Goal: Task Accomplishment & Management: Manage account settings

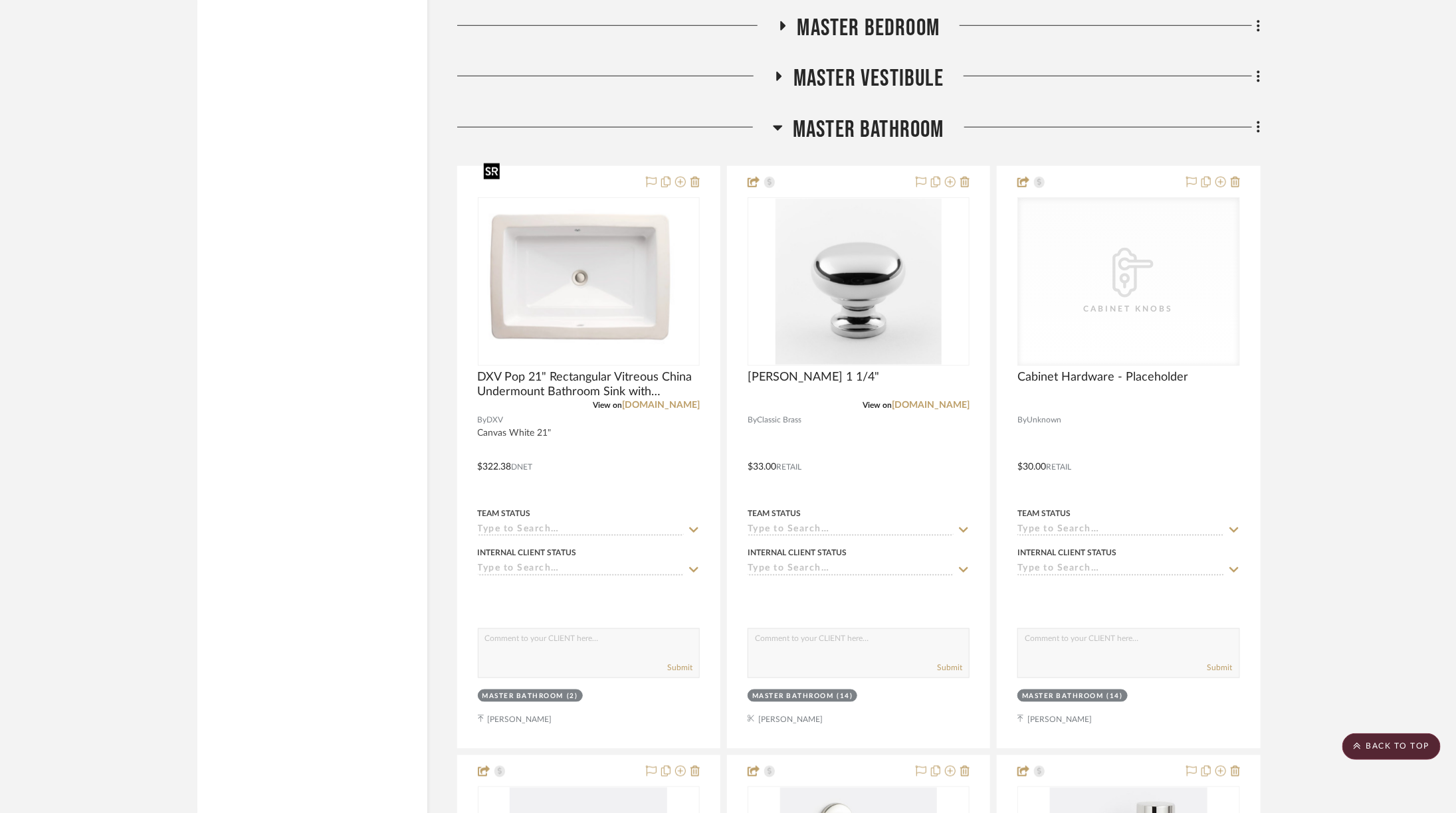
scroll to position [3557, 0]
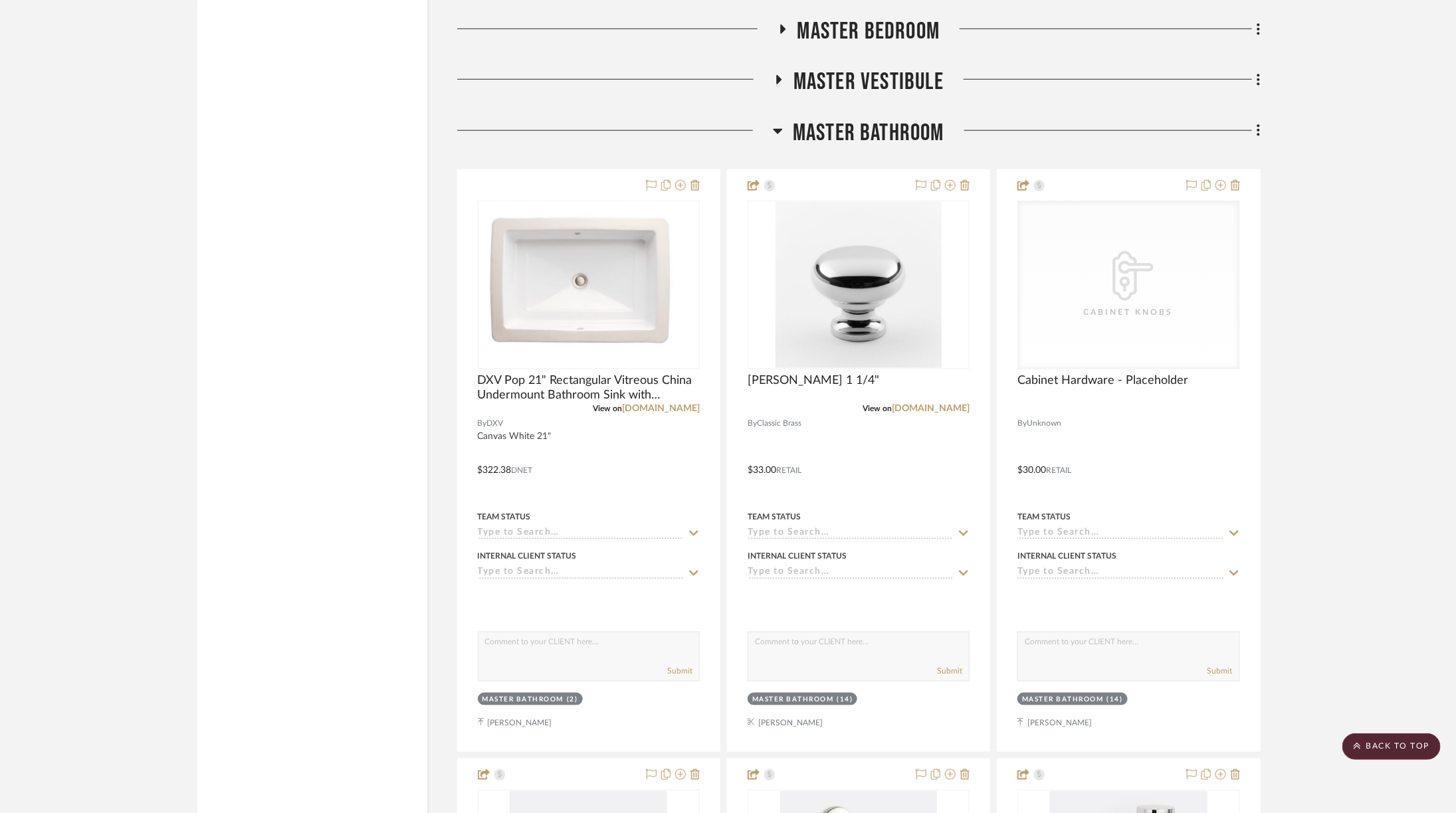
click at [812, 119] on span "Master Bathroom" at bounding box center [868, 133] width 152 height 28
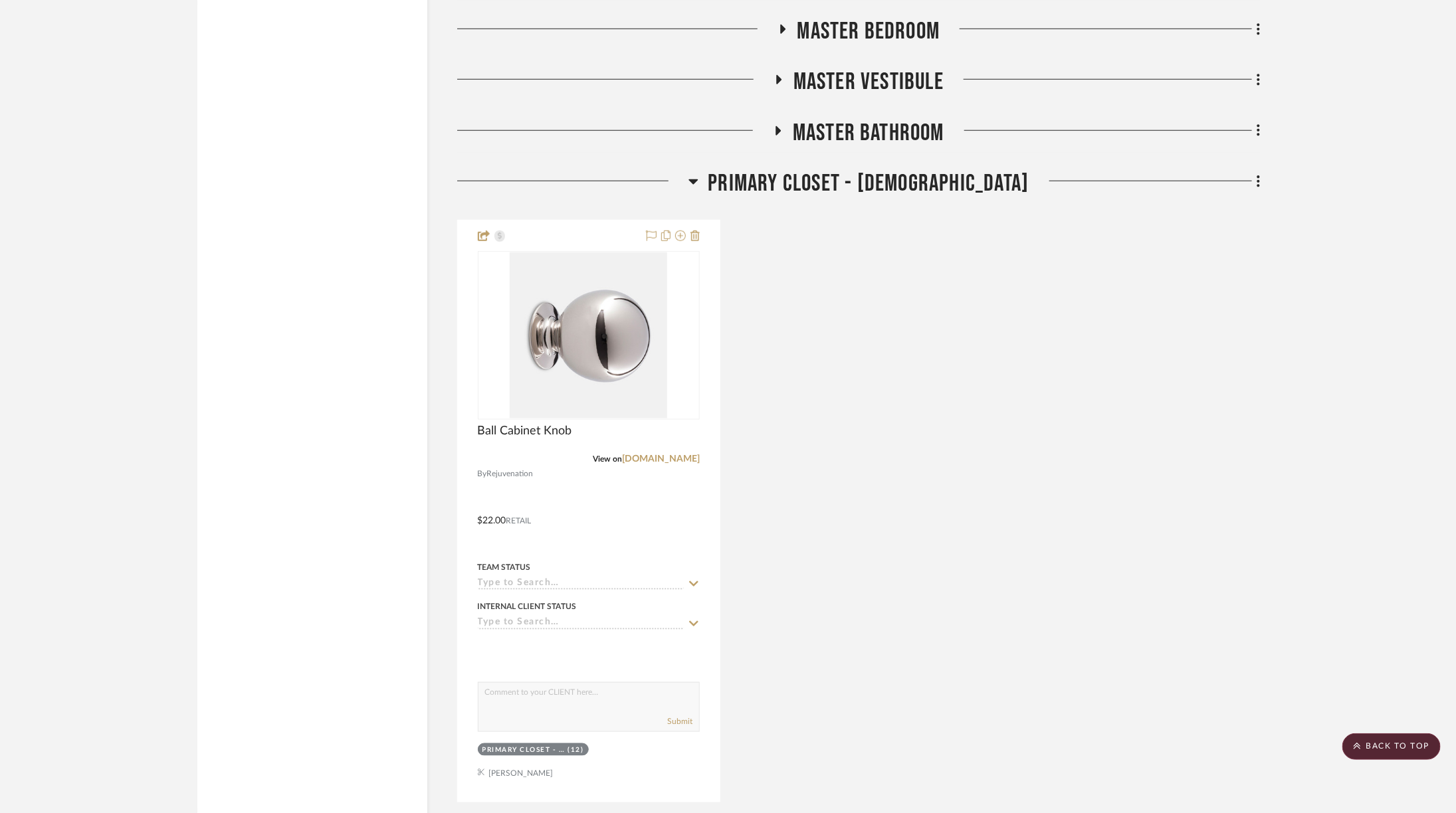
click at [798, 170] on span "Primary Closet - [DEMOGRAPHIC_DATA]" at bounding box center [868, 183] width 321 height 28
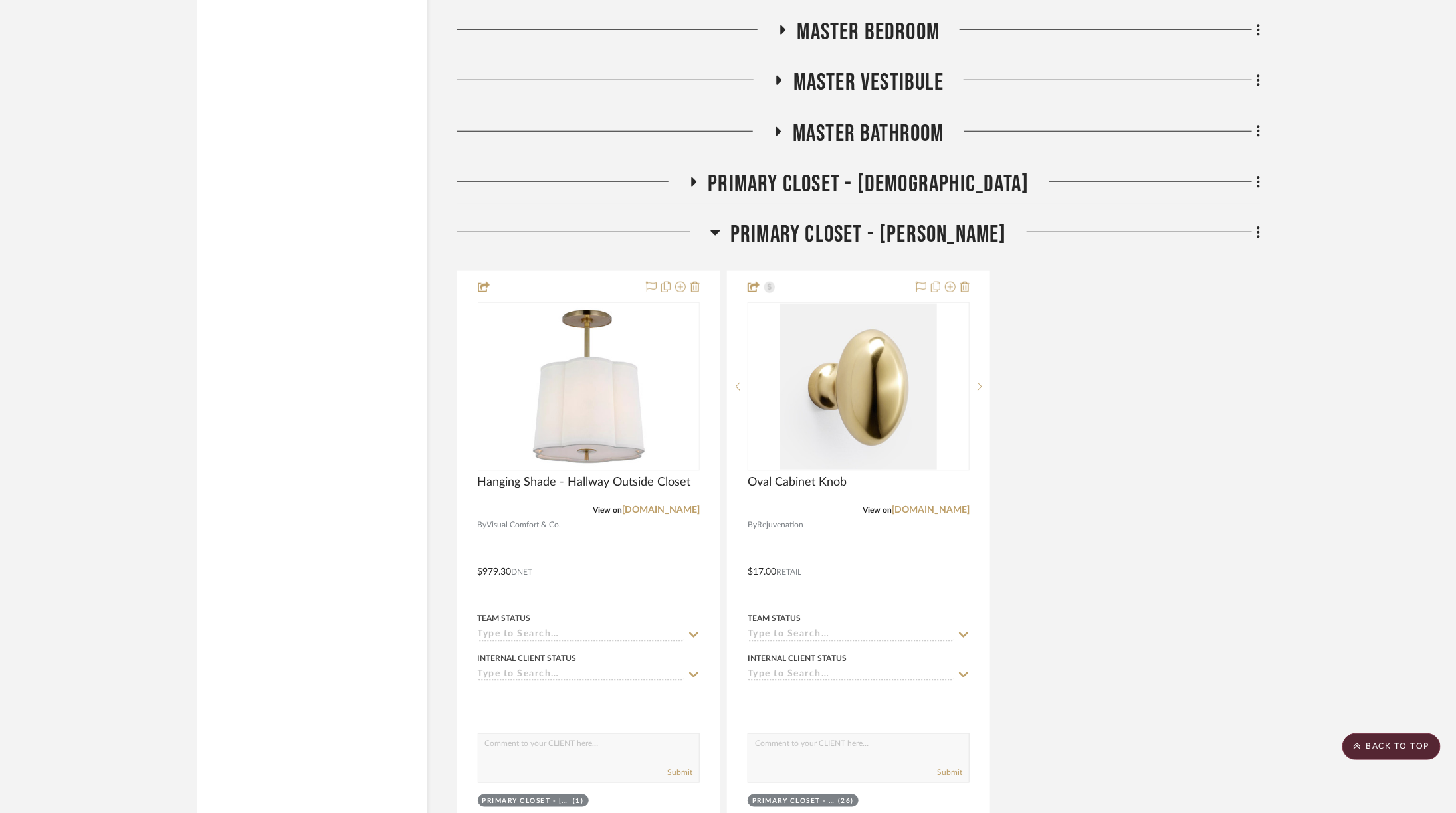
click at [786, 221] on span "Primary Closet - [PERSON_NAME]" at bounding box center [868, 234] width 276 height 28
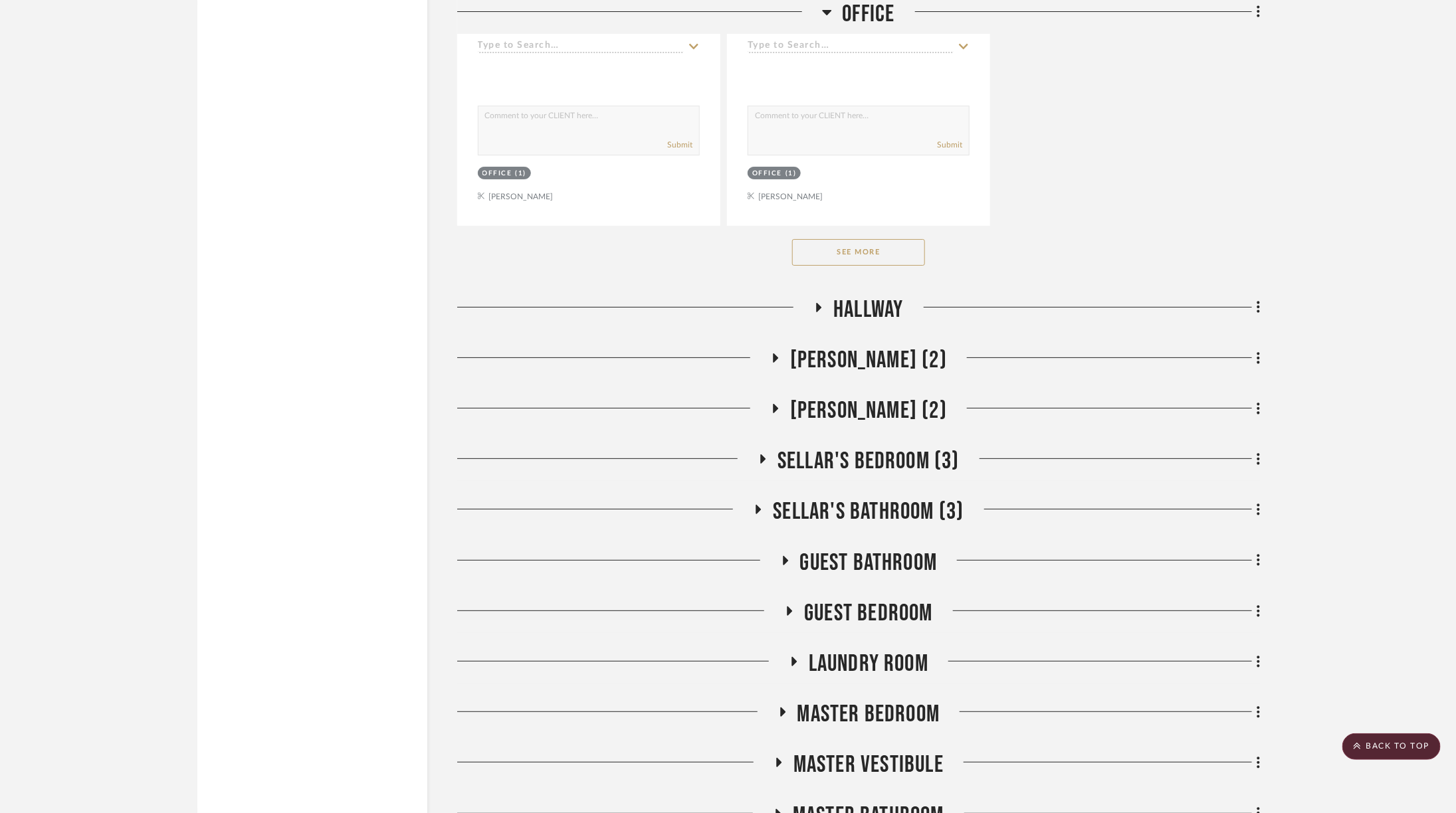
scroll to position [2984, 0]
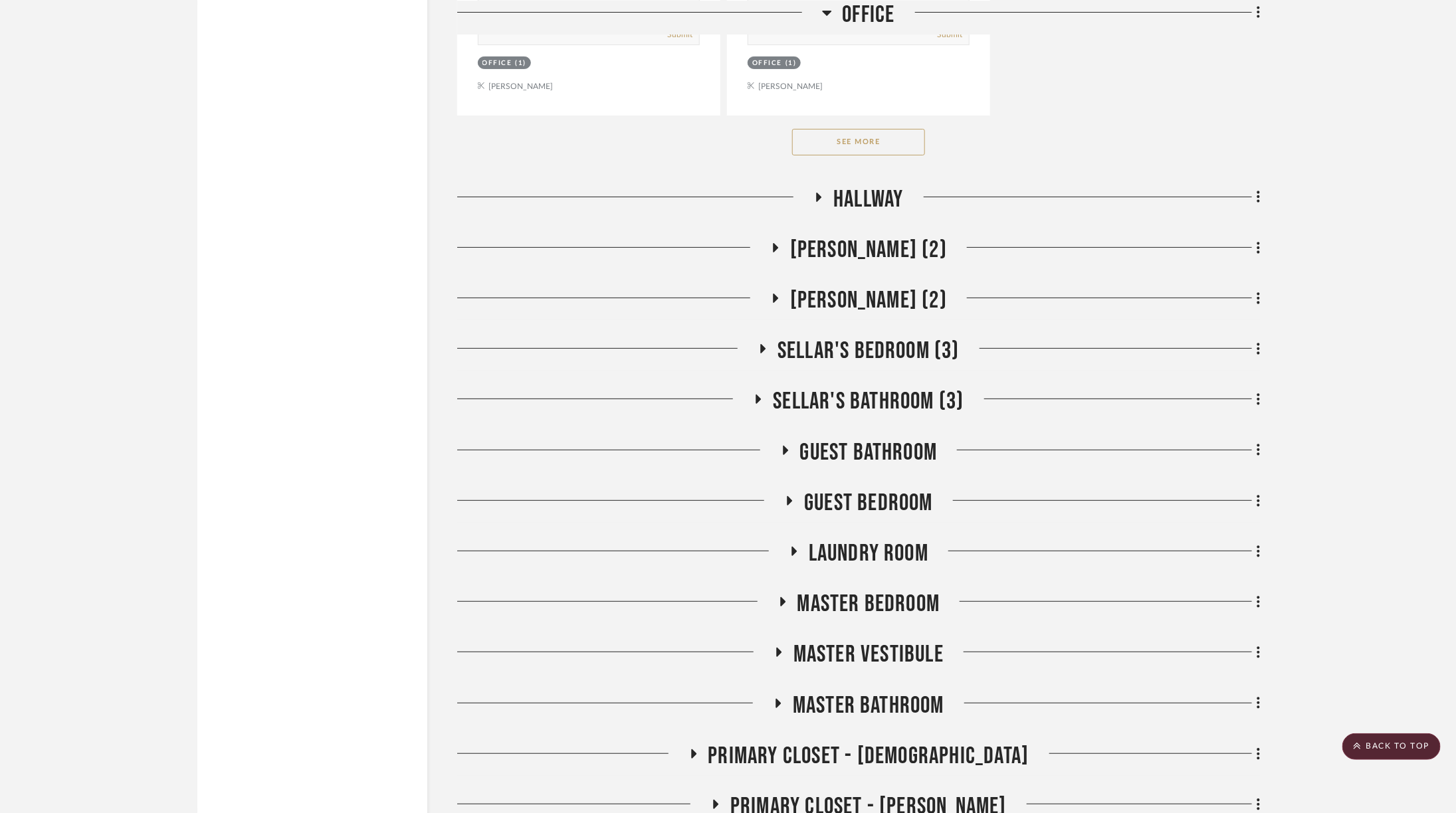
click at [853, 540] on span "Laundry Room" at bounding box center [868, 553] width 120 height 28
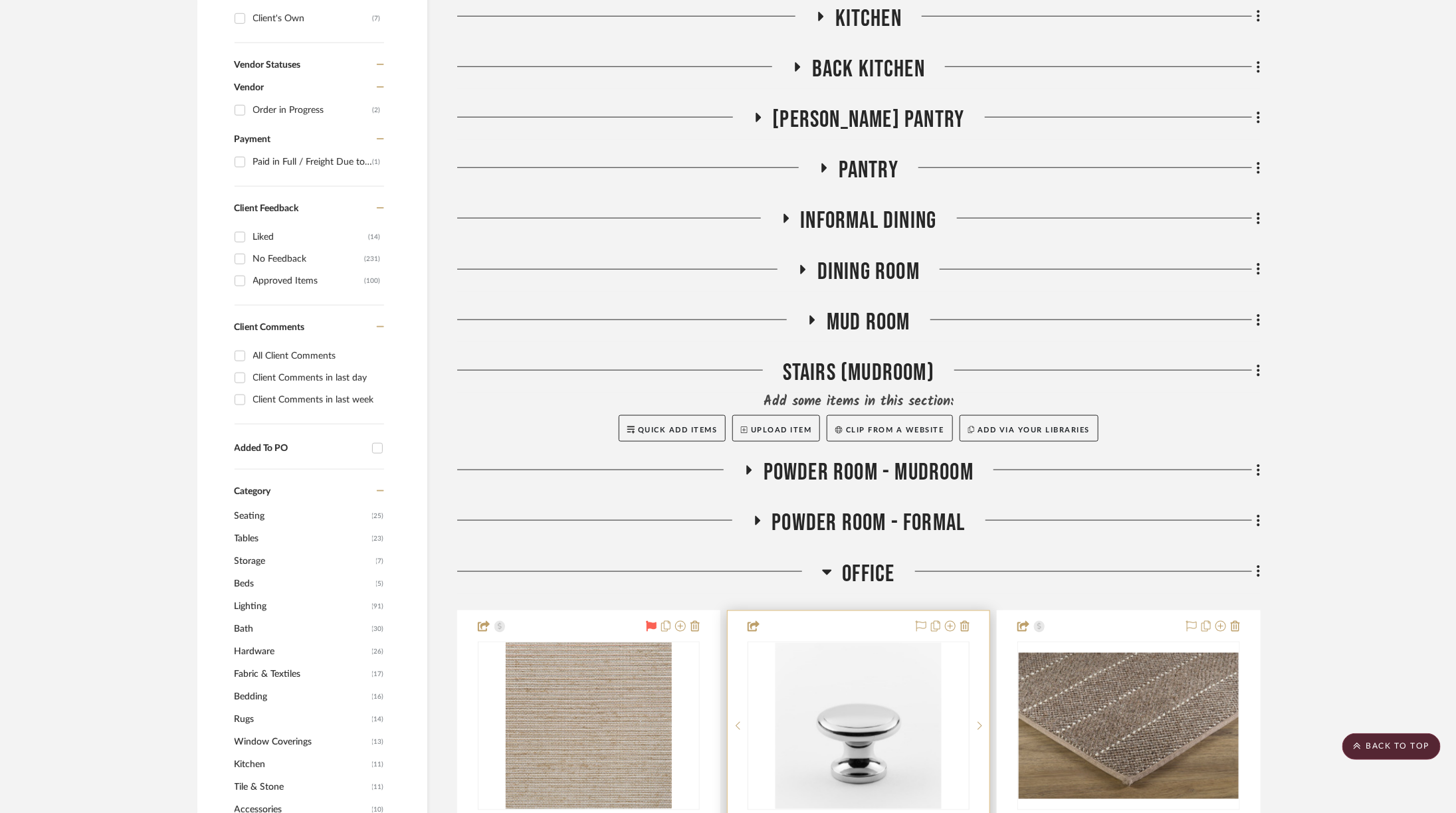
scroll to position [643, 0]
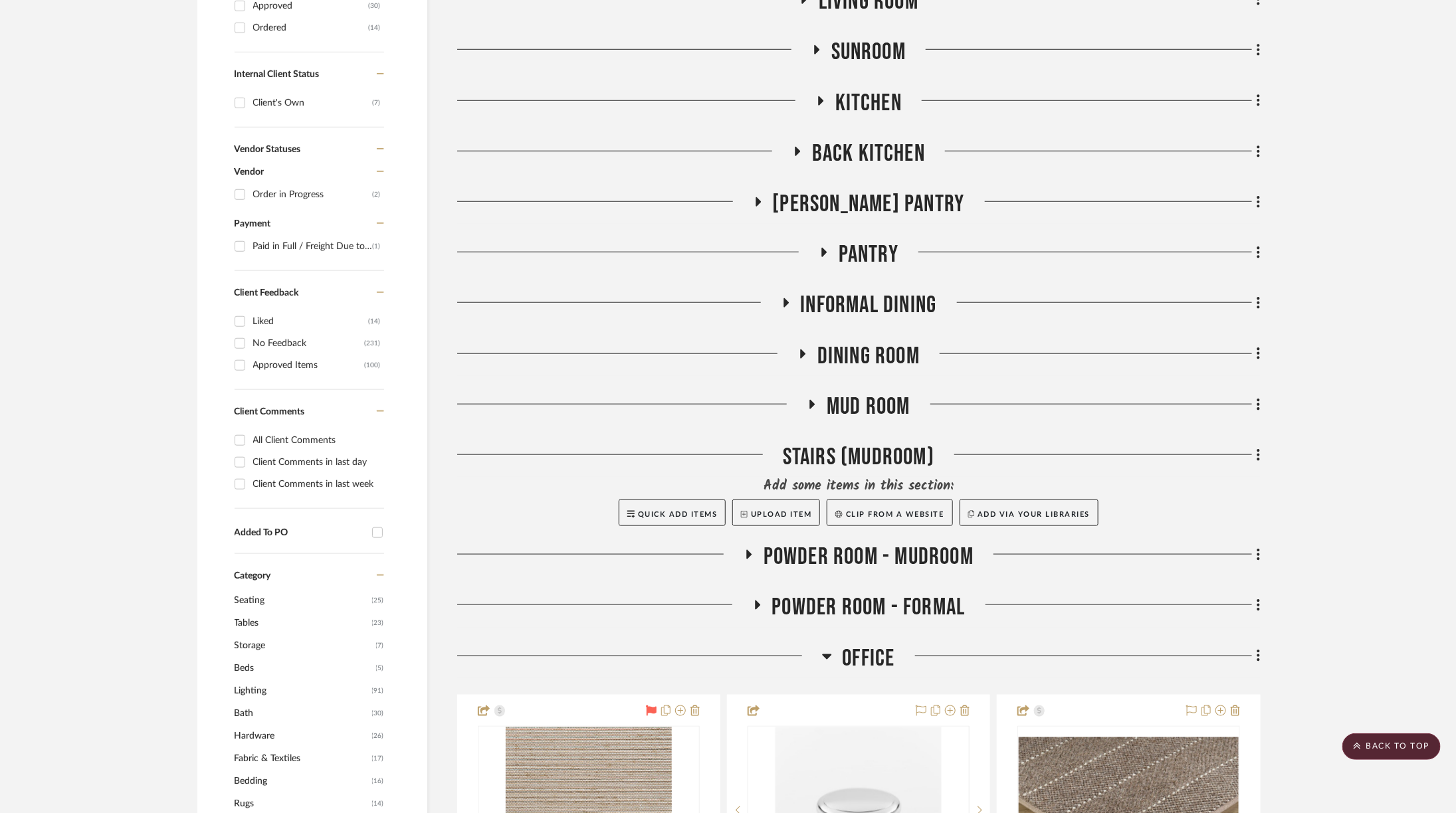
click at [871, 645] on span "Office" at bounding box center [868, 659] width 53 height 28
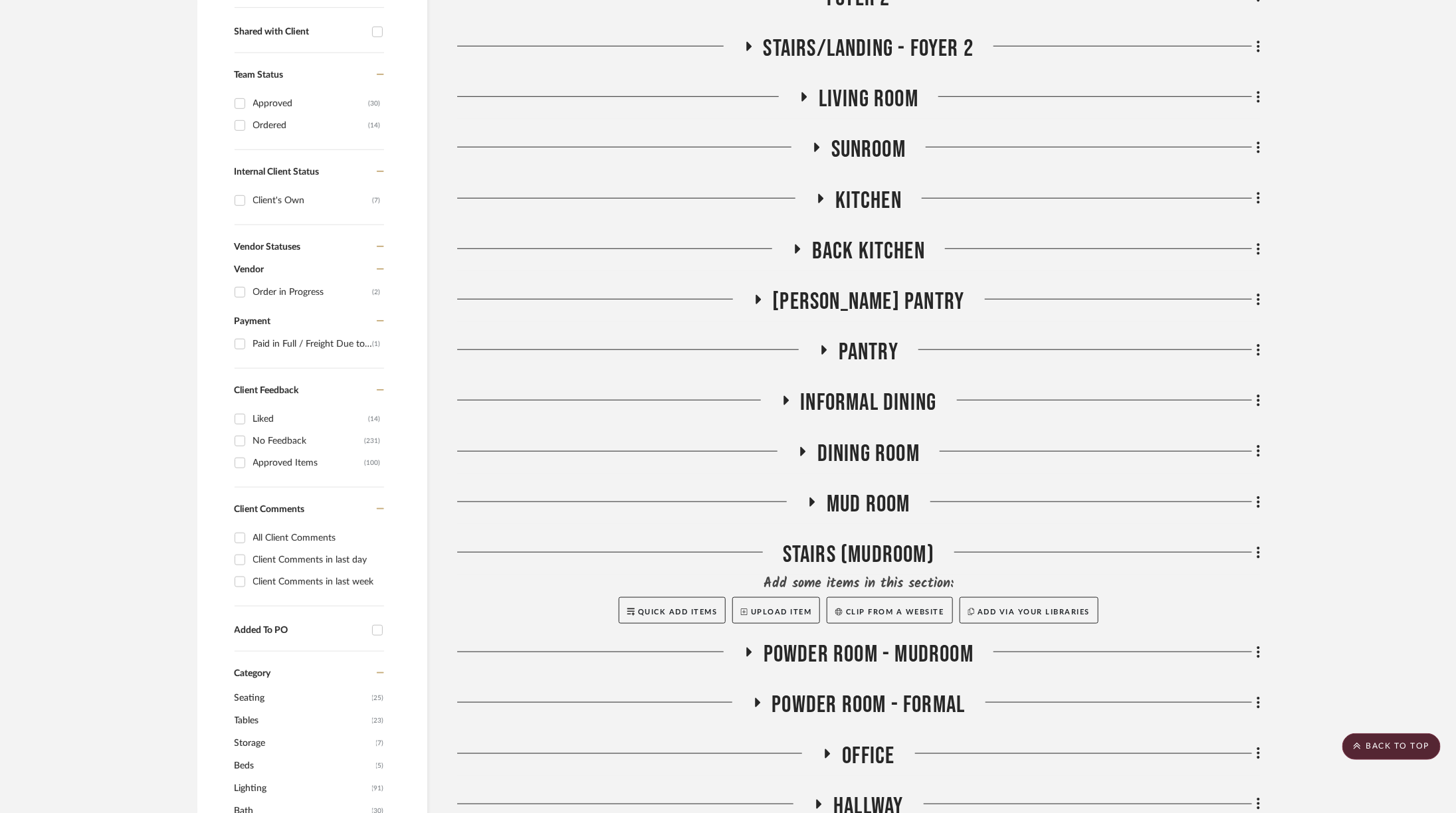
scroll to position [541, 0]
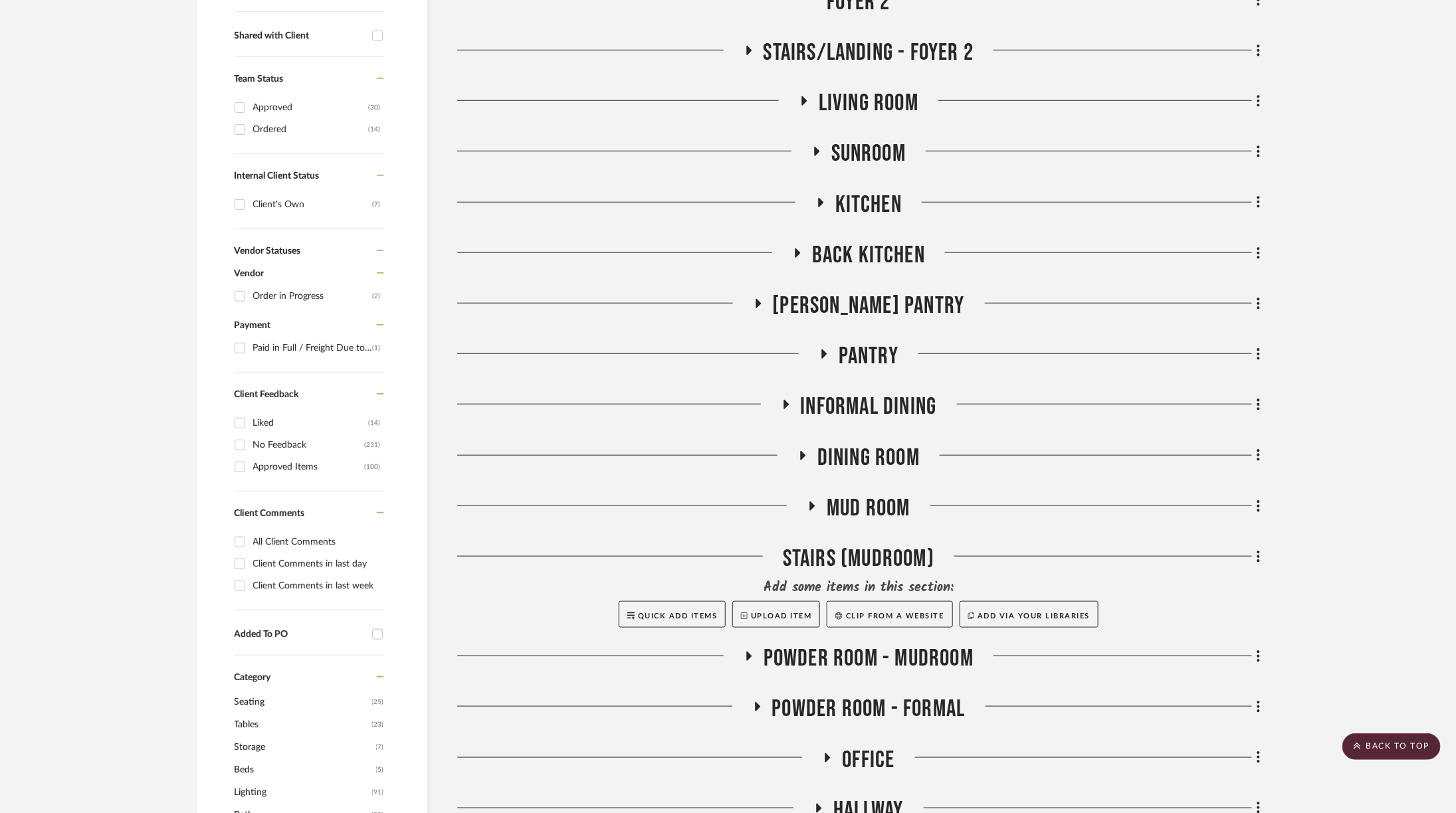
click at [857, 140] on span "Sunroom" at bounding box center [868, 154] width 74 height 28
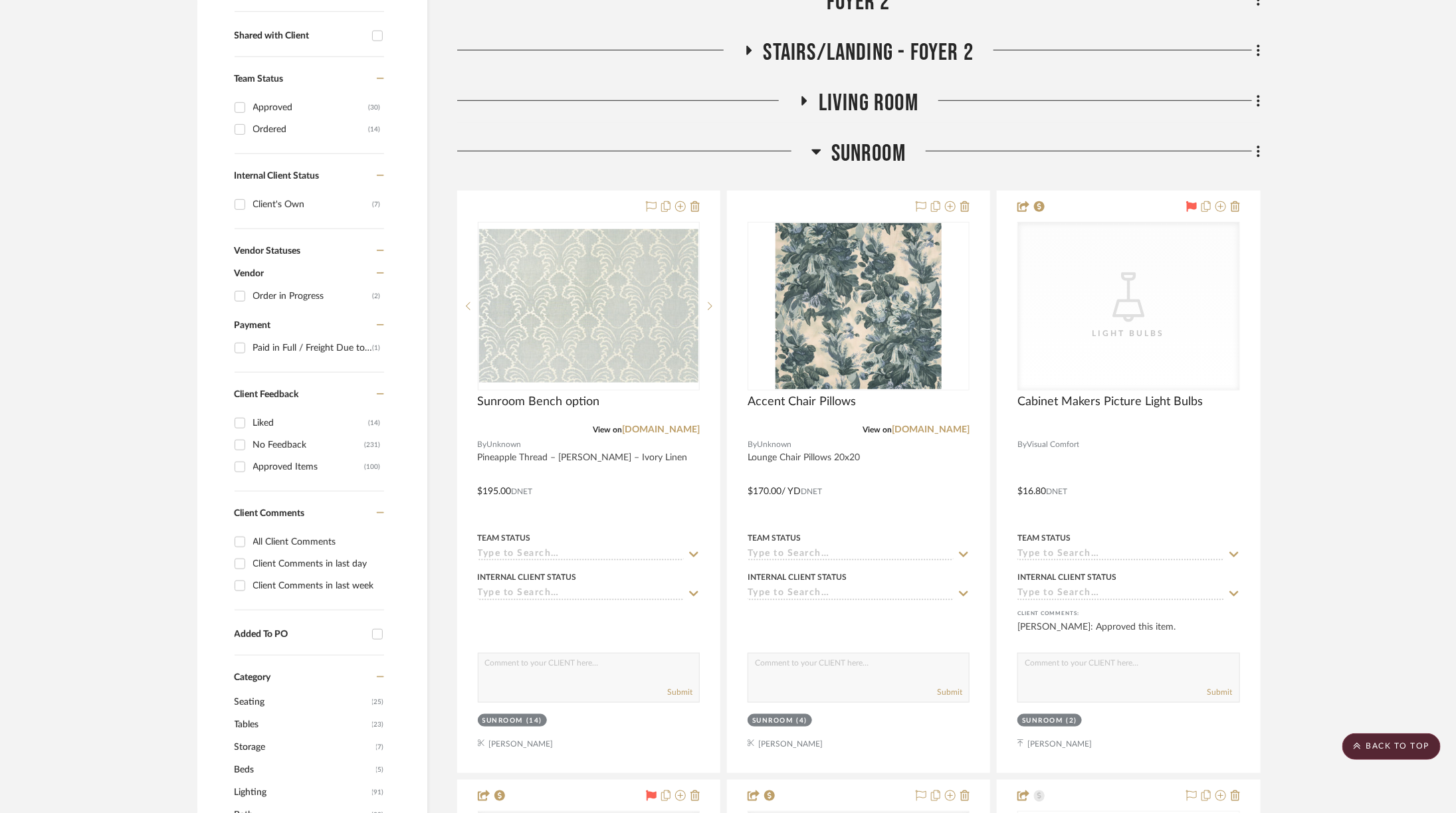
click at [857, 140] on span "Sunroom" at bounding box center [868, 154] width 74 height 28
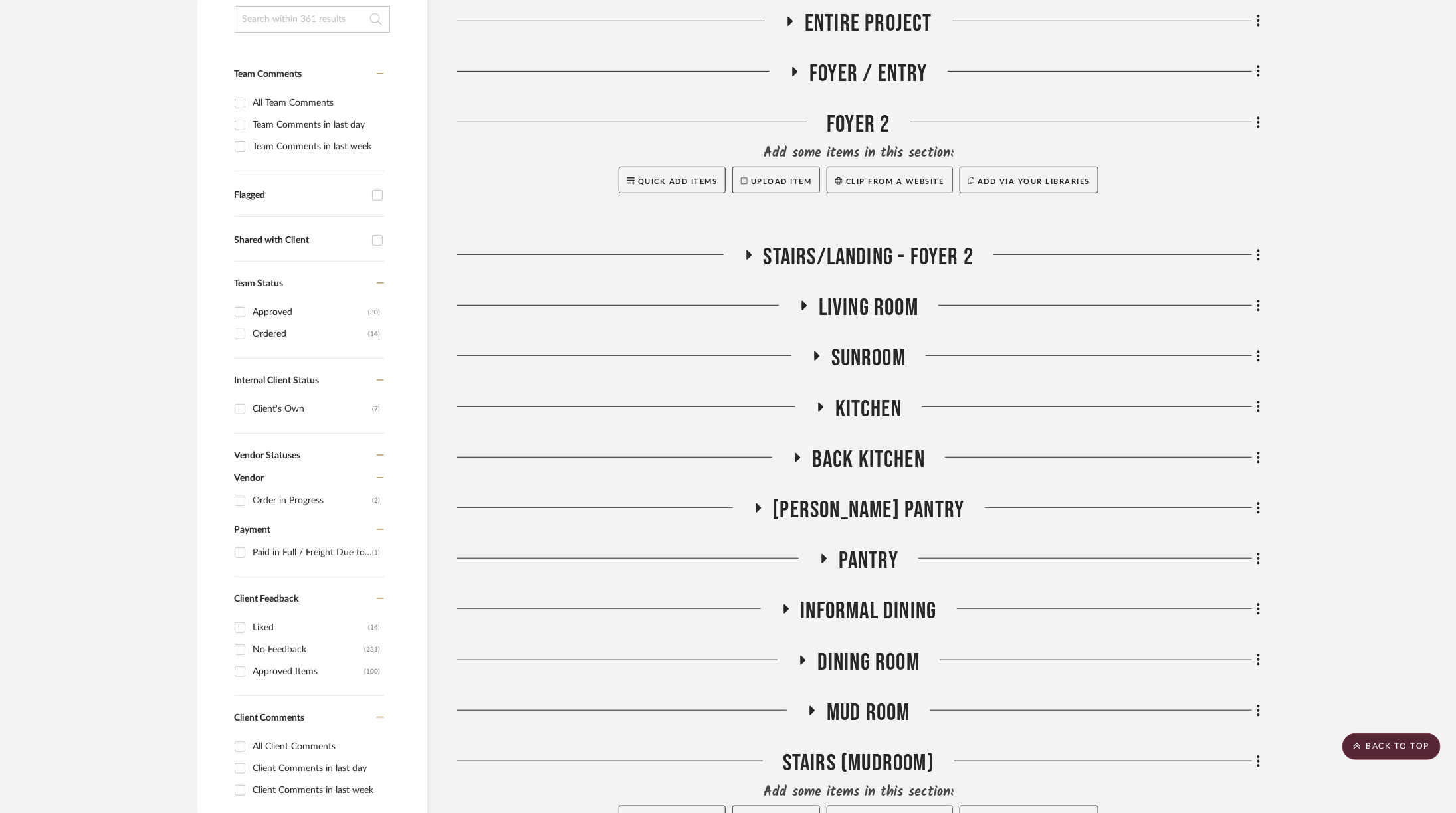
scroll to position [335, 0]
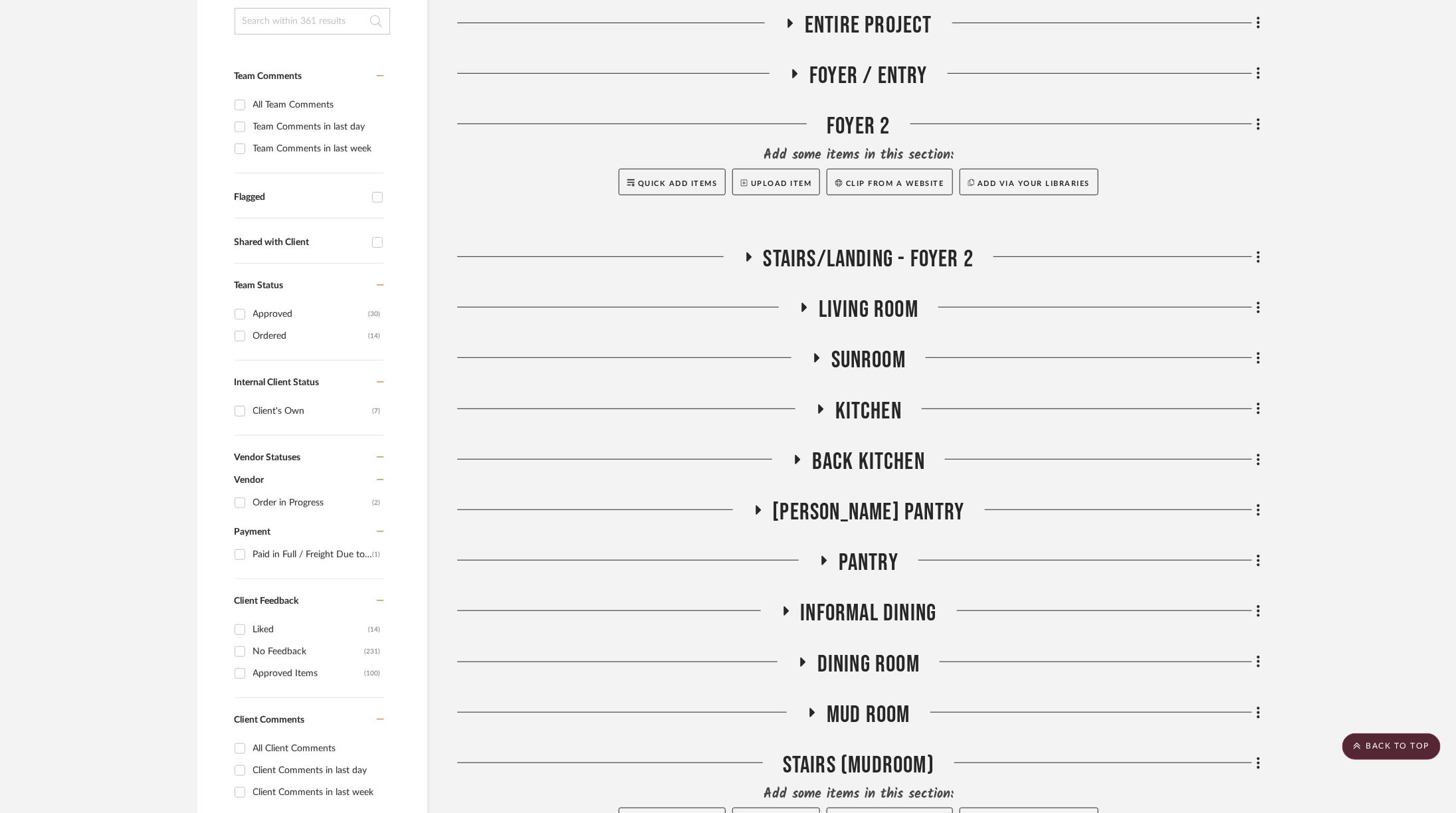
click at [850, 296] on span "Living Room" at bounding box center [868, 310] width 100 height 28
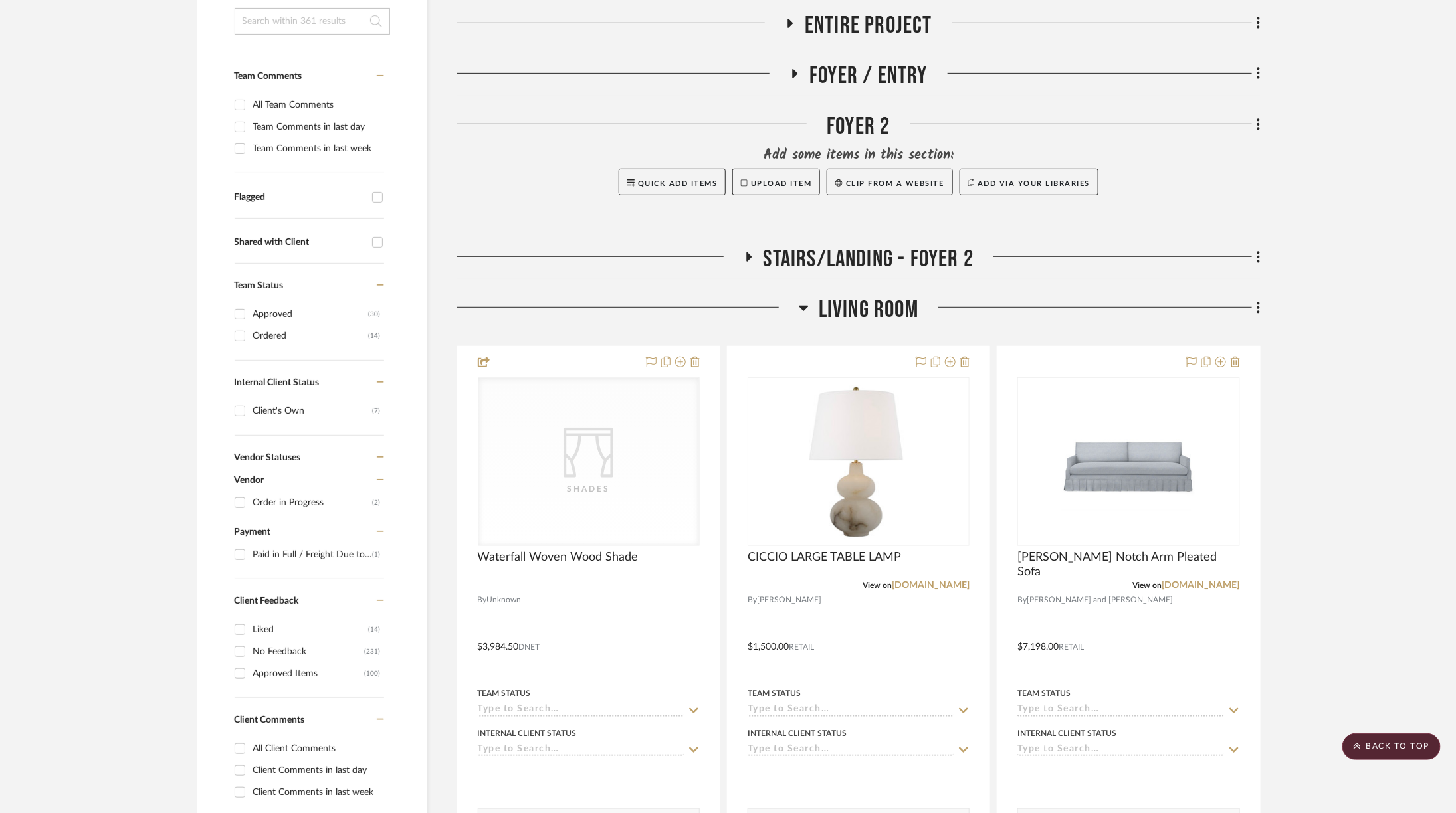
click at [850, 296] on span "Living Room" at bounding box center [868, 310] width 100 height 28
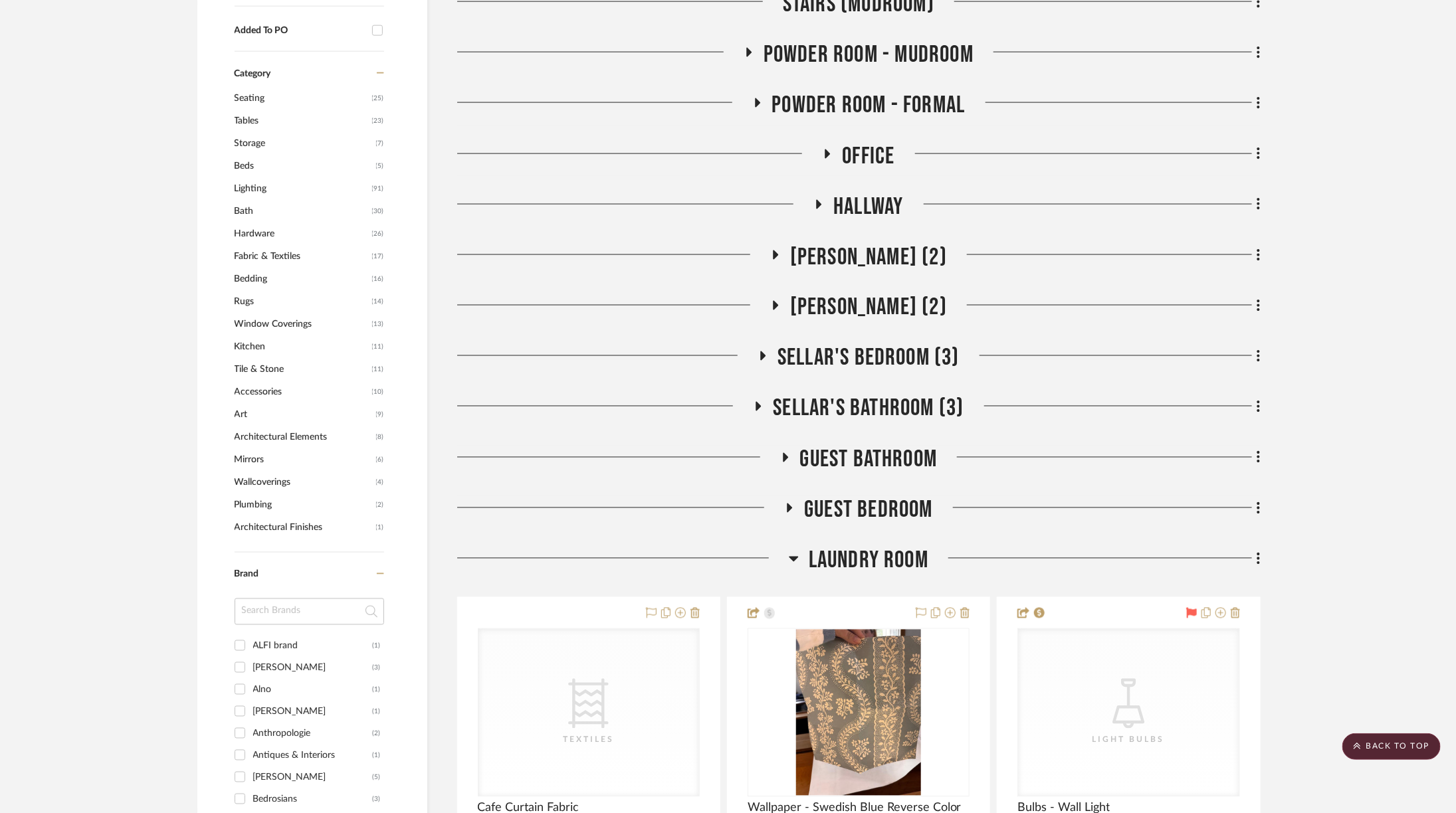
scroll to position [1150, 0]
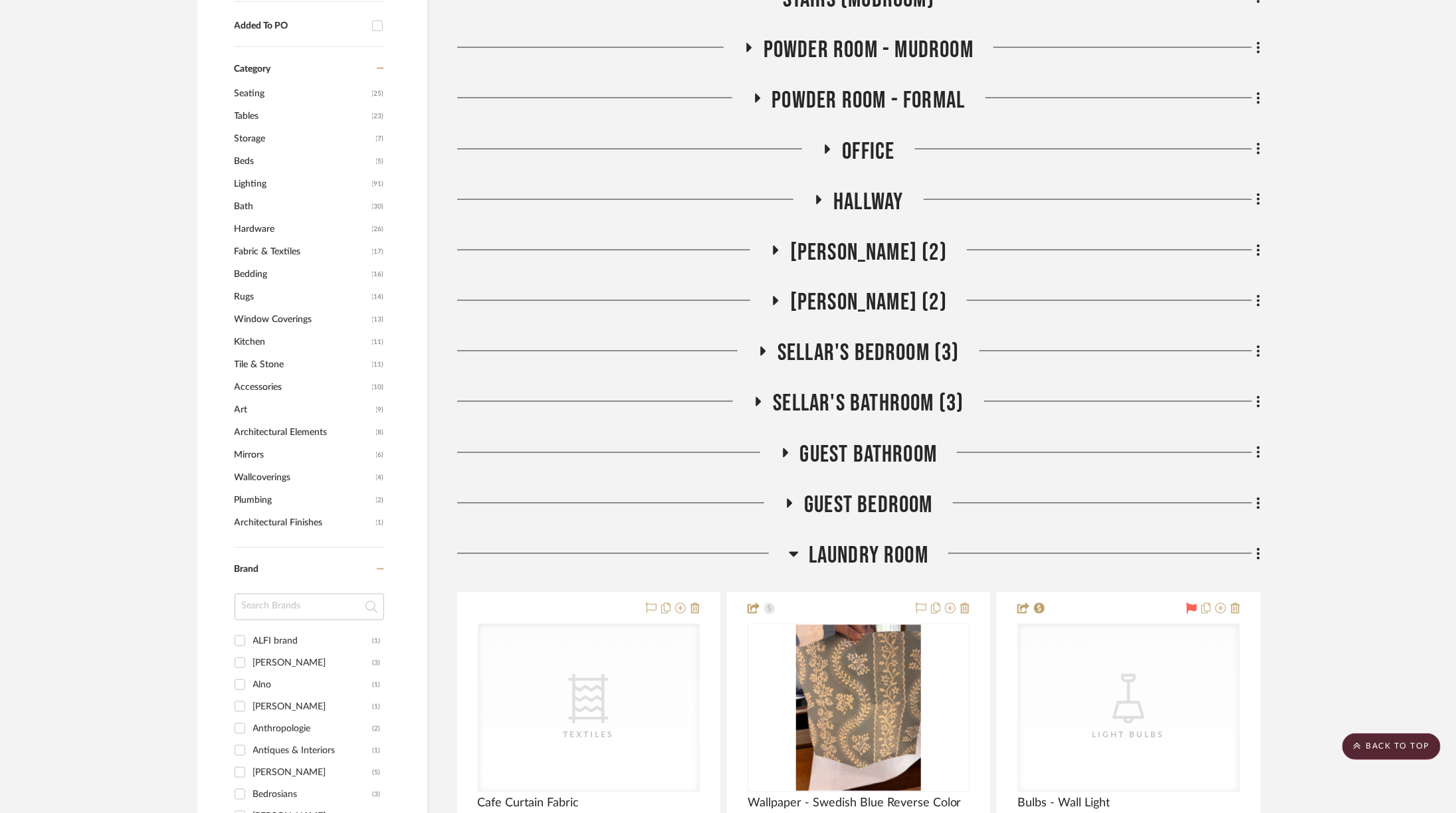
click at [841, 542] on span "Laundry Room" at bounding box center [868, 556] width 120 height 28
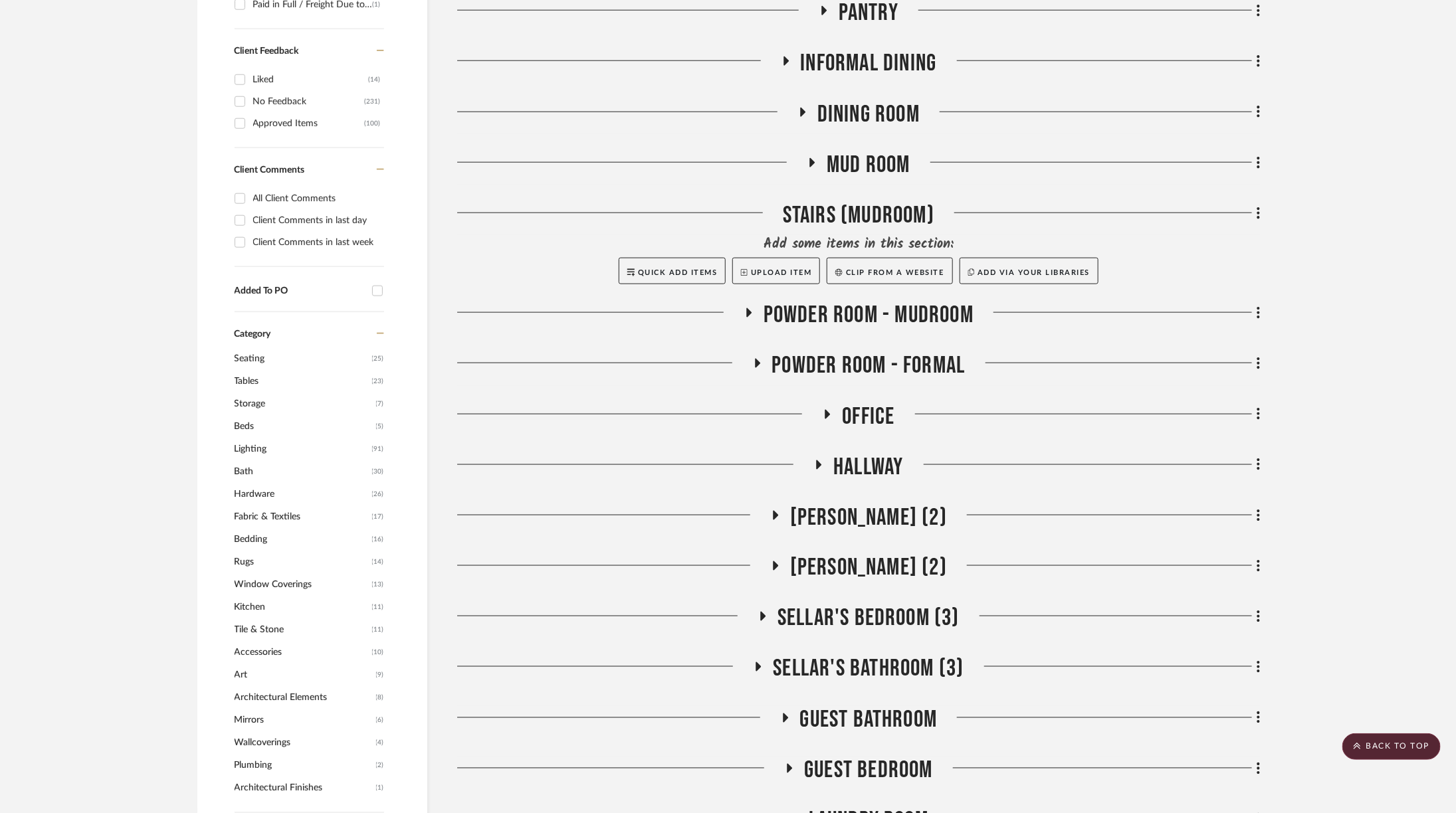
scroll to position [889, 0]
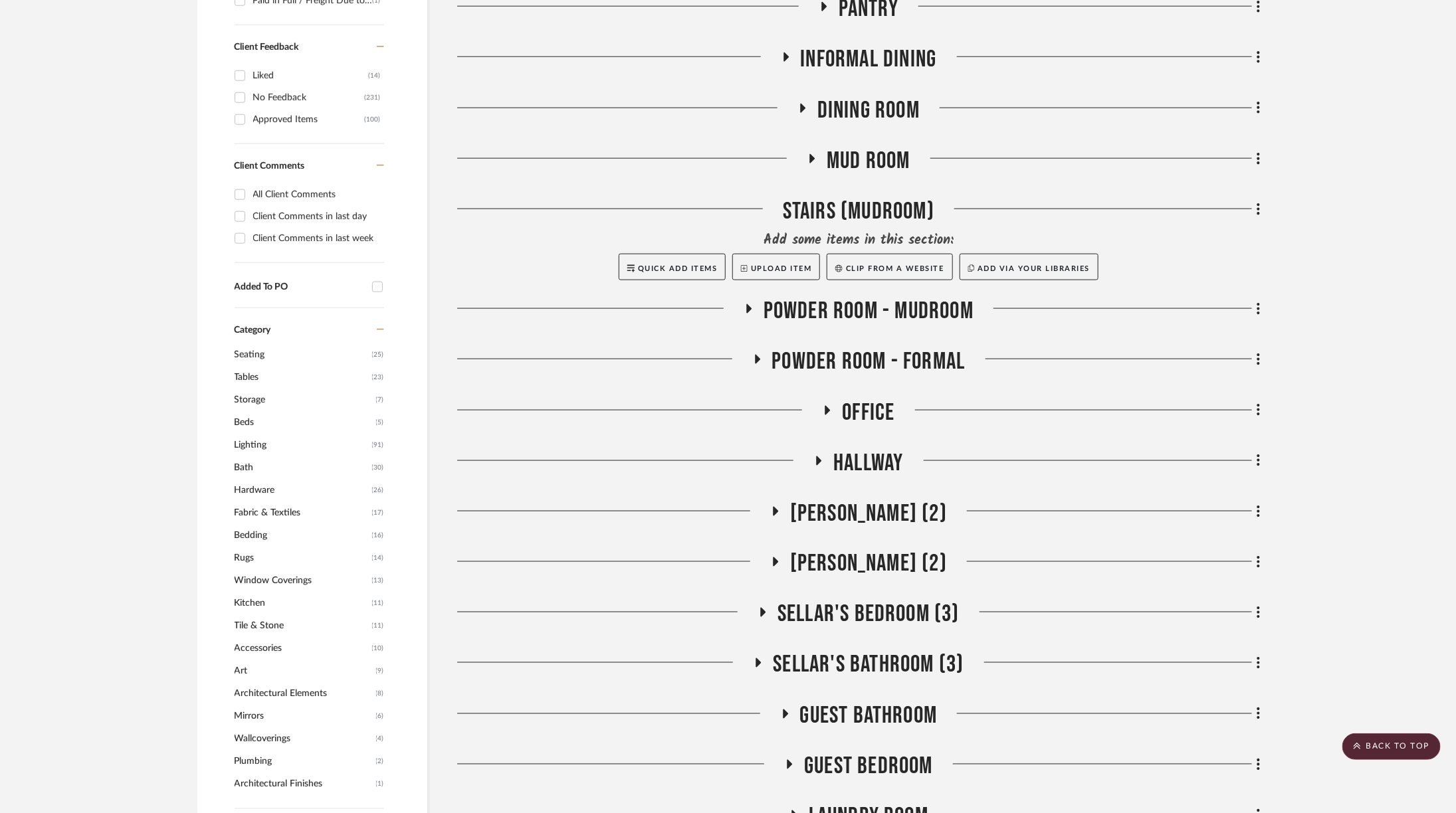
click at [860, 600] on span "Sellar's Bedroom (3)" at bounding box center [868, 614] width 182 height 28
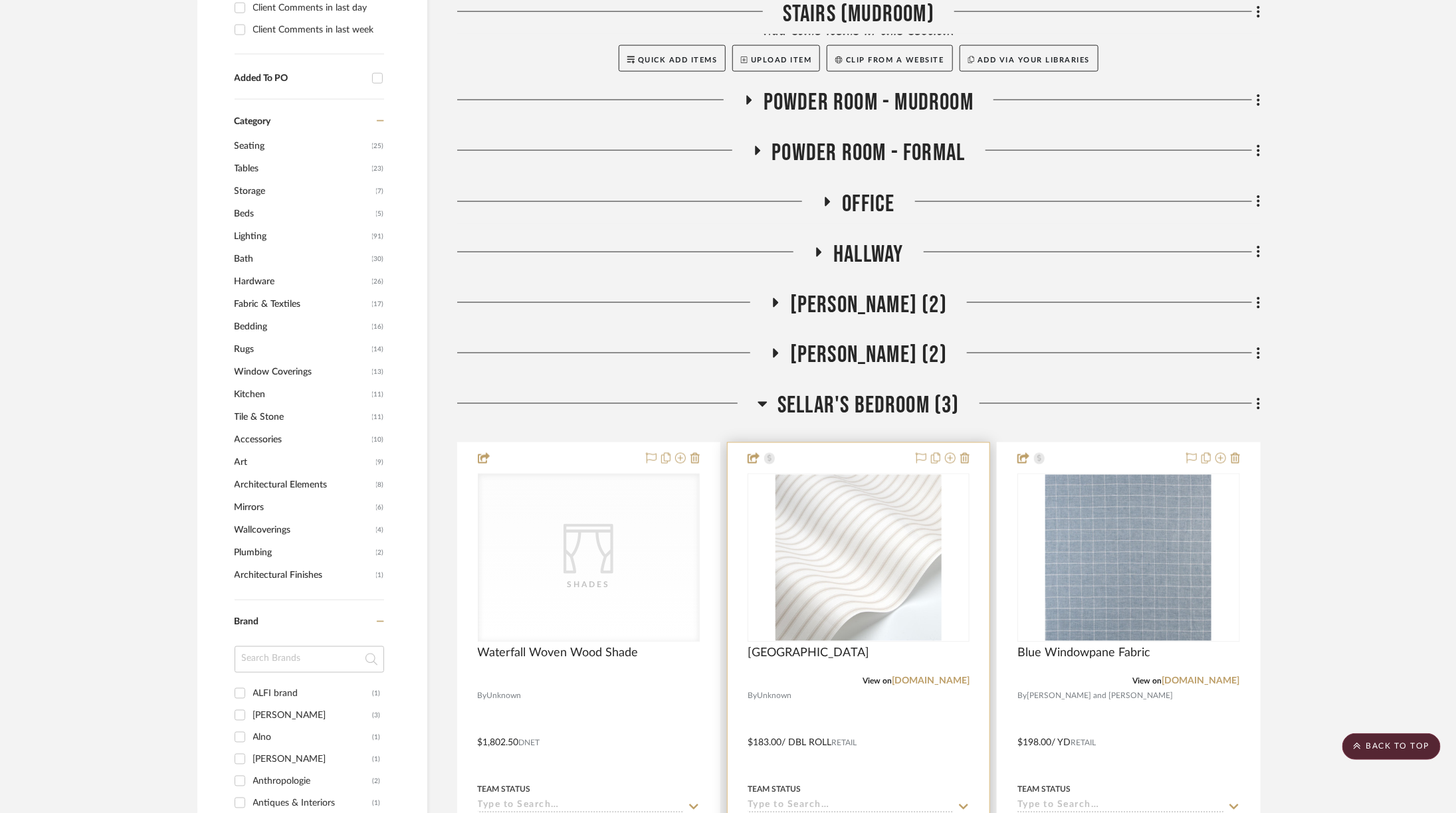
scroll to position [1100, 0]
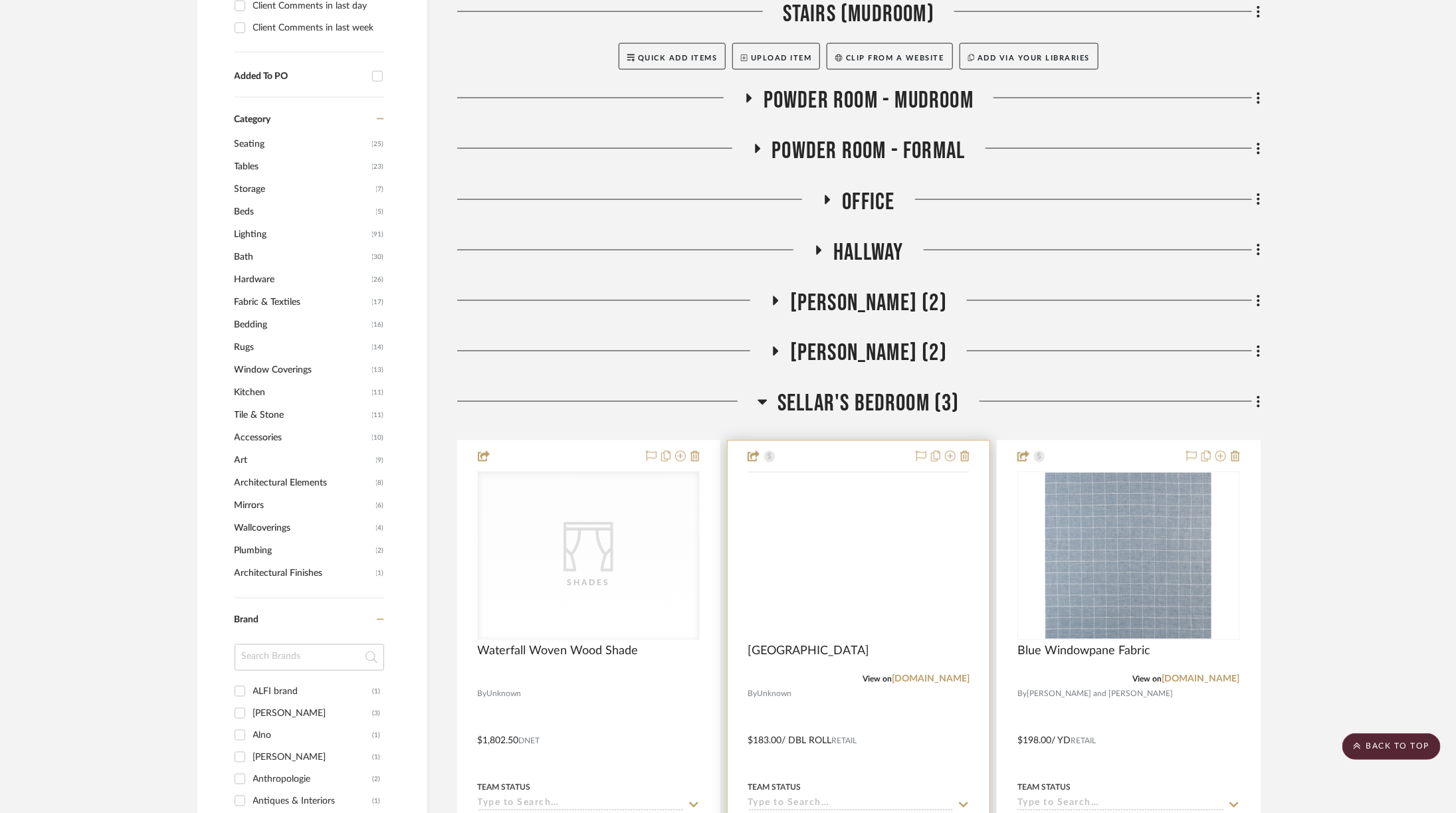
click at [0, 0] on img at bounding box center [0, 0] width 0 height 0
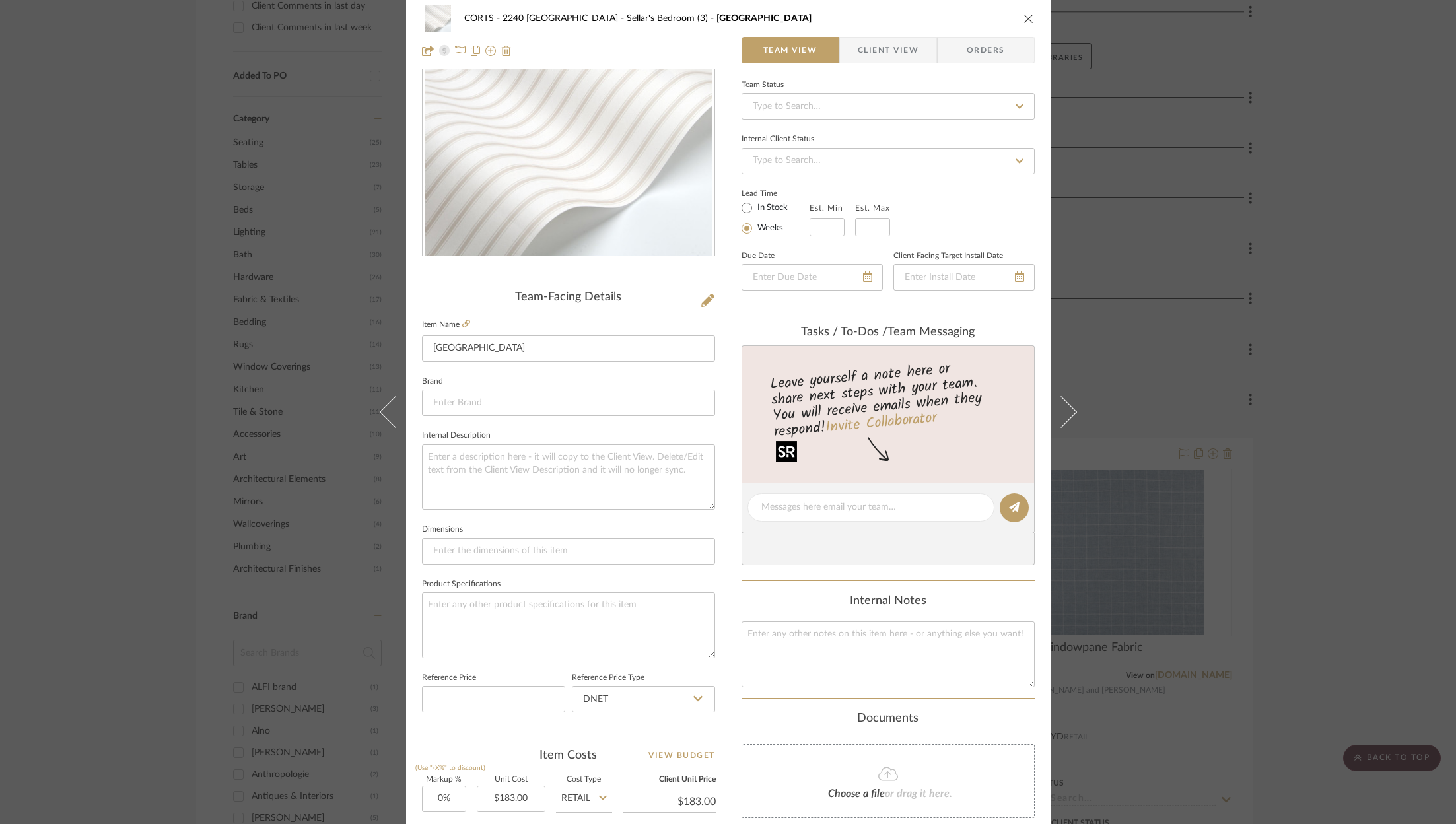
scroll to position [0, 0]
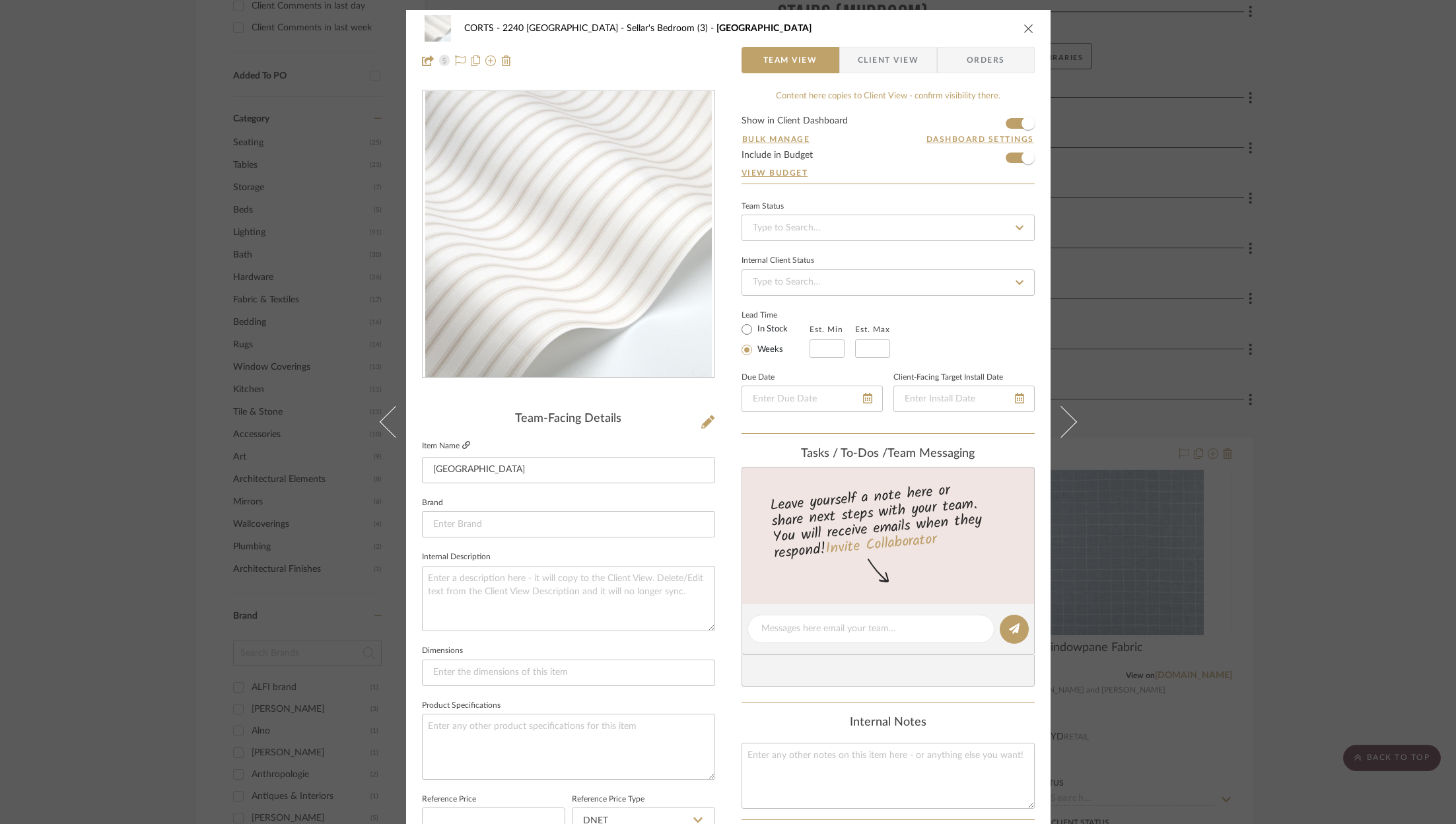
click at [464, 449] on fa-icon at bounding box center [466, 445] width 8 height 8
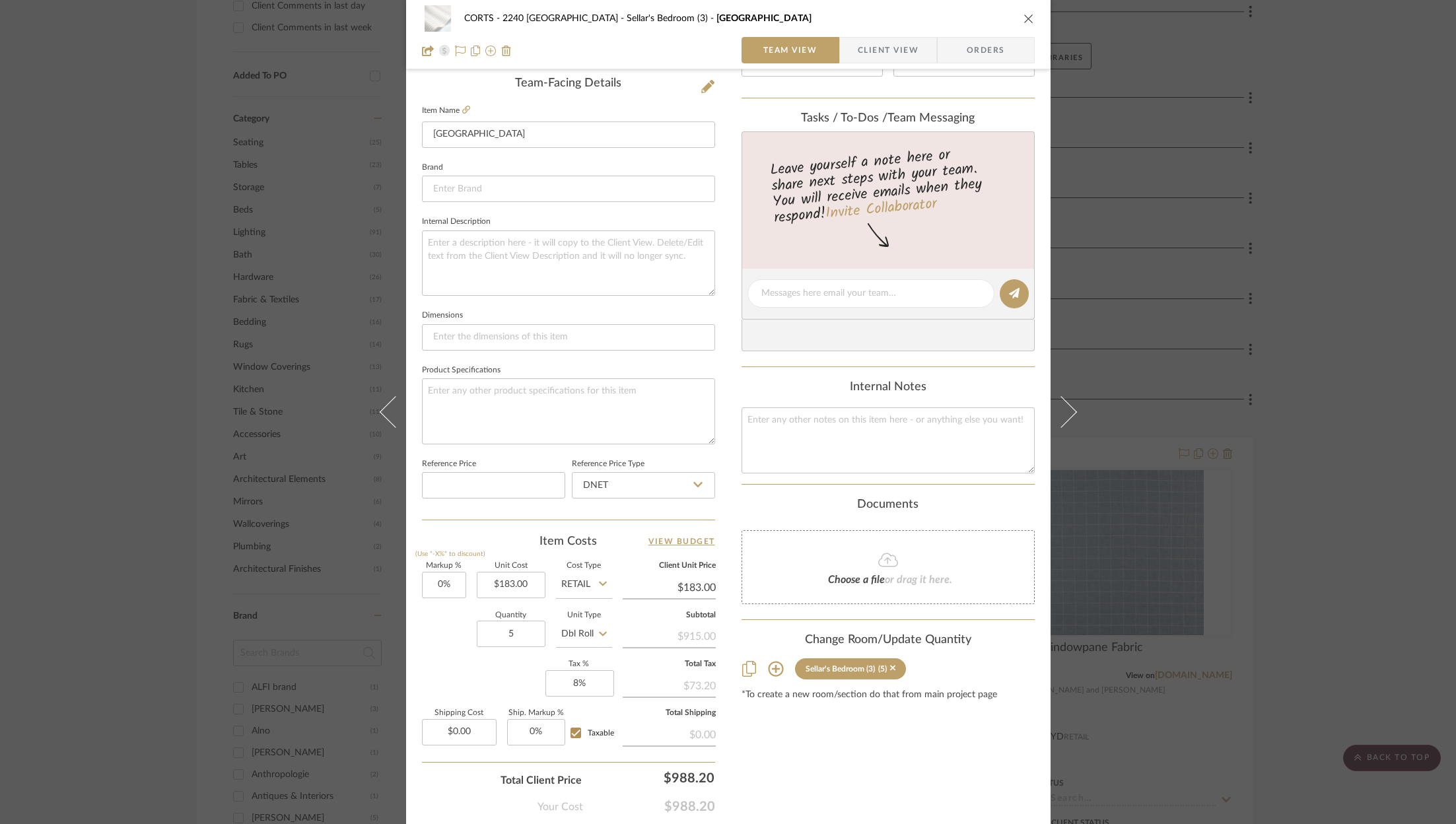
scroll to position [401, 0]
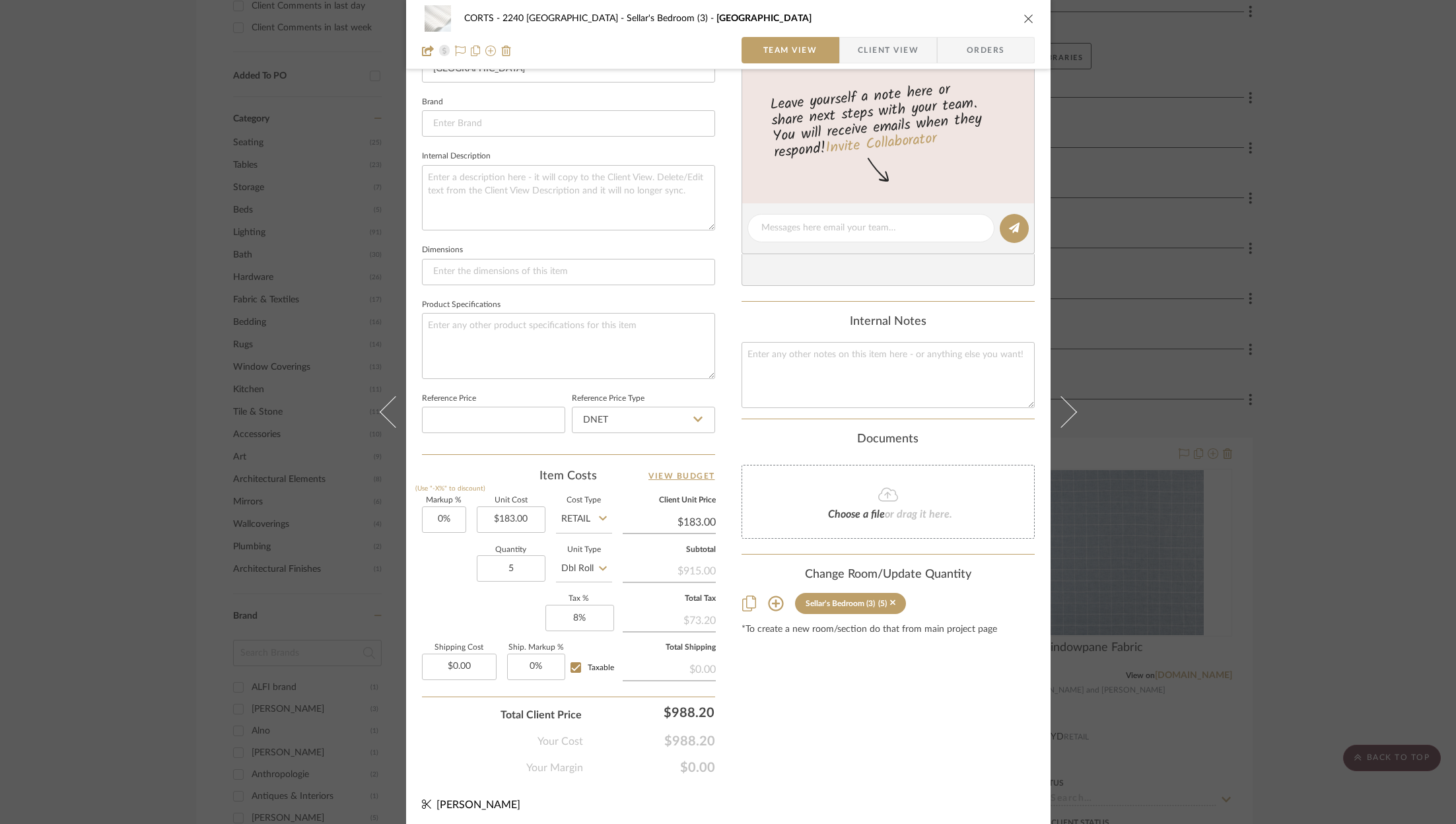
click at [1024, 17] on icon "close" at bounding box center [1029, 19] width 11 height 11
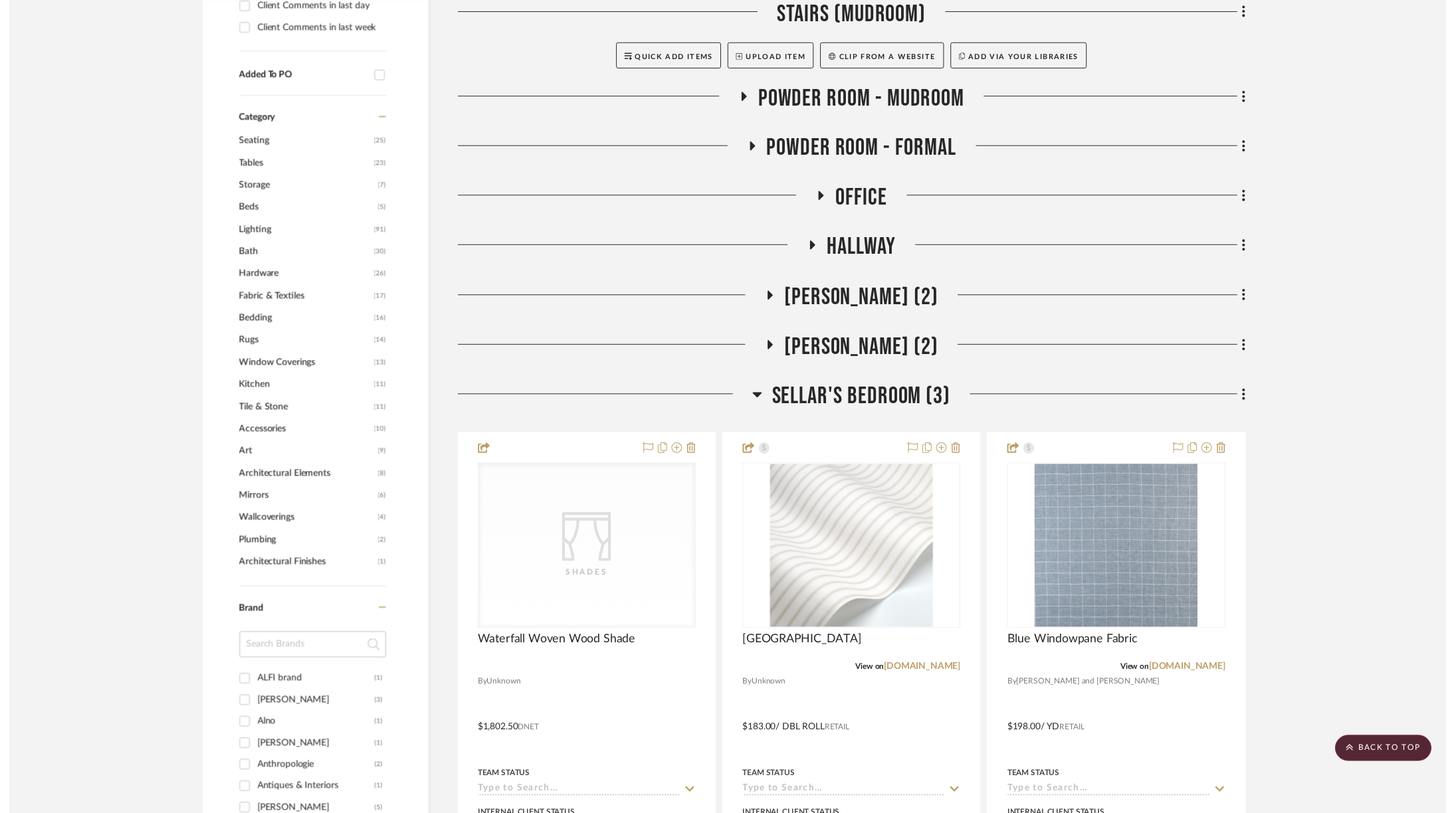
scroll to position [1100, 0]
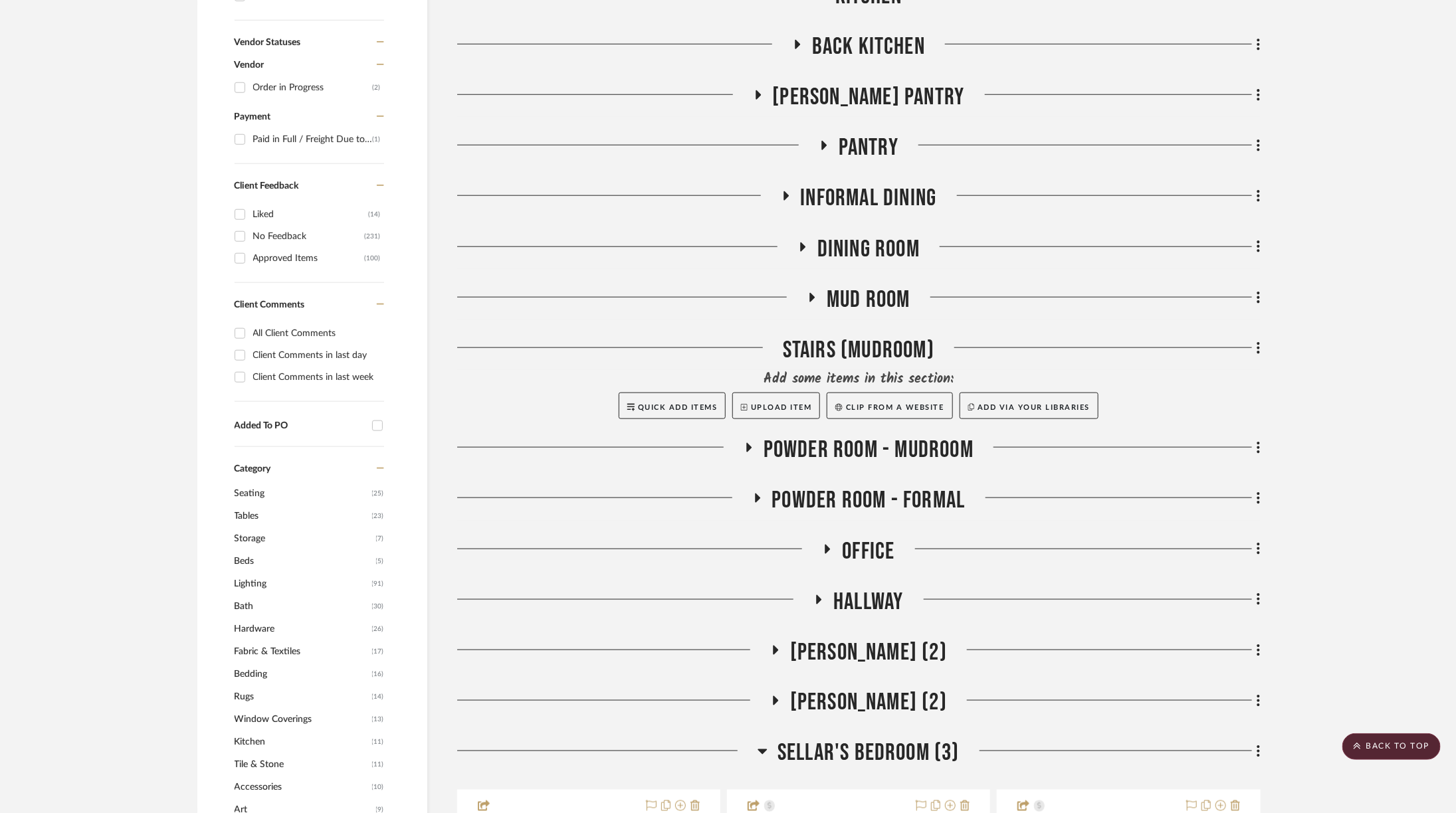
scroll to position [851, 0]
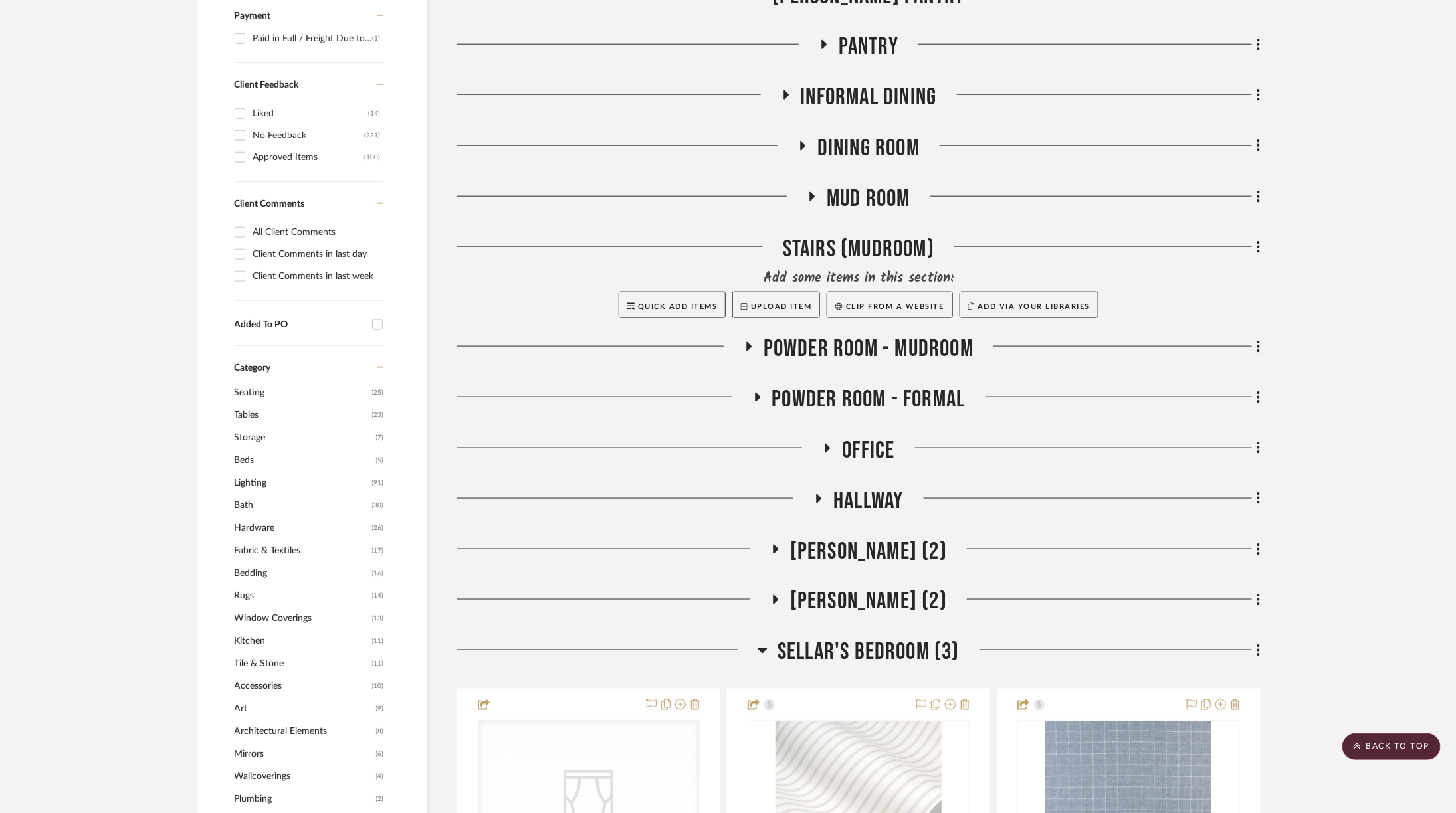
click at [847, 639] on span "Sellar's Bedroom (3)" at bounding box center [868, 652] width 182 height 28
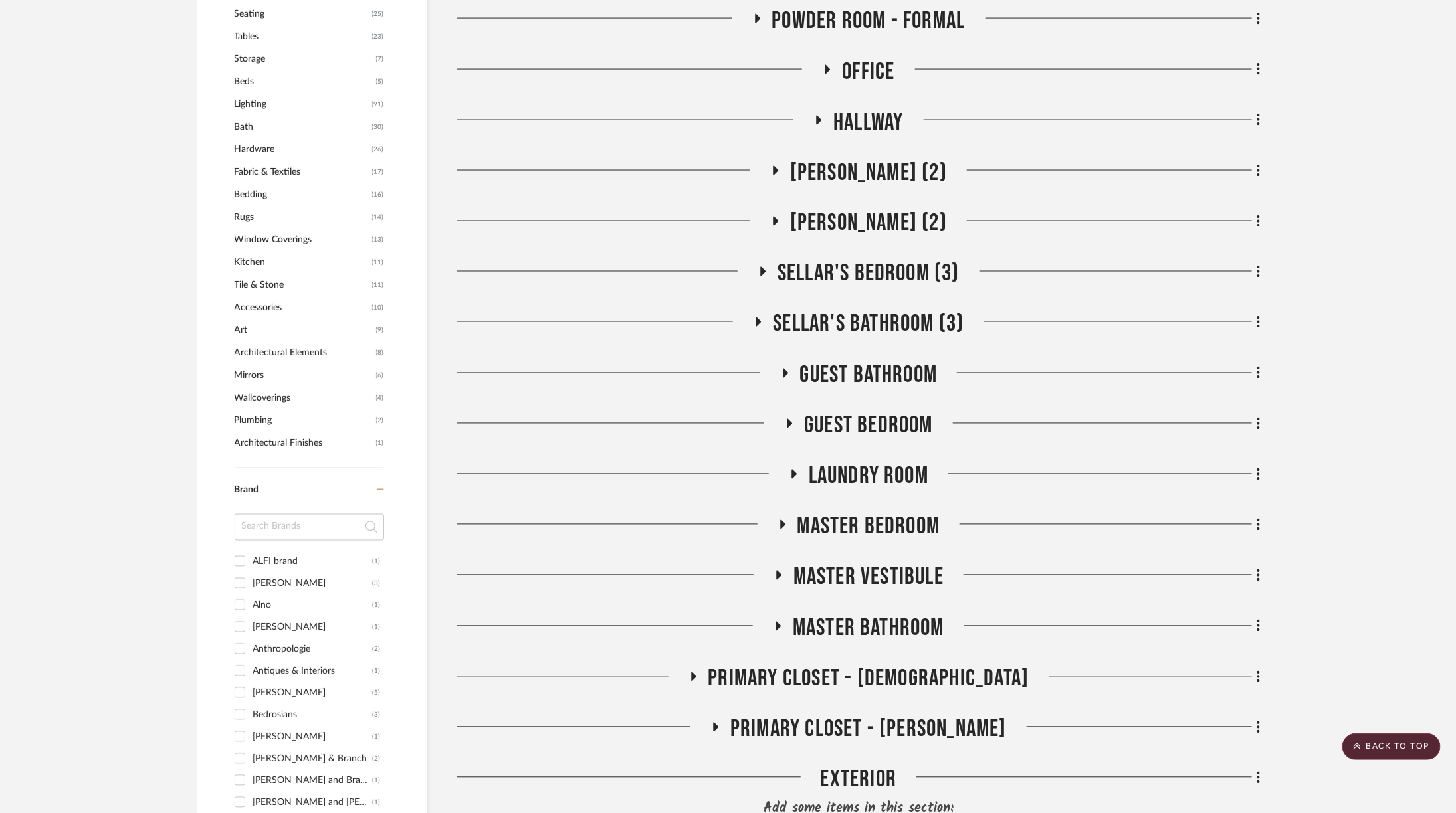
scroll to position [1236, 0]
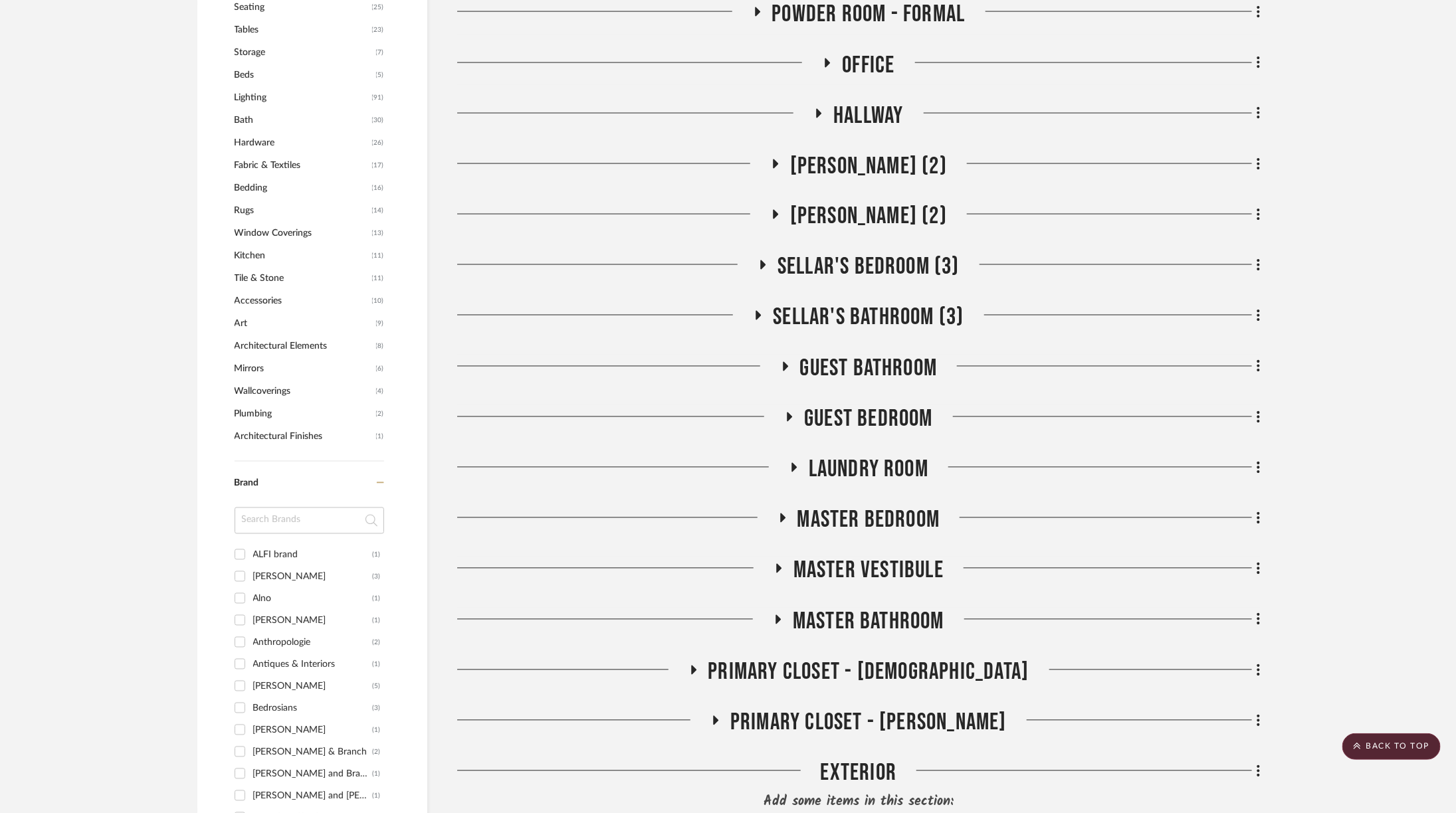
click at [911, 506] on span "Master Bedroom" at bounding box center [868, 520] width 143 height 28
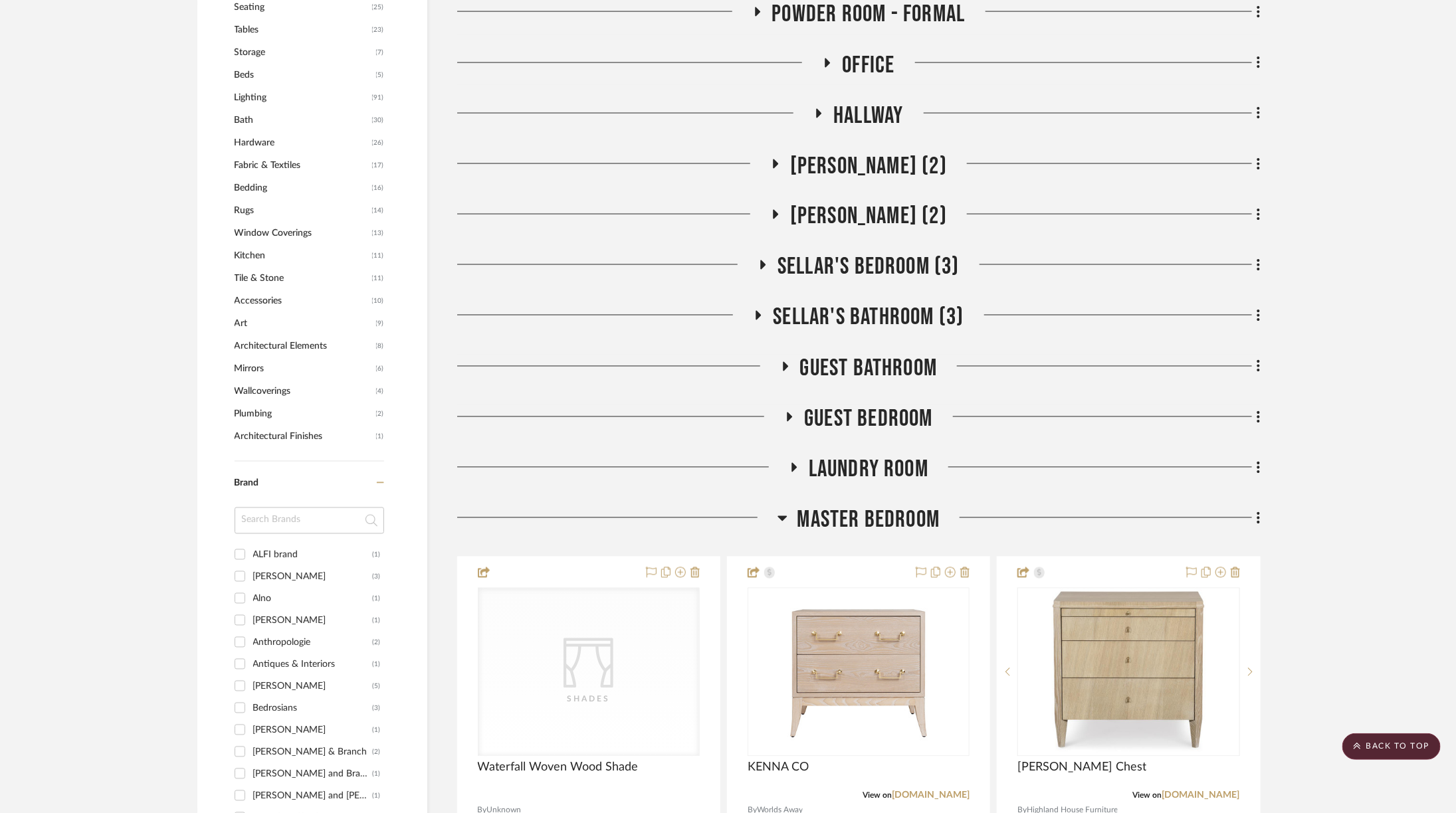
click at [911, 506] on span "Master Bedroom" at bounding box center [868, 520] width 143 height 28
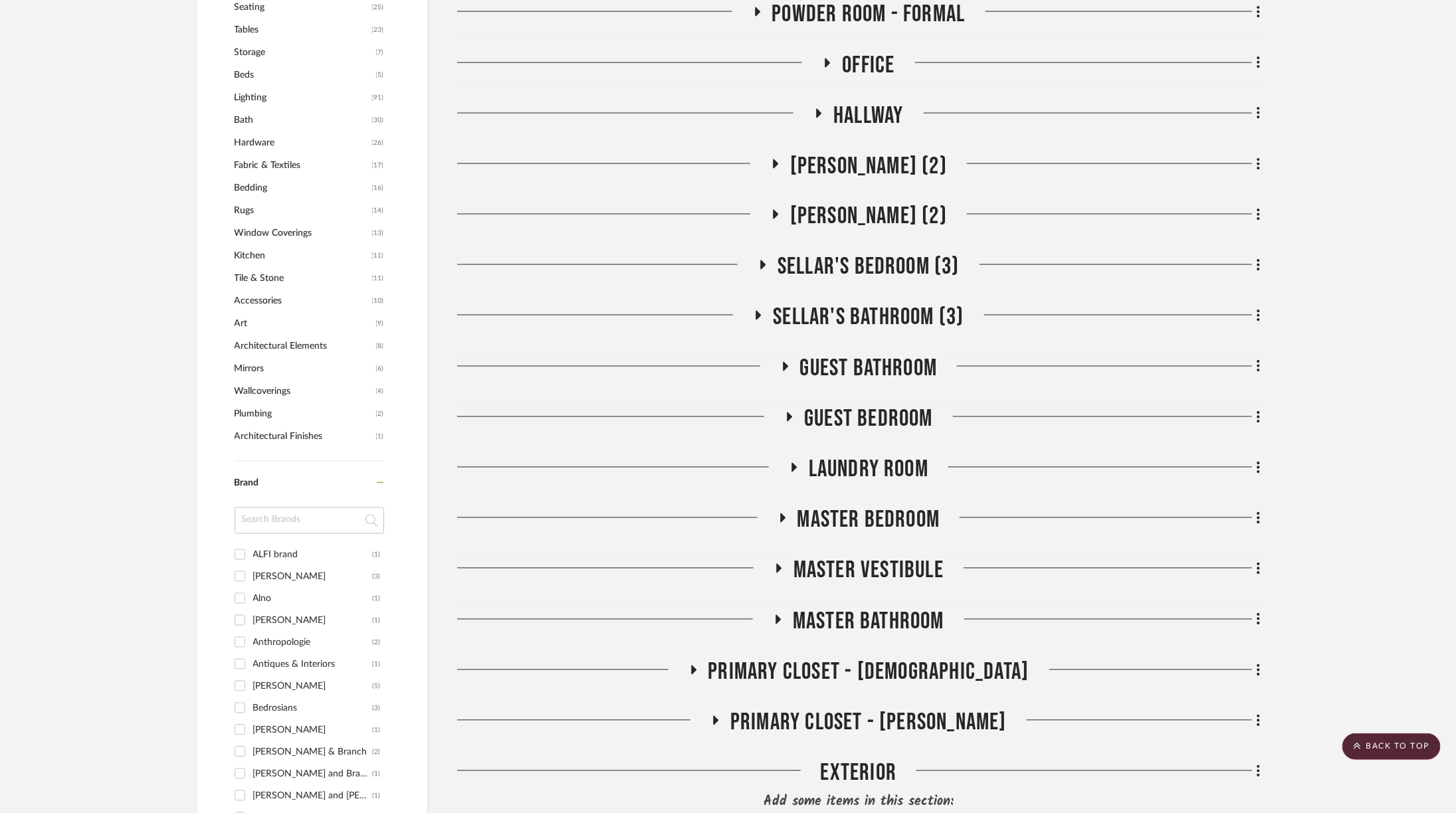
click at [884, 608] on span "Master Bathroom" at bounding box center [868, 621] width 152 height 28
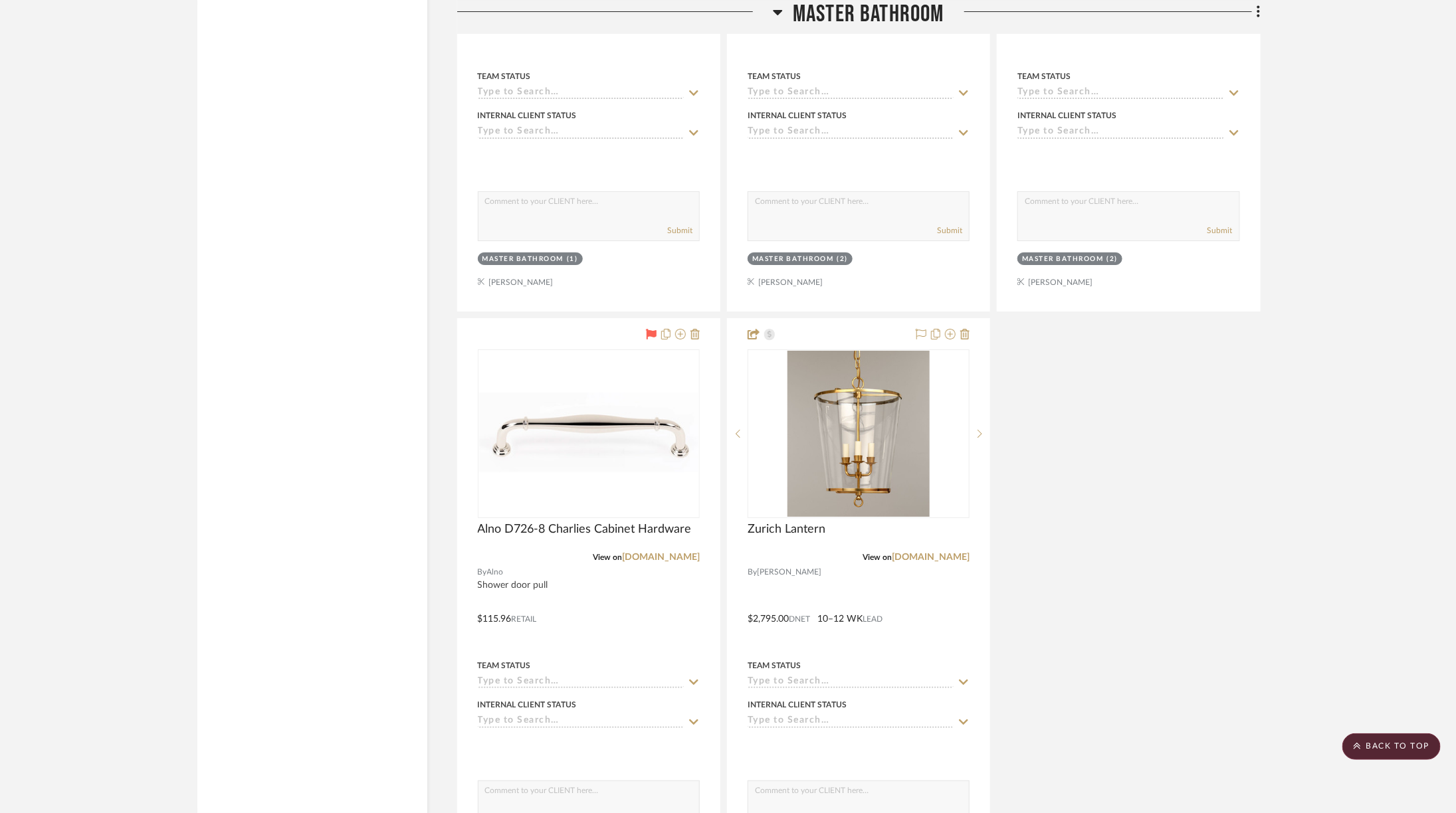
scroll to position [2925, 0]
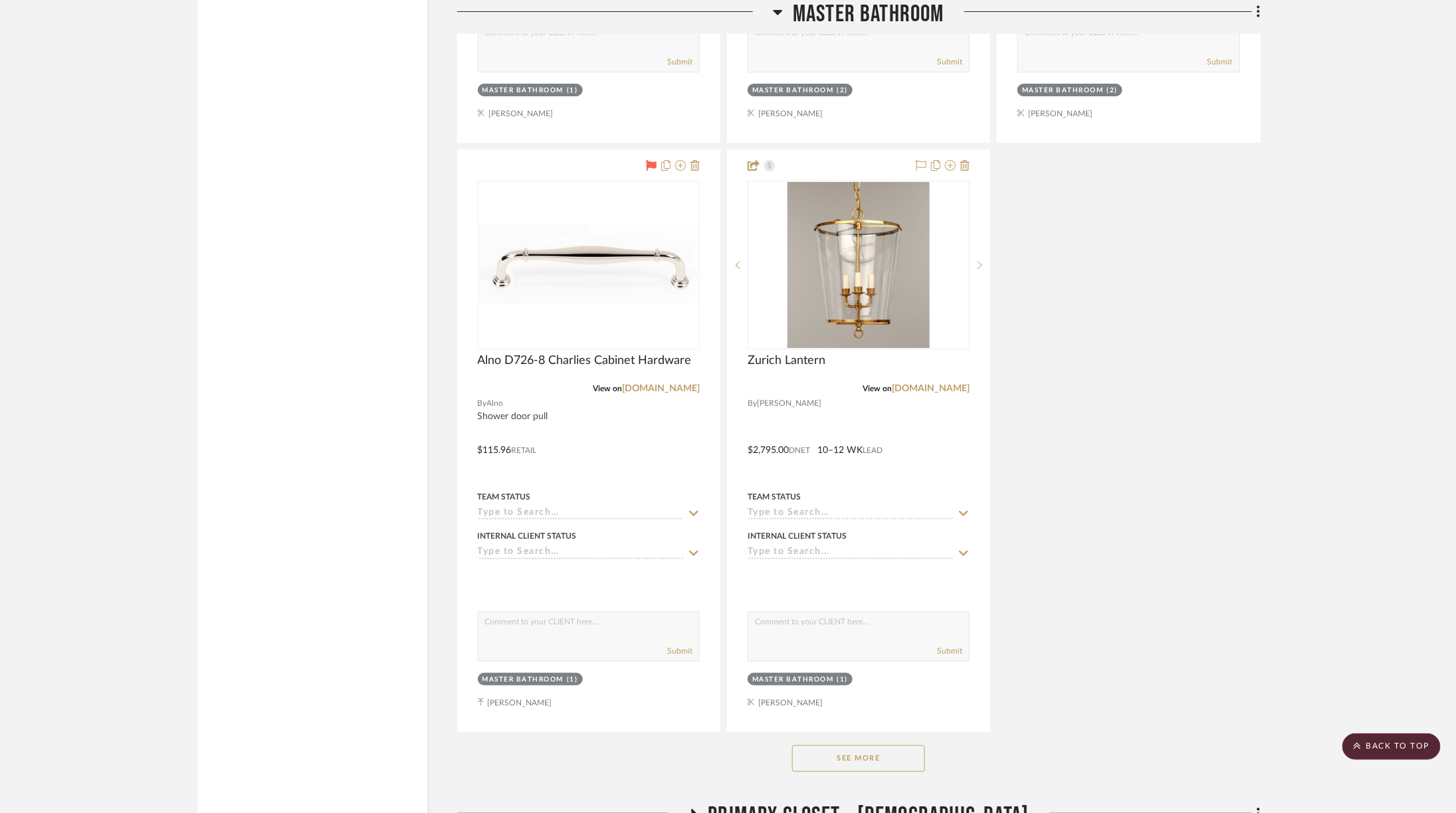
click at [890, 746] on button "See More" at bounding box center [858, 758] width 133 height 26
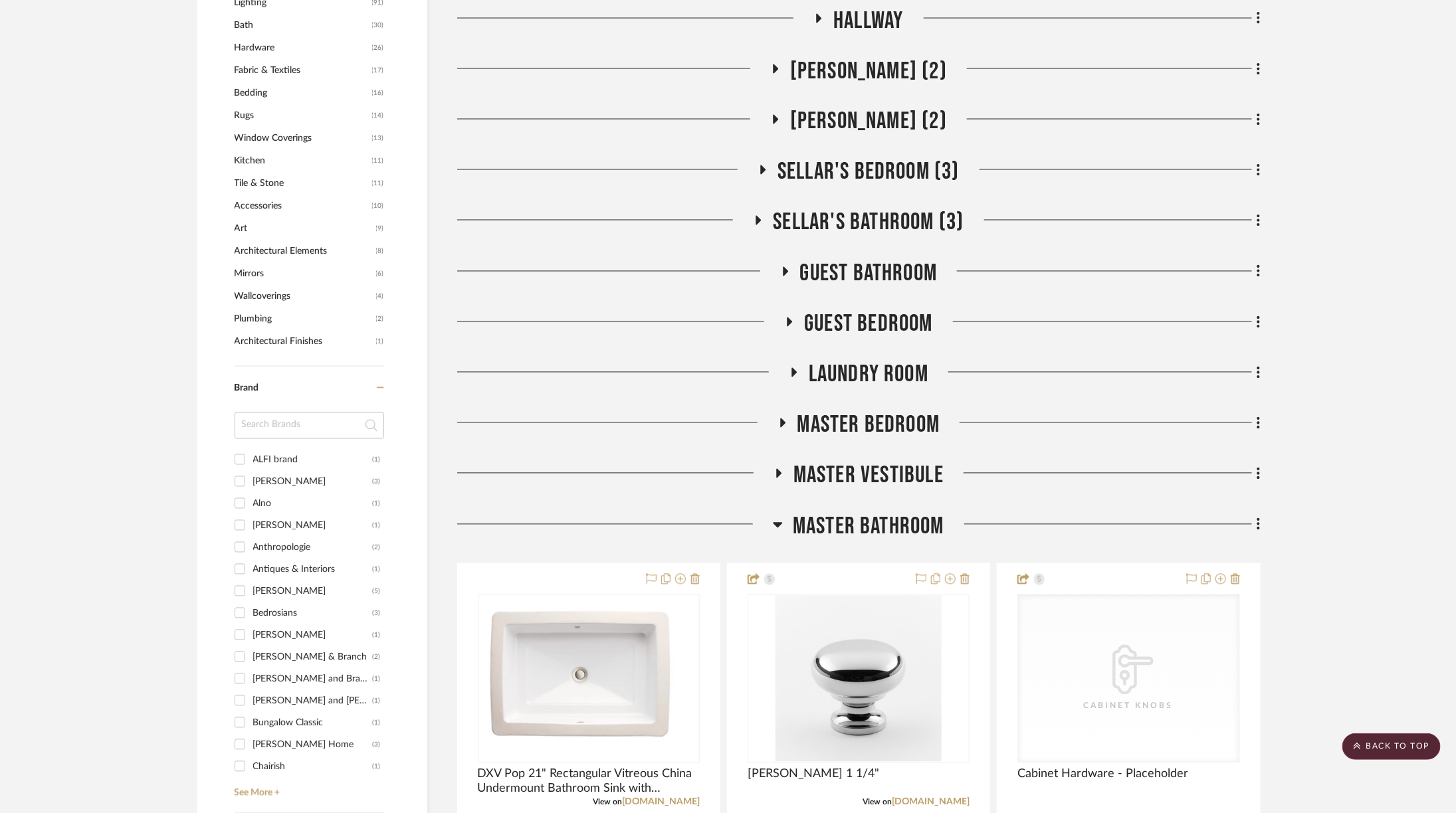
scroll to position [1202, 0]
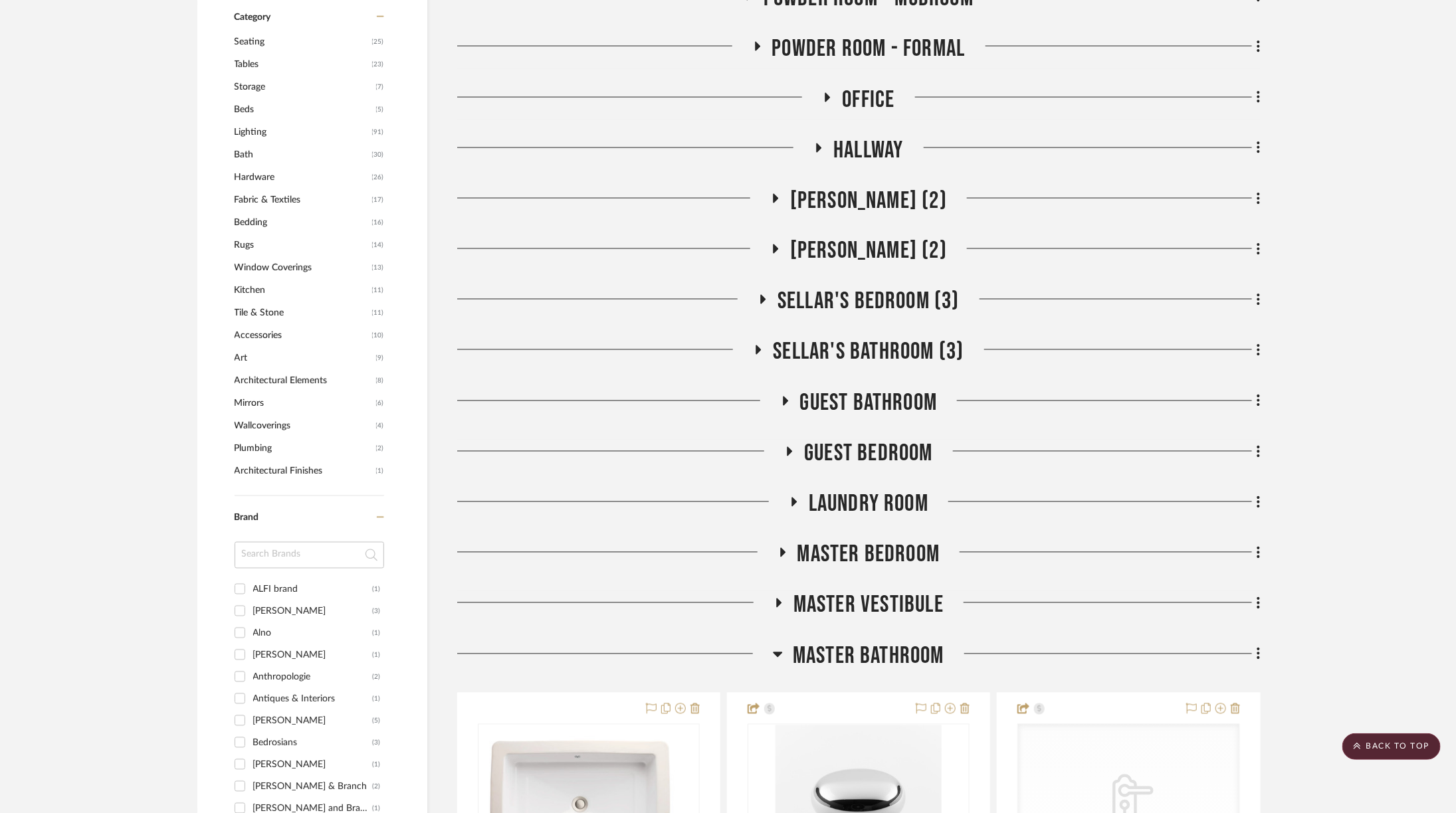
click at [1255, 645] on fa-icon at bounding box center [1256, 656] width 9 height 22
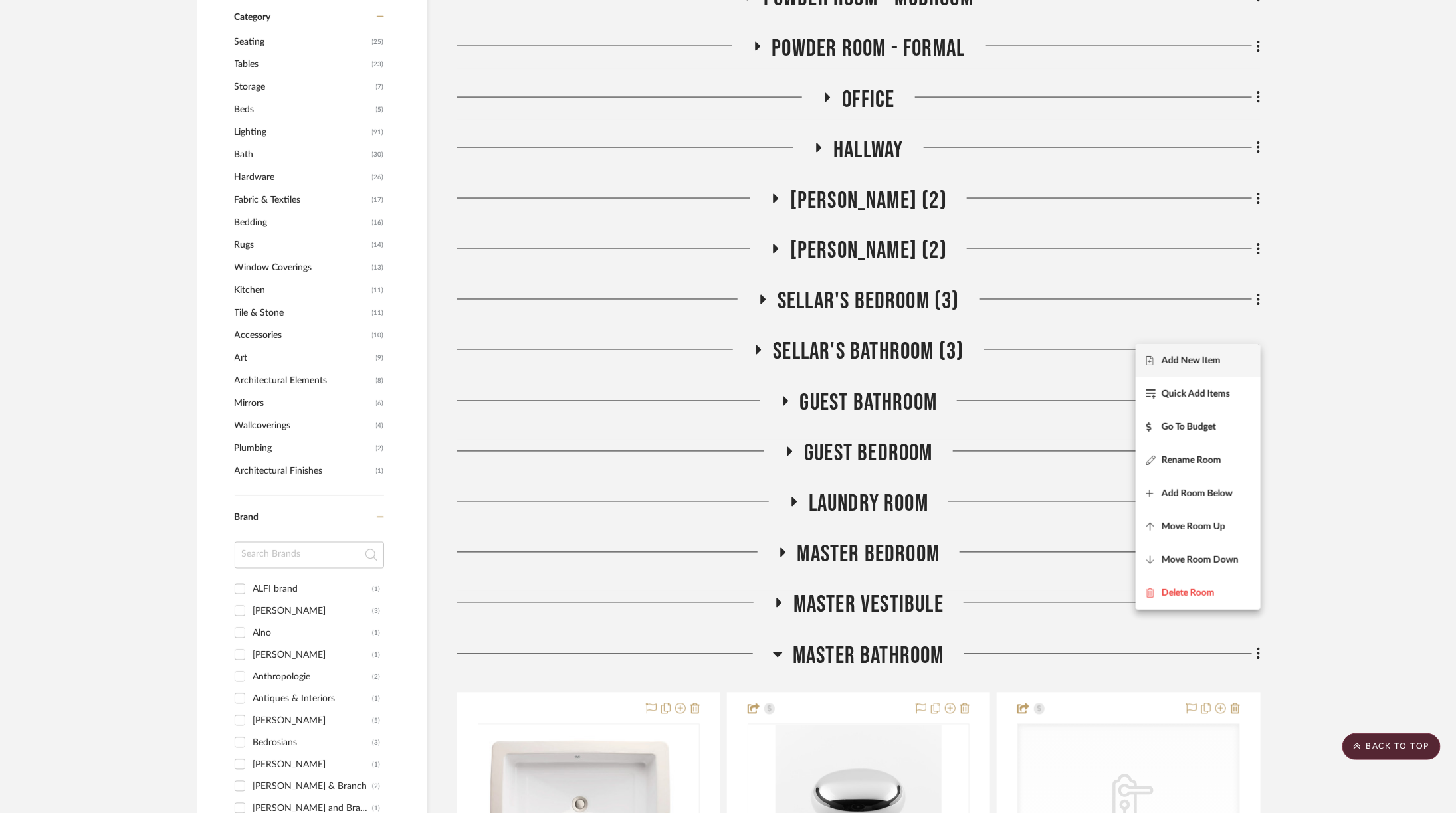
click at [1174, 363] on span "Add New Item" at bounding box center [1191, 361] width 59 height 11
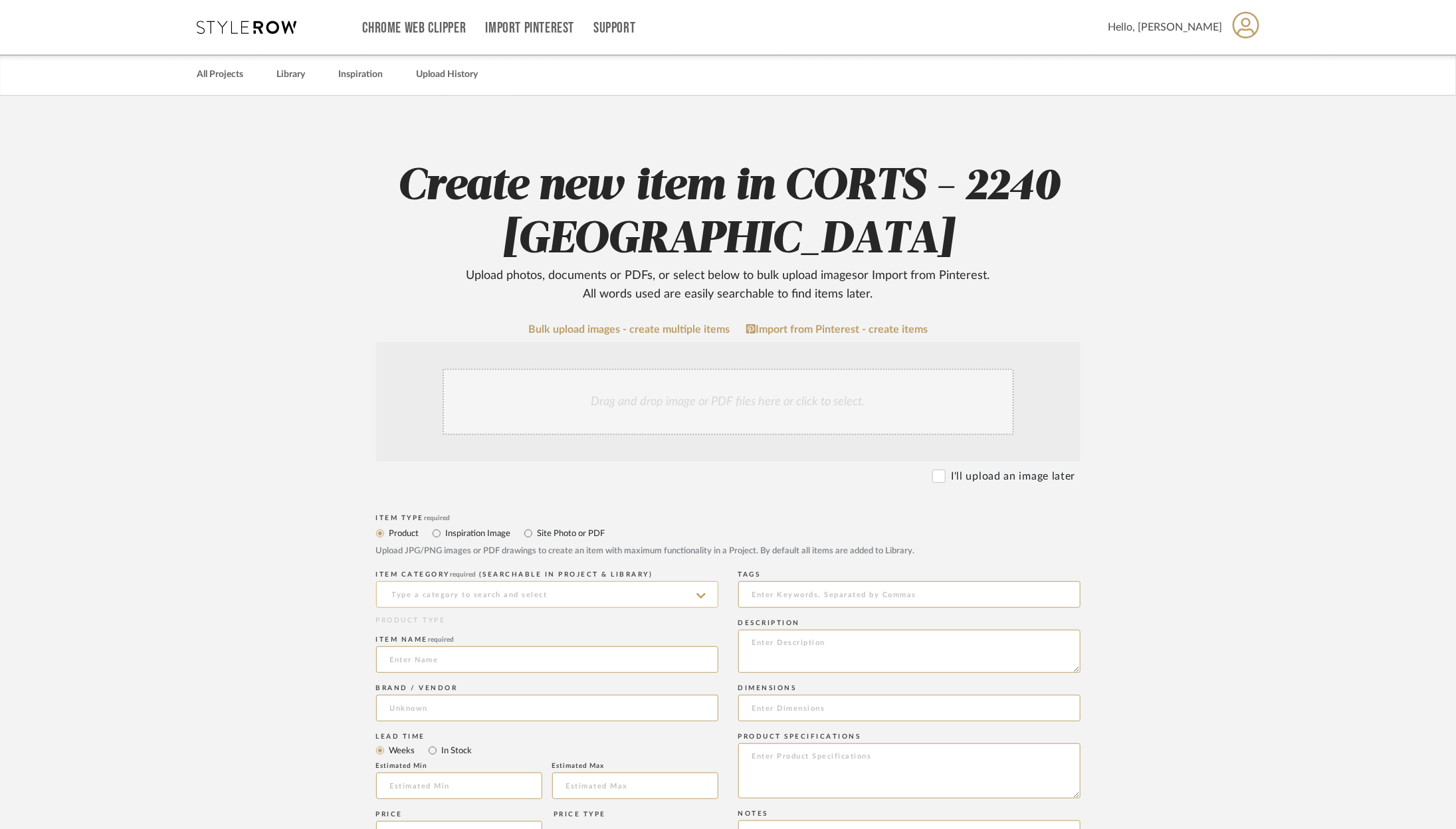
click at [533, 593] on input at bounding box center [547, 594] width 342 height 26
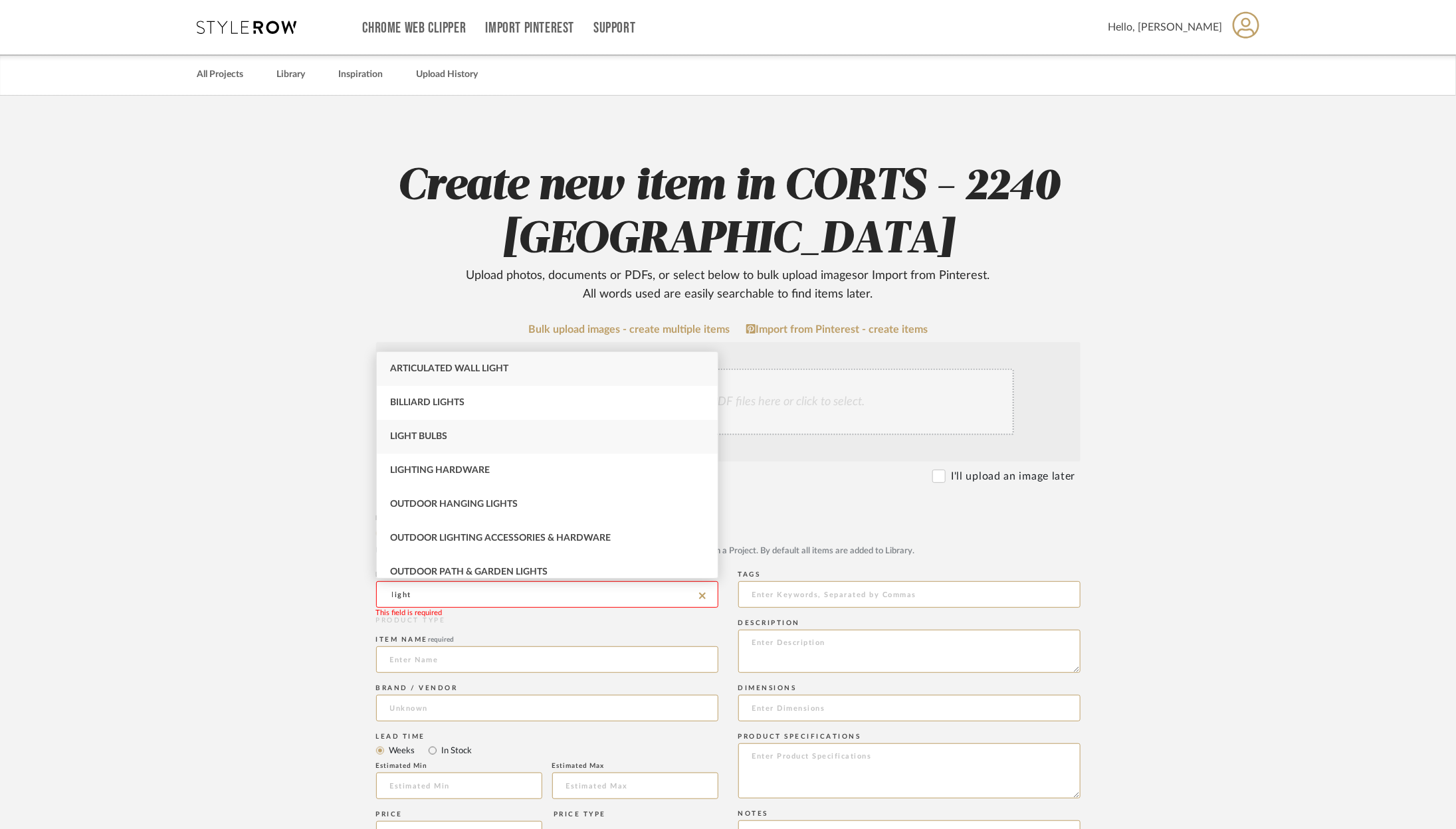
click at [494, 439] on div "Light Bulbs" at bounding box center [547, 436] width 341 height 34
type input "Light Bulbs"
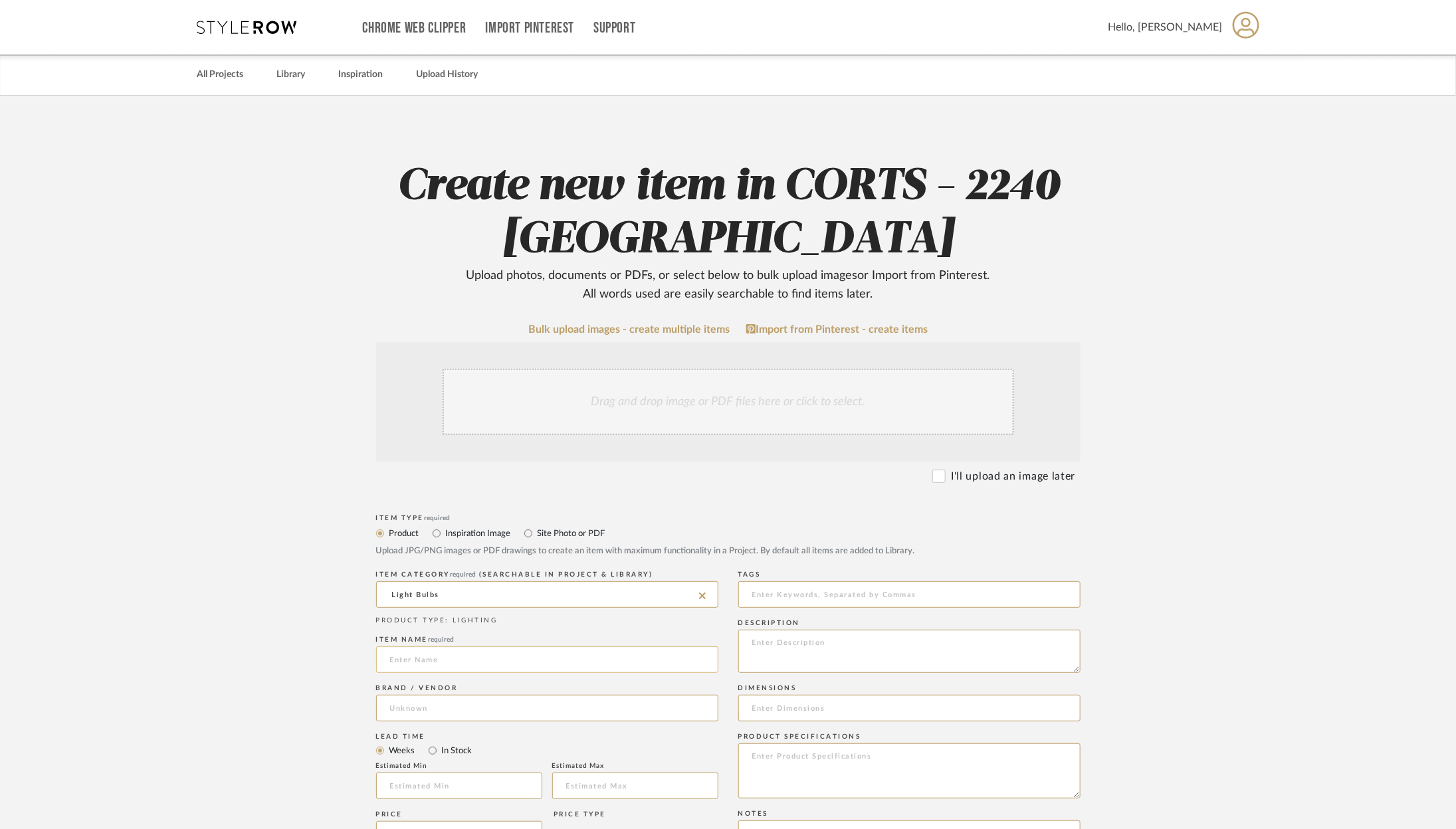
click at [479, 661] on input at bounding box center [547, 659] width 342 height 26
type input "J"
type input "Wall Sconce"
click at [539, 711] on input at bounding box center [547, 707] width 342 height 26
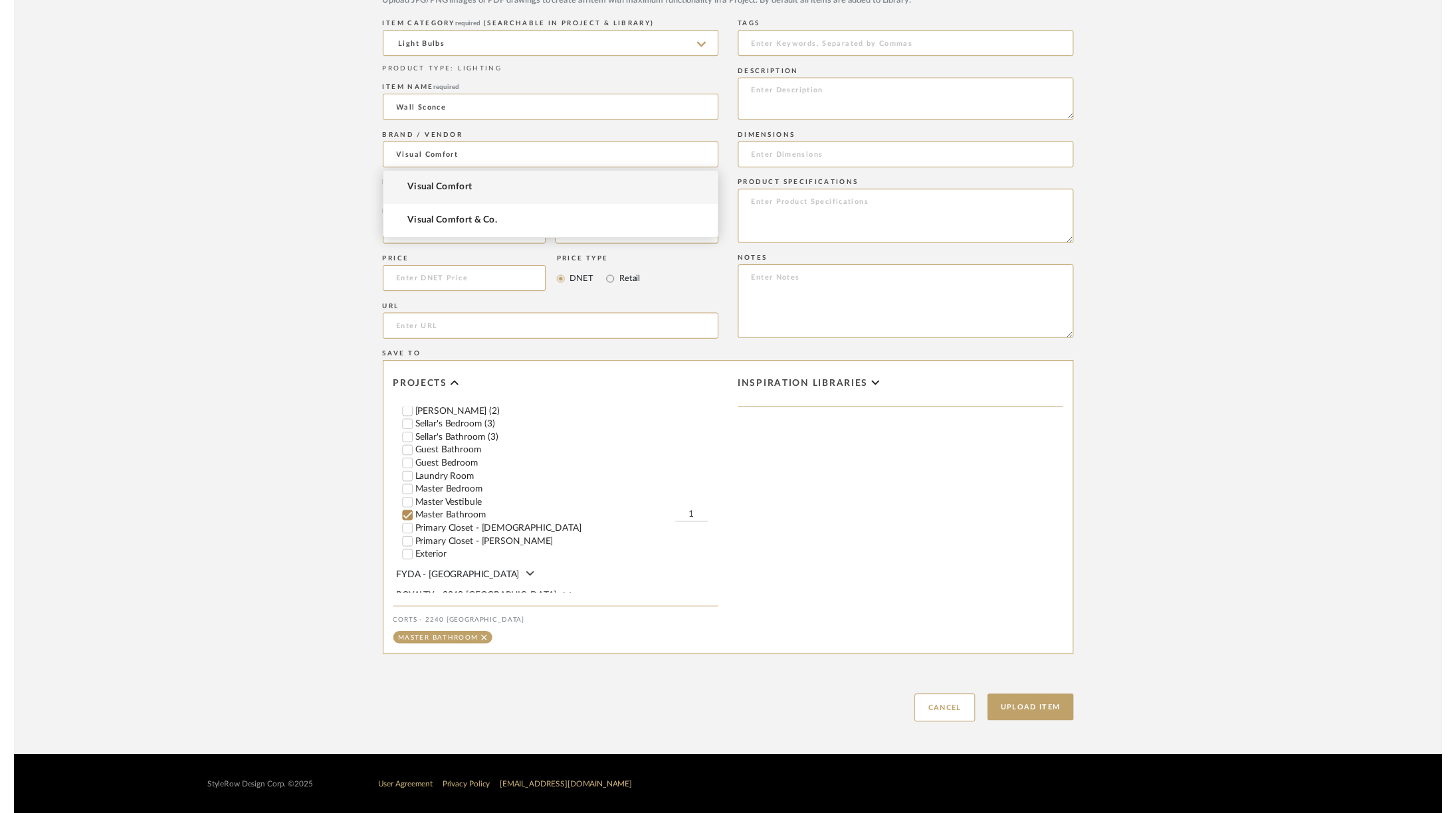
scroll to position [328, 0]
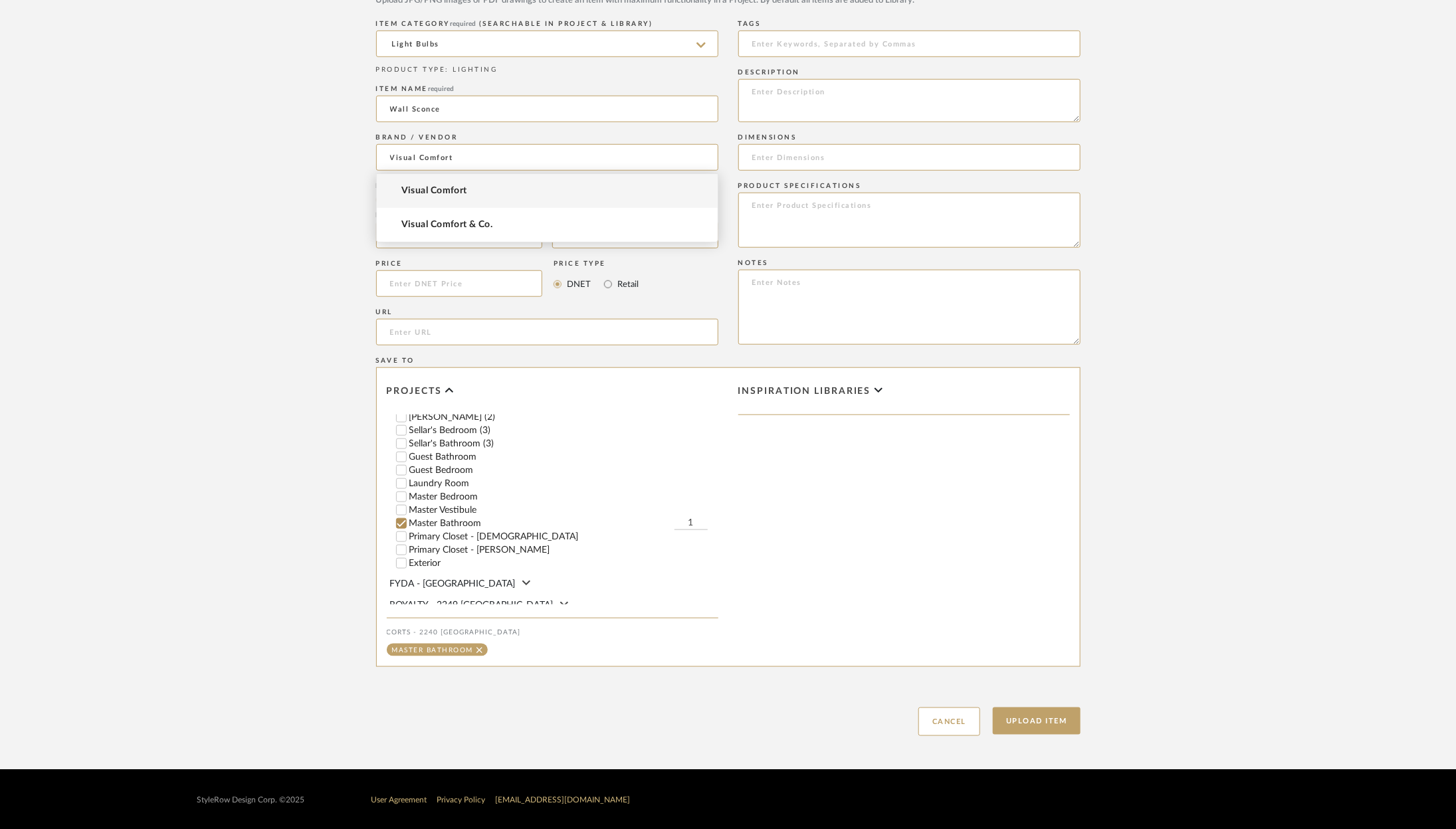
type input "Visual Comfort"
click at [1059, 718] on button "Upload Item" at bounding box center [1036, 721] width 88 height 27
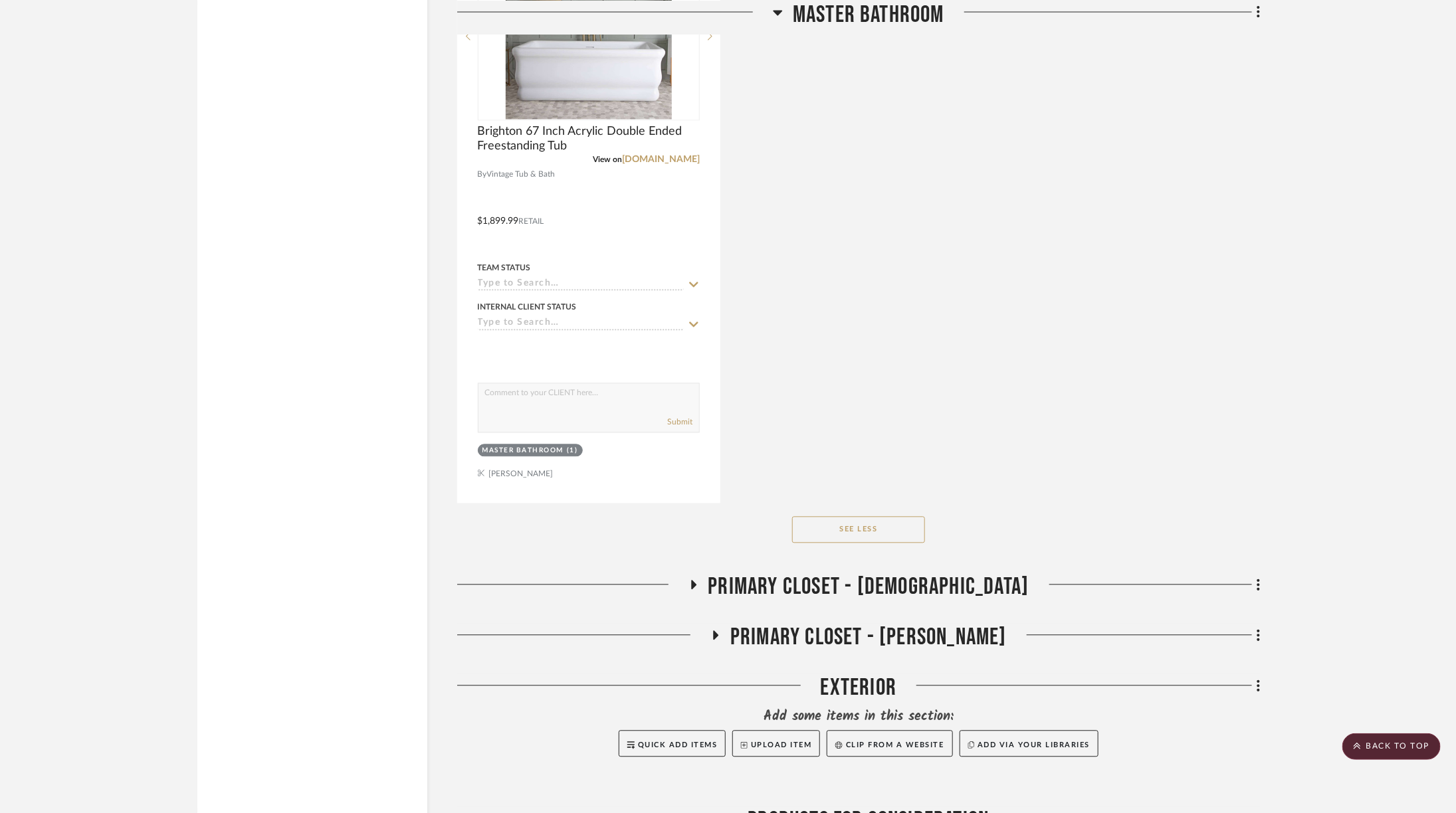
scroll to position [4438, 0]
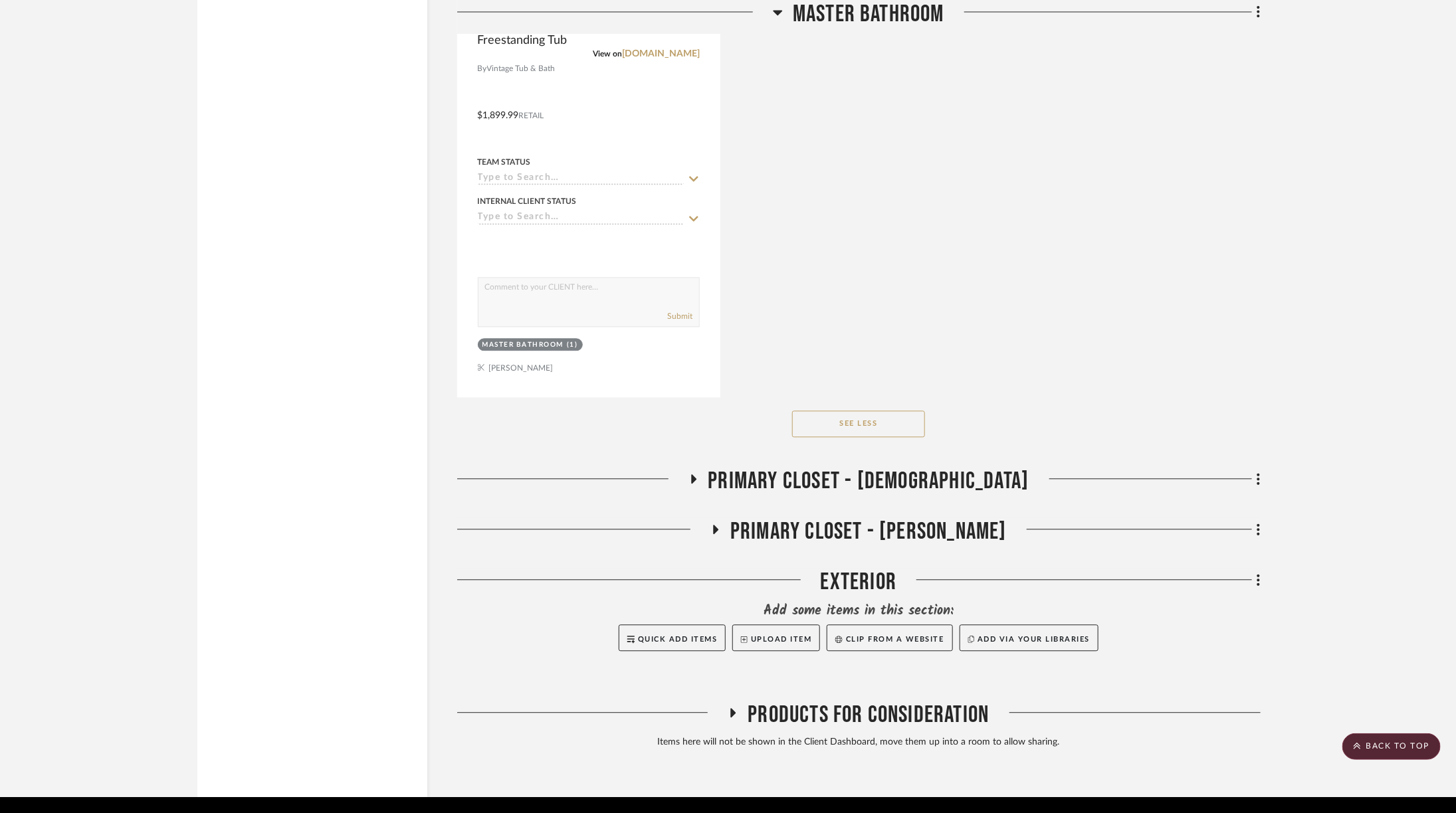
click at [914, 518] on span "Primary Closet - [PERSON_NAME]" at bounding box center [868, 531] width 276 height 28
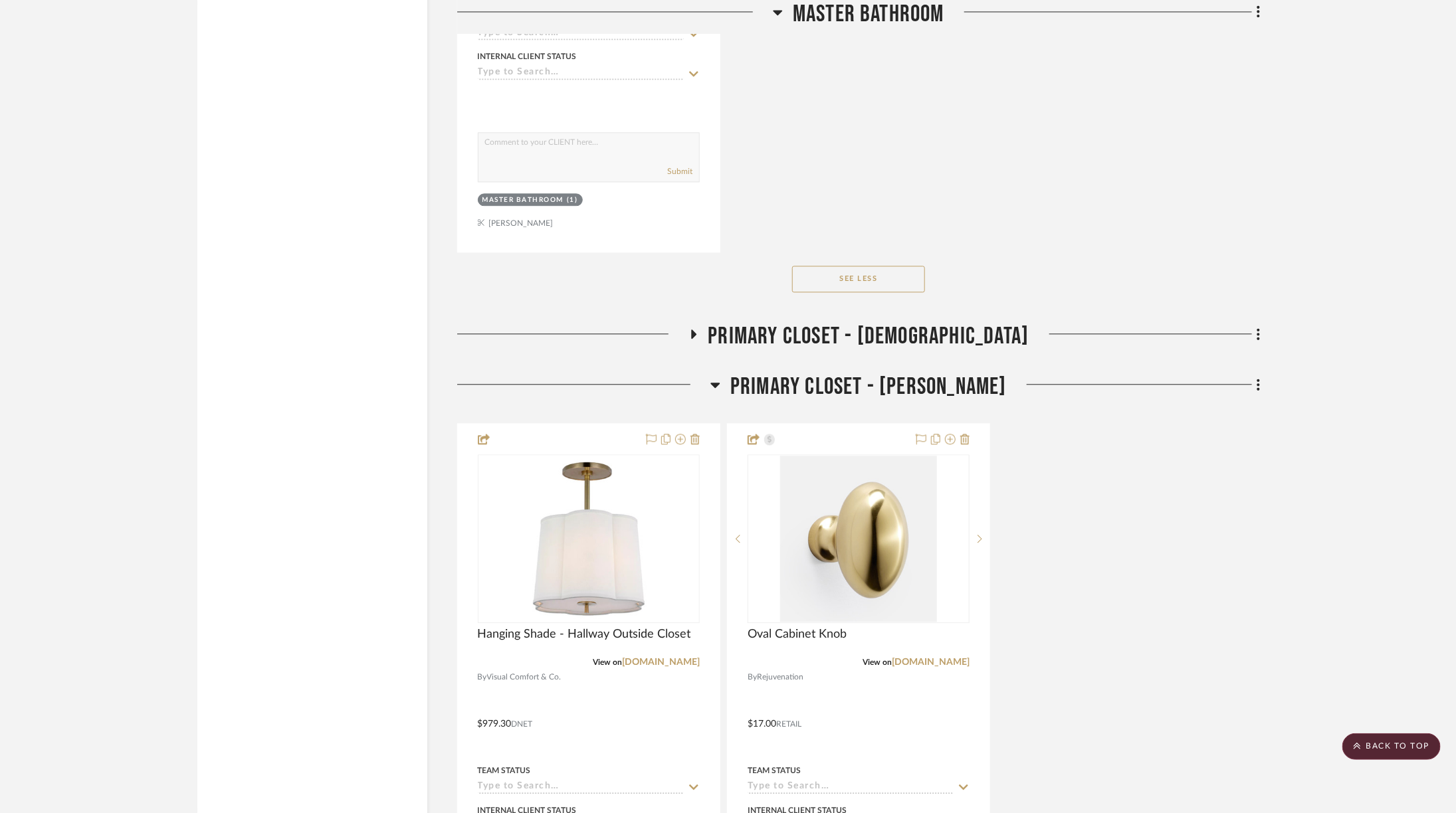
scroll to position [4614, 0]
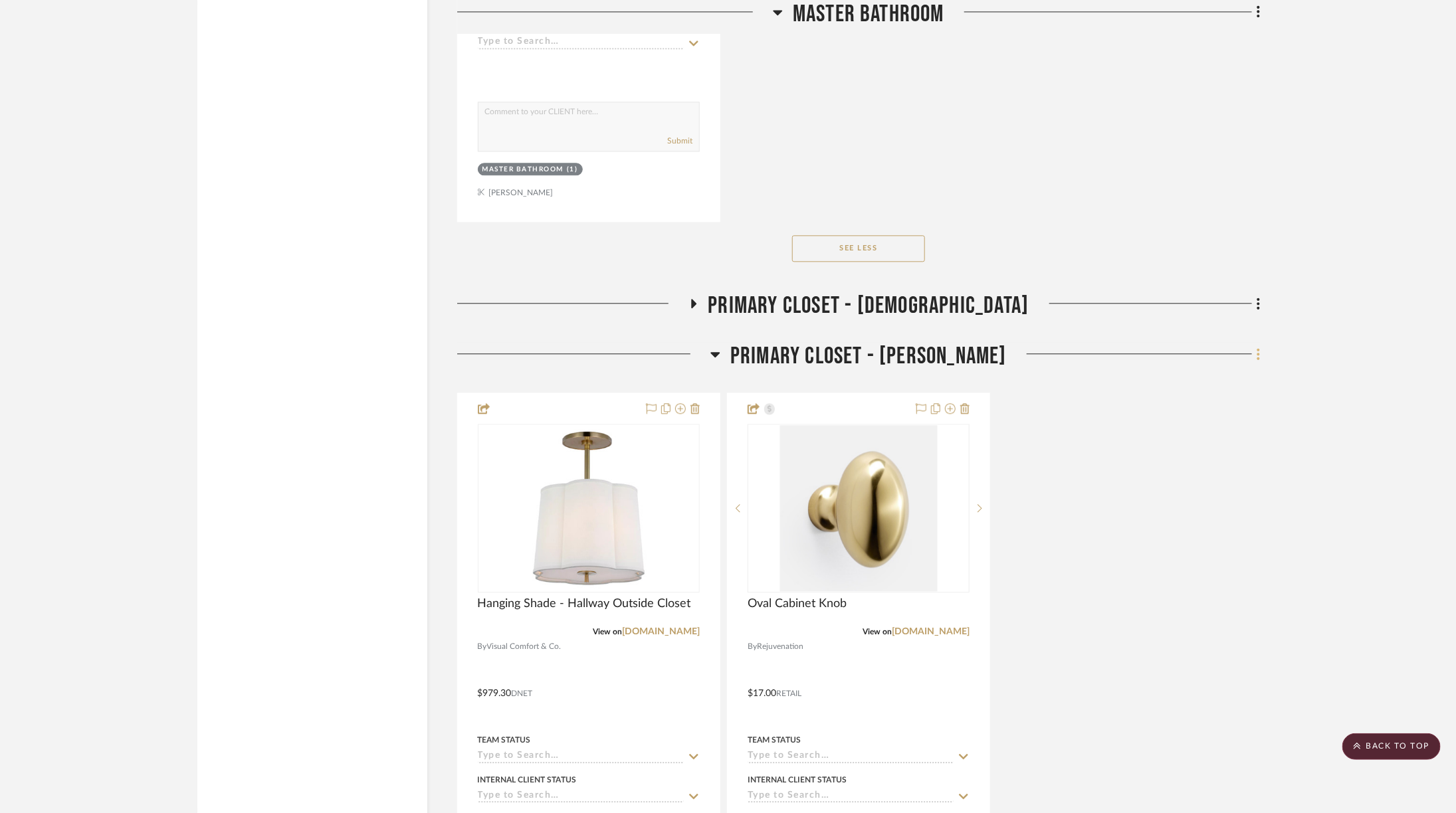
click at [1256, 347] on icon at bounding box center [1258, 354] width 4 height 15
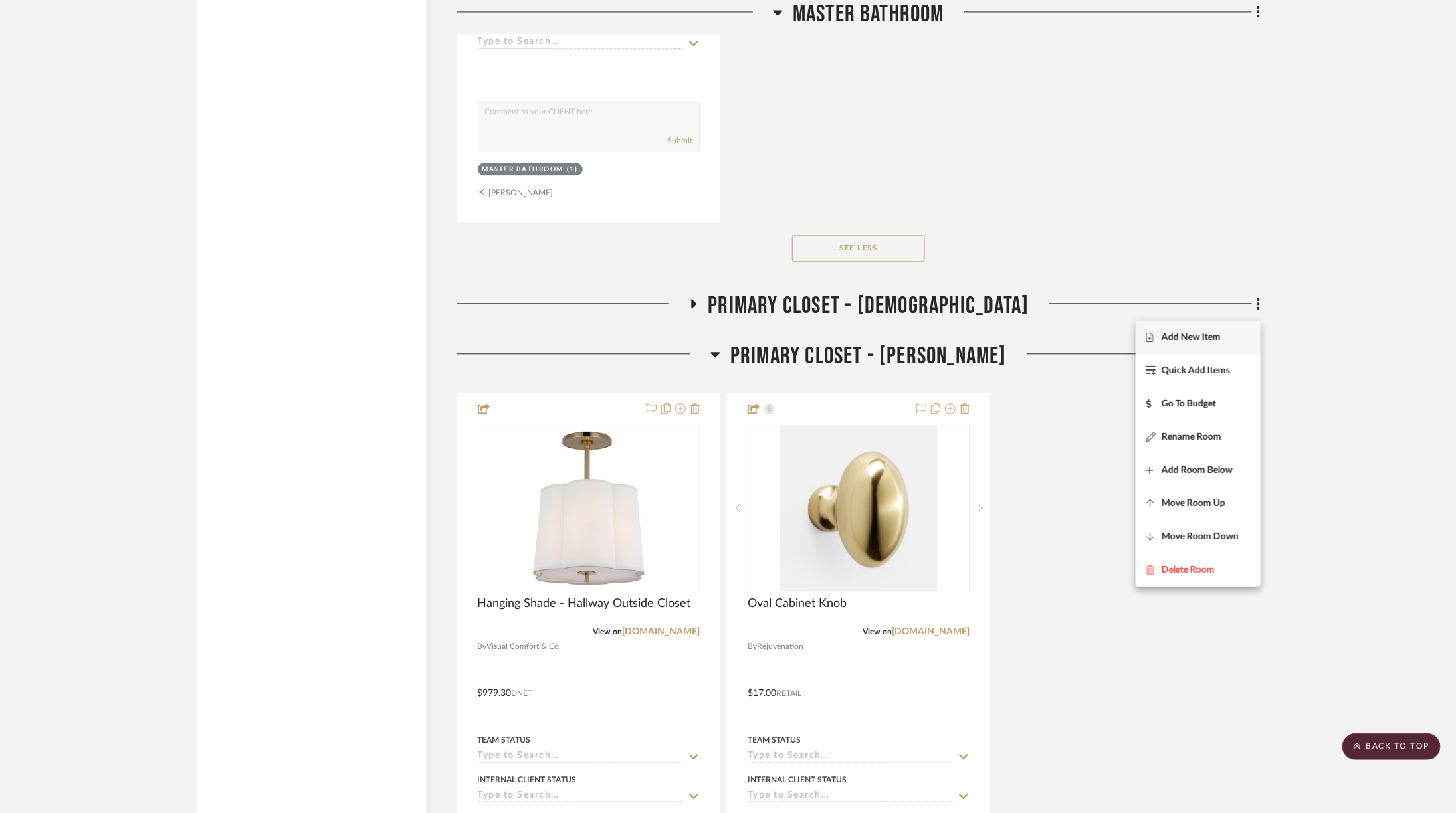
click at [1236, 332] on span "Add New Item" at bounding box center [1198, 337] width 104 height 11
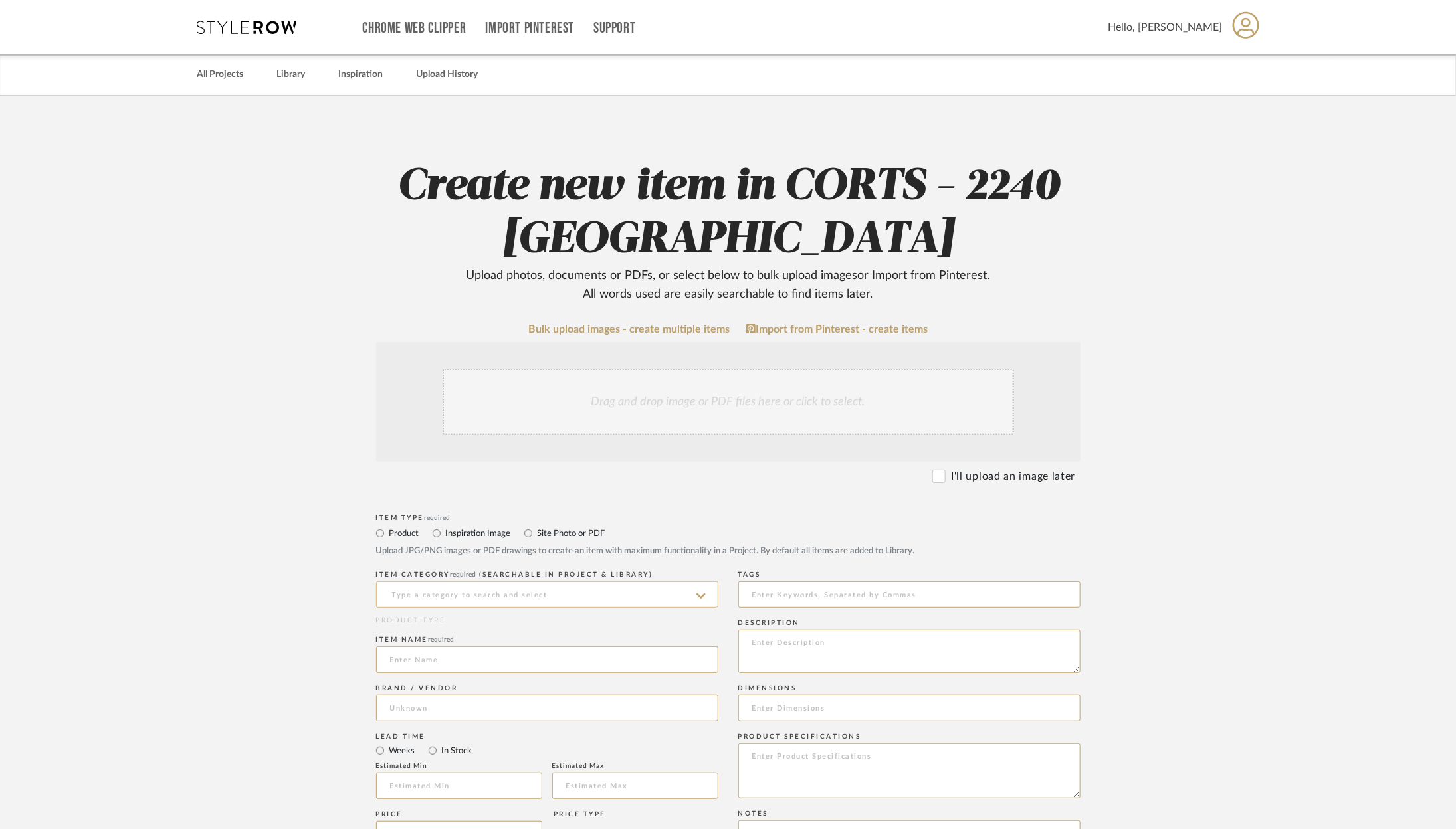
click at [540, 584] on input at bounding box center [547, 594] width 342 height 26
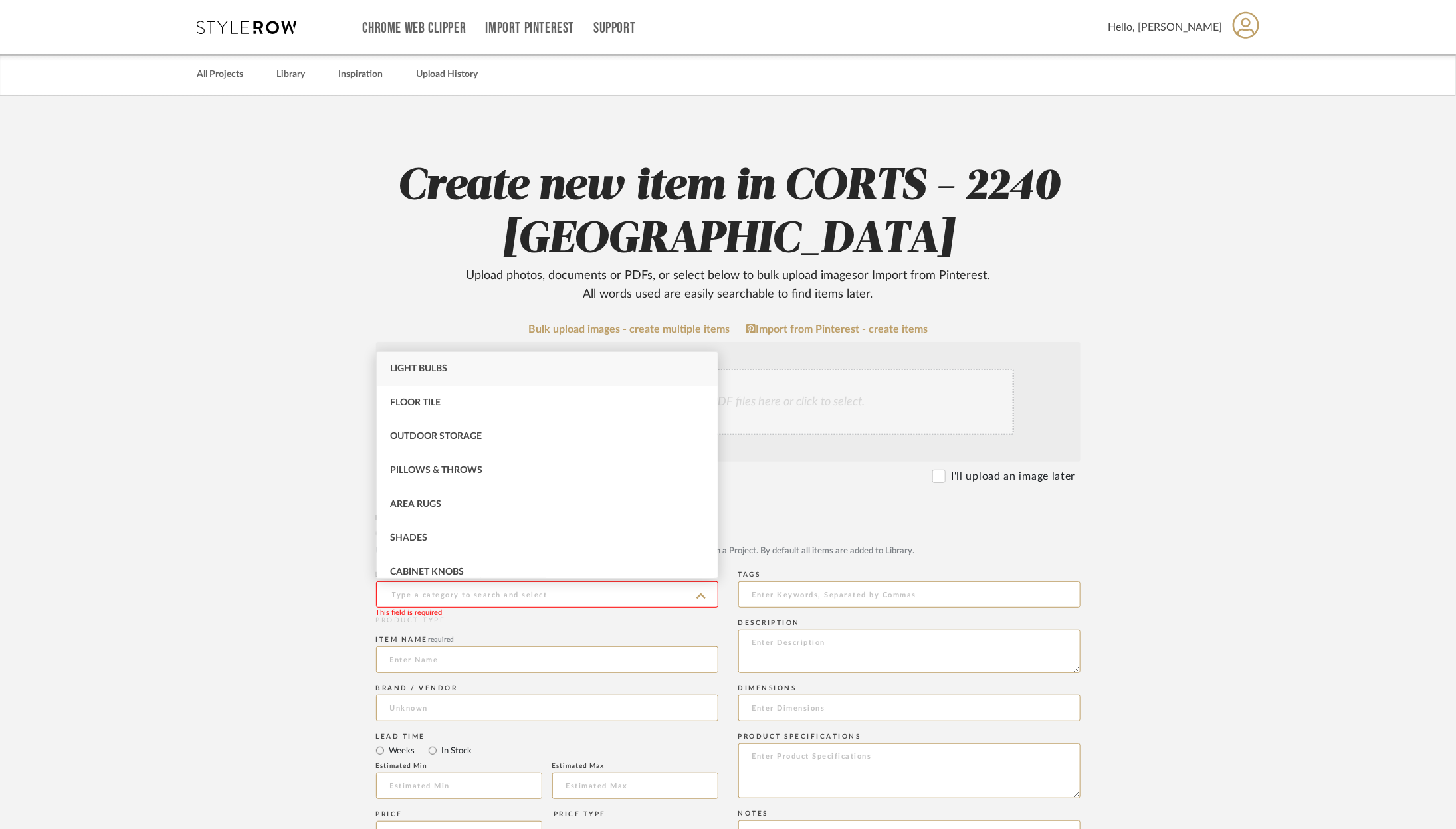
click at [568, 358] on div "Light Bulbs" at bounding box center [547, 369] width 341 height 34
type input "Light Bulbs"
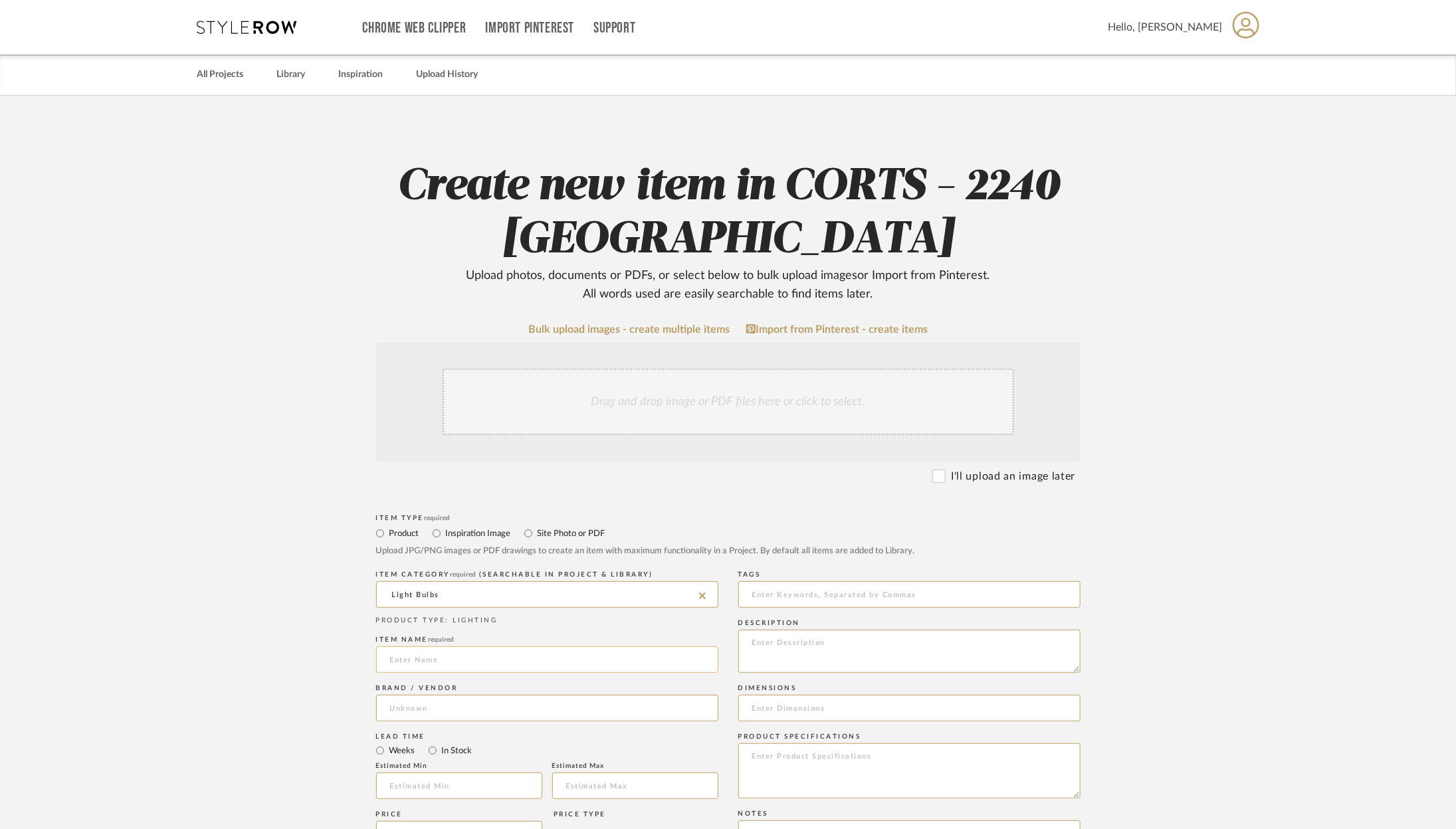
click at [478, 662] on input at bounding box center [547, 659] width 342 height 26
type input "Hanging Shade Light Bulbs"
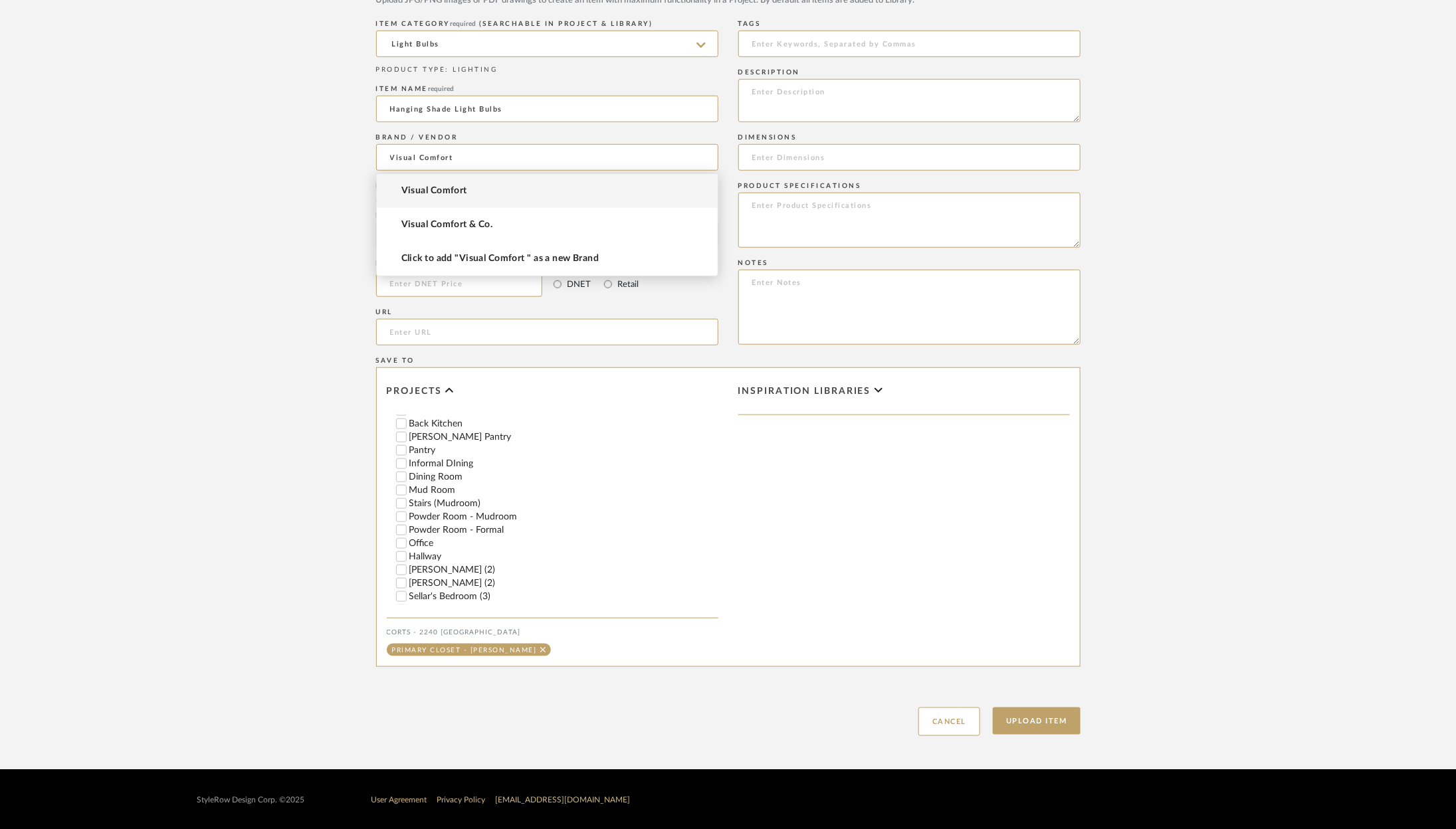
scroll to position [350, 0]
type input "Visual Comfort"
click at [1032, 718] on button "Upload Item" at bounding box center [1036, 721] width 88 height 27
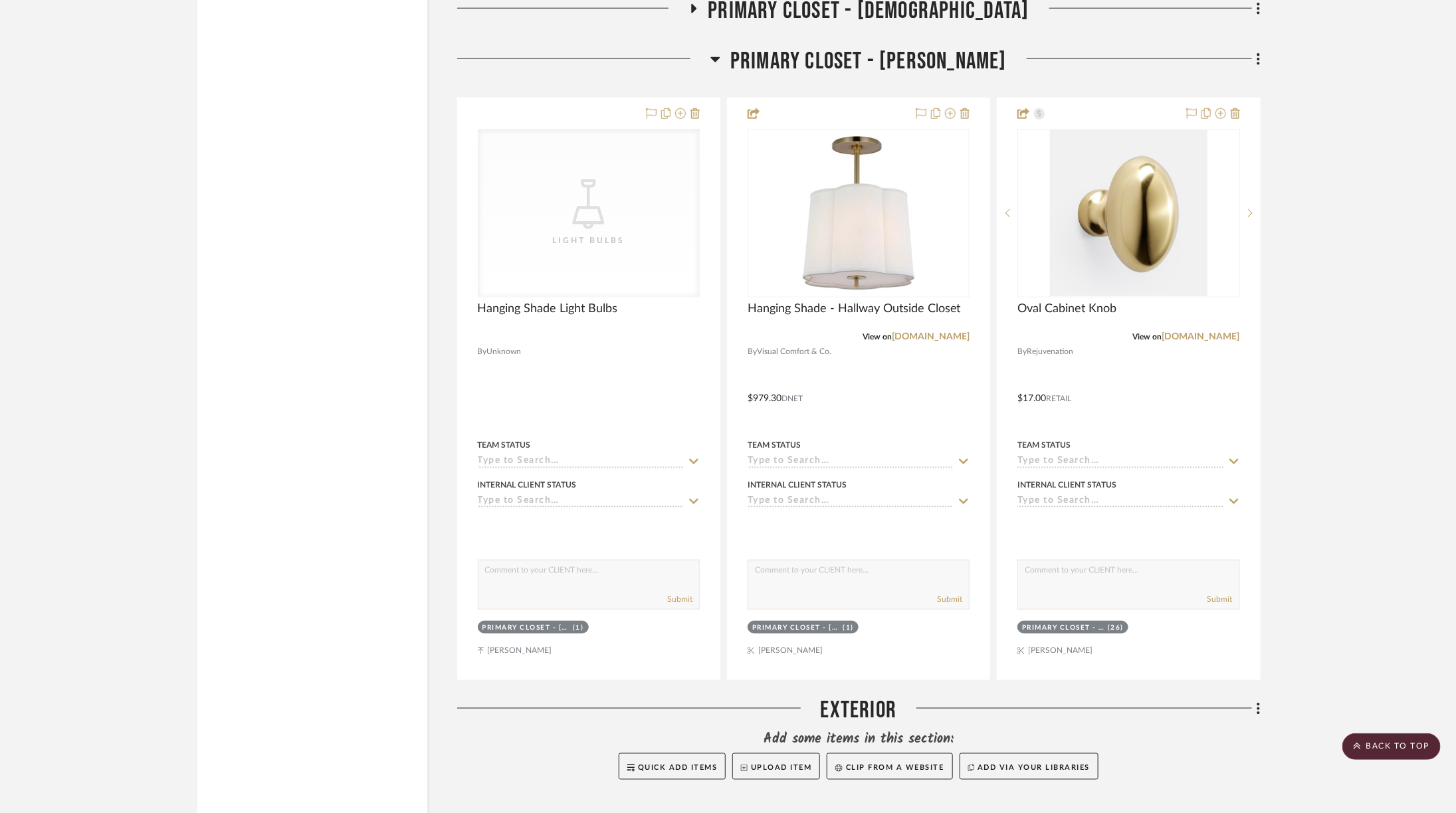
scroll to position [3733, 0]
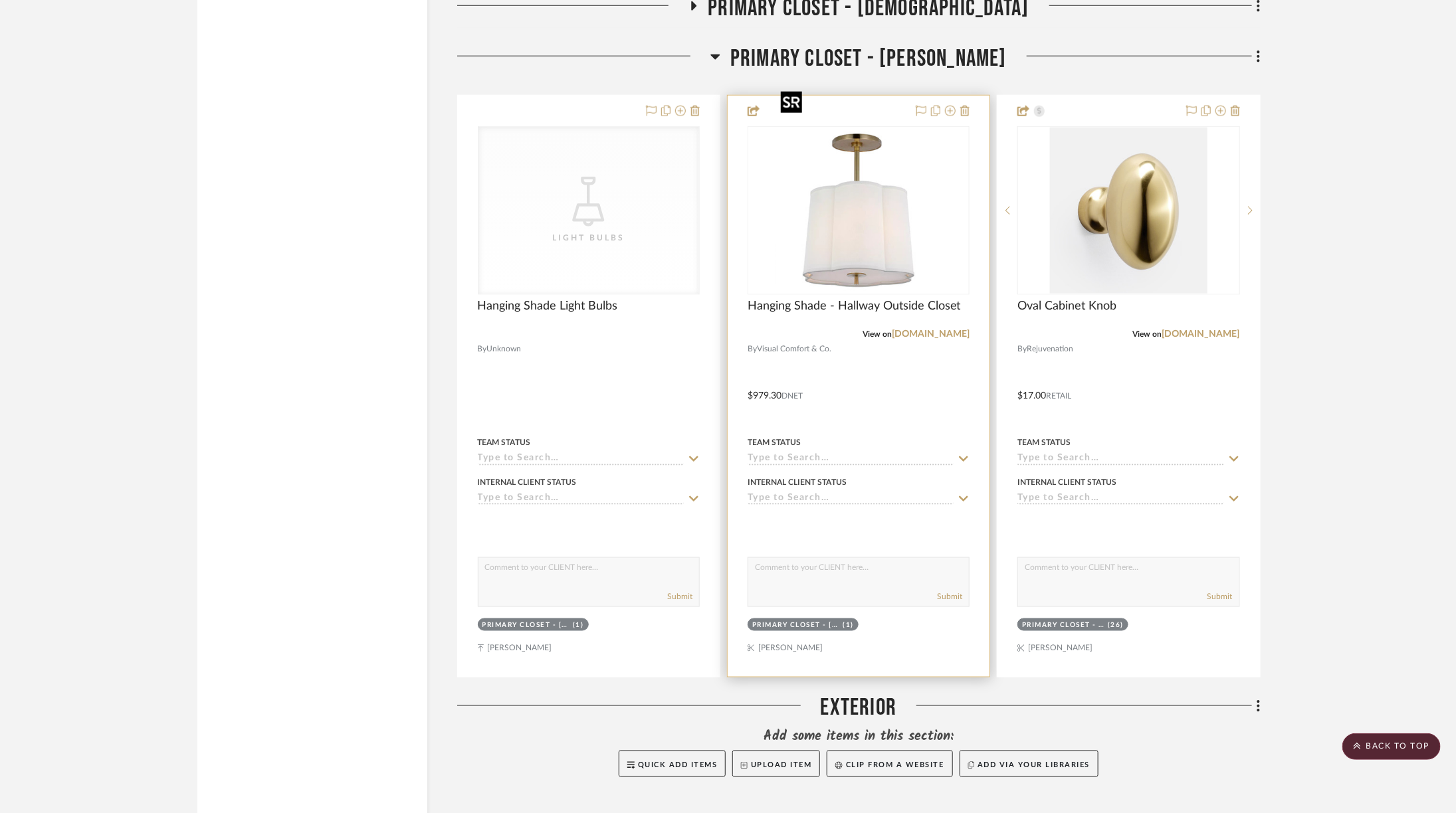
click at [830, 139] on img at bounding box center [858, 210] width 166 height 166
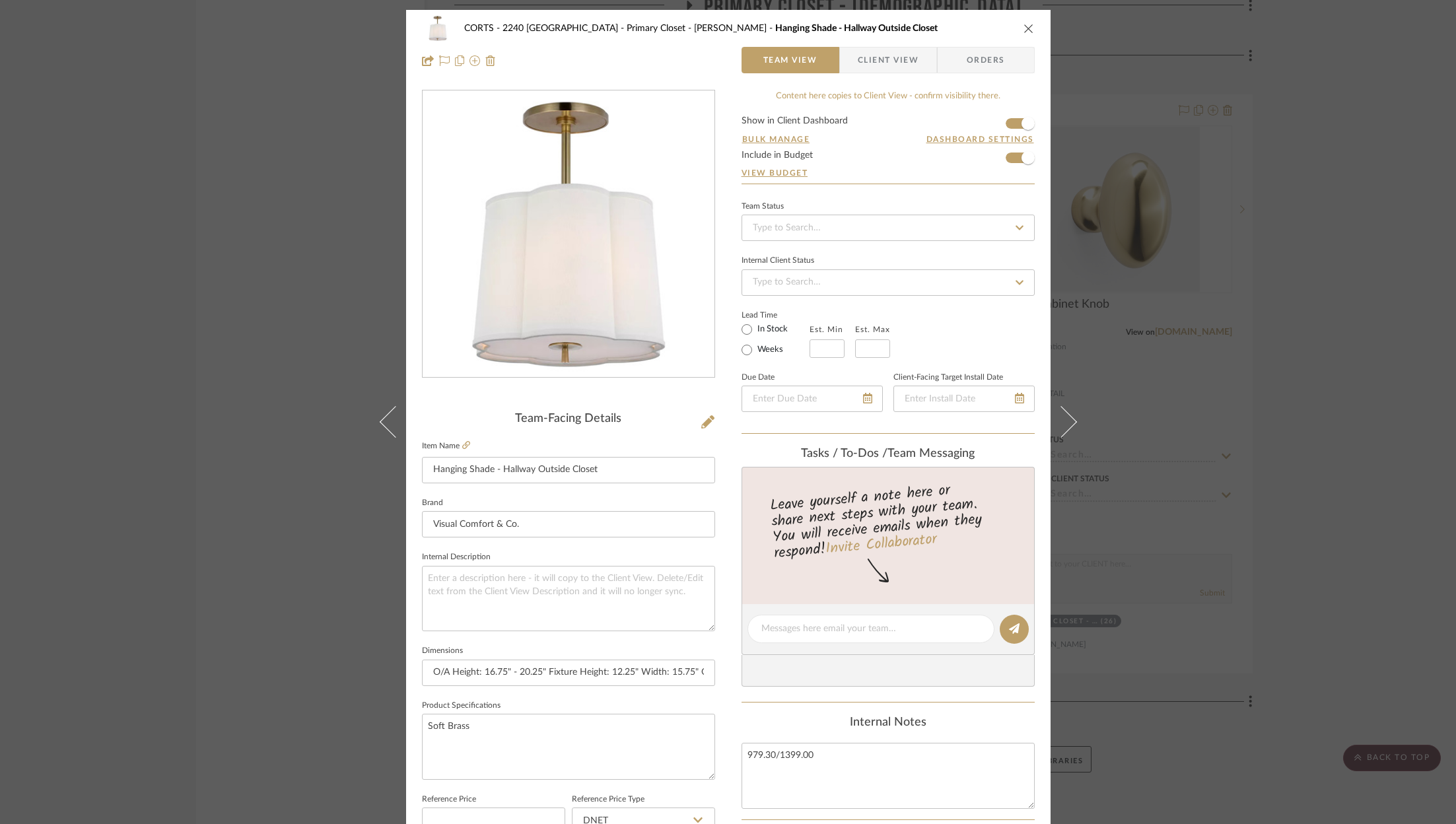
scroll to position [401, 0]
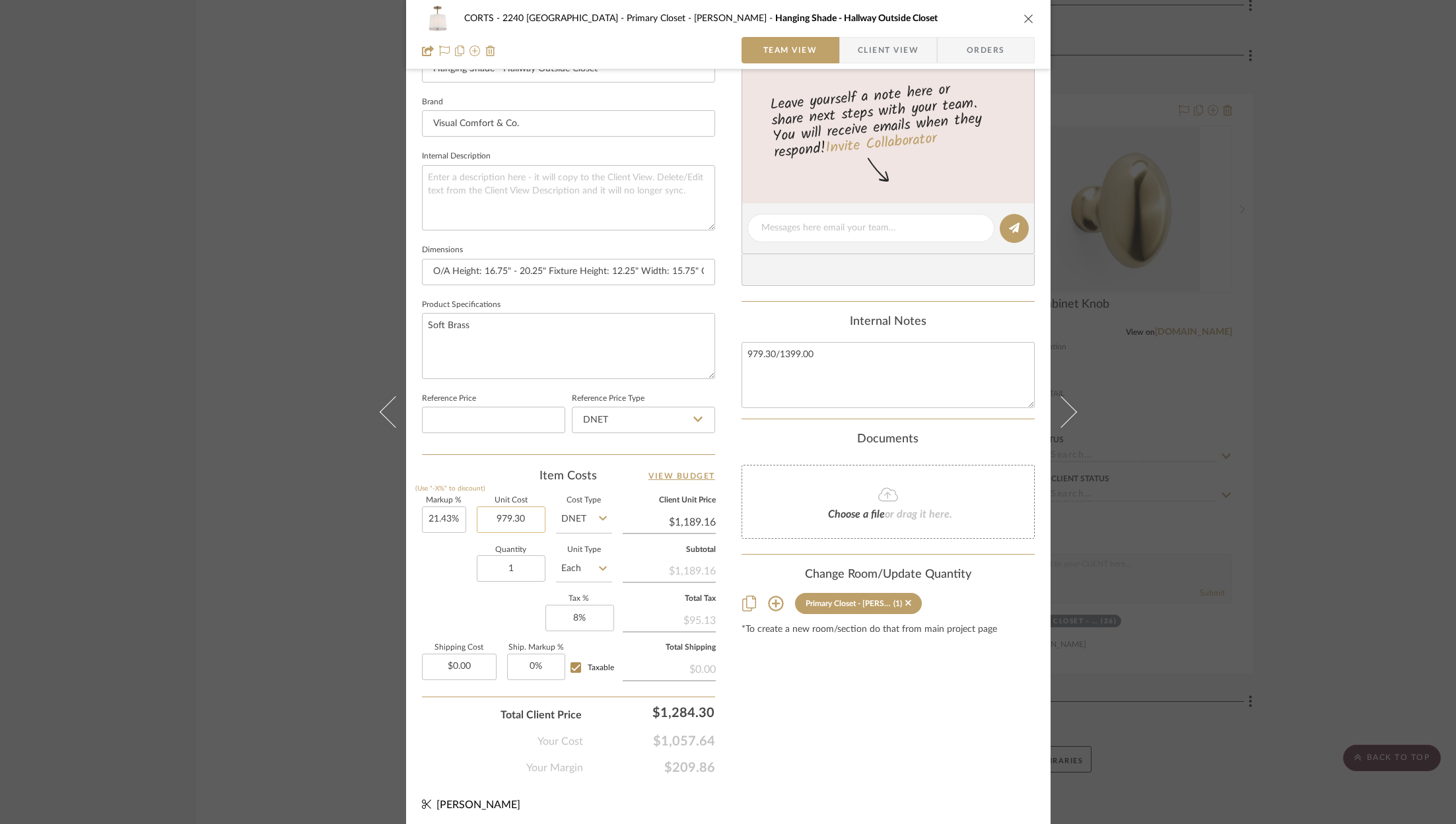
click at [510, 517] on input "979.30" at bounding box center [511, 519] width 69 height 26
type input "$1,049.30"
click at [961, 735] on div "Content here copies to Client View - confirm visibility there. Show in Client D…" at bounding box center [888, 232] width 293 height 1087
type input "$1,274.16"
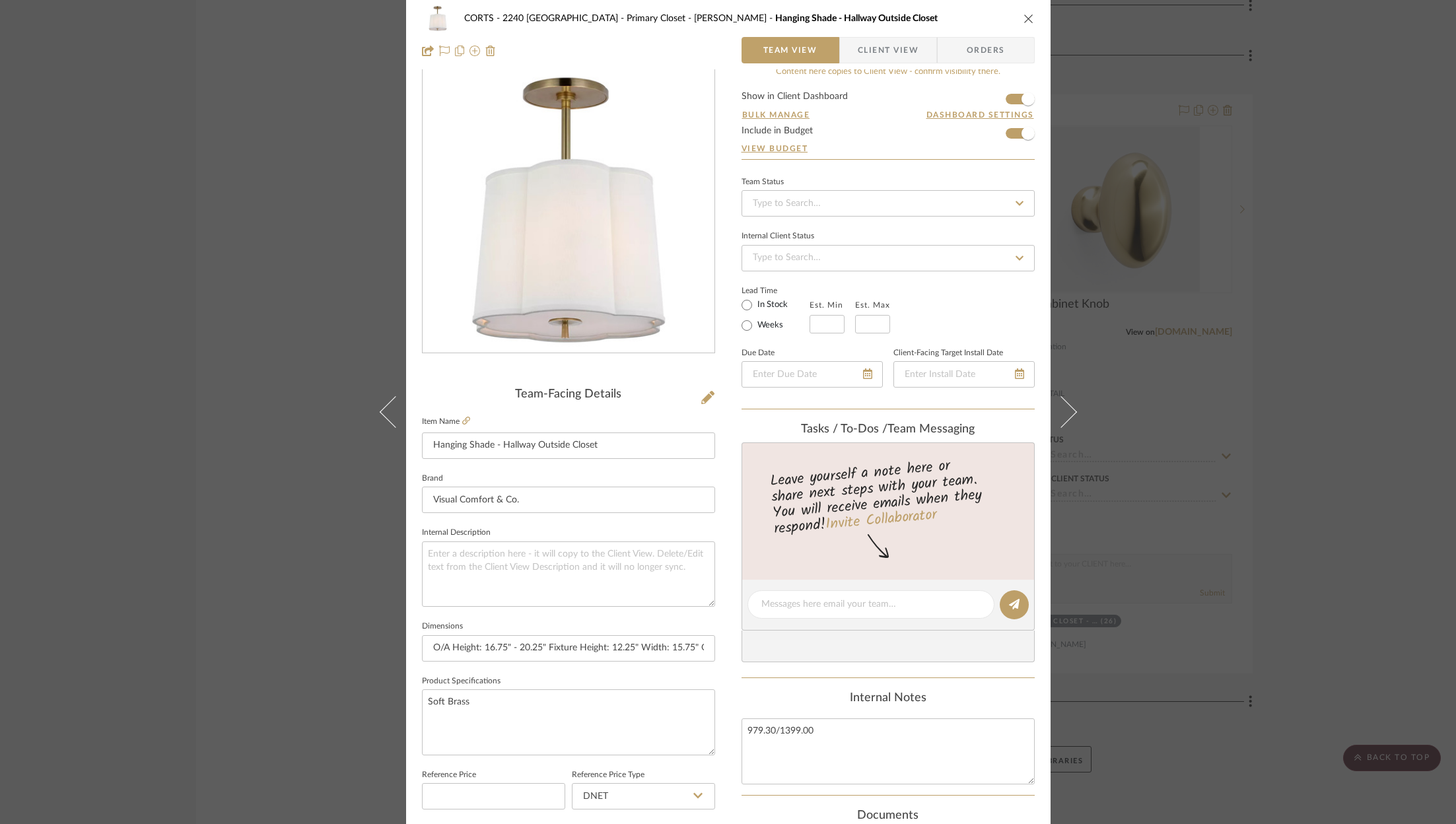
scroll to position [0, 0]
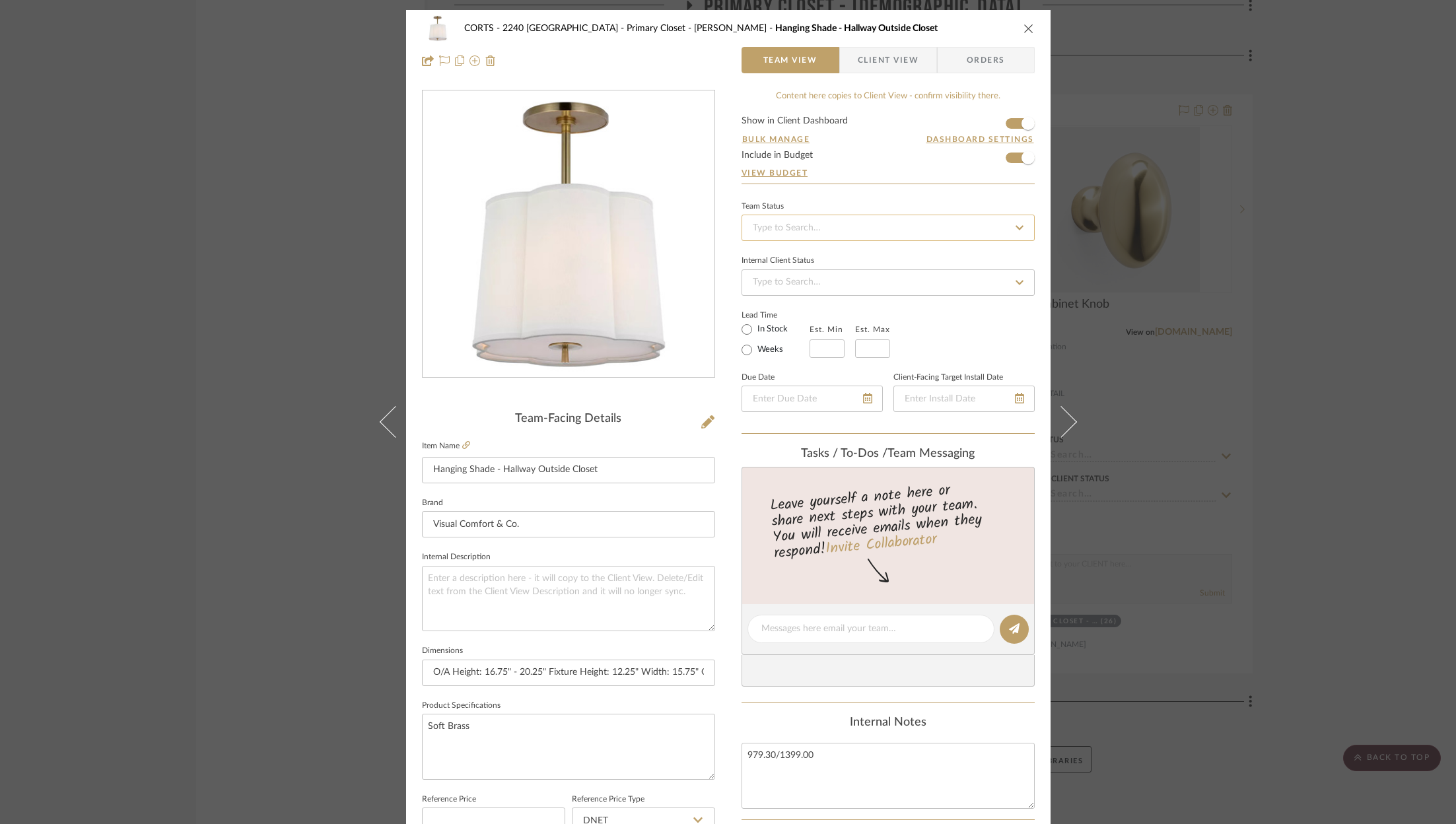
click at [879, 234] on input at bounding box center [888, 227] width 293 height 26
click at [879, 228] on input at bounding box center [888, 227] width 293 height 26
click at [858, 188] on div "Content here copies to Client View - confirm visibility there. Show in Client D…" at bounding box center [888, 633] width 293 height 1087
click at [867, 161] on form "Show in Client Dashboard Bulk Manage Dashboard Settings Include in Budget View …" at bounding box center [888, 150] width 293 height 68
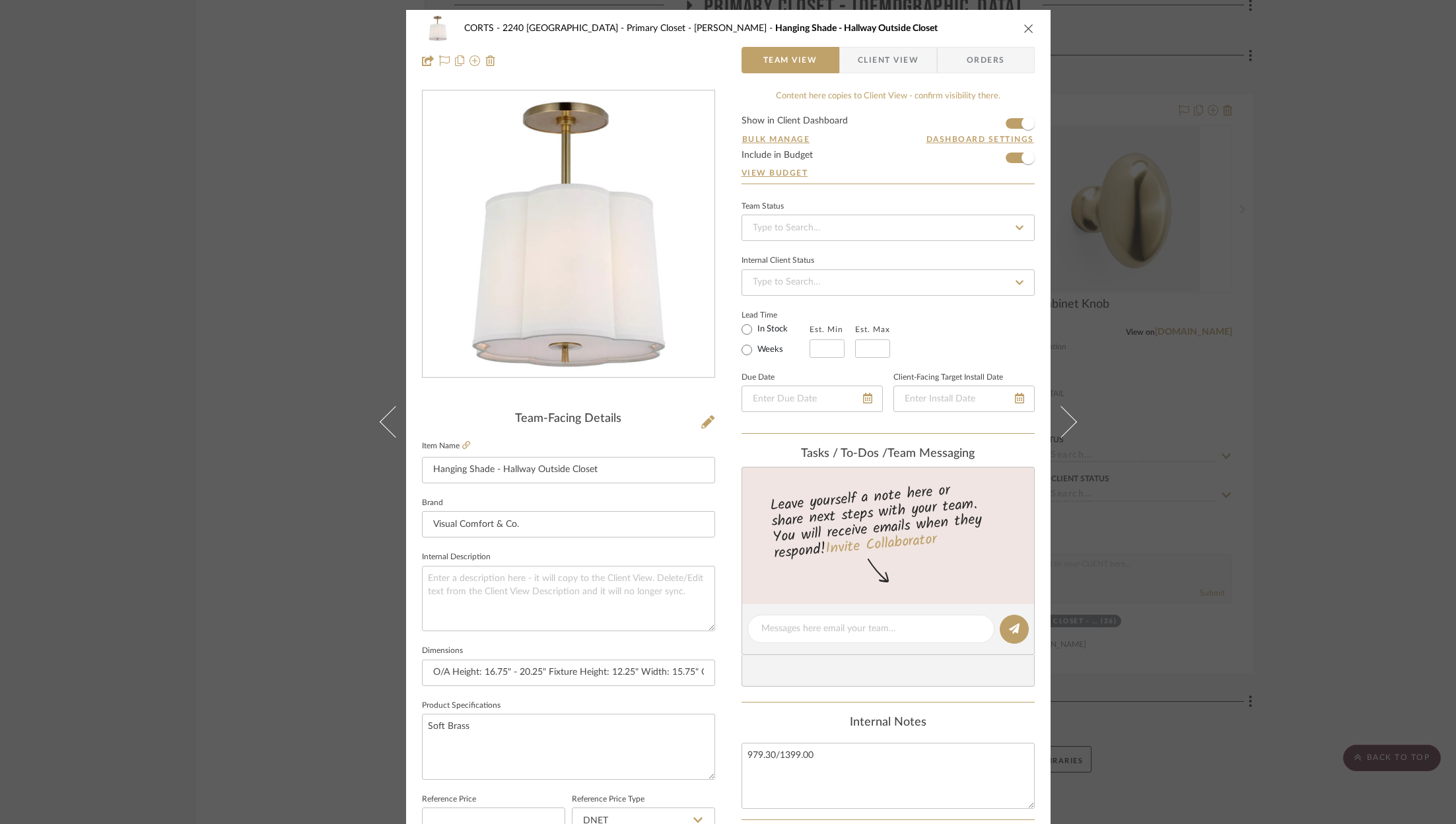
click at [1025, 28] on icon "close" at bounding box center [1029, 29] width 11 height 11
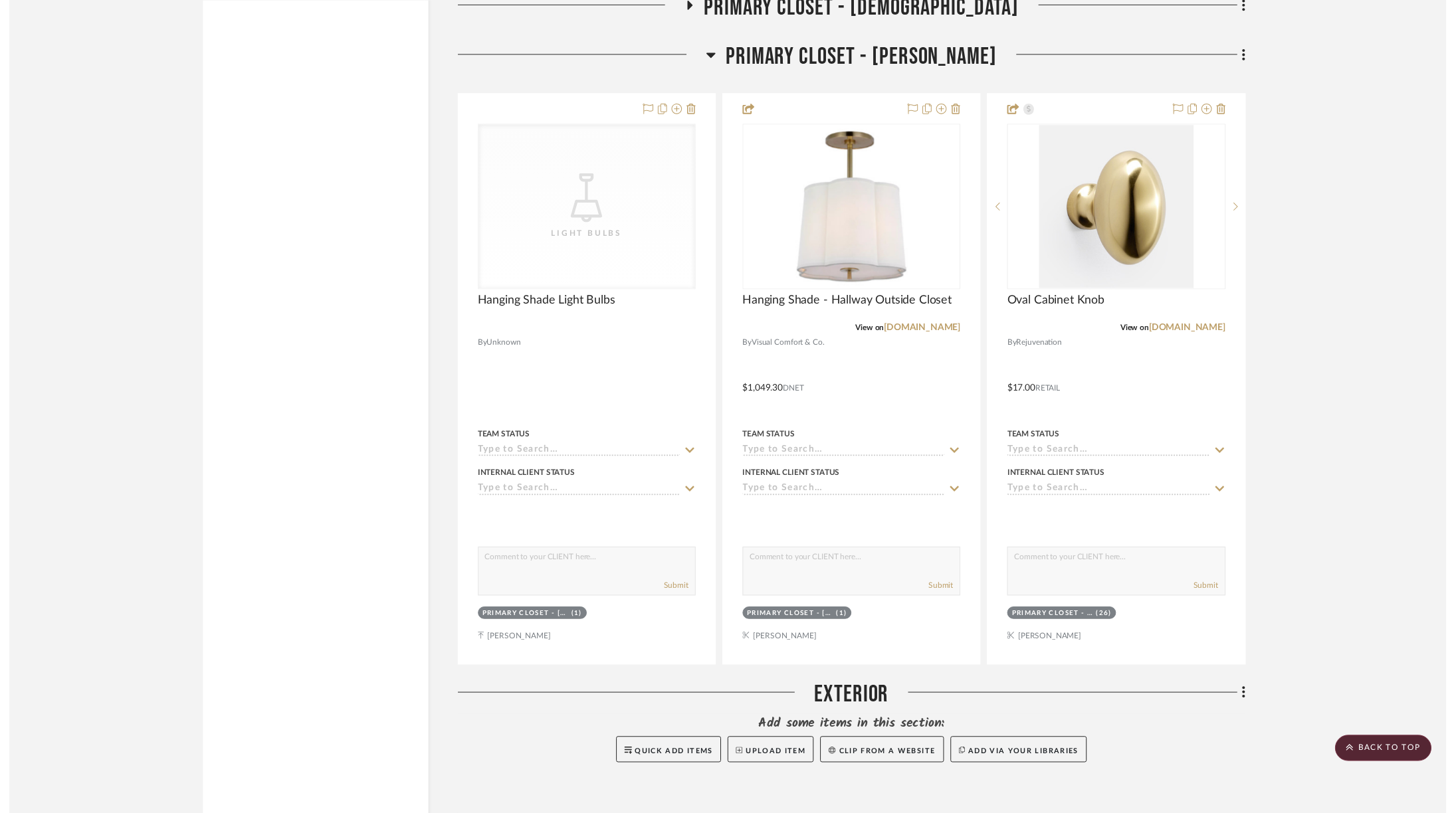
scroll to position [3733, 0]
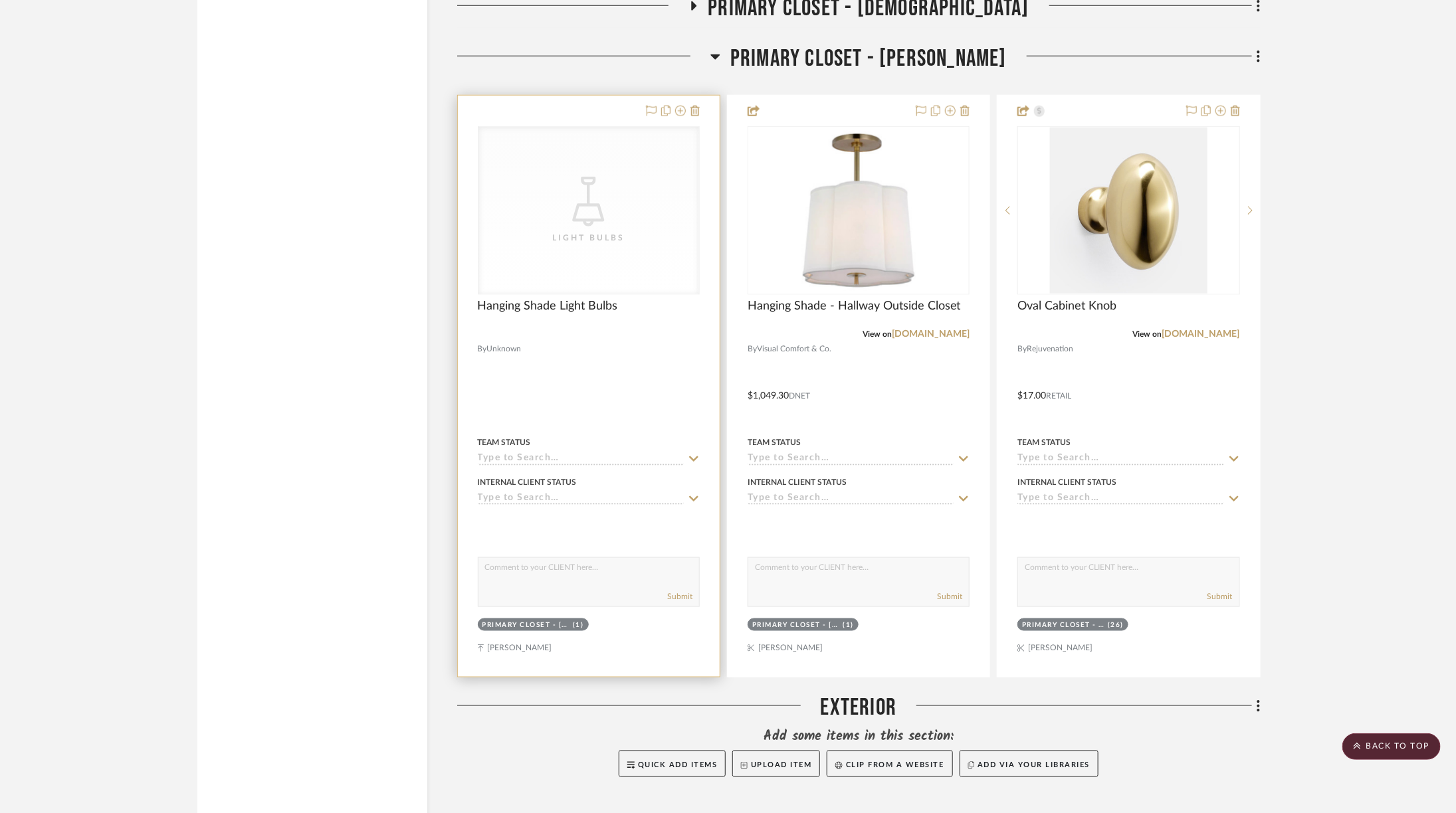
click at [579, 177] on icon "CategoryIconLighting Created with Sketch." at bounding box center [588, 202] width 50 height 50
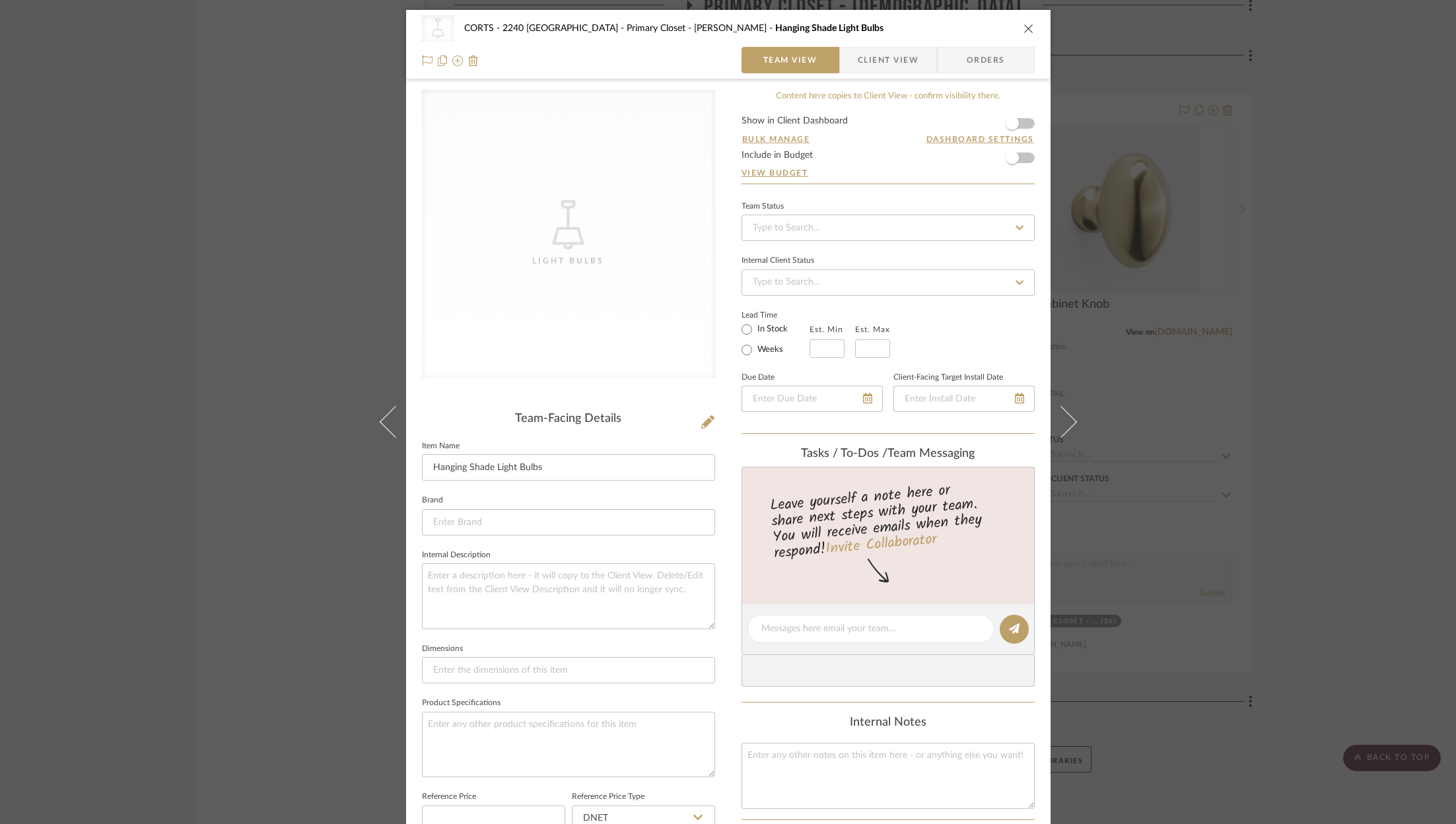
scroll to position [398, 0]
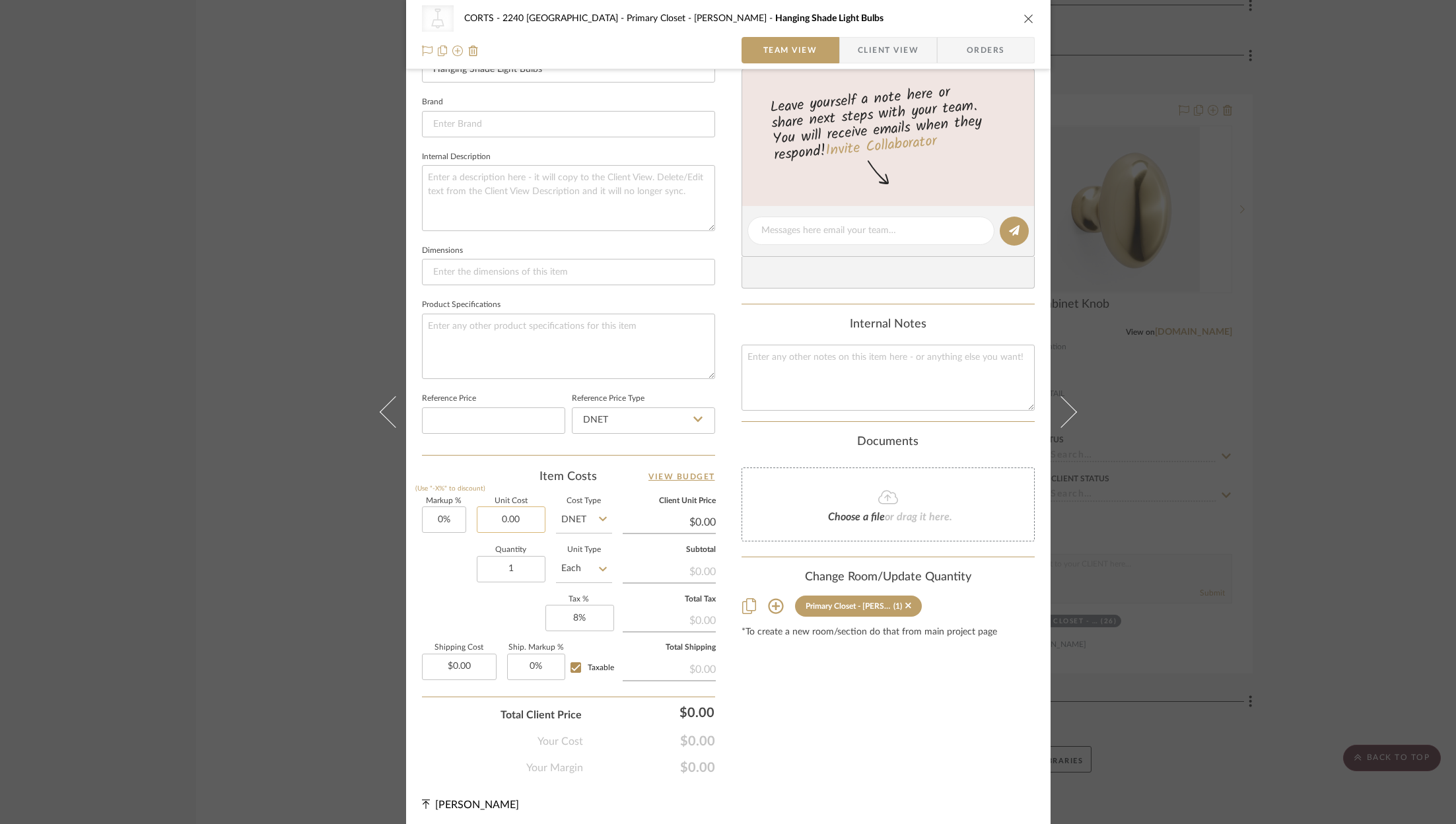
click at [513, 514] on input "0.00" at bounding box center [511, 519] width 69 height 26
type input "2"
type input "$12.60"
click at [818, 717] on div "Content here copies to Client View - confirm visibility there. Show in Client D…" at bounding box center [888, 233] width 293 height 1084
type input "$12.60"
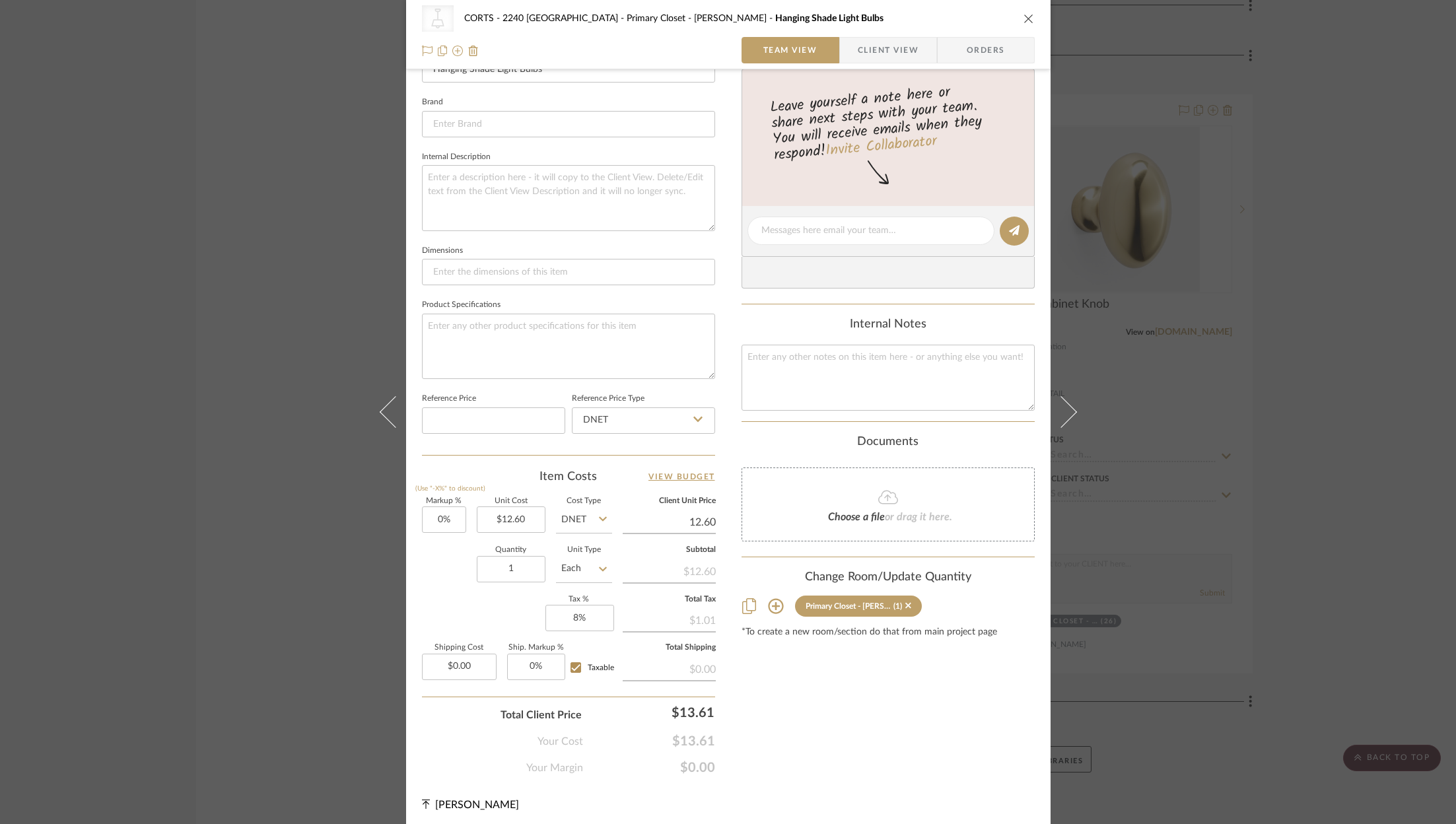
click at [706, 519] on input "12.60" at bounding box center [669, 523] width 93 height 20
click at [703, 525] on input "12.60" at bounding box center [669, 523] width 93 height 20
type input "18"
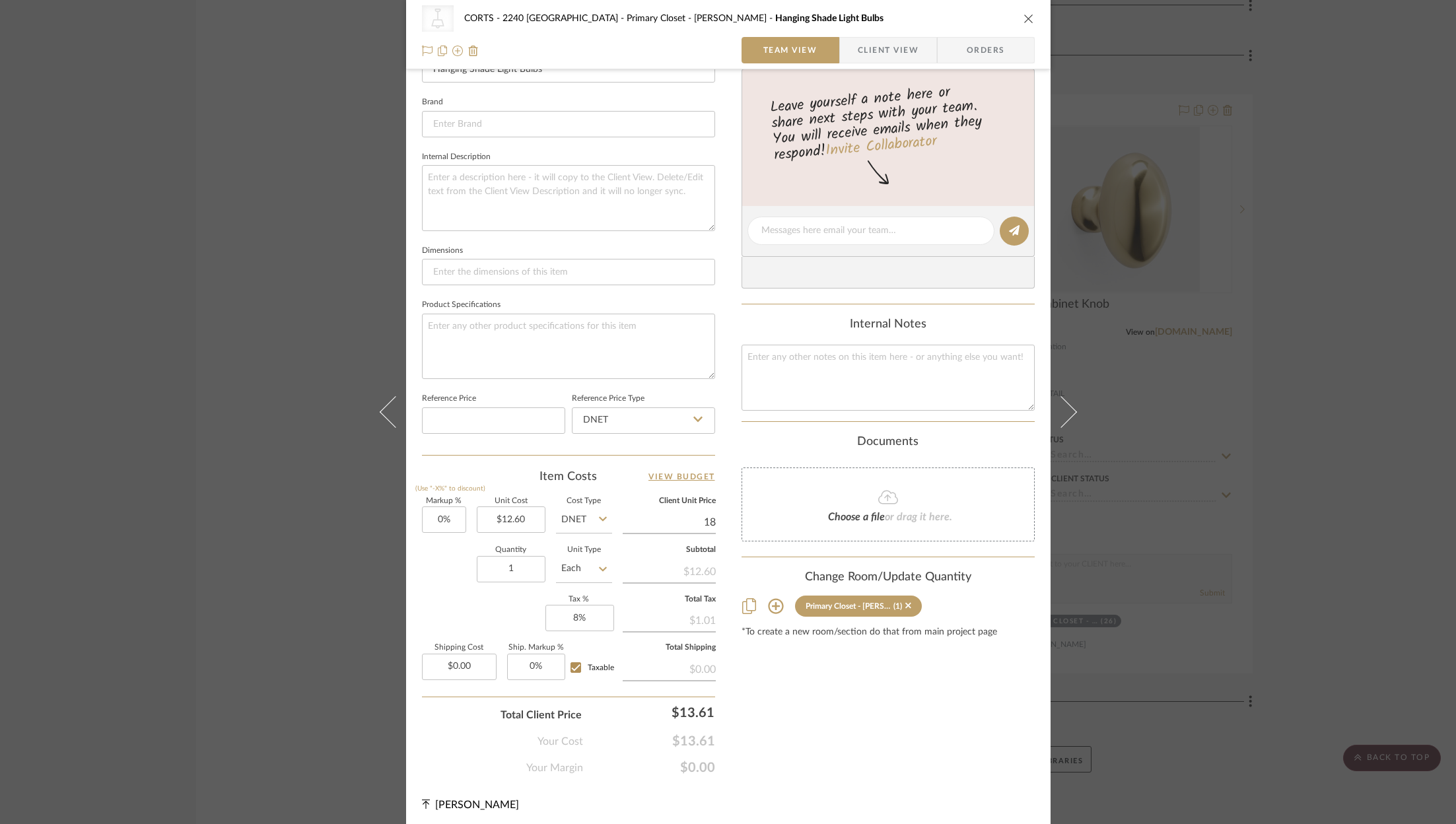
type input "42.86%"
type input "$18.00"
click at [879, 748] on div "Content here copies to Client View - confirm visibility there. Show in Client D…" at bounding box center [888, 233] width 293 height 1084
click at [512, 560] on input "1" at bounding box center [511, 569] width 69 height 26
type input "3"
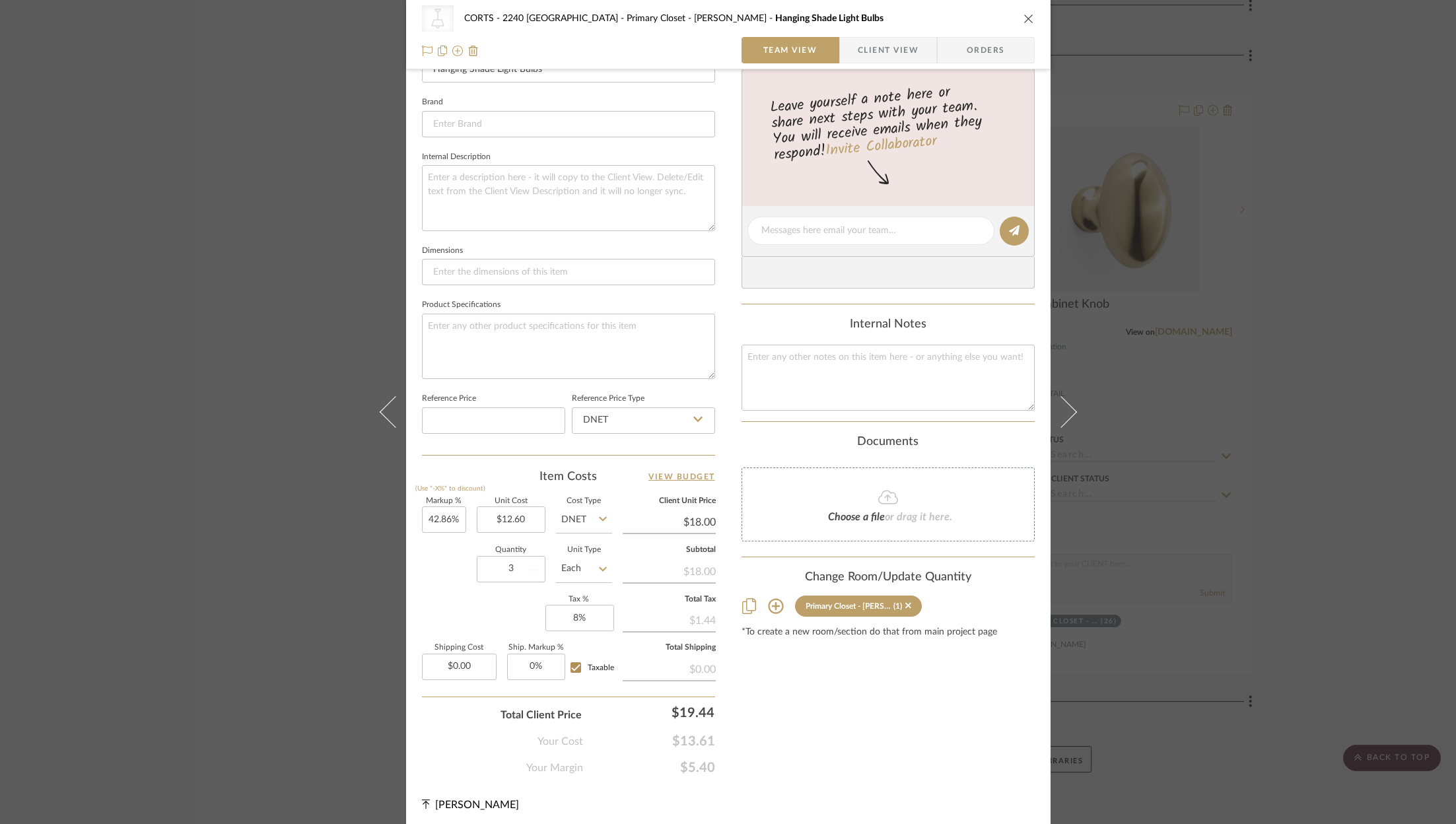
click at [865, 761] on div "Content here copies to Client View - confirm visibility there. Show in Client D…" at bounding box center [888, 233] width 293 height 1084
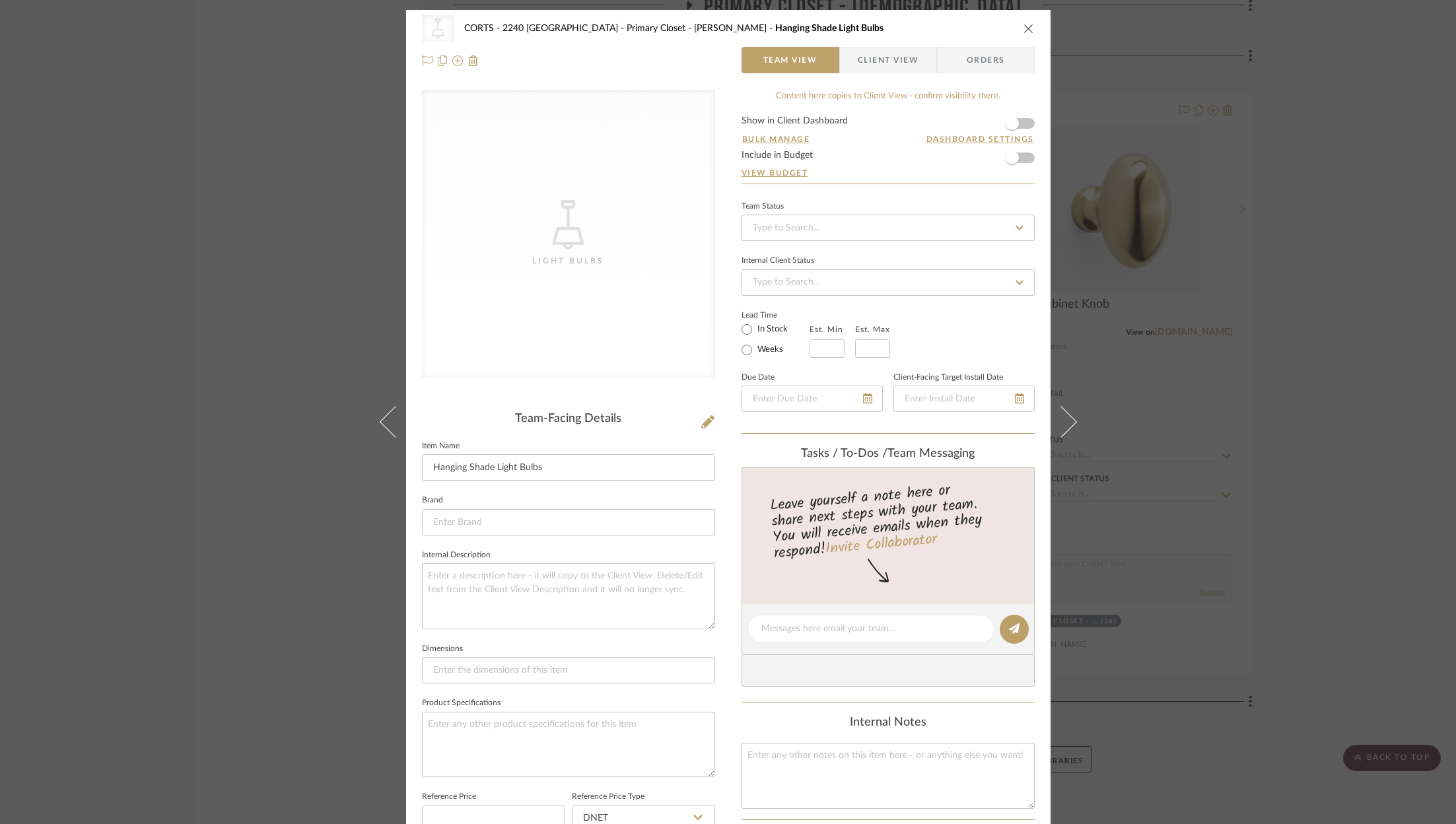
click at [1025, 159] on form "Show in Client Dashboard Bulk Manage Dashboard Settings Include in Budget View …" at bounding box center [888, 150] width 293 height 68
click at [1014, 155] on span "button" at bounding box center [1012, 158] width 29 height 29
click at [1027, 31] on icon "close" at bounding box center [1029, 29] width 11 height 11
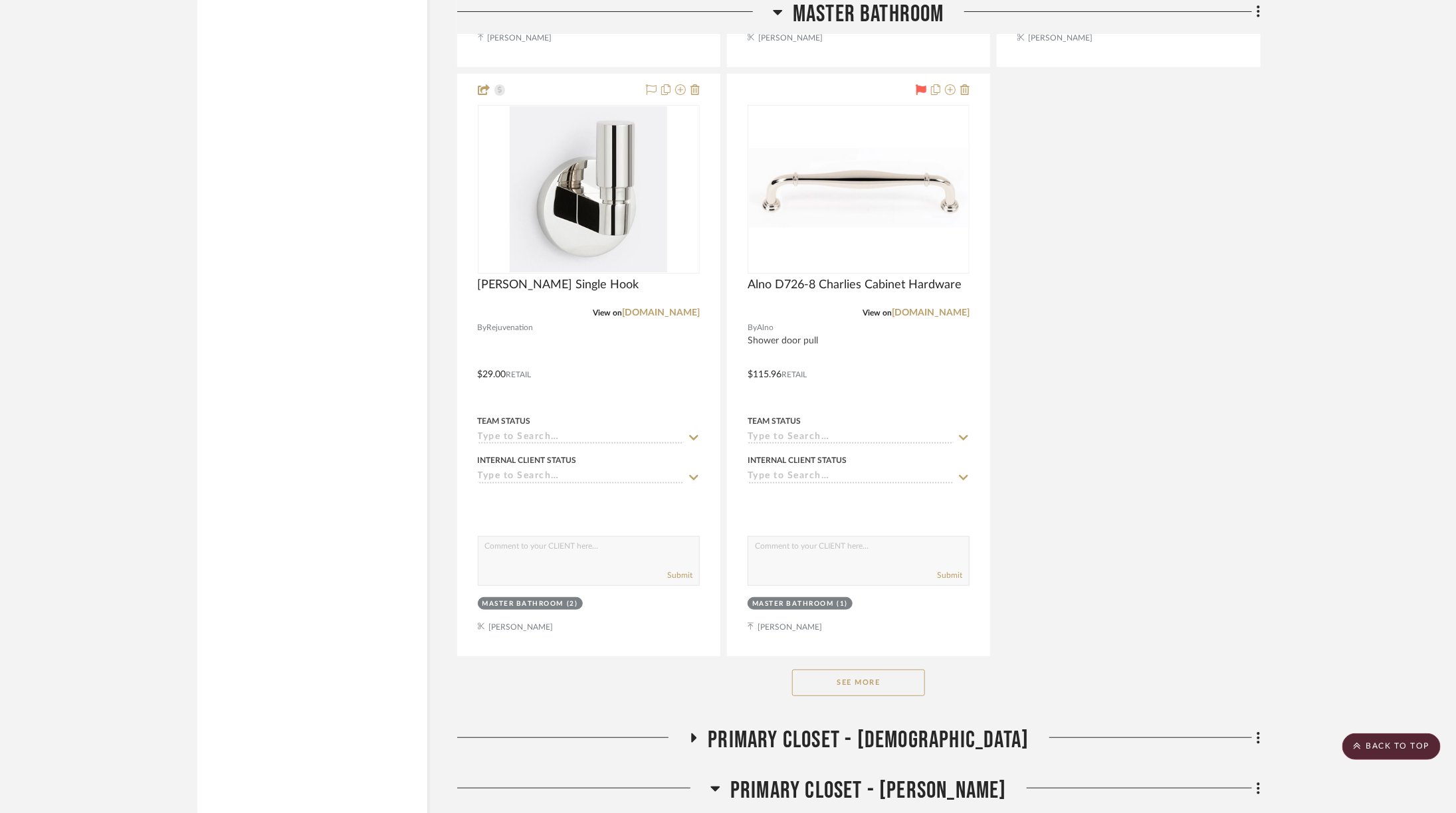
scroll to position [3004, 0]
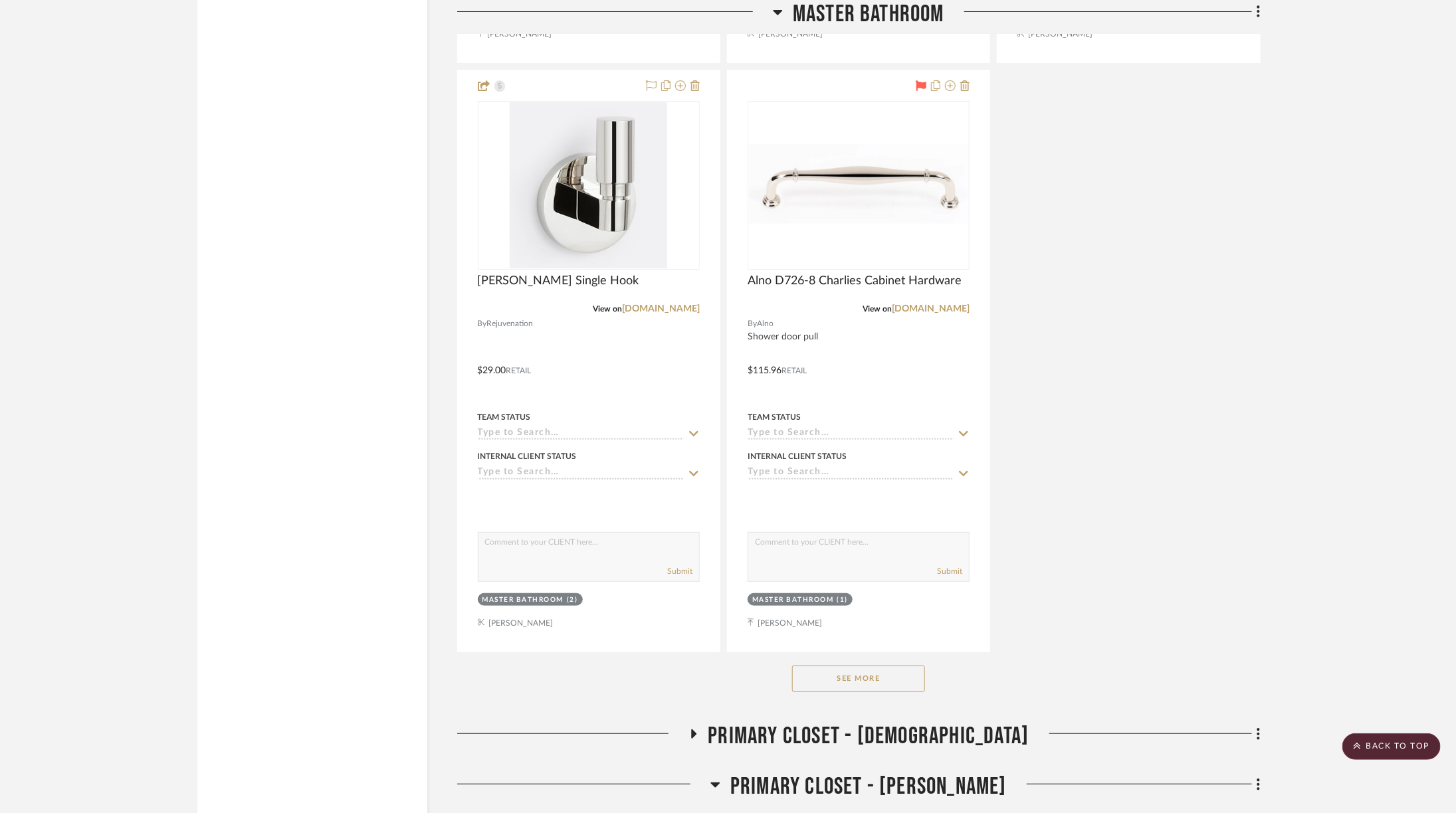
click at [876, 666] on button "See More" at bounding box center [858, 679] width 133 height 26
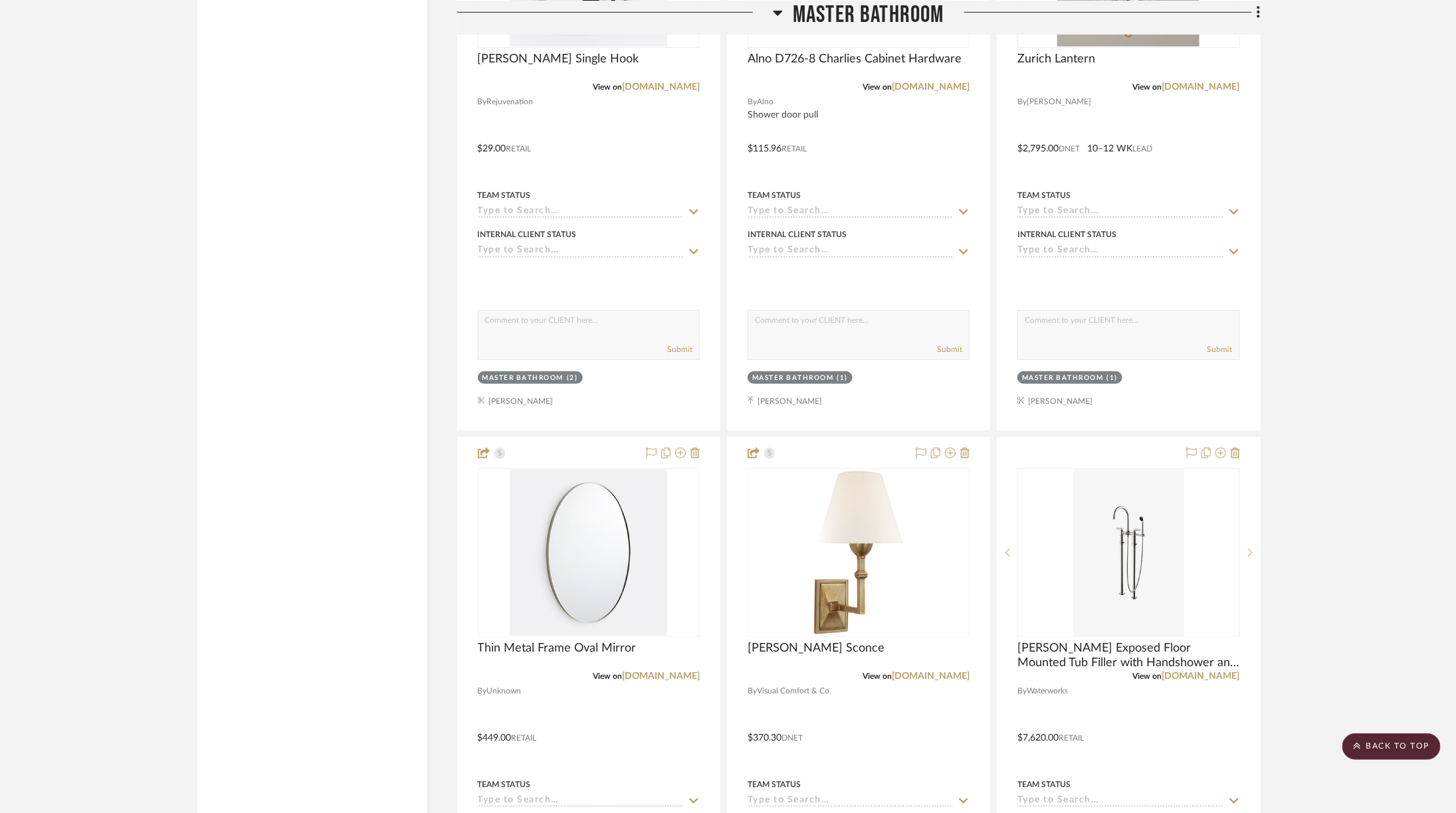
scroll to position [3372, 0]
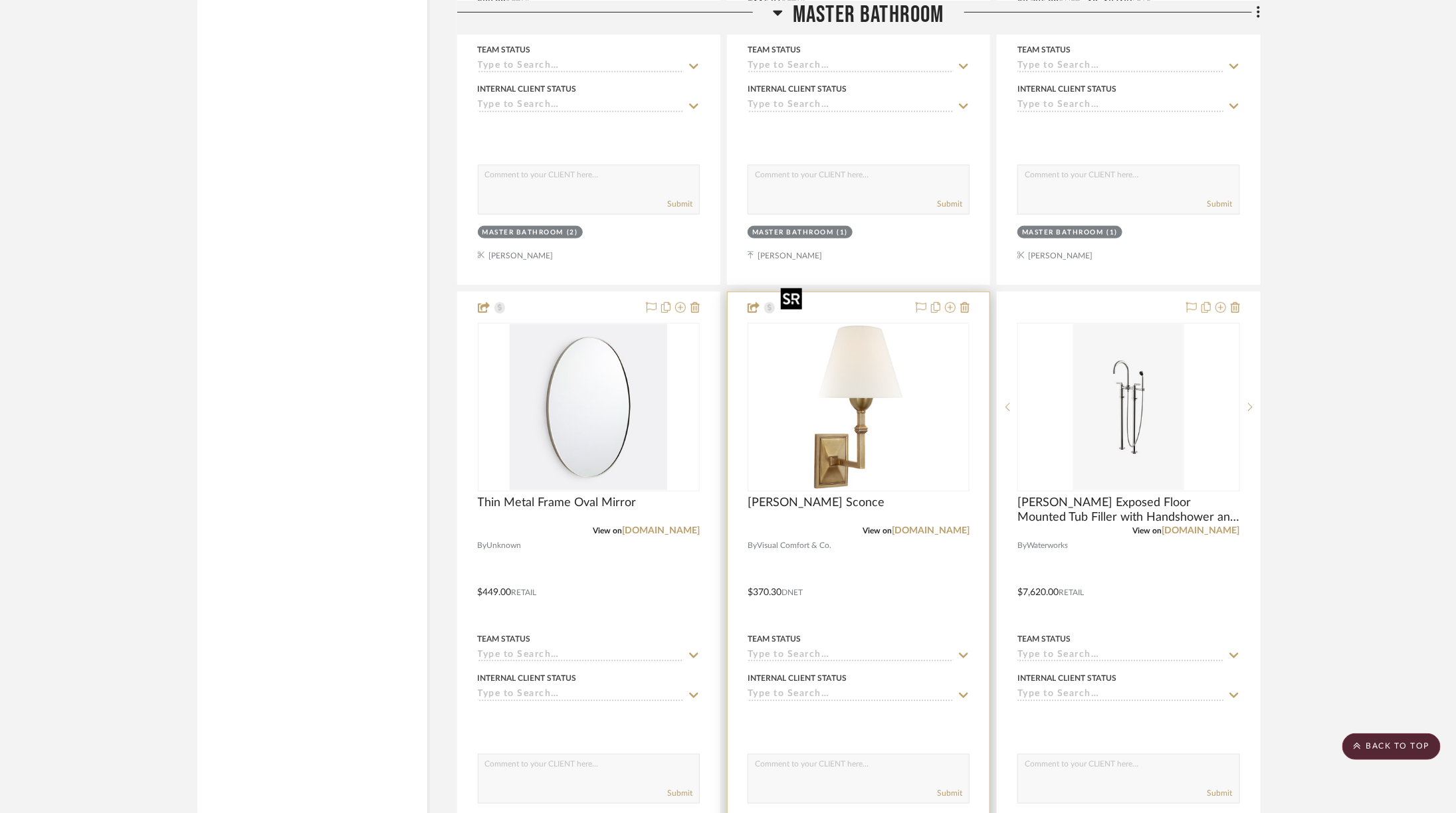
click at [856, 357] on img at bounding box center [858, 407] width 166 height 166
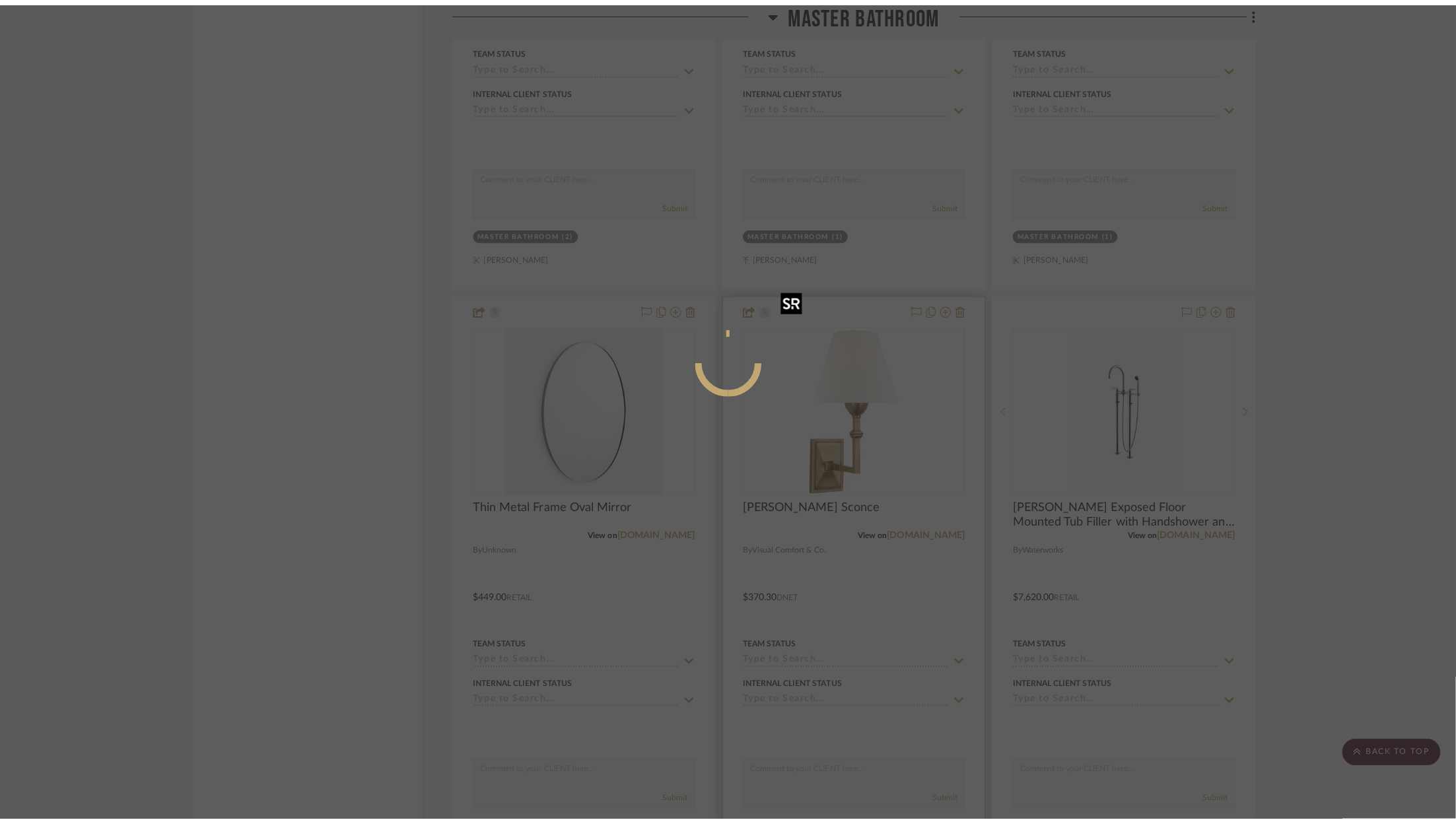
scroll to position [0, 0]
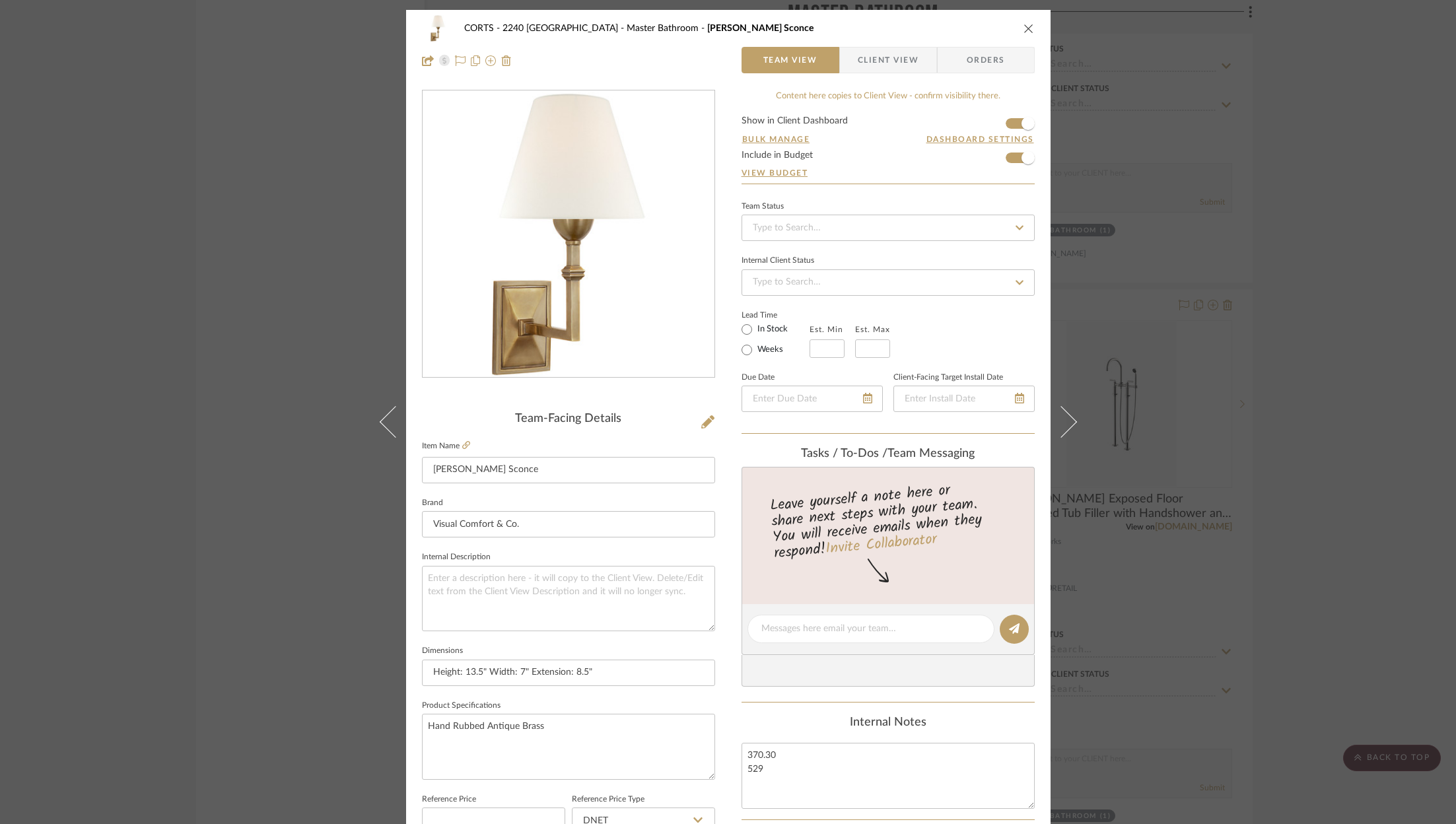
click at [1024, 31] on icon "close" at bounding box center [1029, 29] width 11 height 11
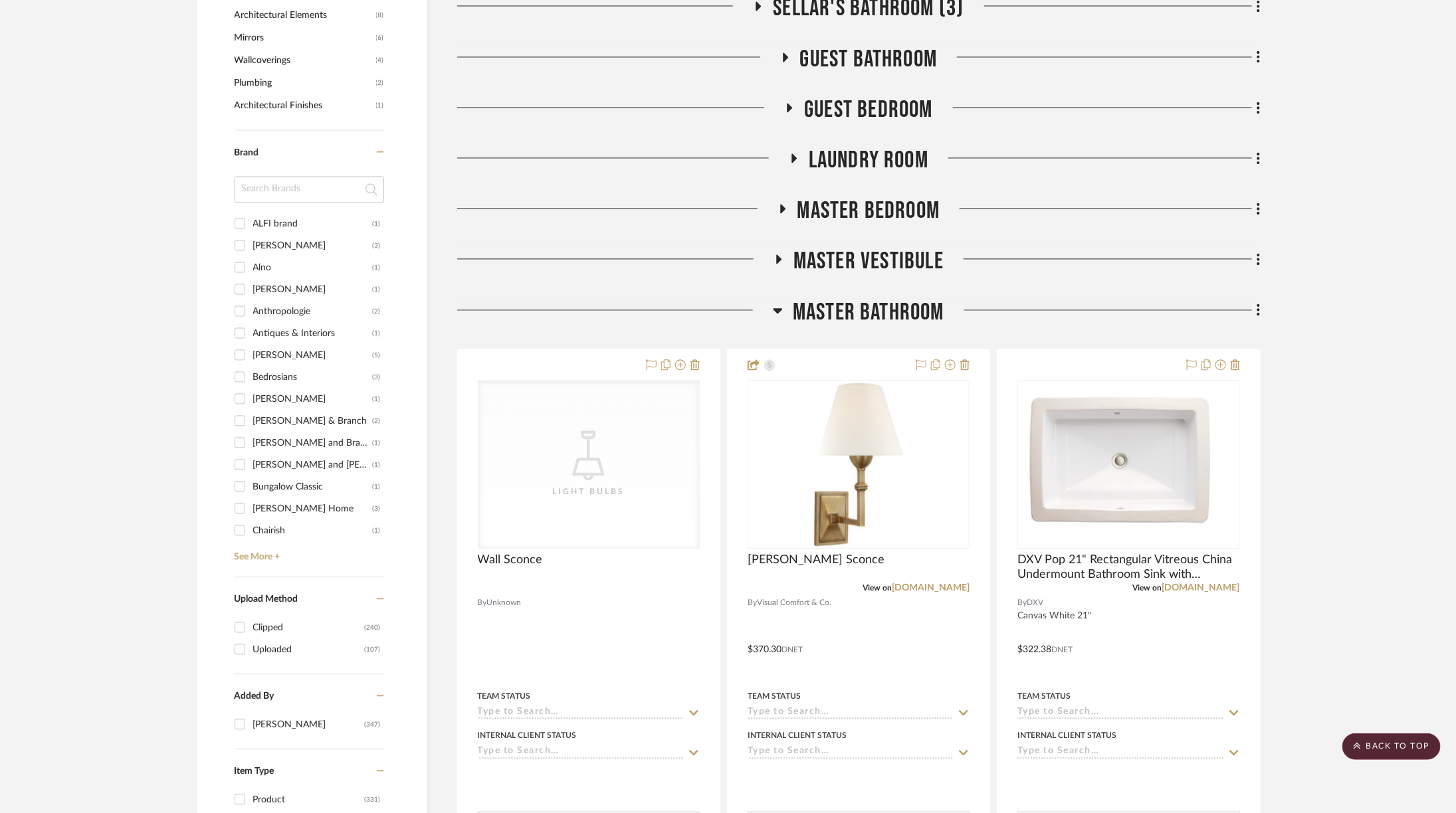
scroll to position [1585, 0]
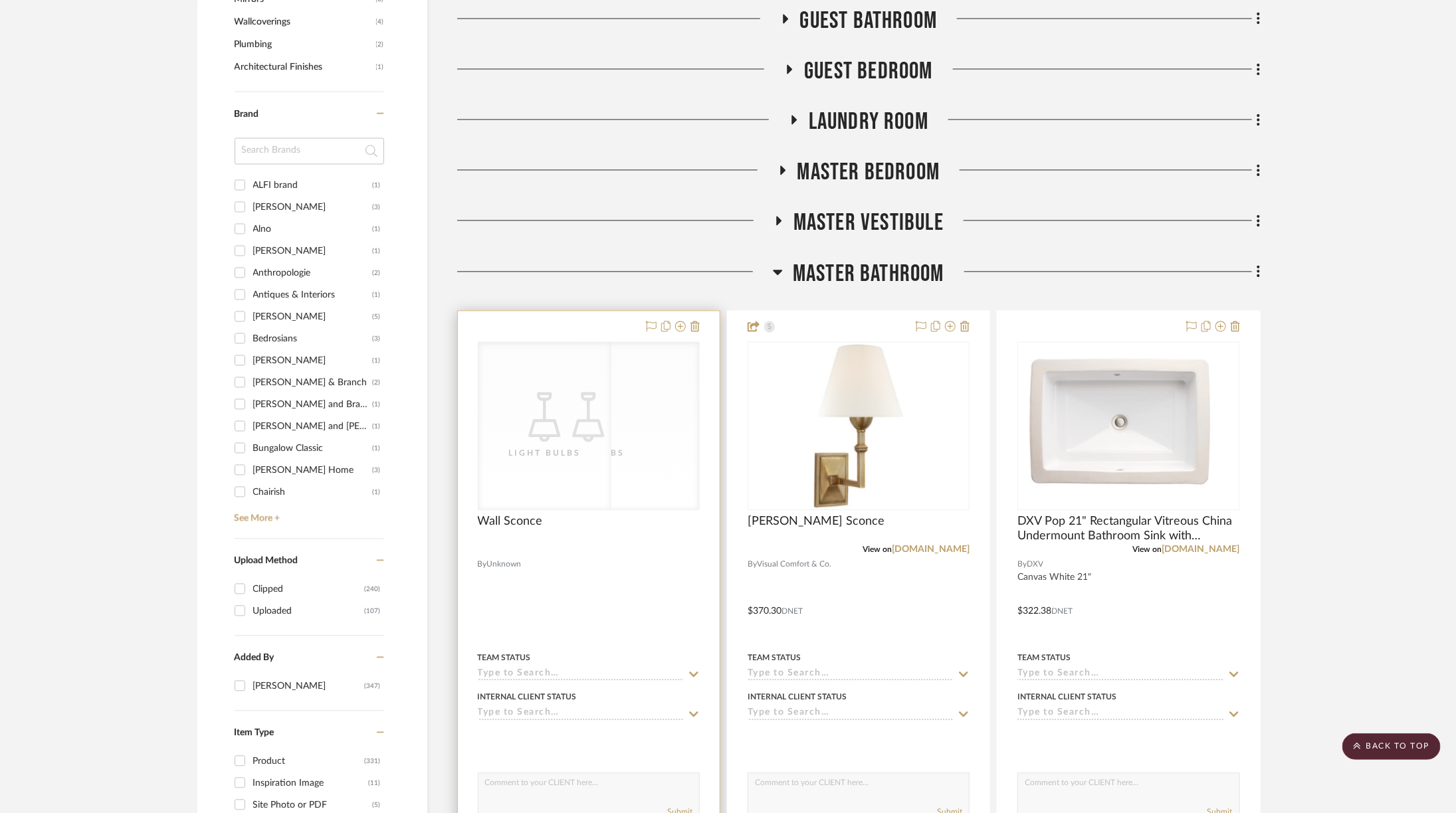
click at [622, 372] on div "CategoryIconLighting Created with Sketch. Light Bulbs" at bounding box center [589, 426] width 221 height 167
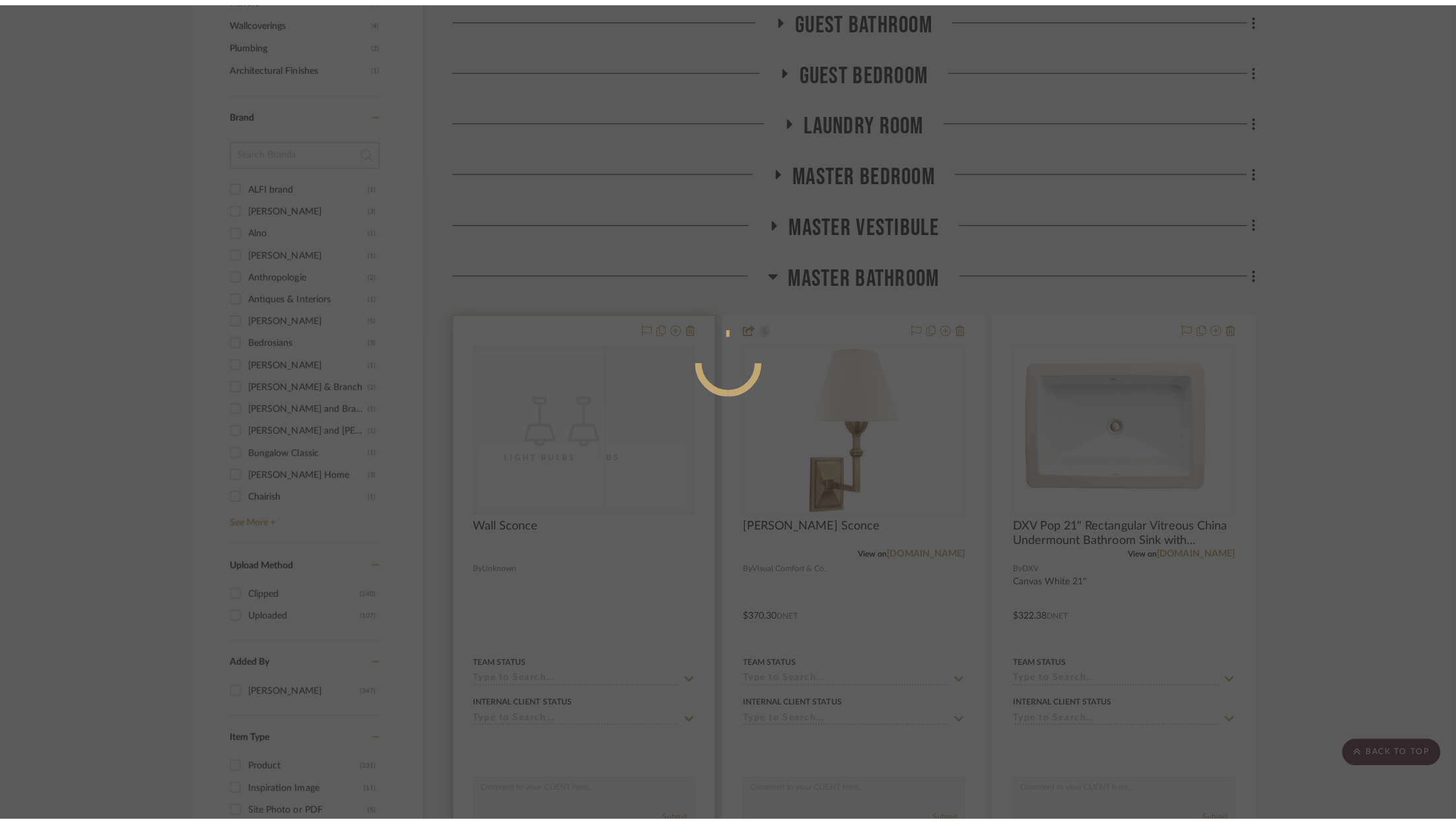
scroll to position [0, 0]
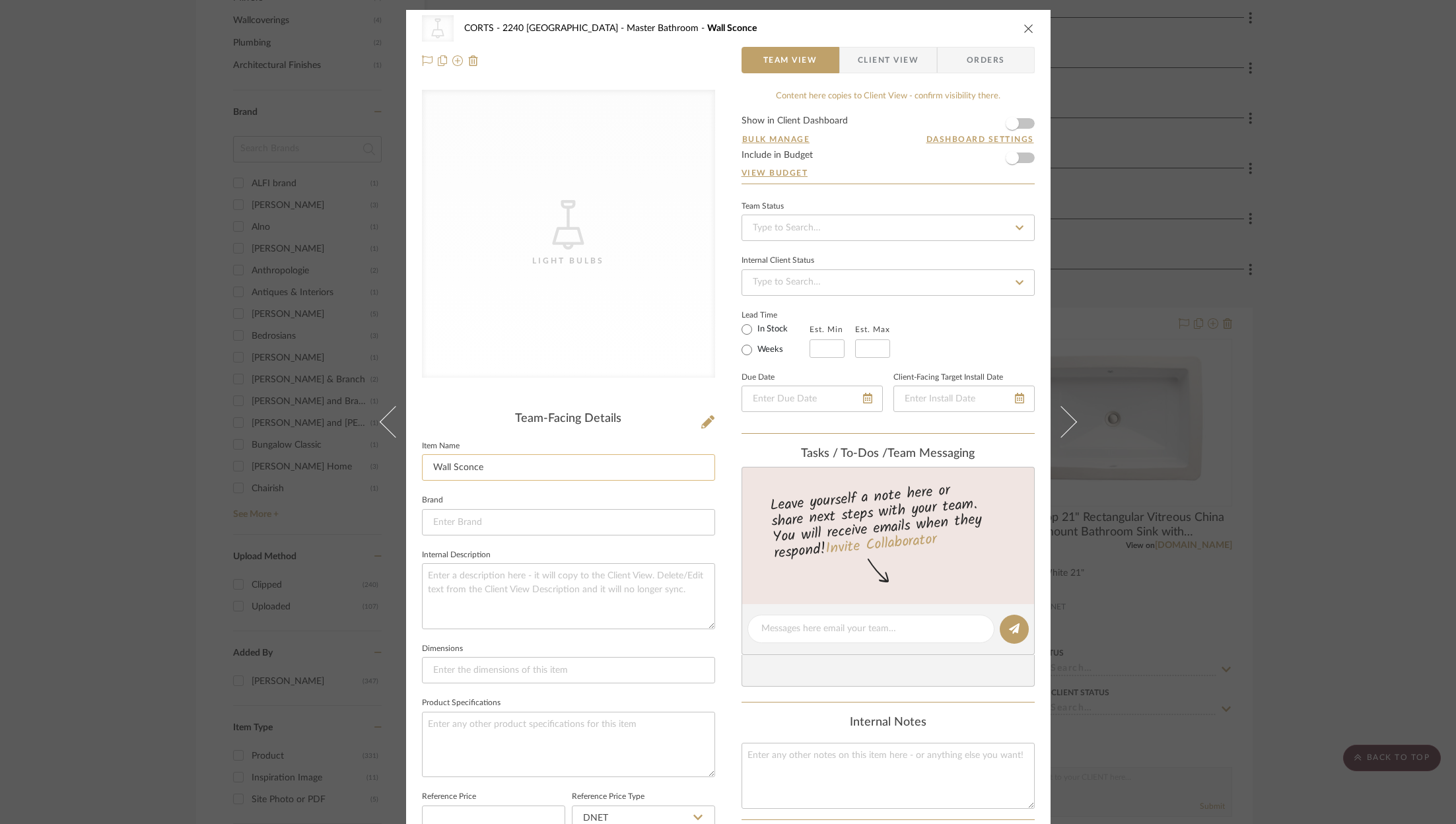
click at [503, 468] on input "Wall Sconce" at bounding box center [568, 467] width 293 height 26
type input "Wall Sconce Light Bulbs"
click at [1028, 31] on icon "close" at bounding box center [1029, 29] width 11 height 11
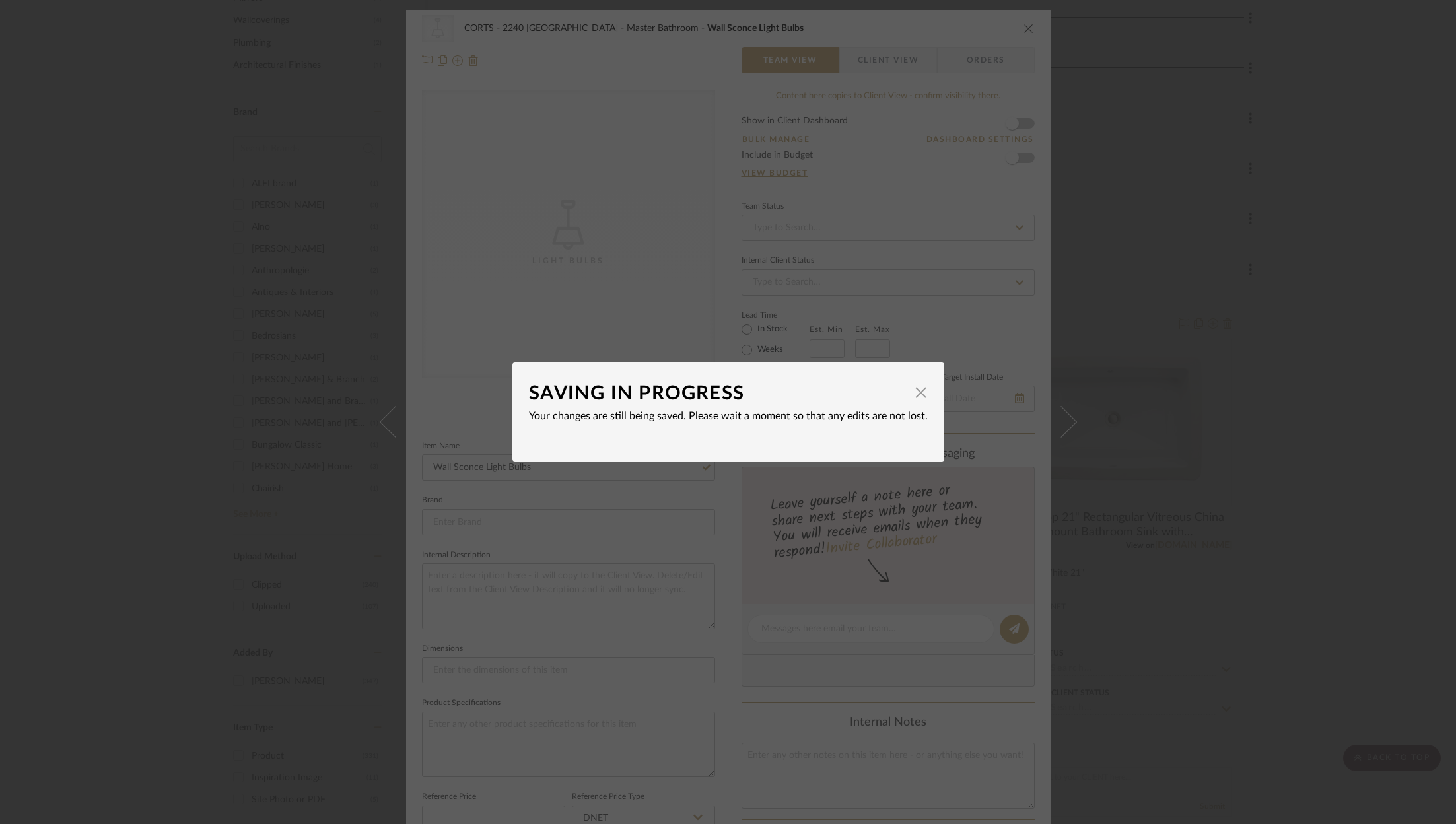
click at [1274, 309] on div "SAVING IN PROGRESS × Your changes are still being saved. Please wait a moment s…" at bounding box center [728, 412] width 1456 height 824
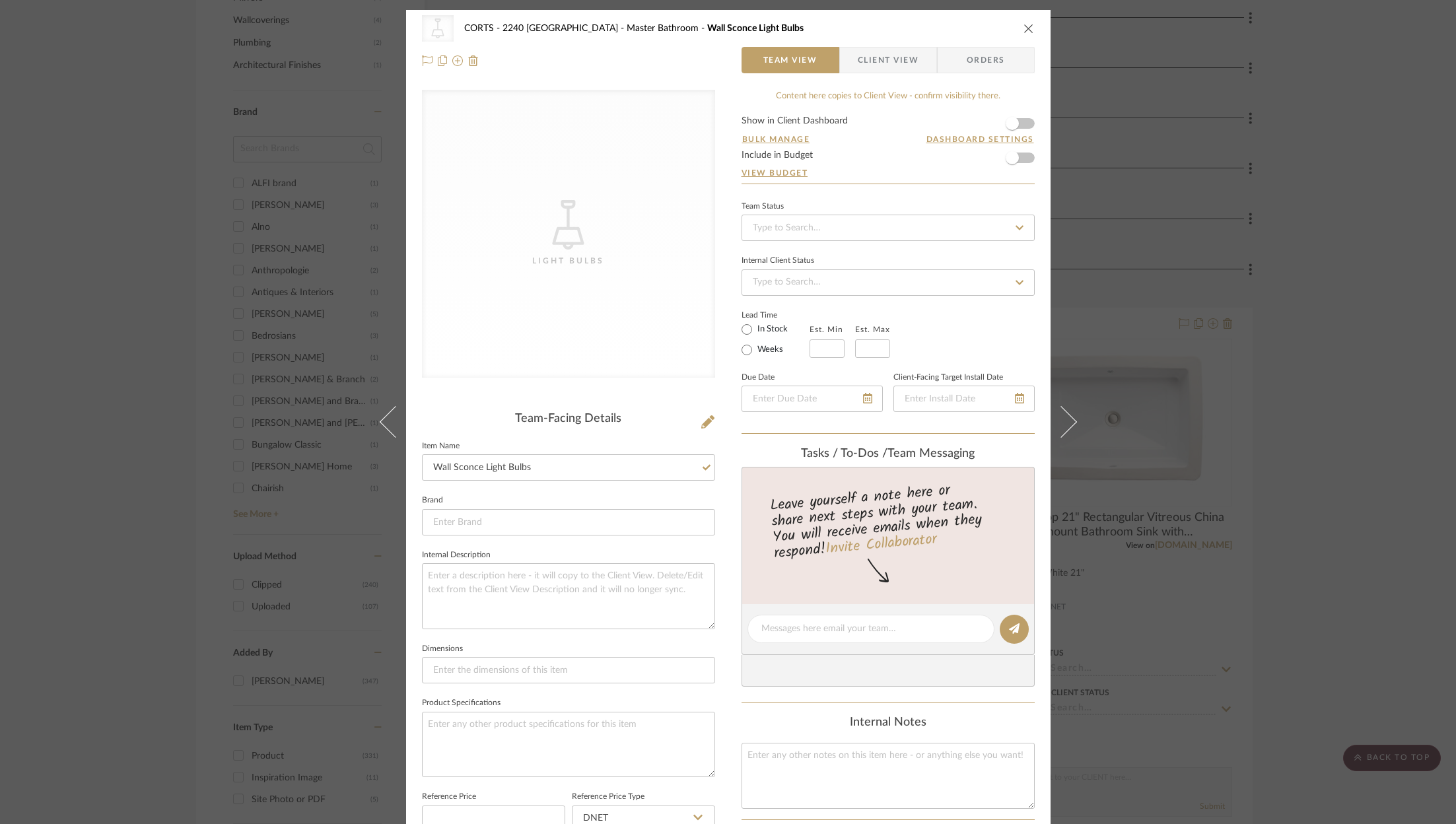
click at [1025, 23] on icon "close" at bounding box center [1029, 29] width 11 height 11
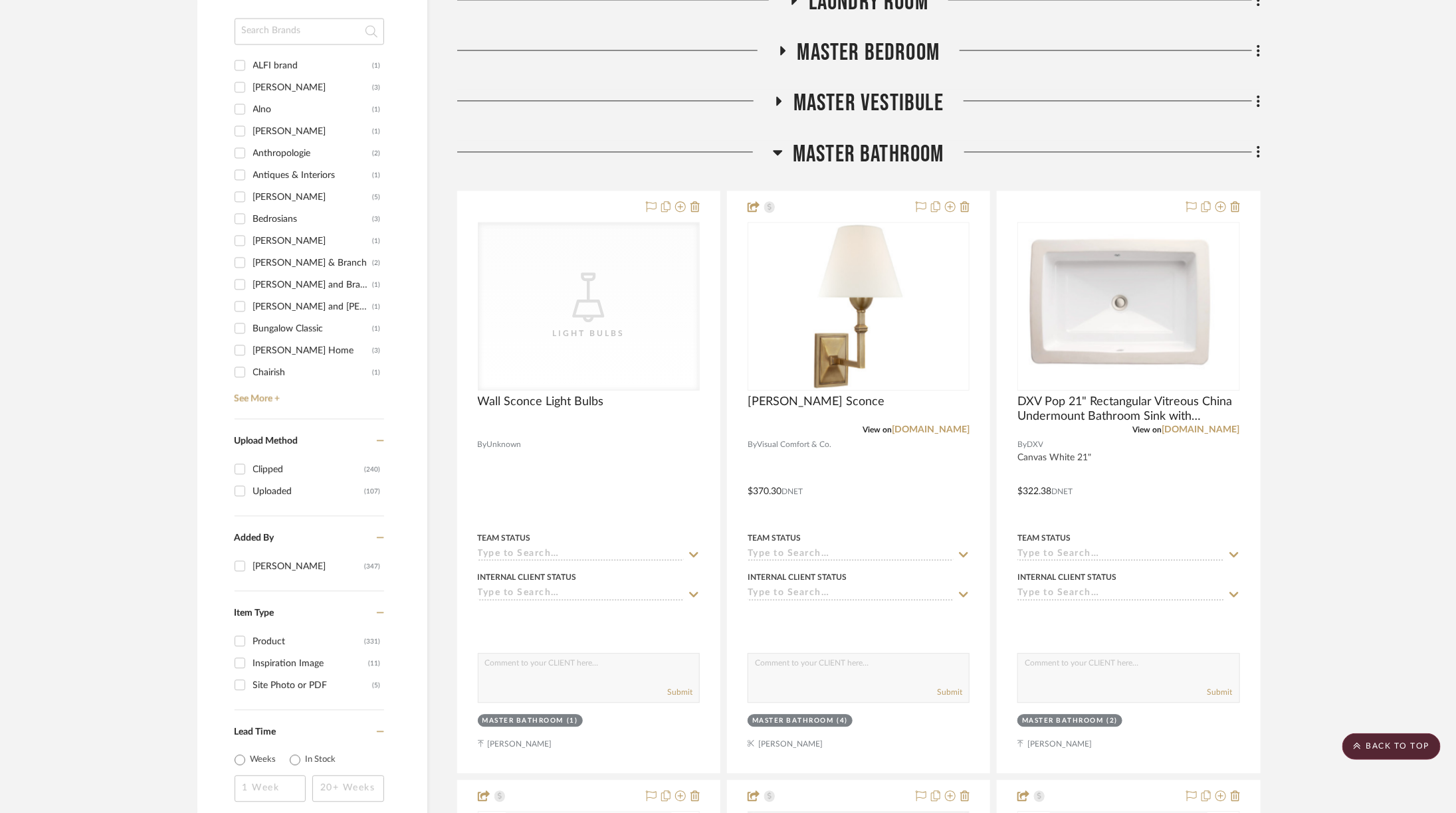
scroll to position [1699, 0]
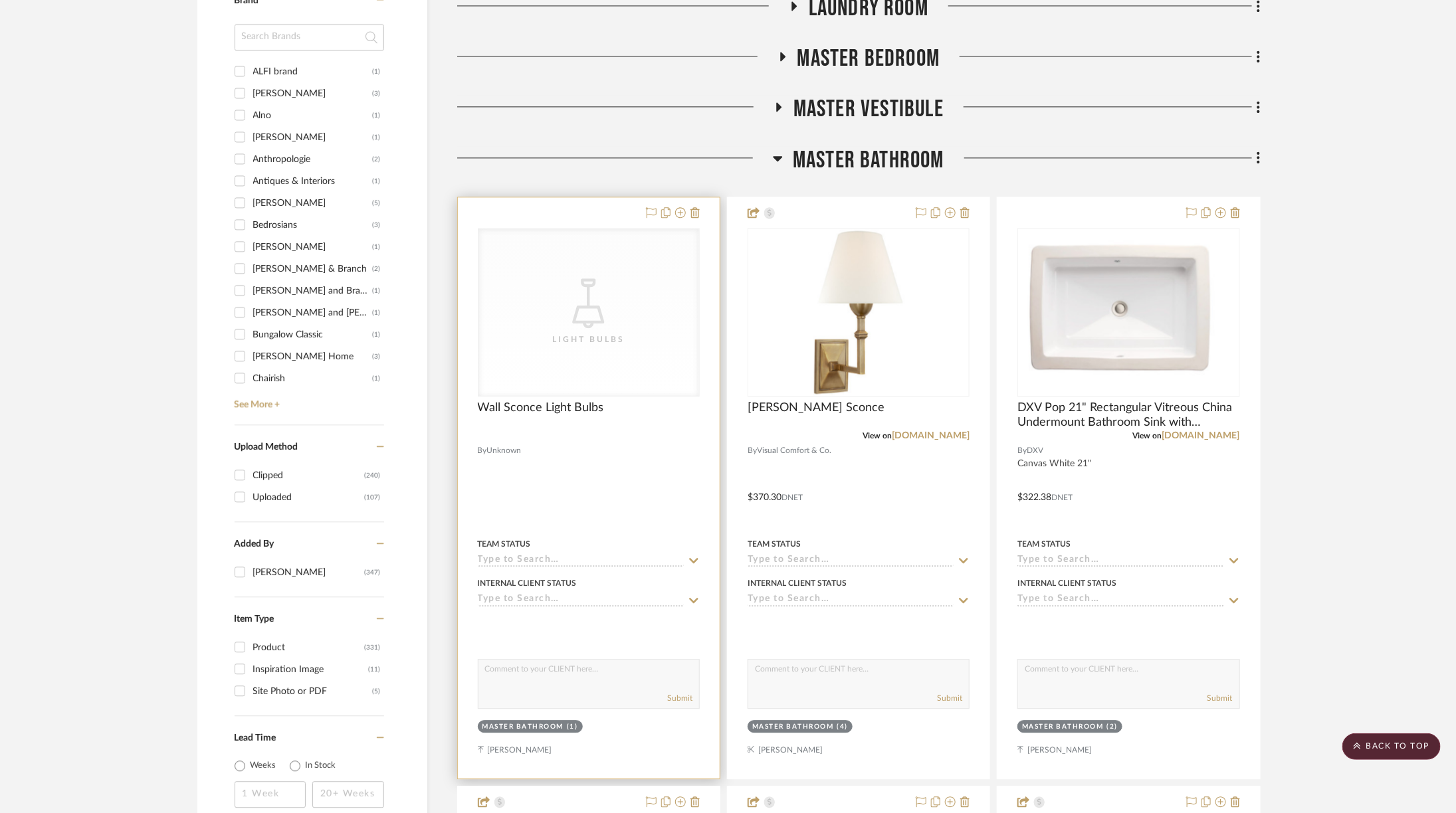
click at [660, 302] on div "CategoryIconLighting Created with Sketch. Light Bulbs" at bounding box center [589, 312] width 221 height 167
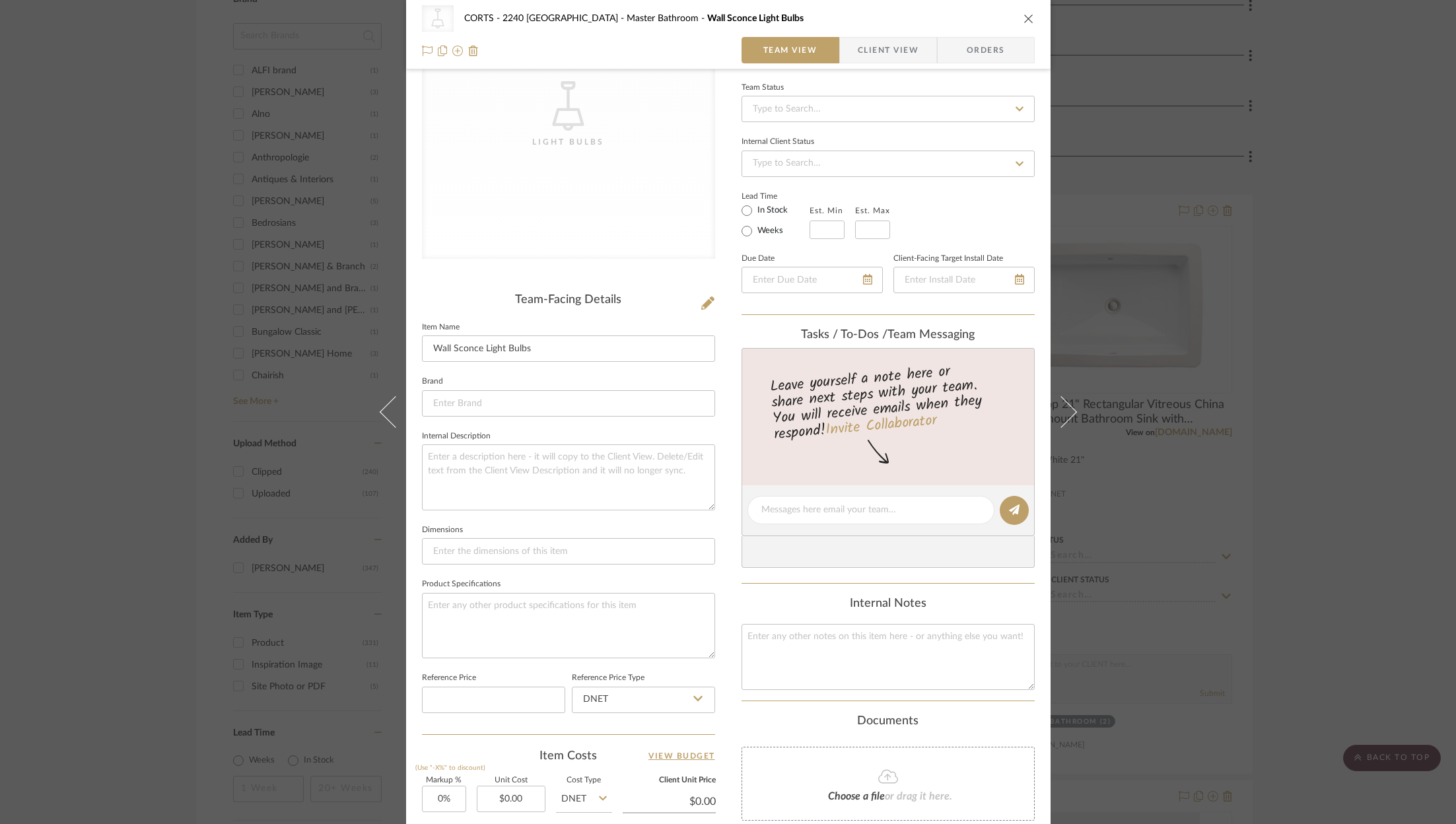
scroll to position [398, 0]
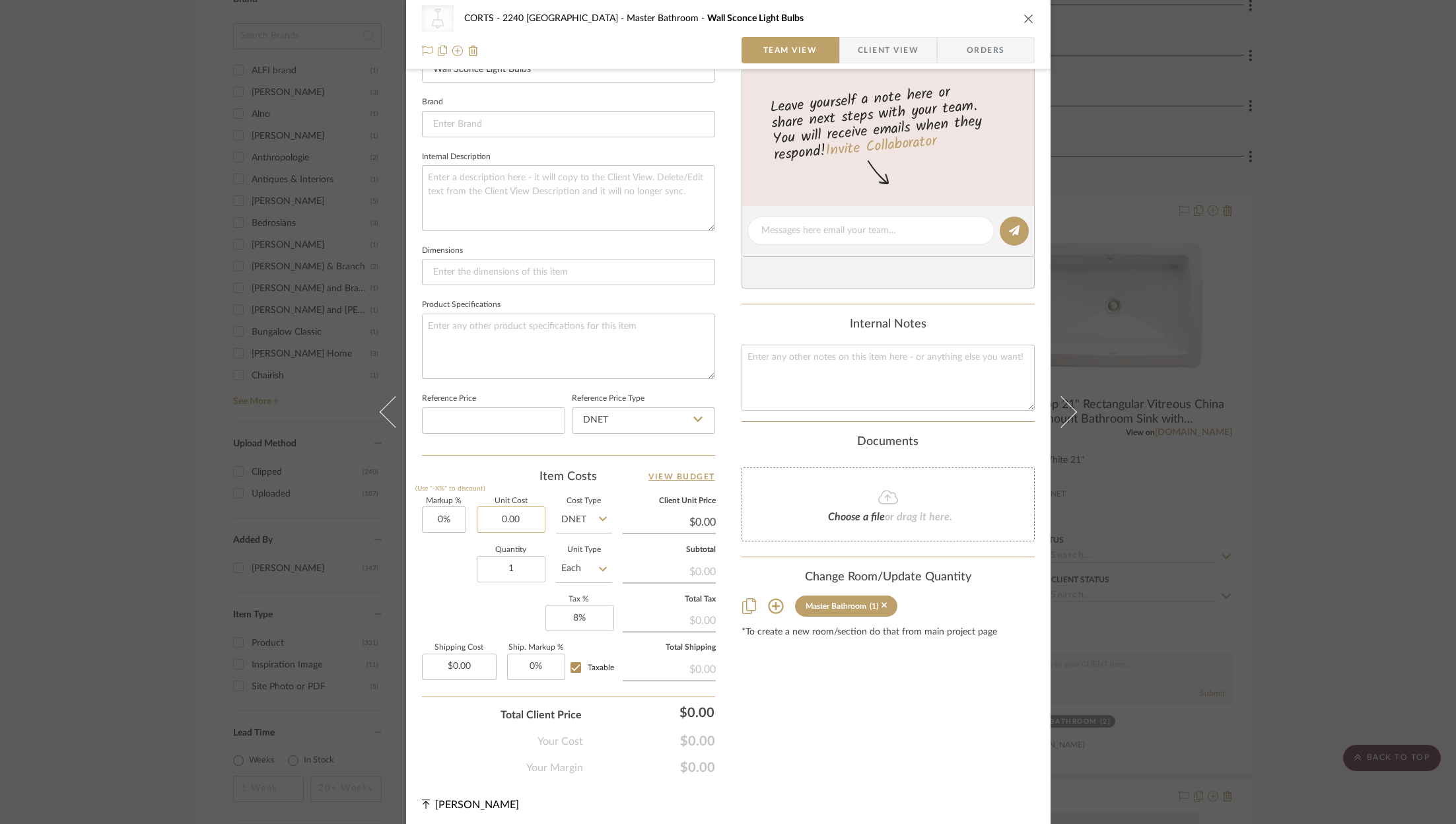
click at [528, 510] on input "0.00" at bounding box center [511, 519] width 69 height 26
type input "$14.00"
click at [522, 564] on input "1" at bounding box center [511, 569] width 69 height 26
type input "4"
type input "$14.00"
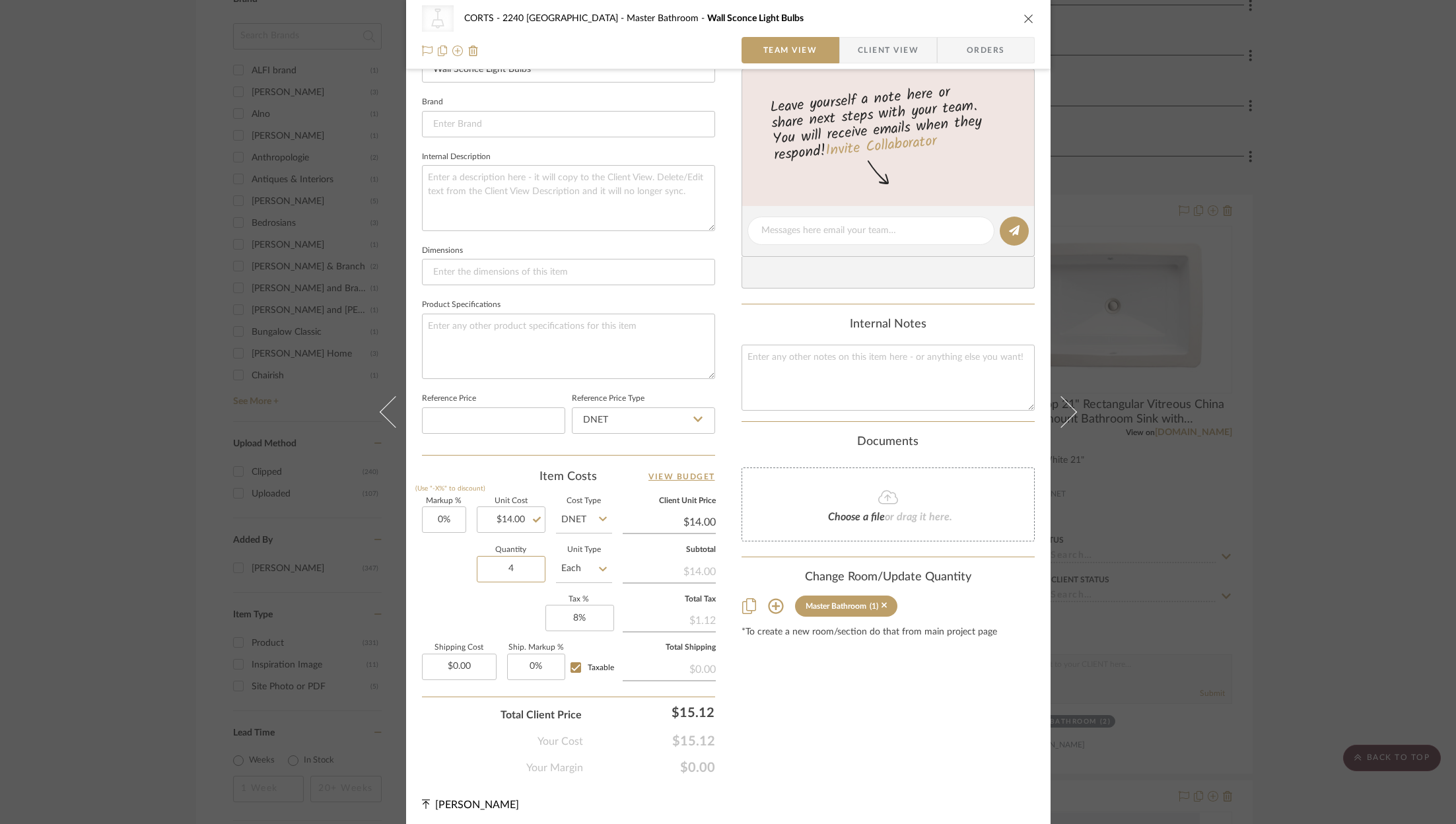
type input "4"
click at [502, 608] on div "Markup % (Use "-X%" to discount) 0% Unit Cost $14.00 Cost Type DNET Client Unit…" at bounding box center [568, 595] width 293 height 193
click at [698, 523] on input "14.00" at bounding box center [669, 523] width 93 height 20
type input "20"
type input "42.86%"
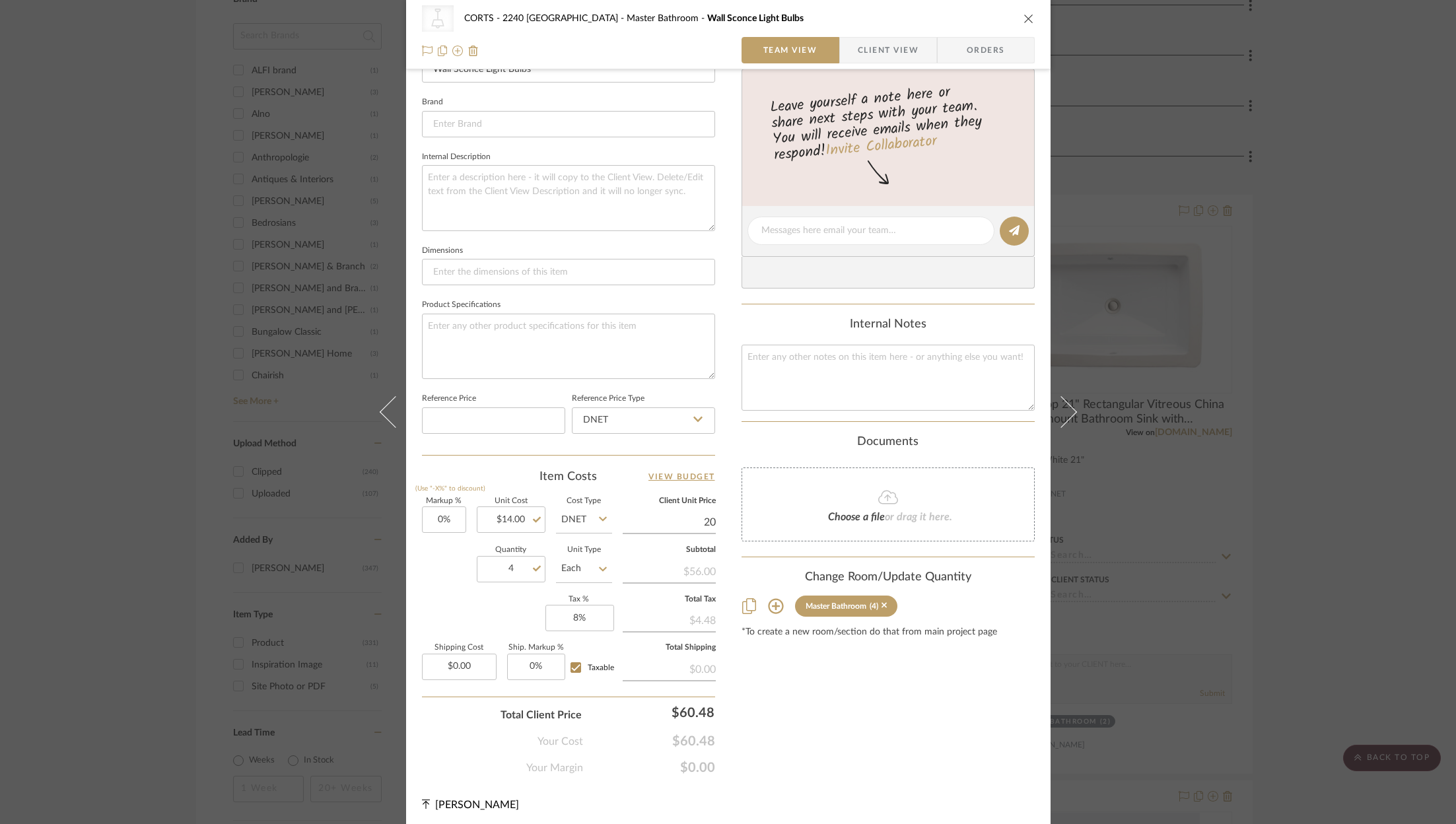
type input "$20.00"
click at [821, 756] on div "Content here copies to Client View - confirm visibility there. Show in Client D…" at bounding box center [888, 233] width 293 height 1084
click at [835, 704] on div "Content here copies to Client View - confirm visibility there. Show in Client D…" at bounding box center [888, 233] width 293 height 1084
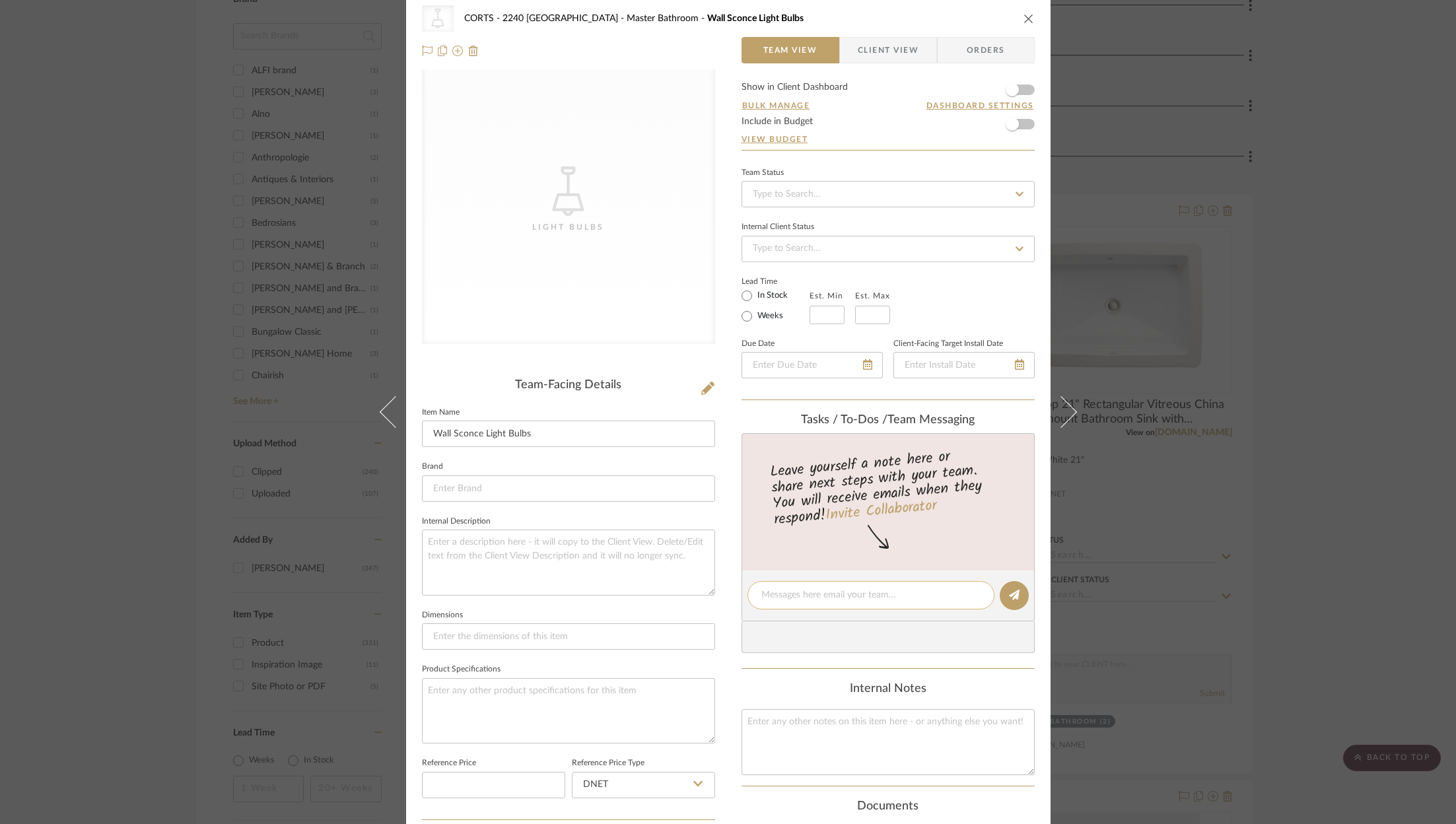
scroll to position [0, 0]
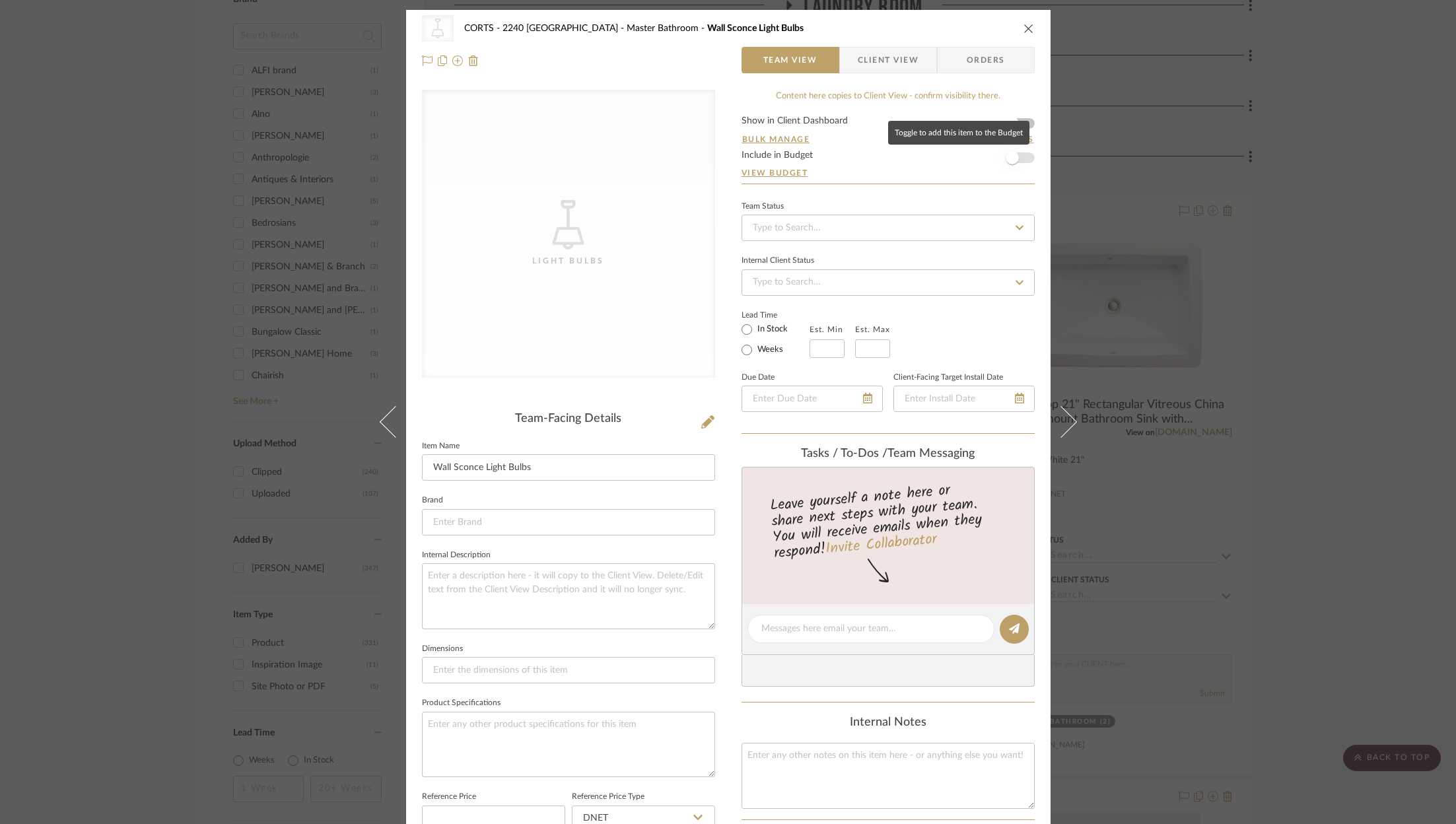
click at [1020, 162] on span "button" at bounding box center [1012, 158] width 29 height 29
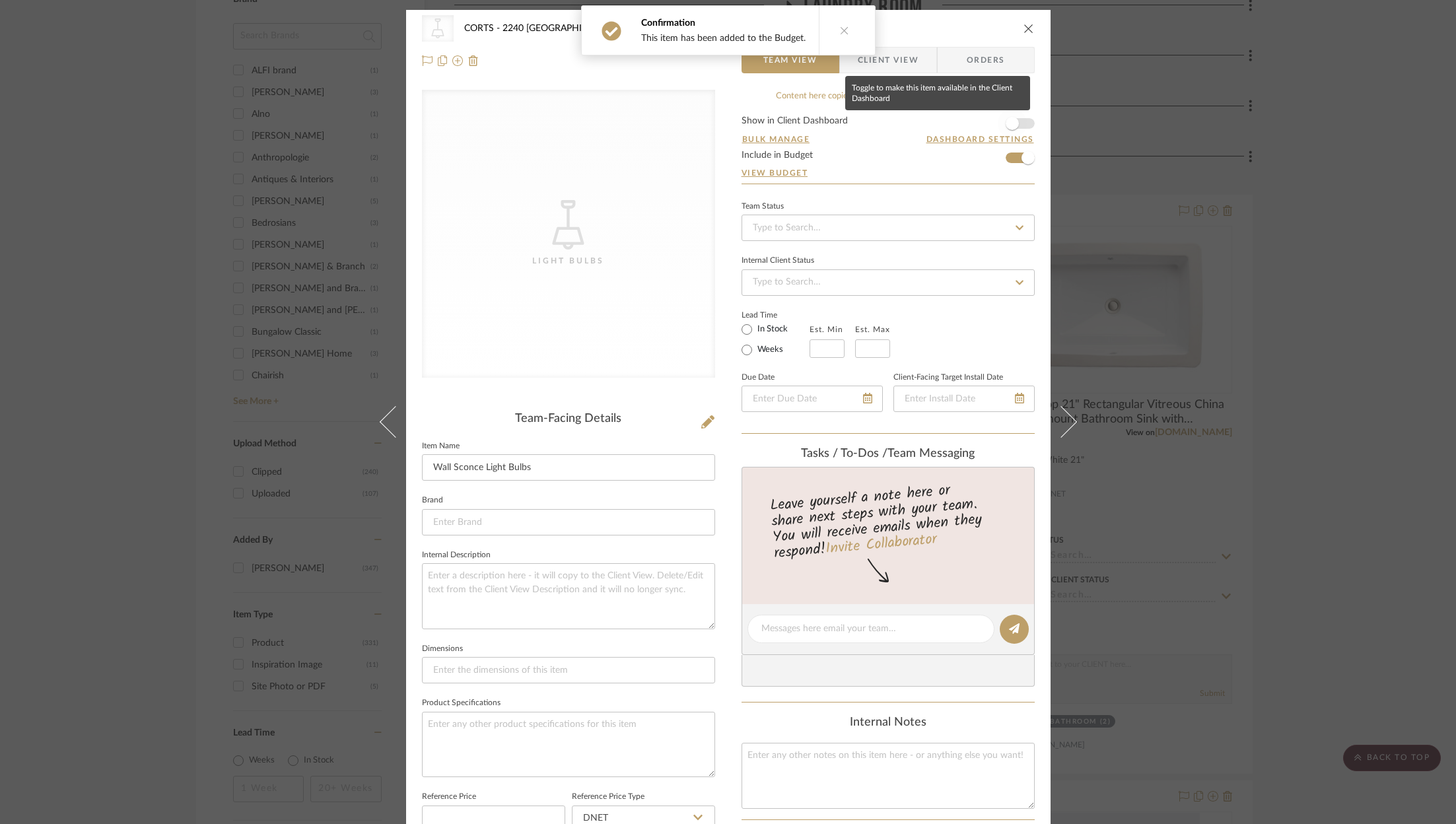
click at [1020, 123] on span "button" at bounding box center [1012, 124] width 29 height 29
click at [1025, 26] on icon "close" at bounding box center [1029, 29] width 11 height 11
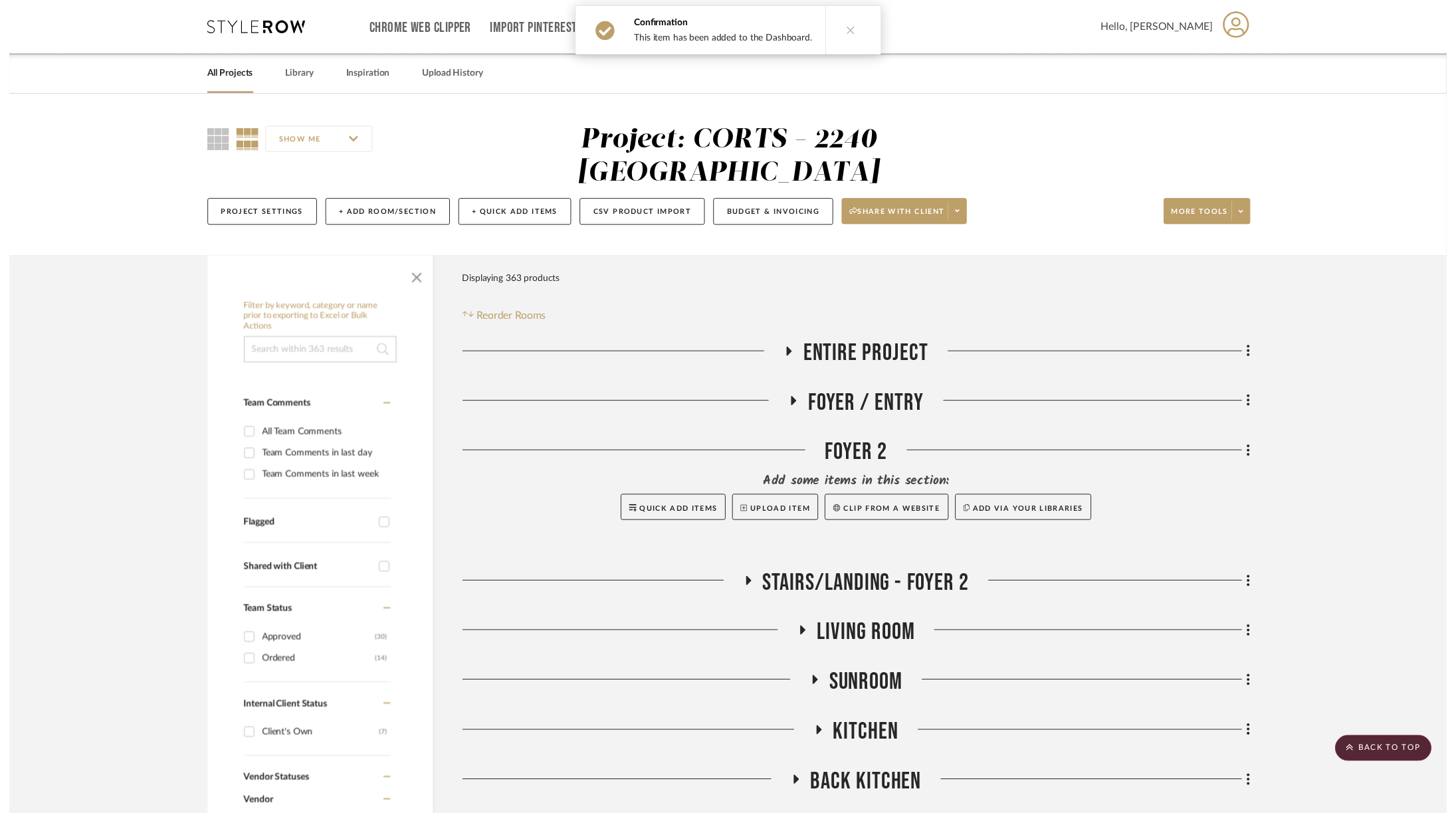
scroll to position [1699, 0]
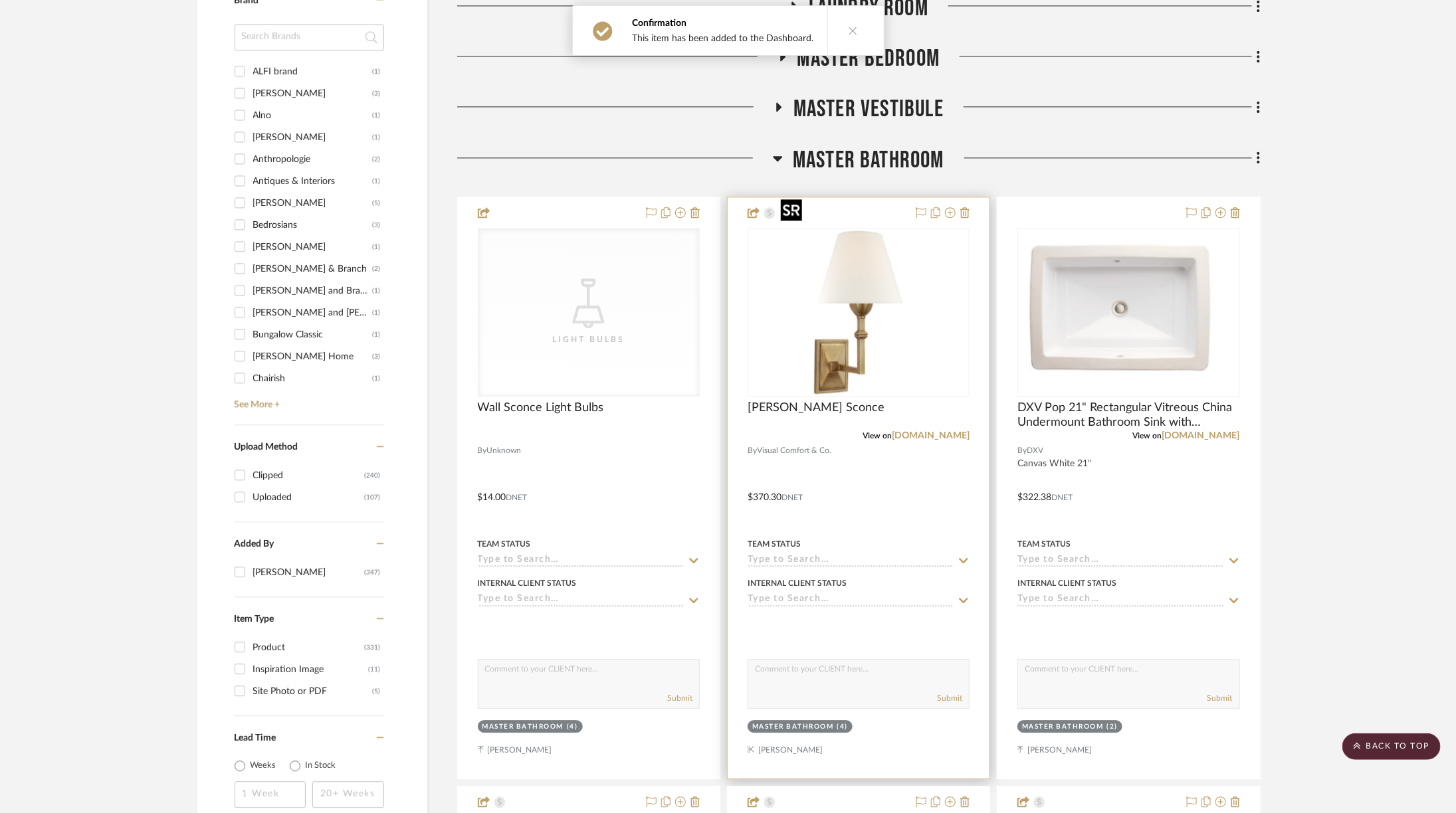
click at [851, 279] on img "0" at bounding box center [858, 312] width 166 height 166
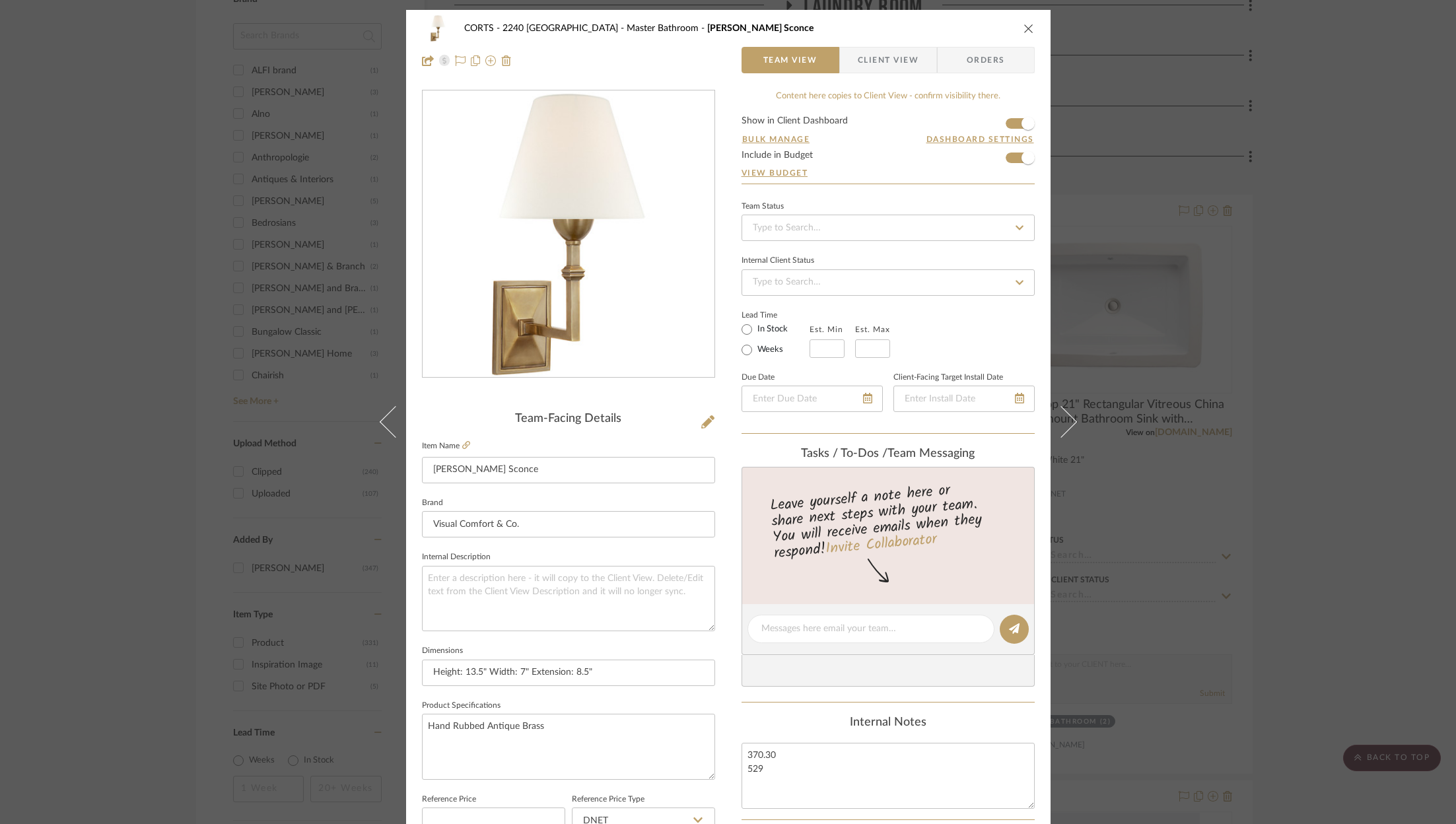
scroll to position [401, 0]
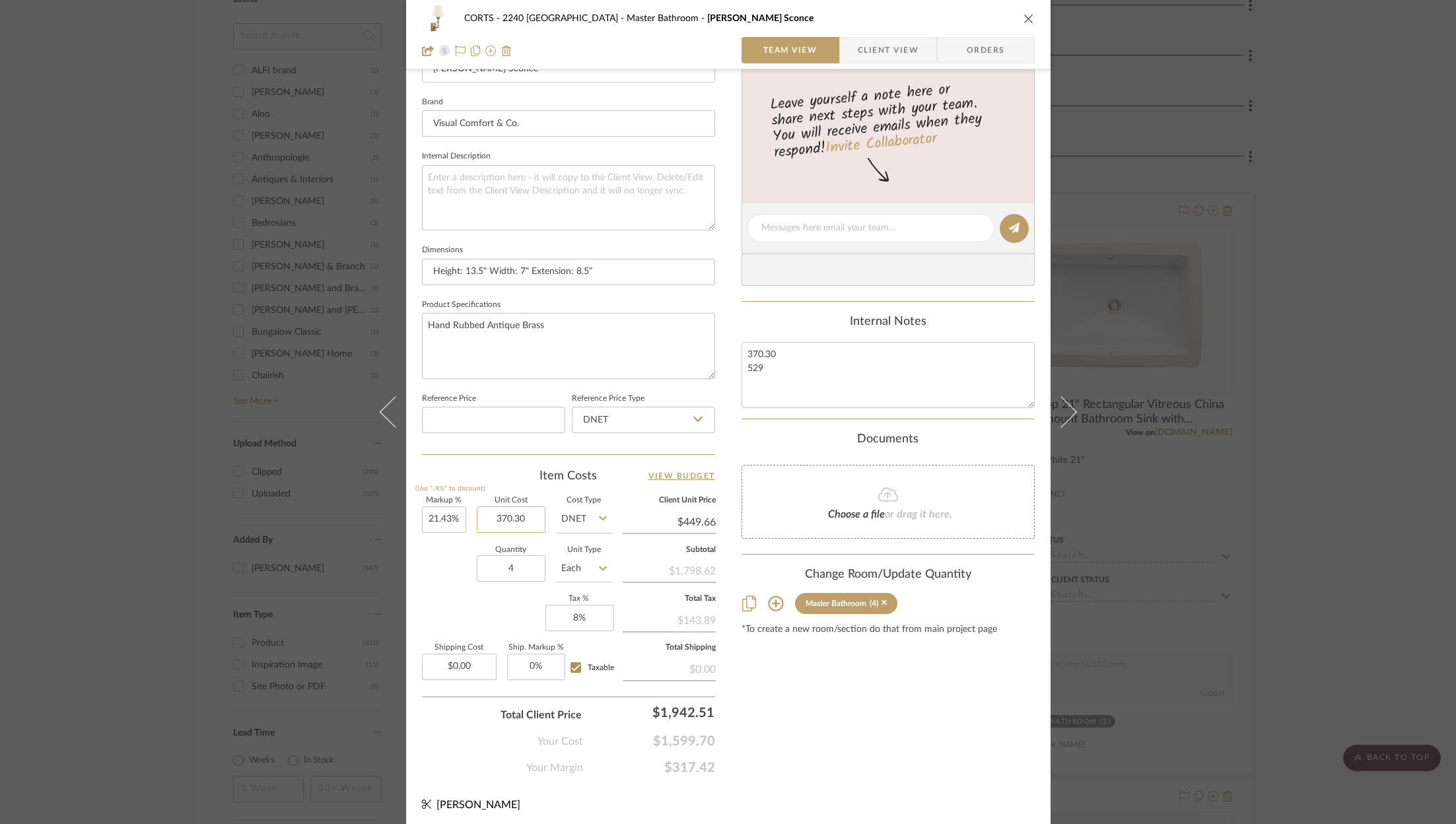
click at [523, 521] on input "370.30" at bounding box center [511, 519] width 69 height 26
type input "$405.30"
click at [875, 733] on div "Content here copies to Client View - confirm visibility there. Show in Client D…" at bounding box center [888, 232] width 293 height 1087
type input "$492.16"
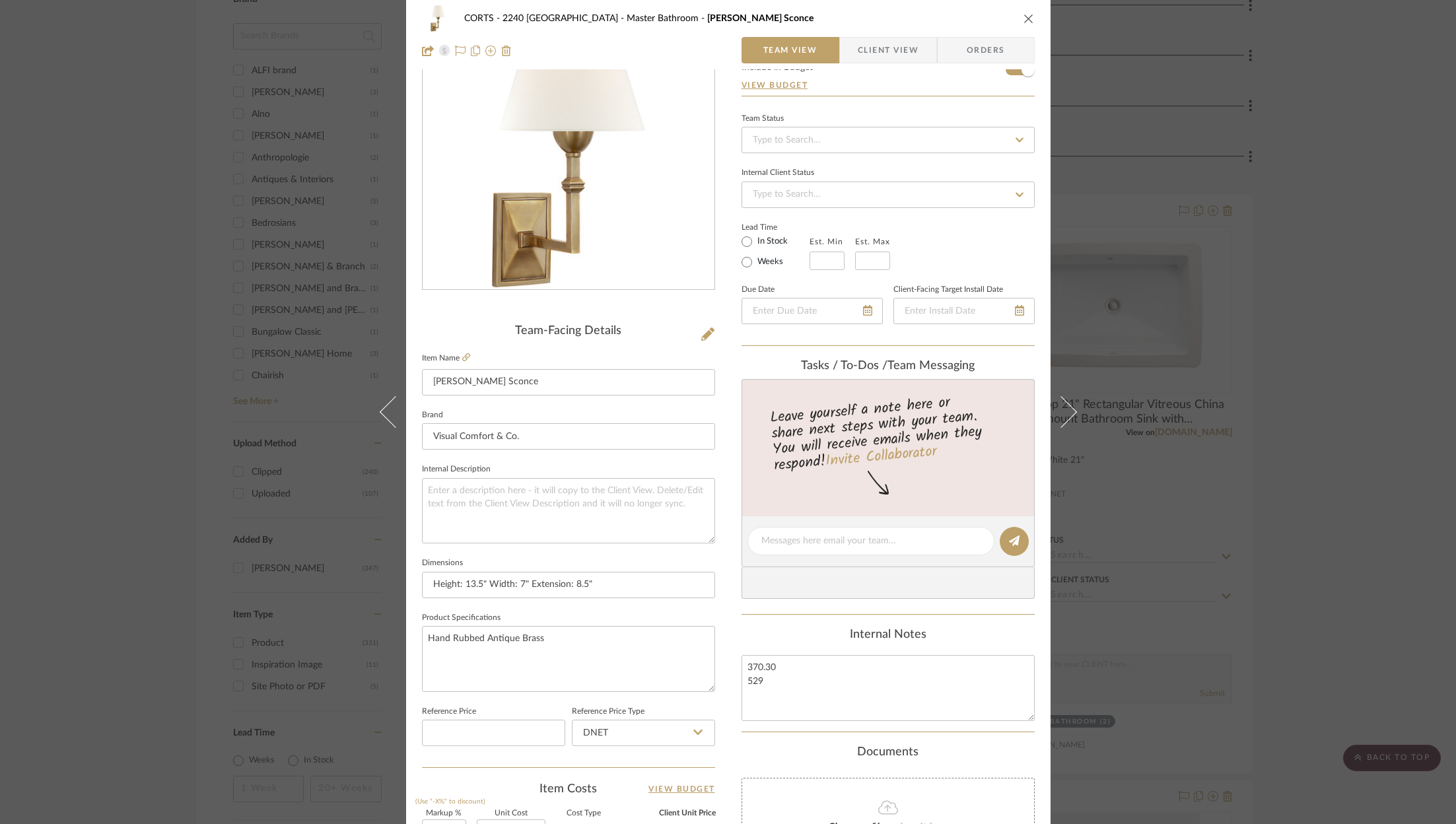
scroll to position [0, 0]
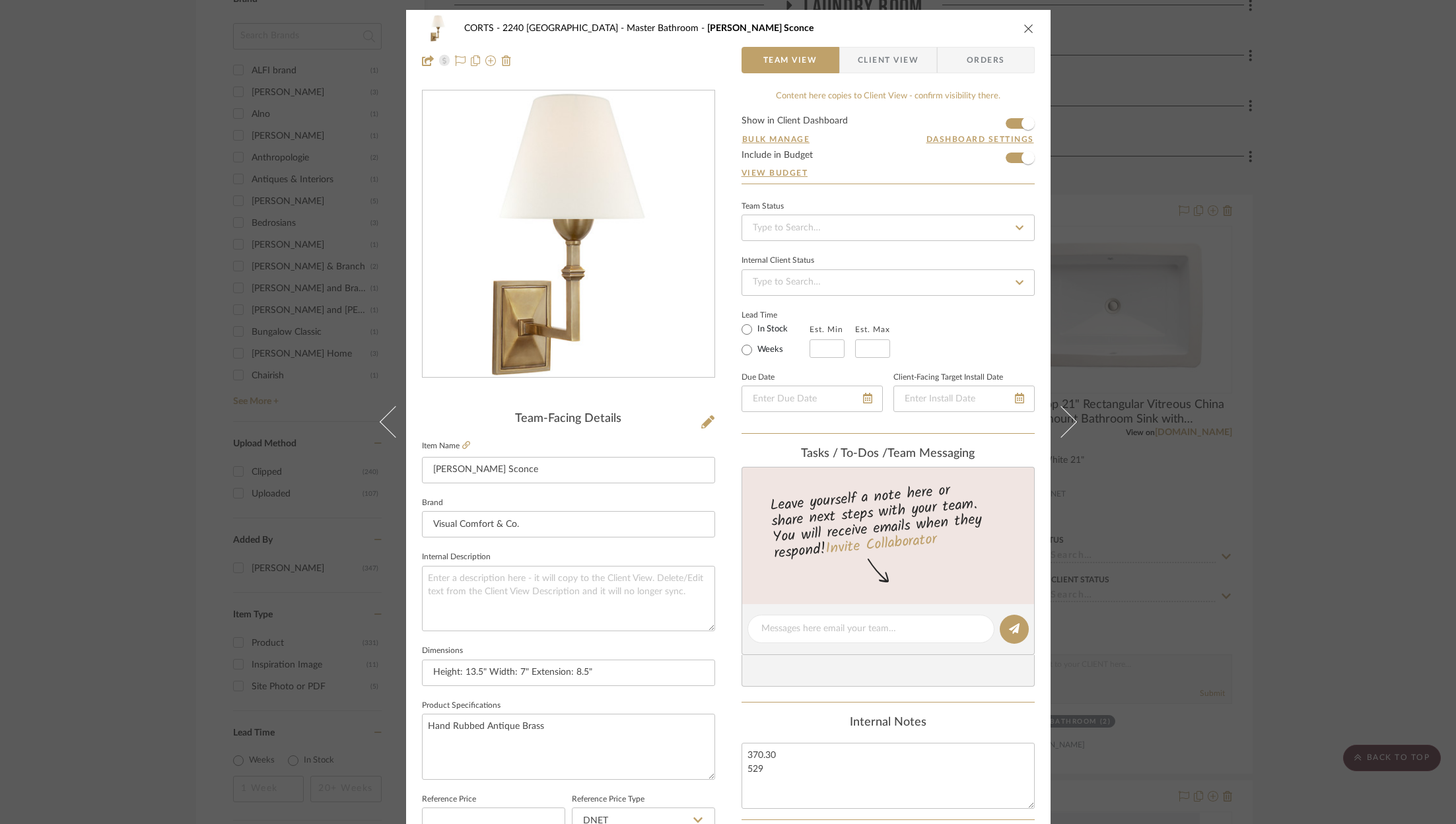
click at [1025, 24] on icon "close" at bounding box center [1029, 29] width 11 height 11
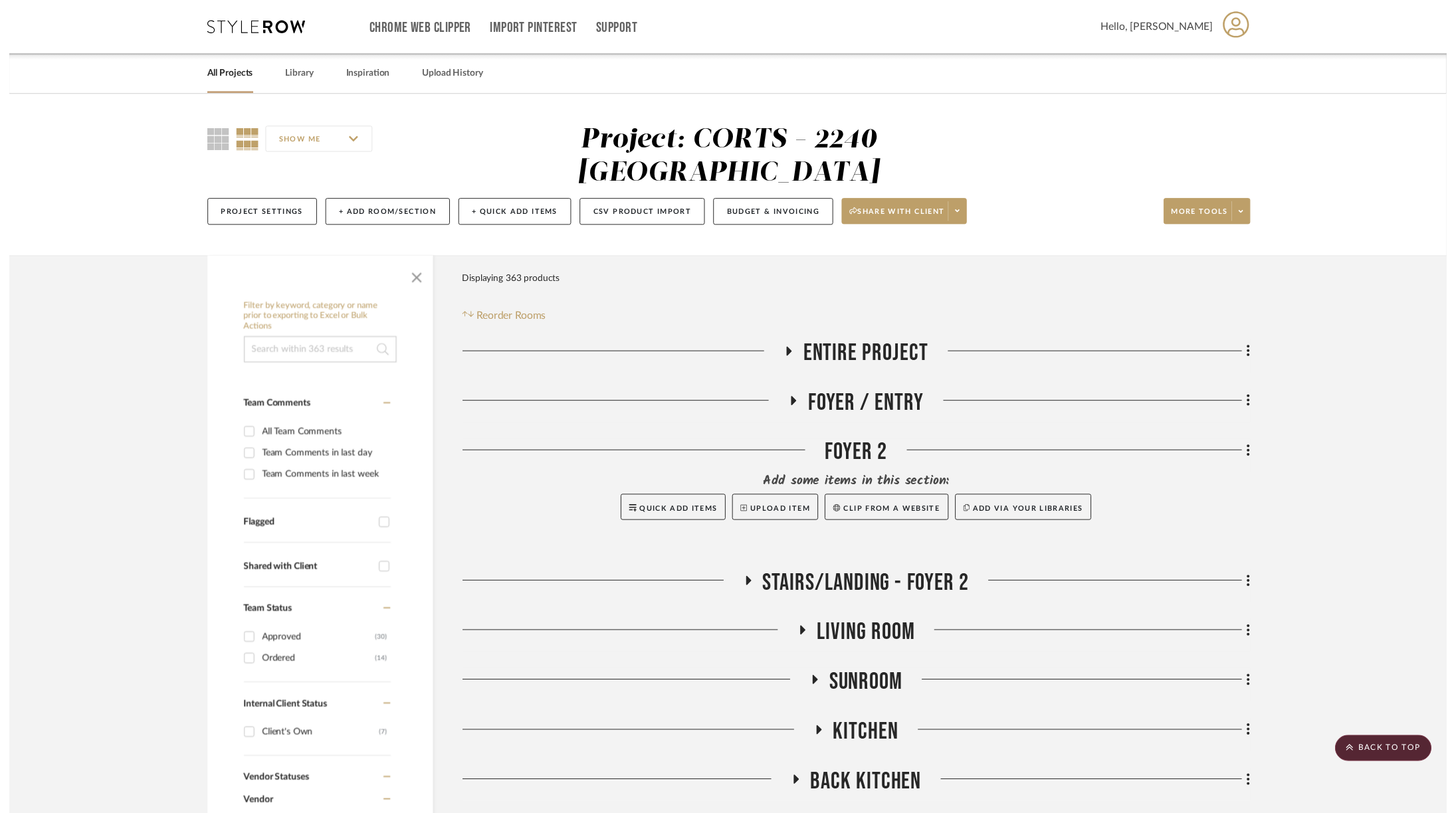
scroll to position [1699, 0]
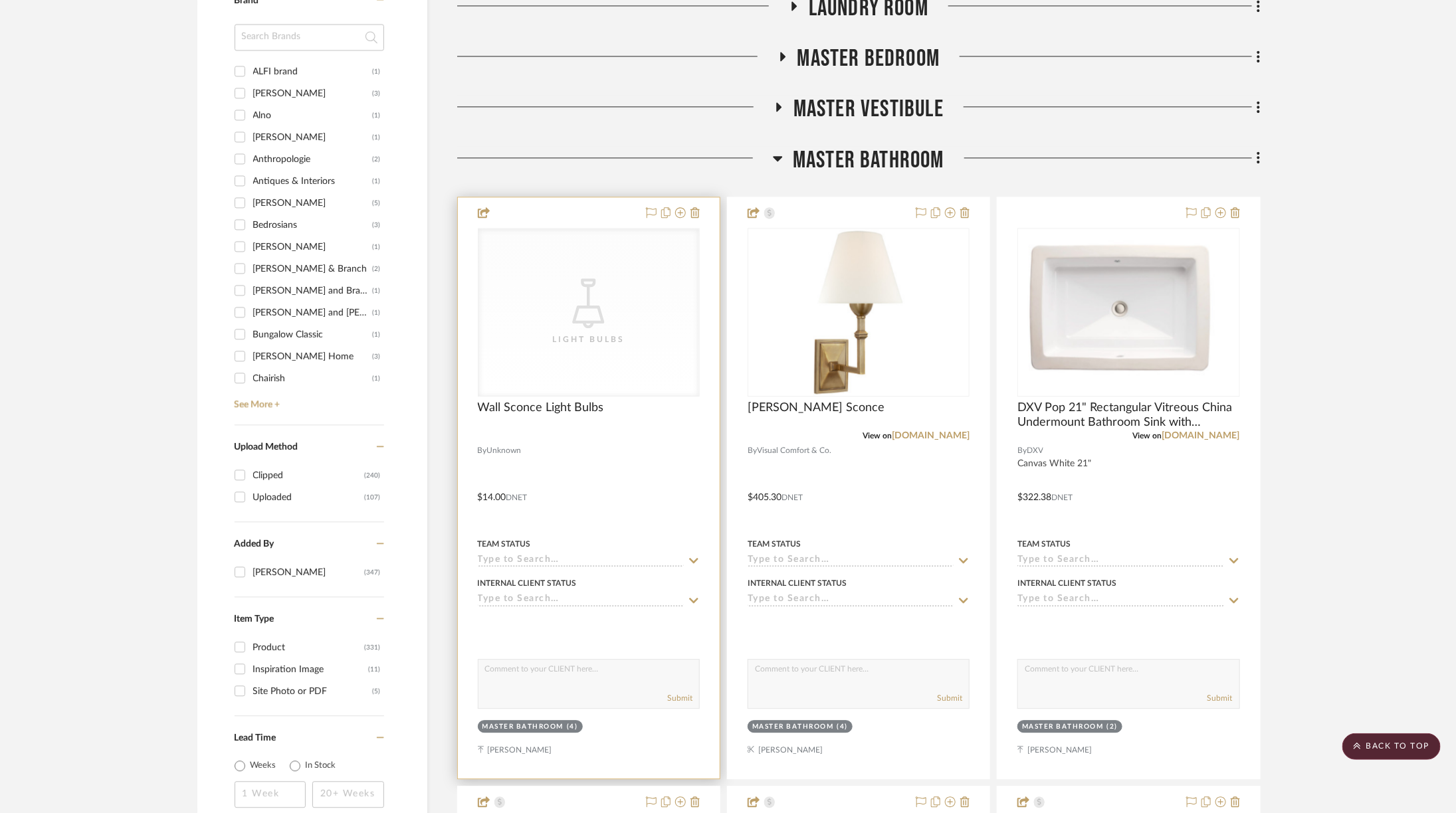
click at [594, 279] on icon "CategoryIconLighting Created with Sketch." at bounding box center [588, 303] width 50 height 50
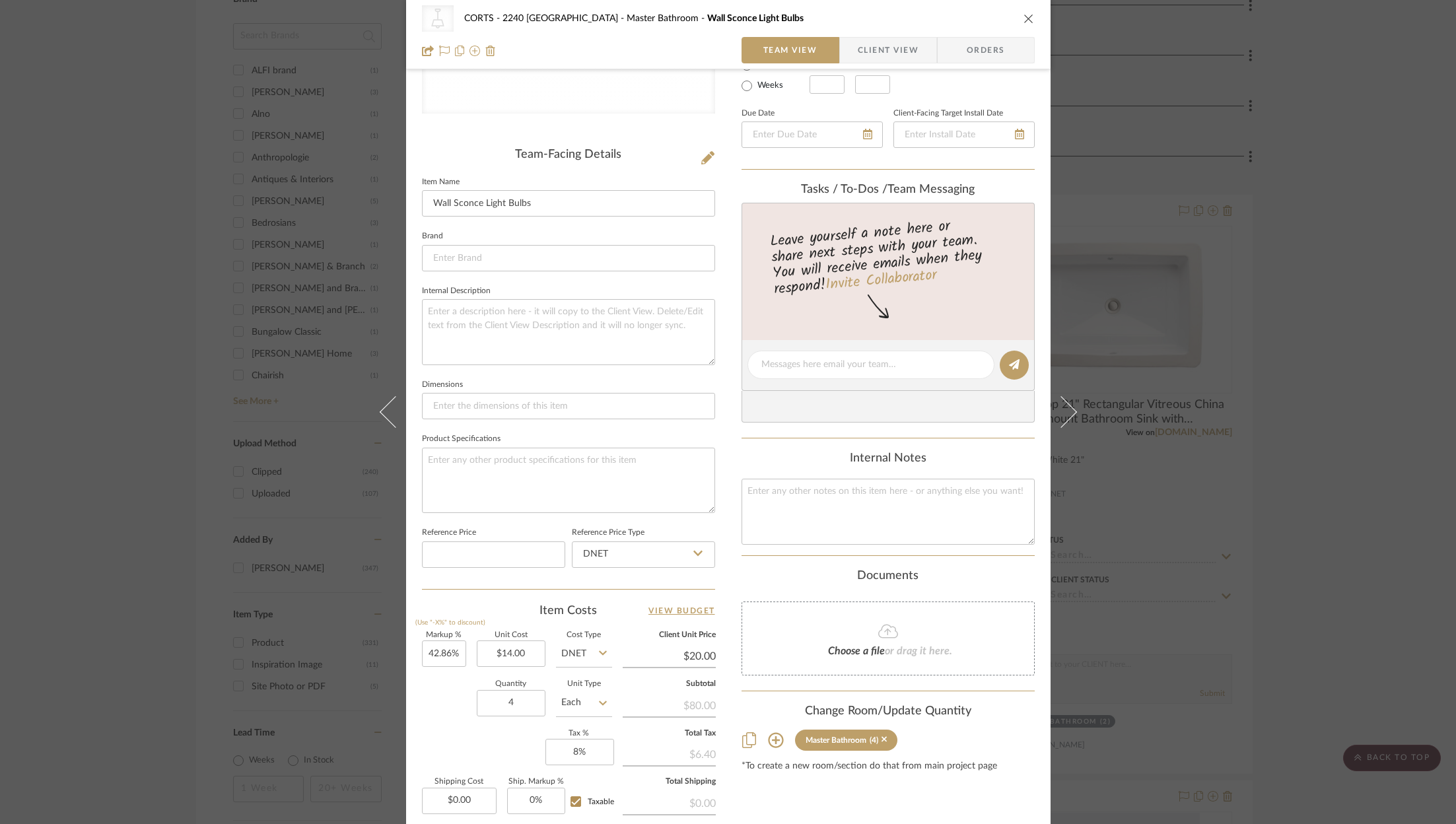
scroll to position [398, 0]
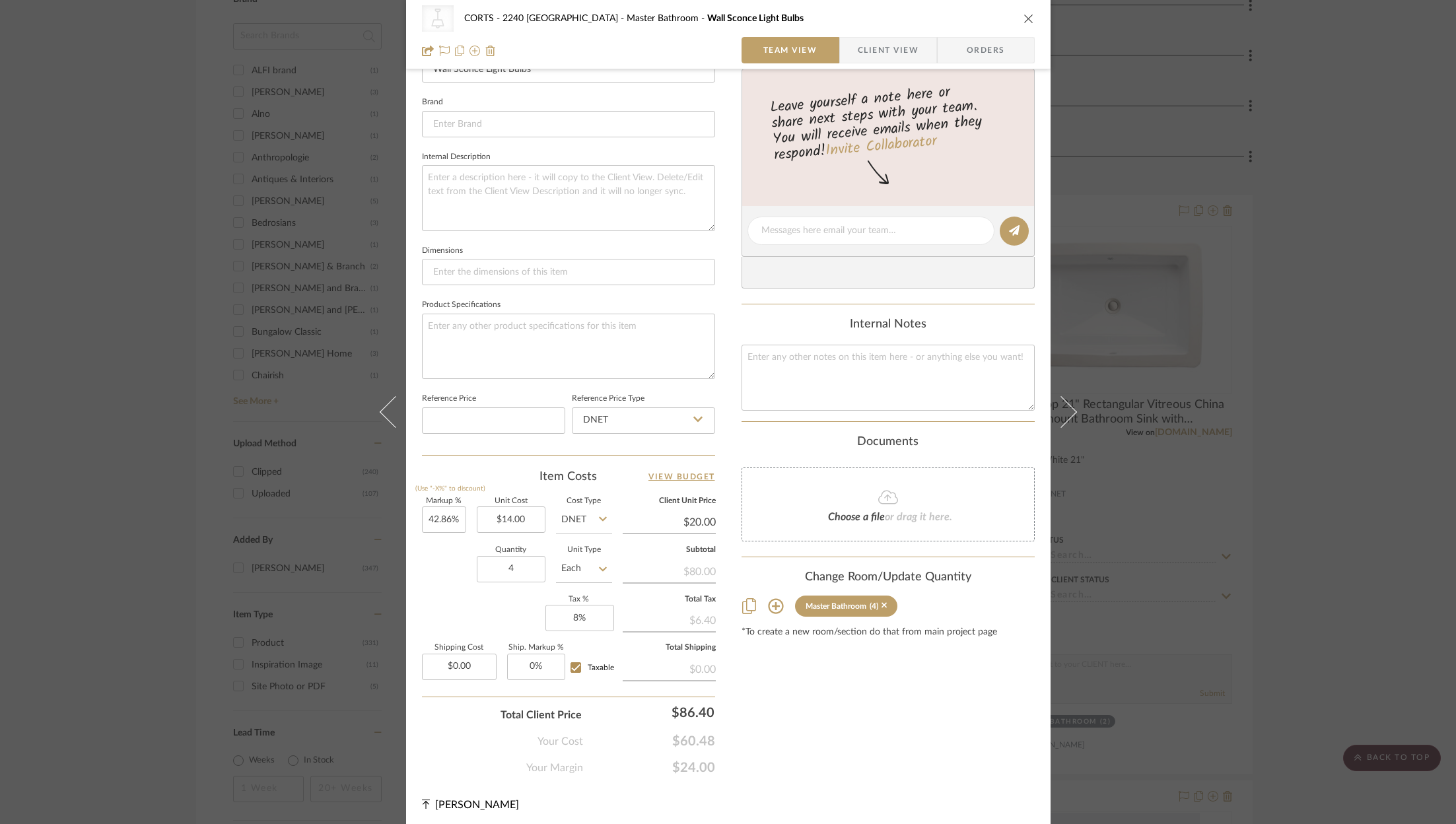
click at [1030, 14] on div "CategoryIconLighting Created with Sketch. Light Bulbs CORTS - 2240 Tewksbury Ma…" at bounding box center [728, 34] width 645 height 69
click at [1255, 301] on div "CategoryIconLighting Created with Sketch. Light Bulbs CORTS - 2240 Tewksbury Ma…" at bounding box center [728, 412] width 1456 height 824
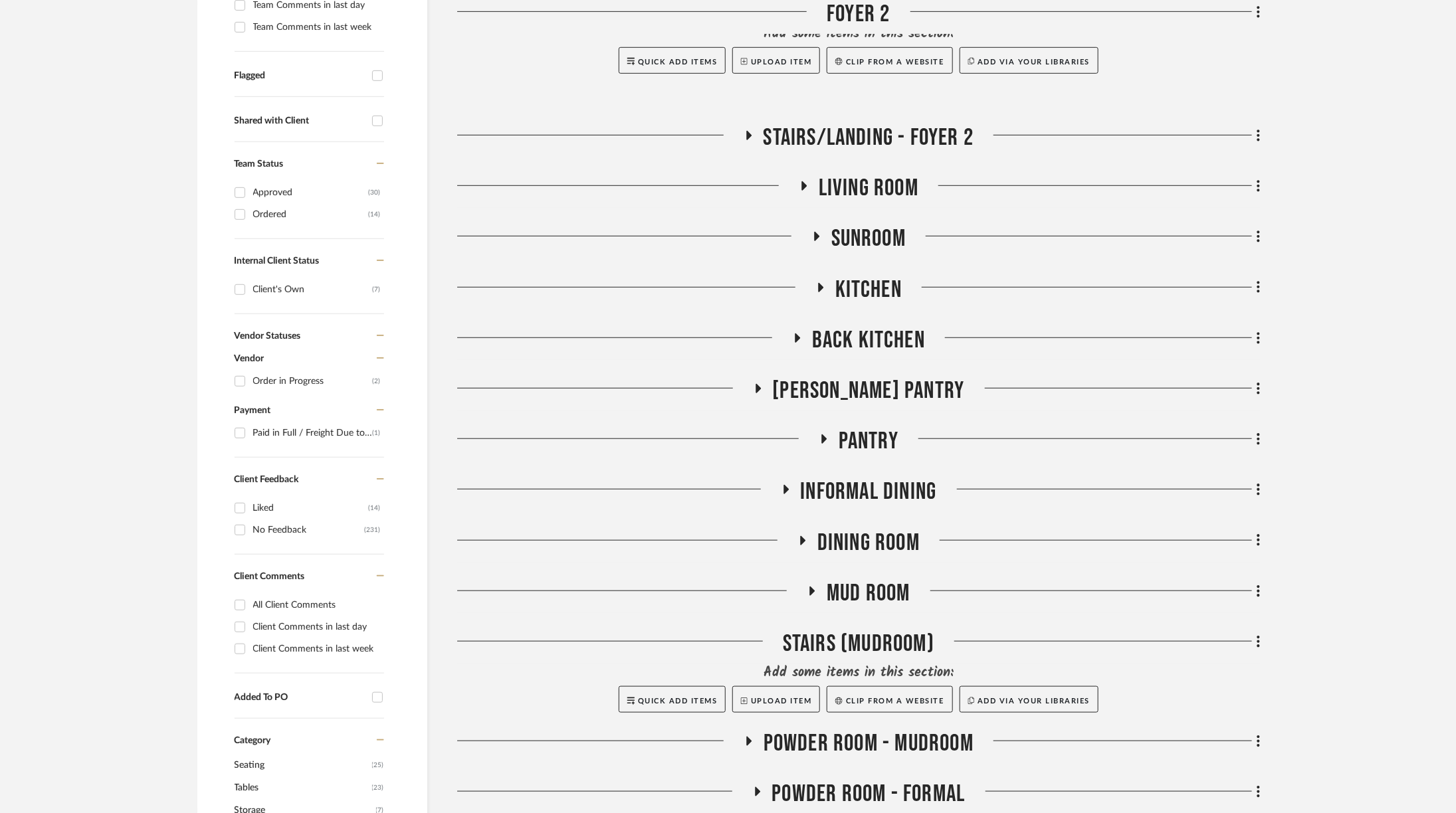
scroll to position [499, 0]
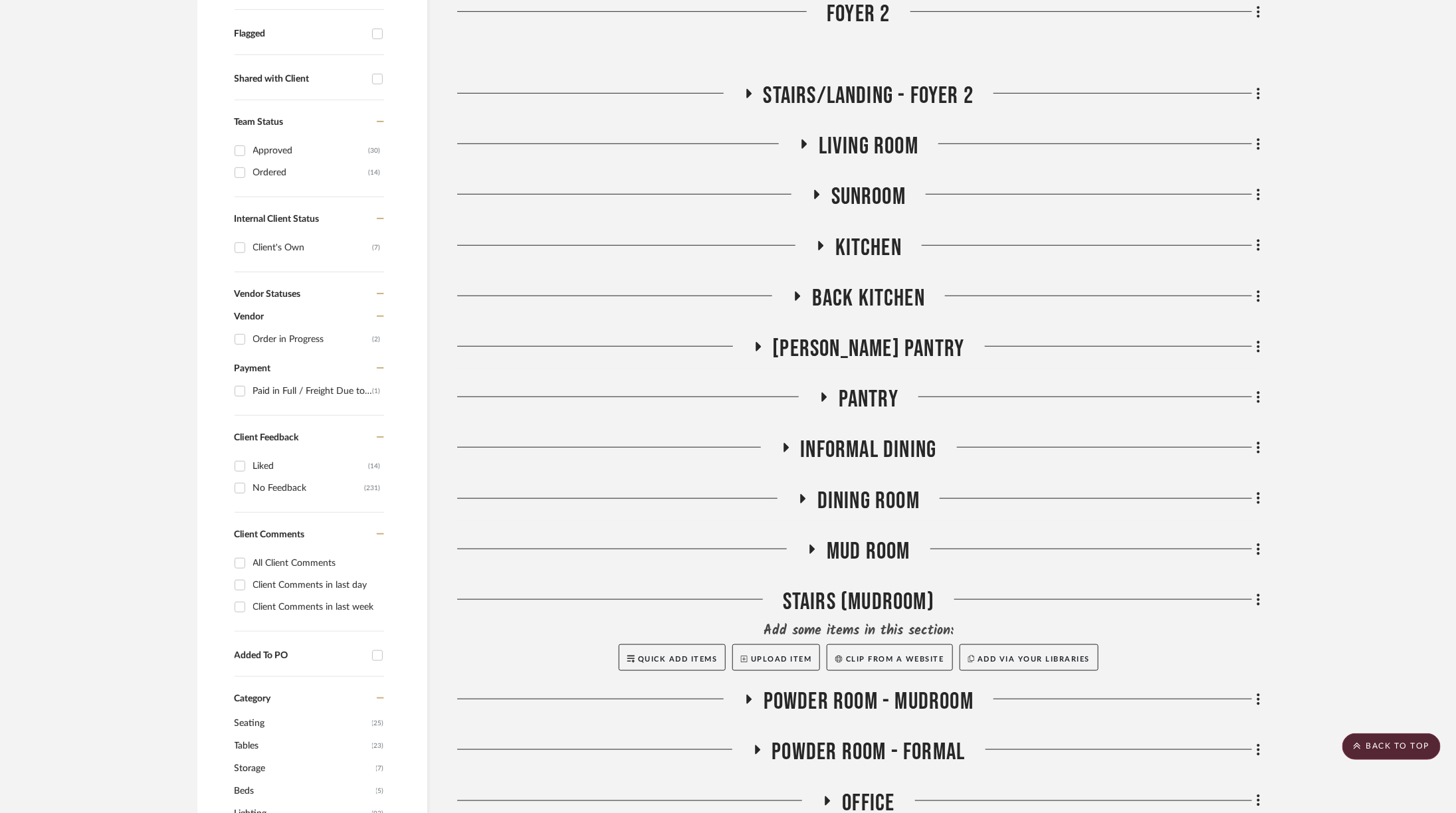
click at [869, 487] on span "Dining Room" at bounding box center [868, 501] width 103 height 28
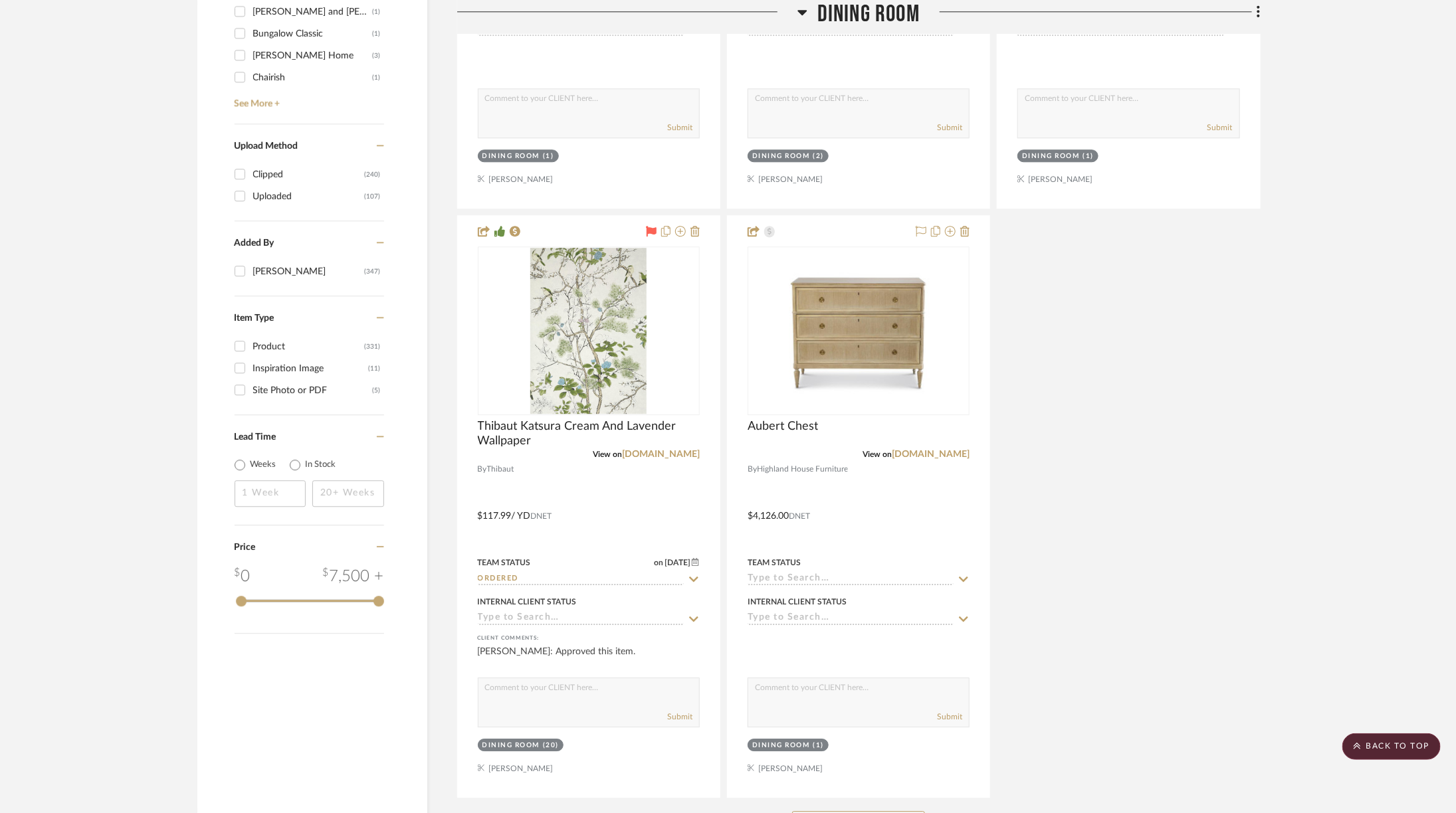
scroll to position [2004, 0]
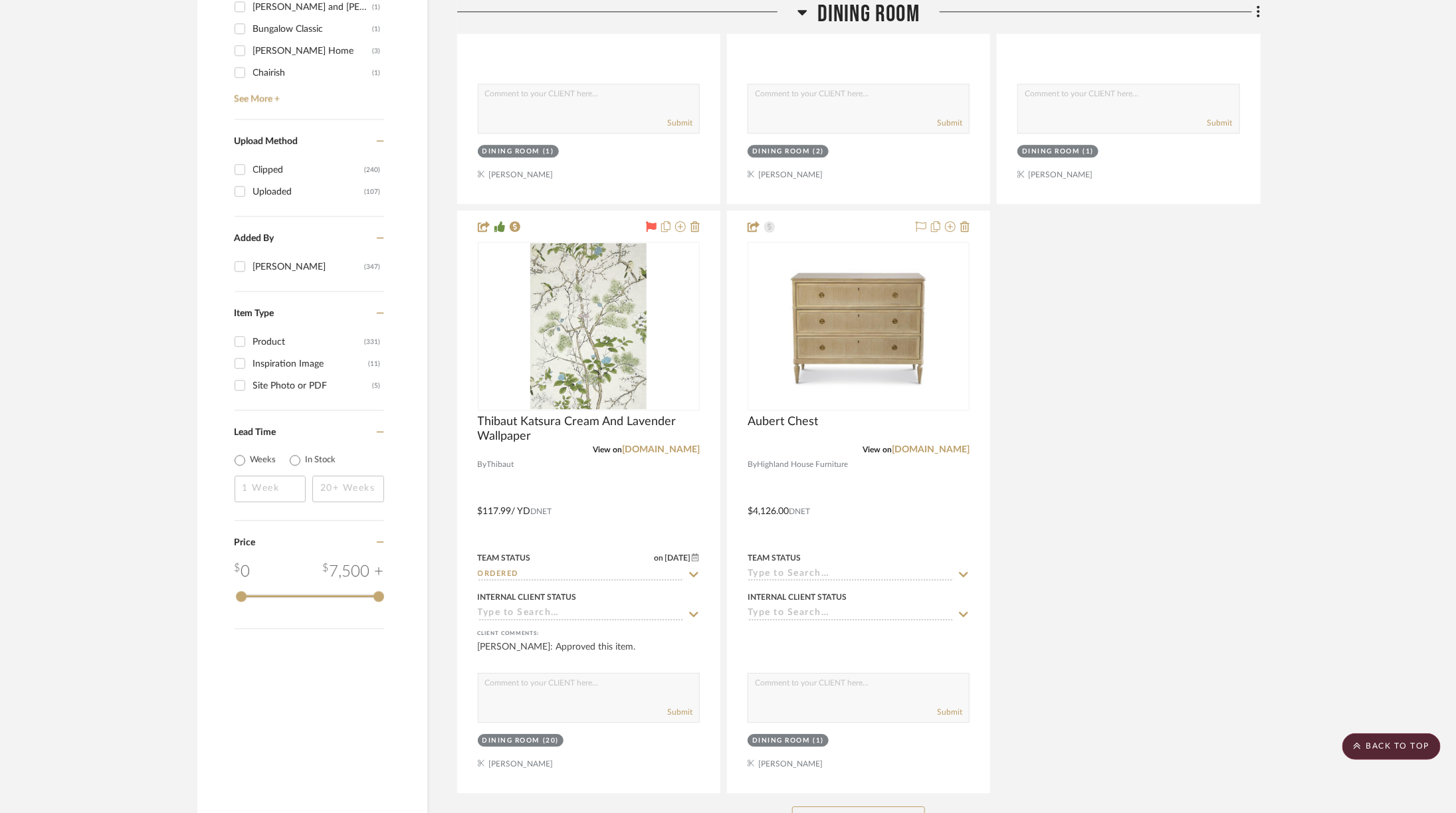
click at [848, 807] on button "See More" at bounding box center [858, 819] width 133 height 26
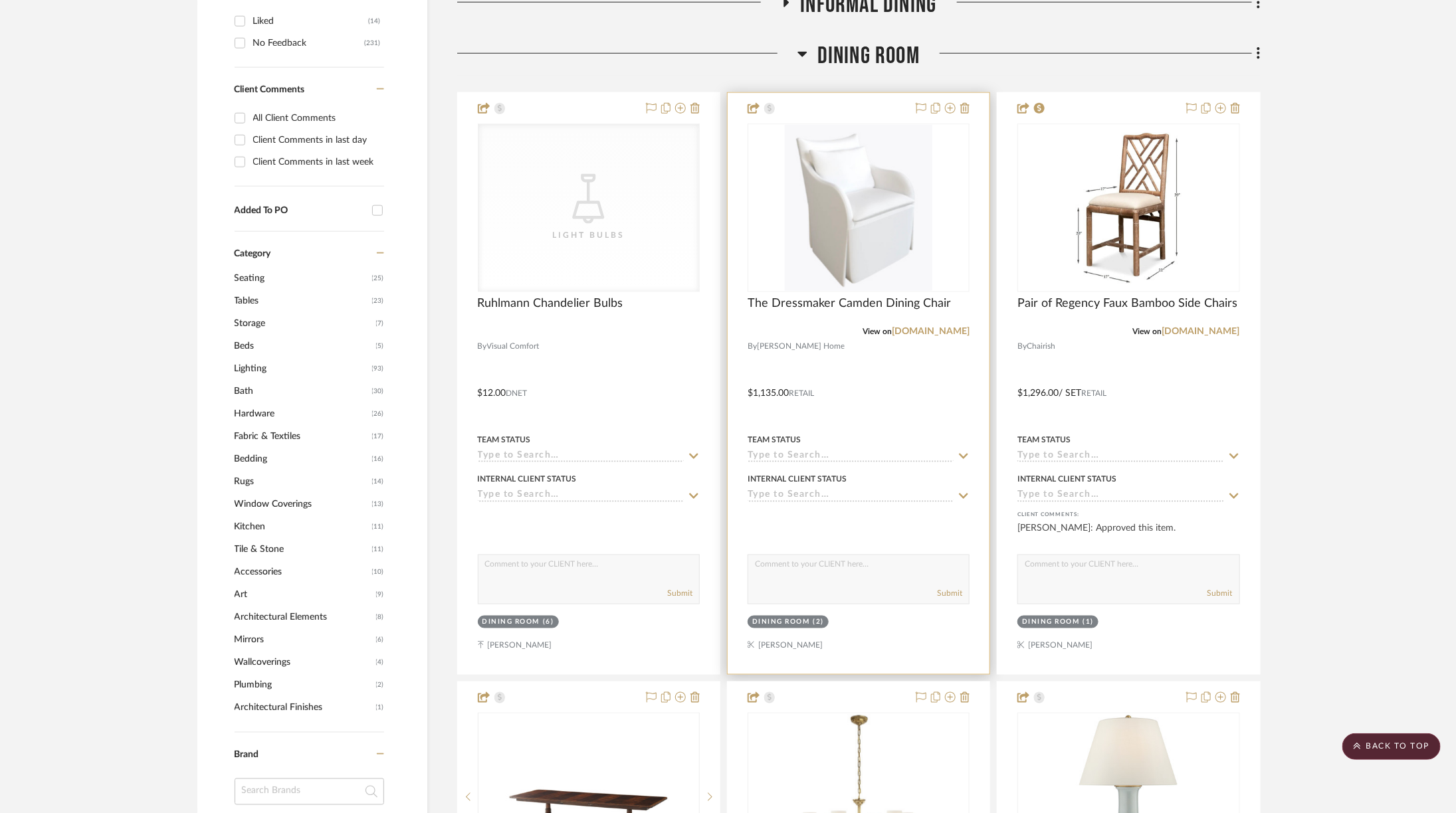
scroll to position [957, 0]
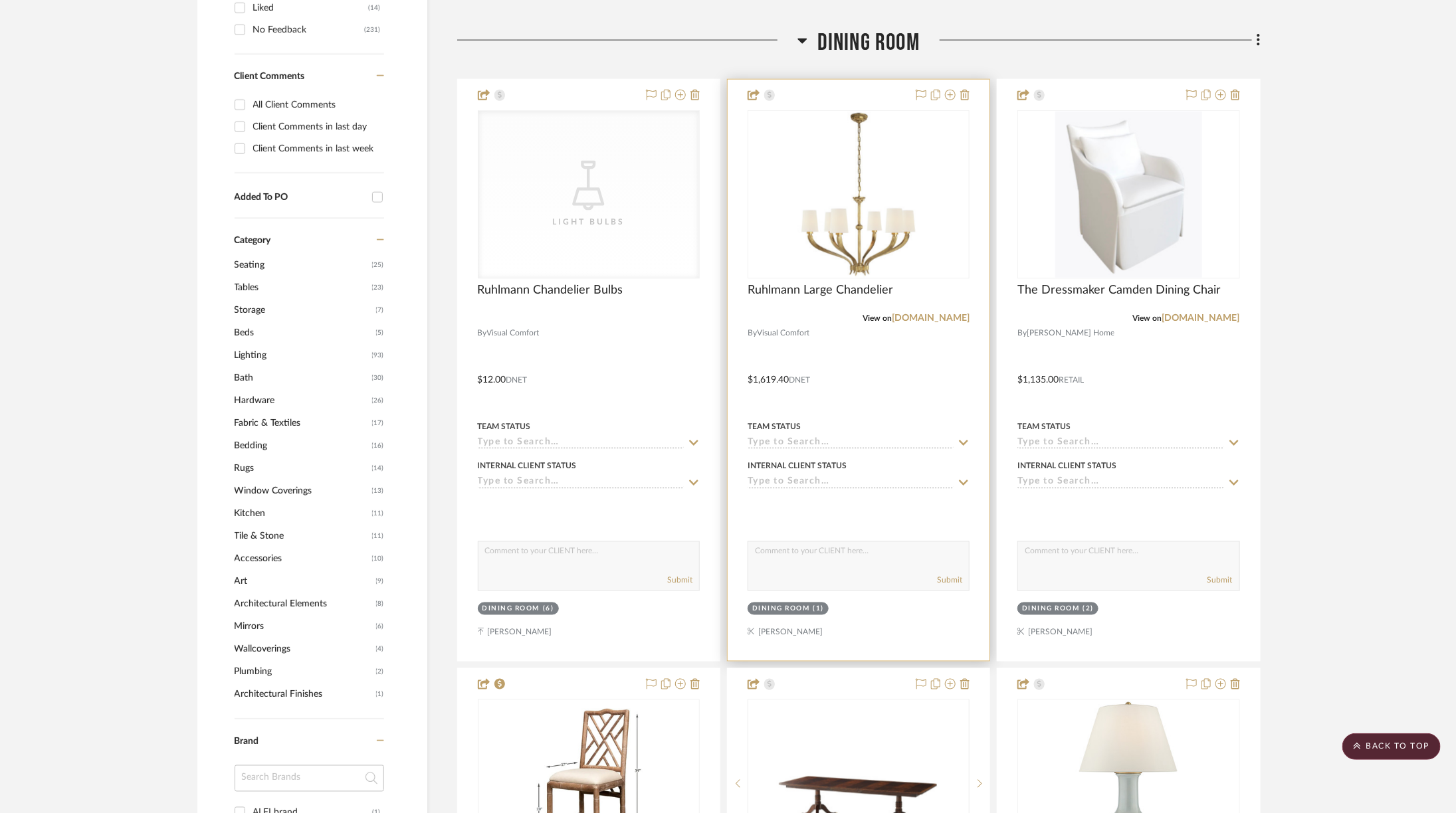
click at [838, 189] on img "0" at bounding box center [858, 194] width 166 height 166
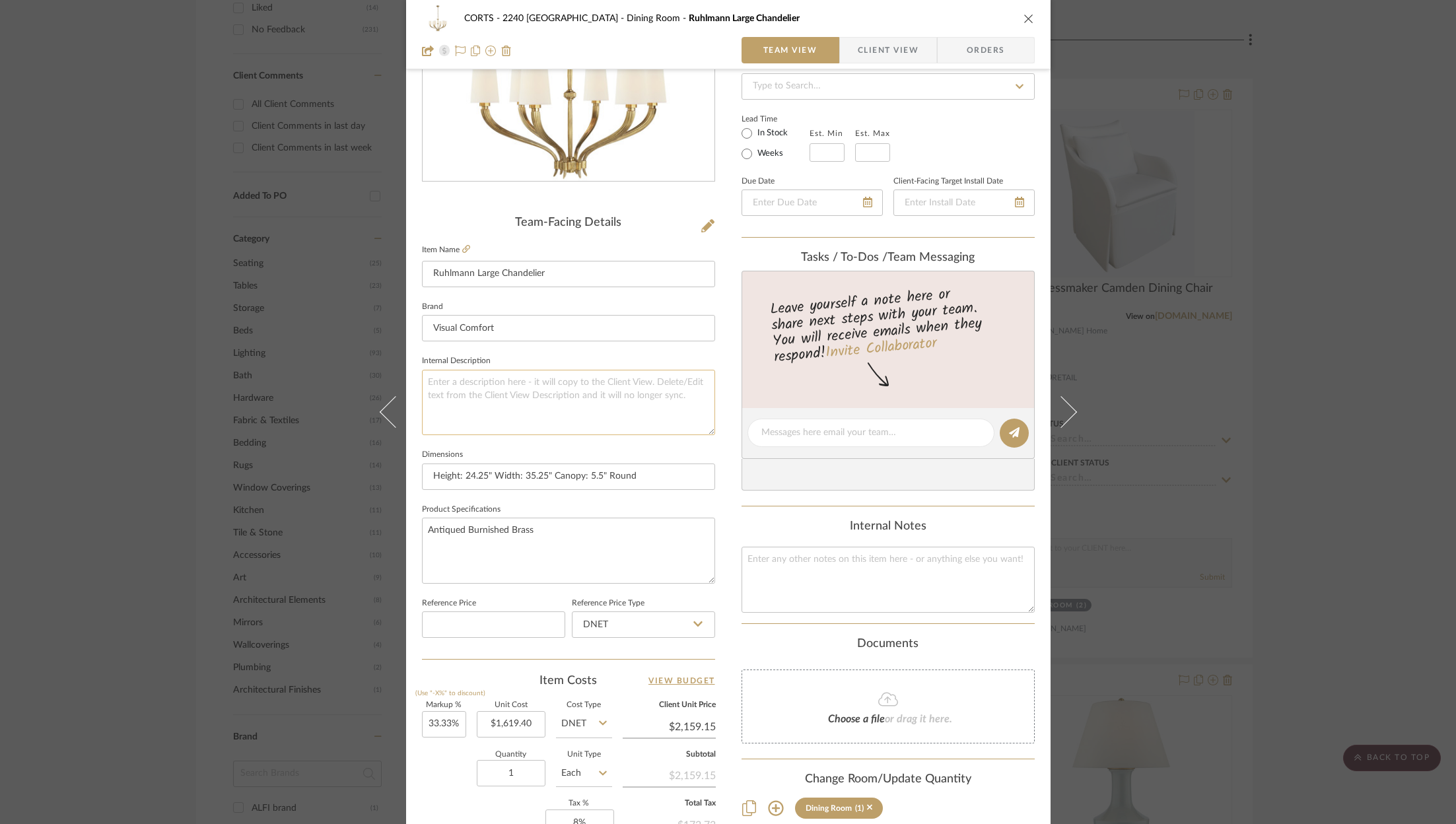
scroll to position [401, 0]
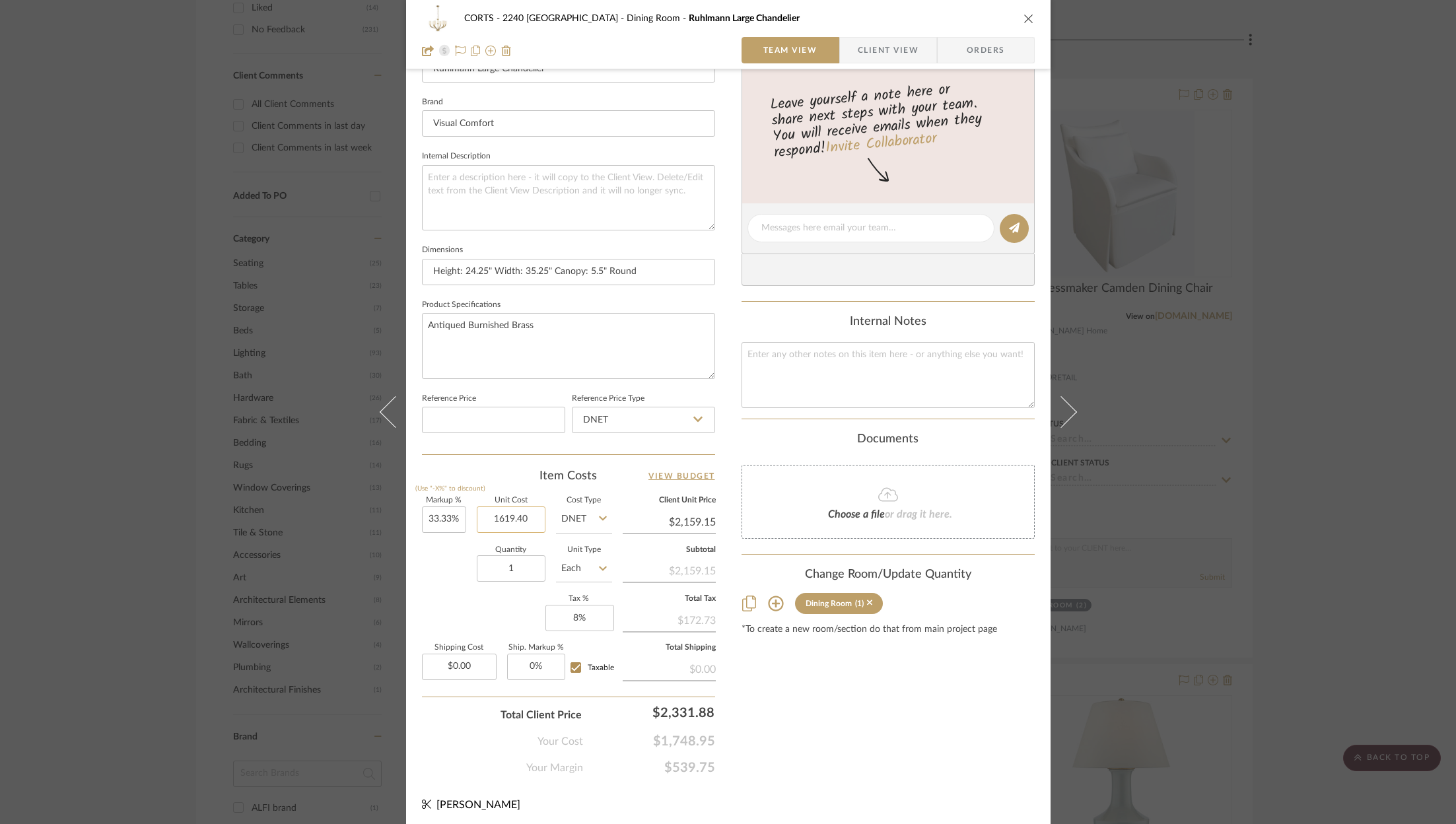
click at [528, 510] on input "1619.40" at bounding box center [511, 519] width 69 height 26
type input "$2,029.30"
click at [938, 722] on div "Content here copies to Client View - confirm visibility there. Show in Client D…" at bounding box center [888, 232] width 293 height 1087
type input "$2,705.67"
type input "2705.67"
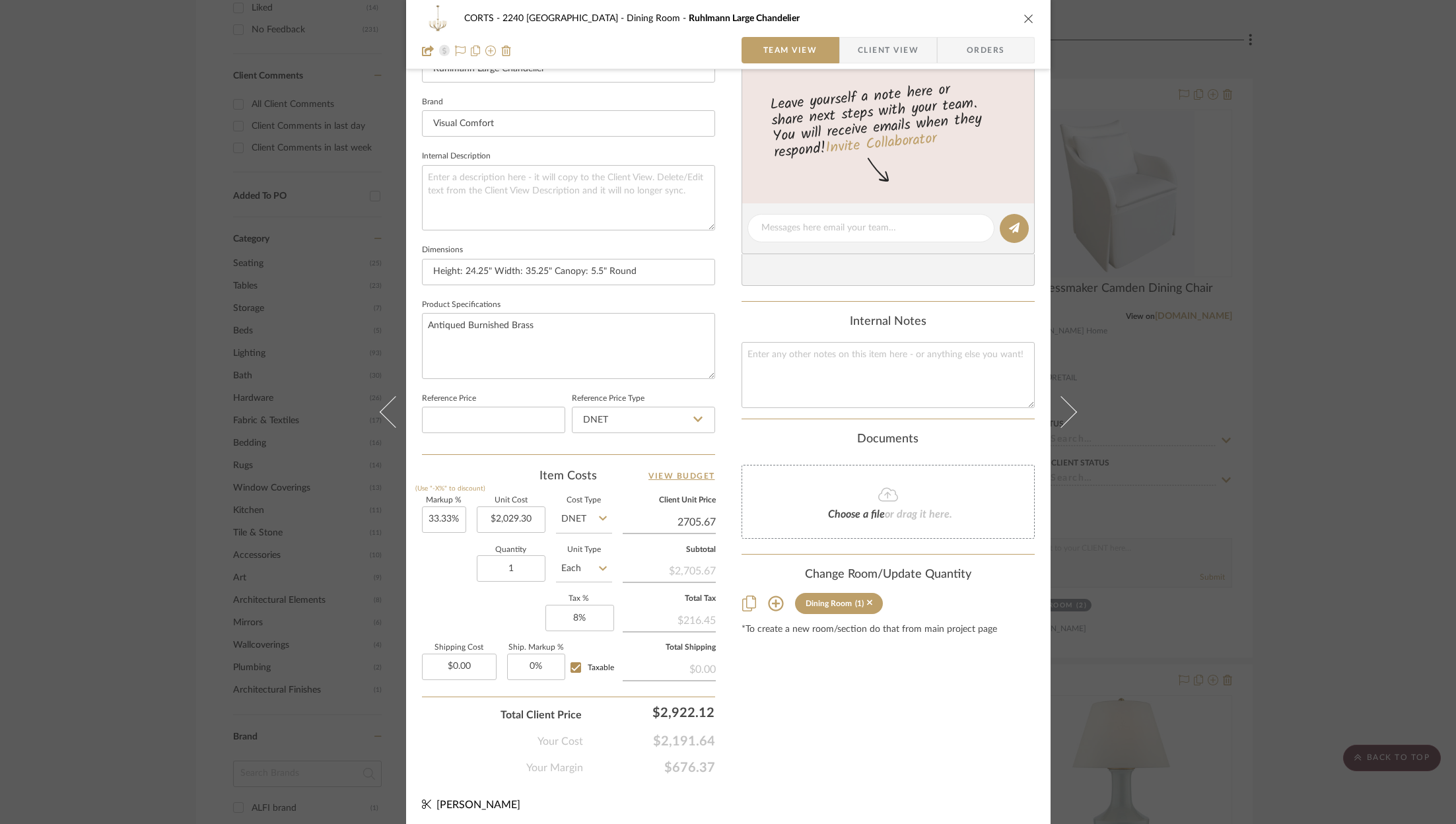
click at [682, 519] on input "2705.67" at bounding box center [669, 523] width 93 height 20
click at [689, 515] on input "2705.67" at bounding box center [669, 523] width 93 height 20
type input "33.33"
type input "$2,705.67"
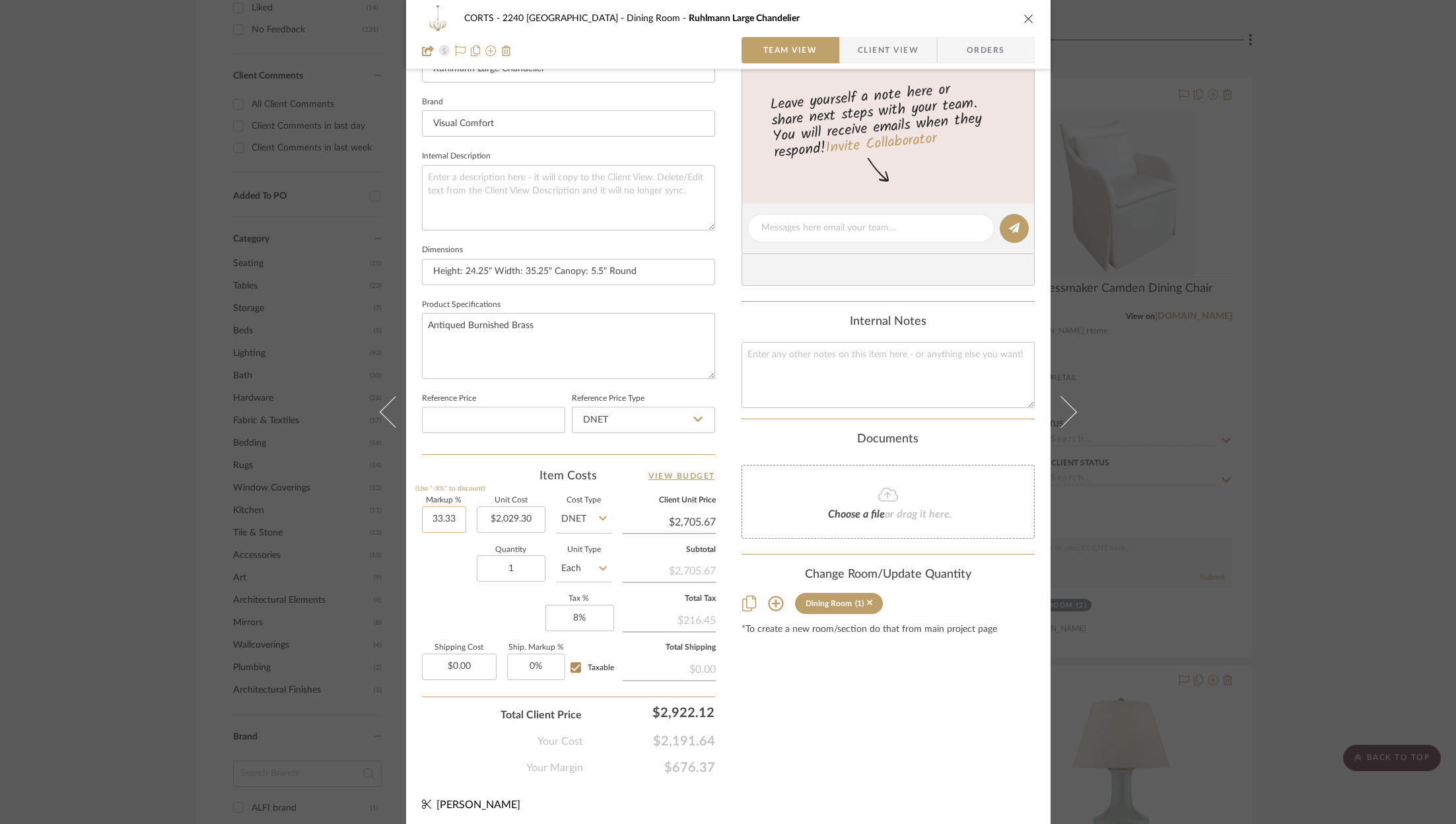
click at [450, 515] on input "33.33" at bounding box center [443, 519] width 44 height 26
type input "33.33%"
click at [875, 370] on textarea at bounding box center [888, 375] width 293 height 65
type textarea "2029.30"
click at [685, 518] on input "2705.67" at bounding box center [669, 523] width 93 height 20
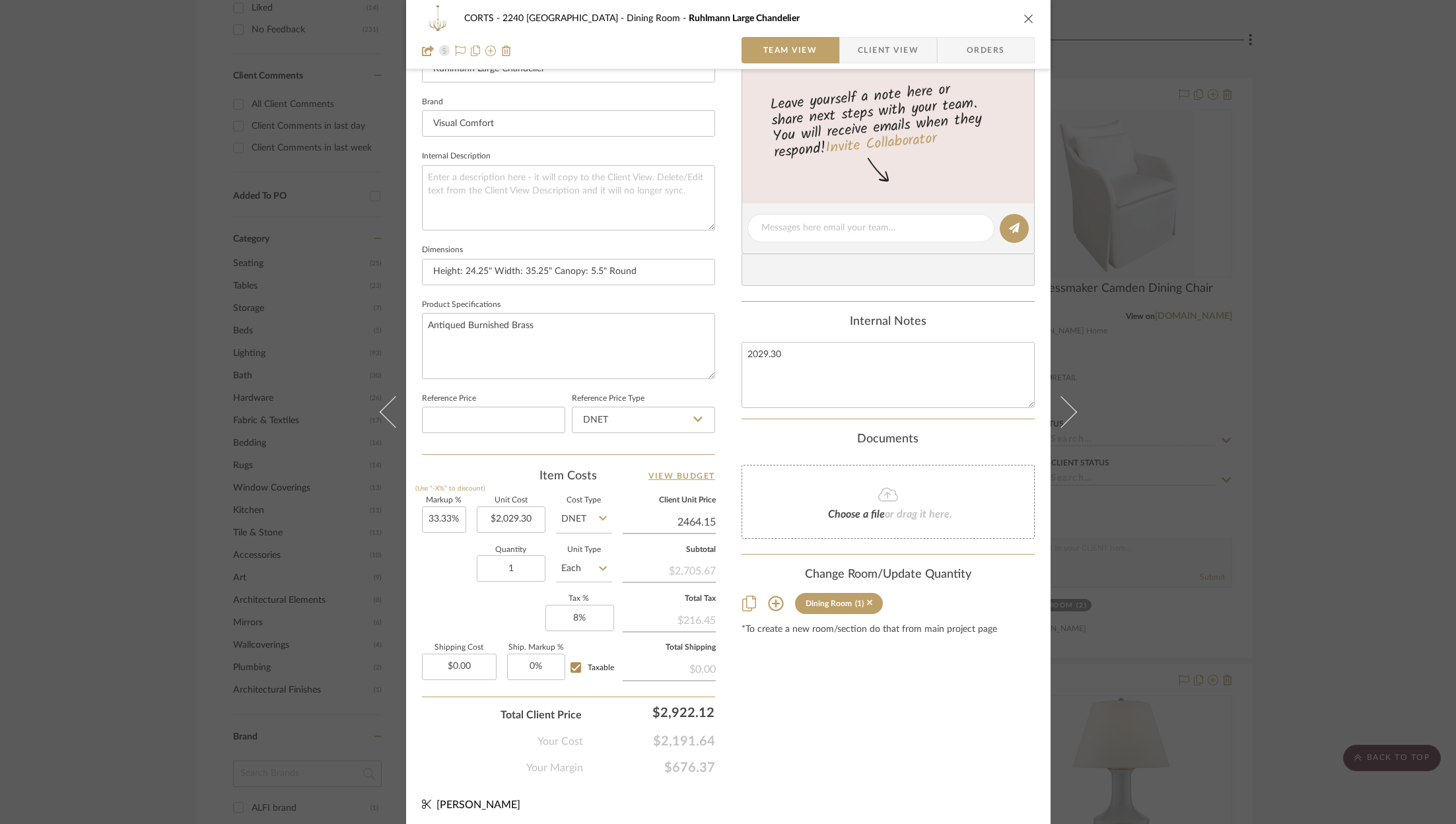
type input "2464.15"
type input "21.43%"
type input "$2,464.15"
click at [857, 722] on div "Content here copies to Client View - confirm visibility there. Show in Client D…" at bounding box center [888, 232] width 293 height 1087
type input "$2,464.18"
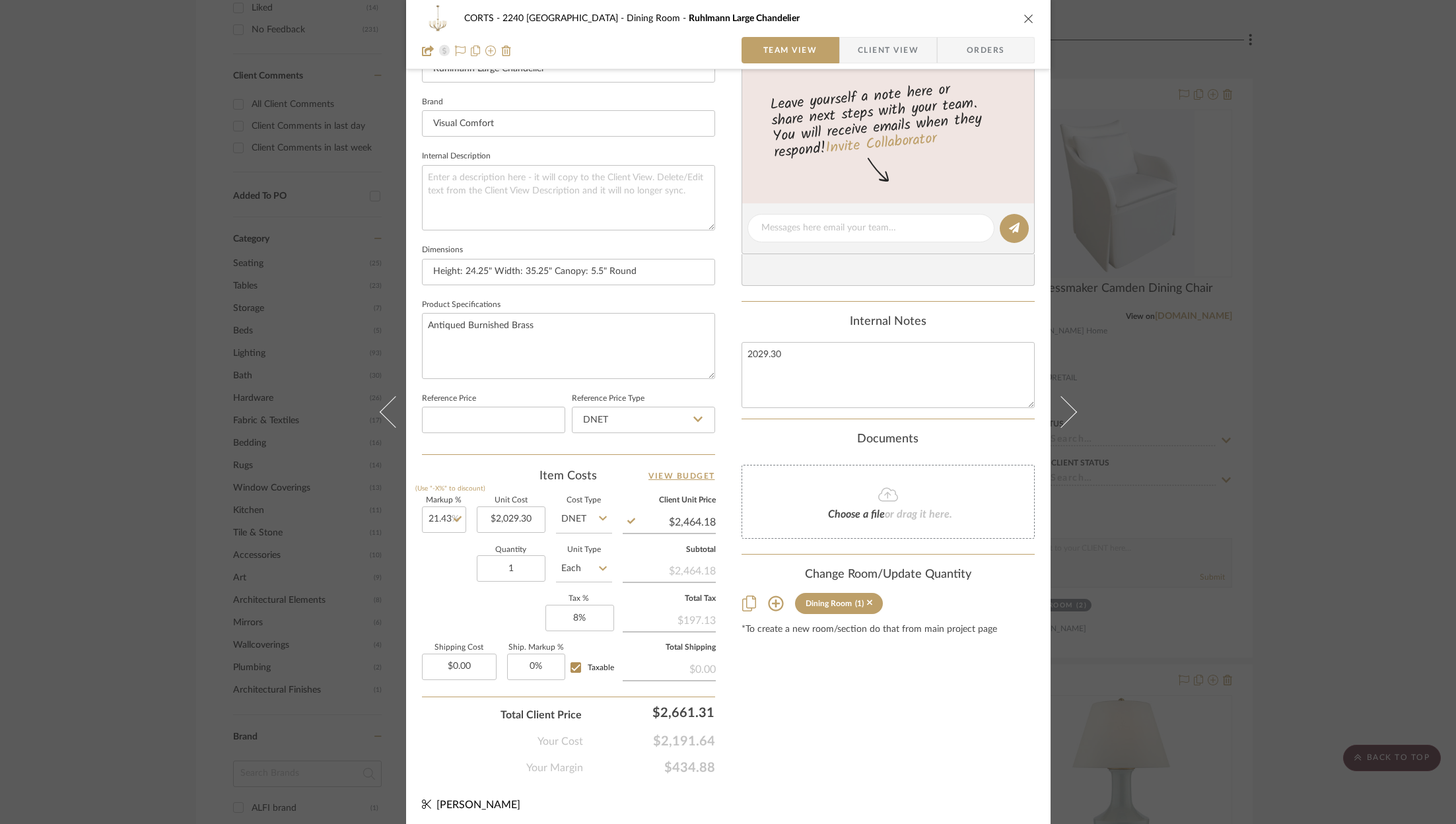
scroll to position [0, 0]
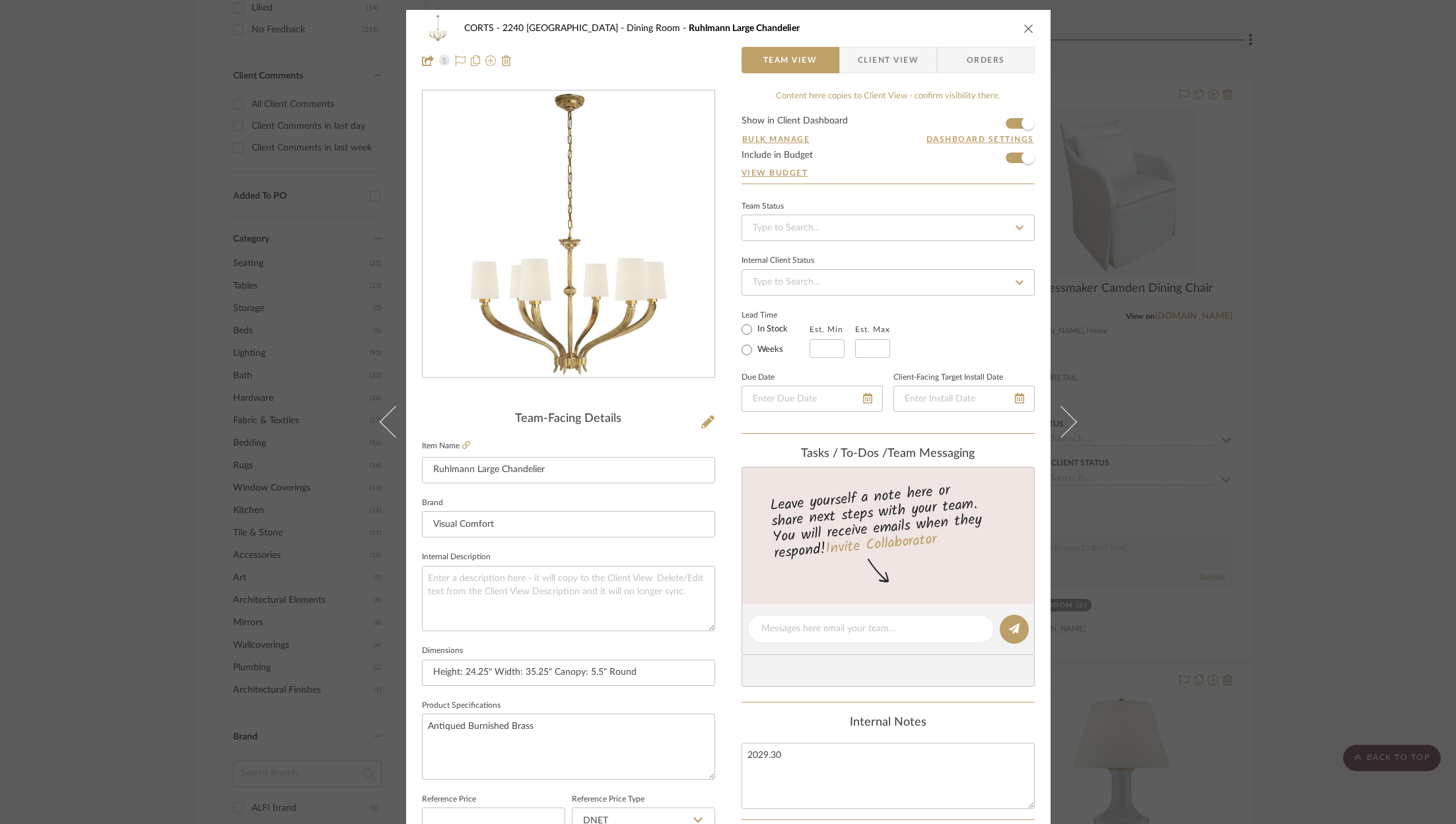
click at [1025, 20] on div "CORTS - 2240 Tewksbury Dining Room Ruhlmann Large Chandelier" at bounding box center [728, 28] width 613 height 26
click at [1025, 32] on icon "close" at bounding box center [1029, 29] width 11 height 11
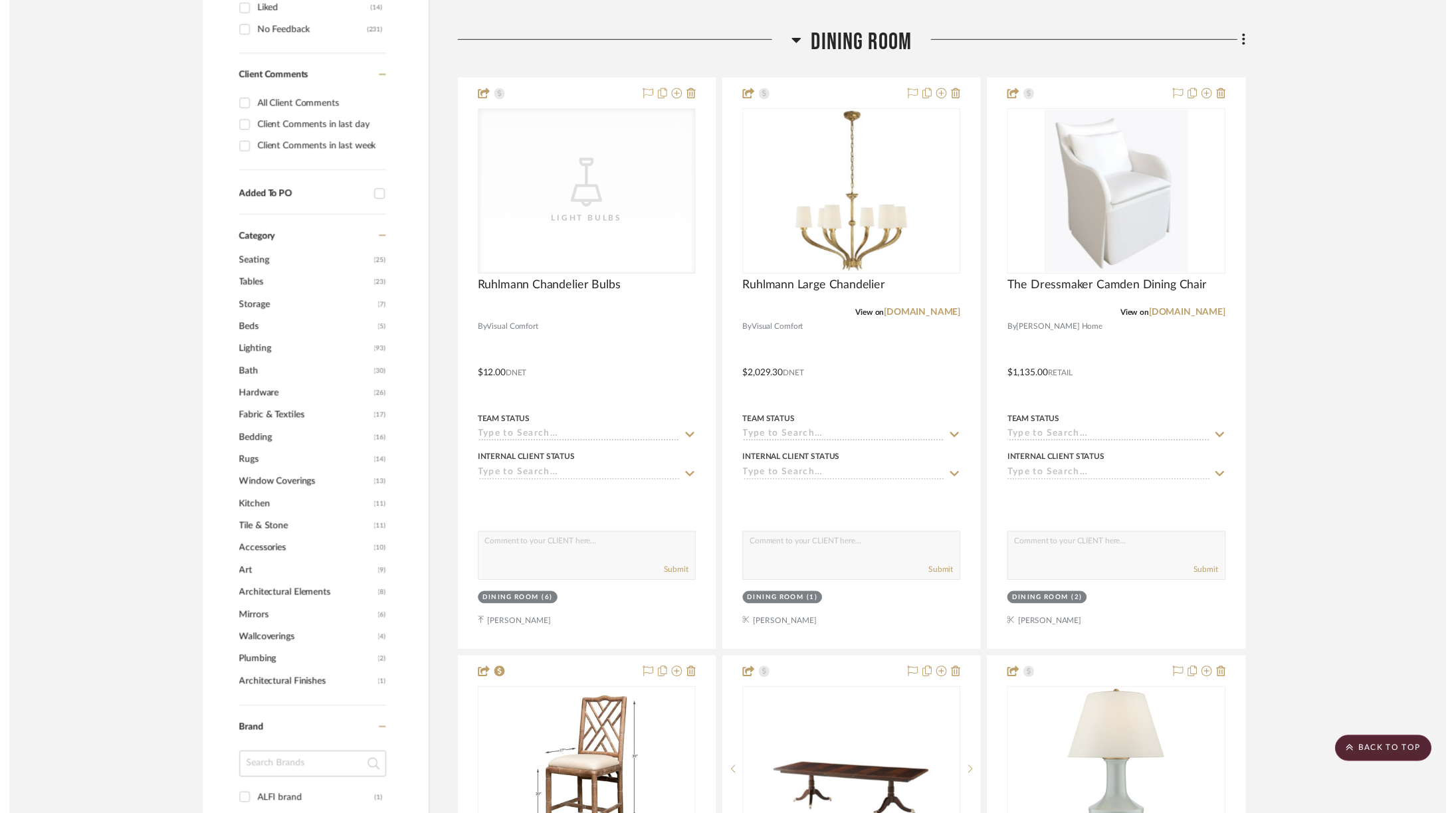
scroll to position [957, 0]
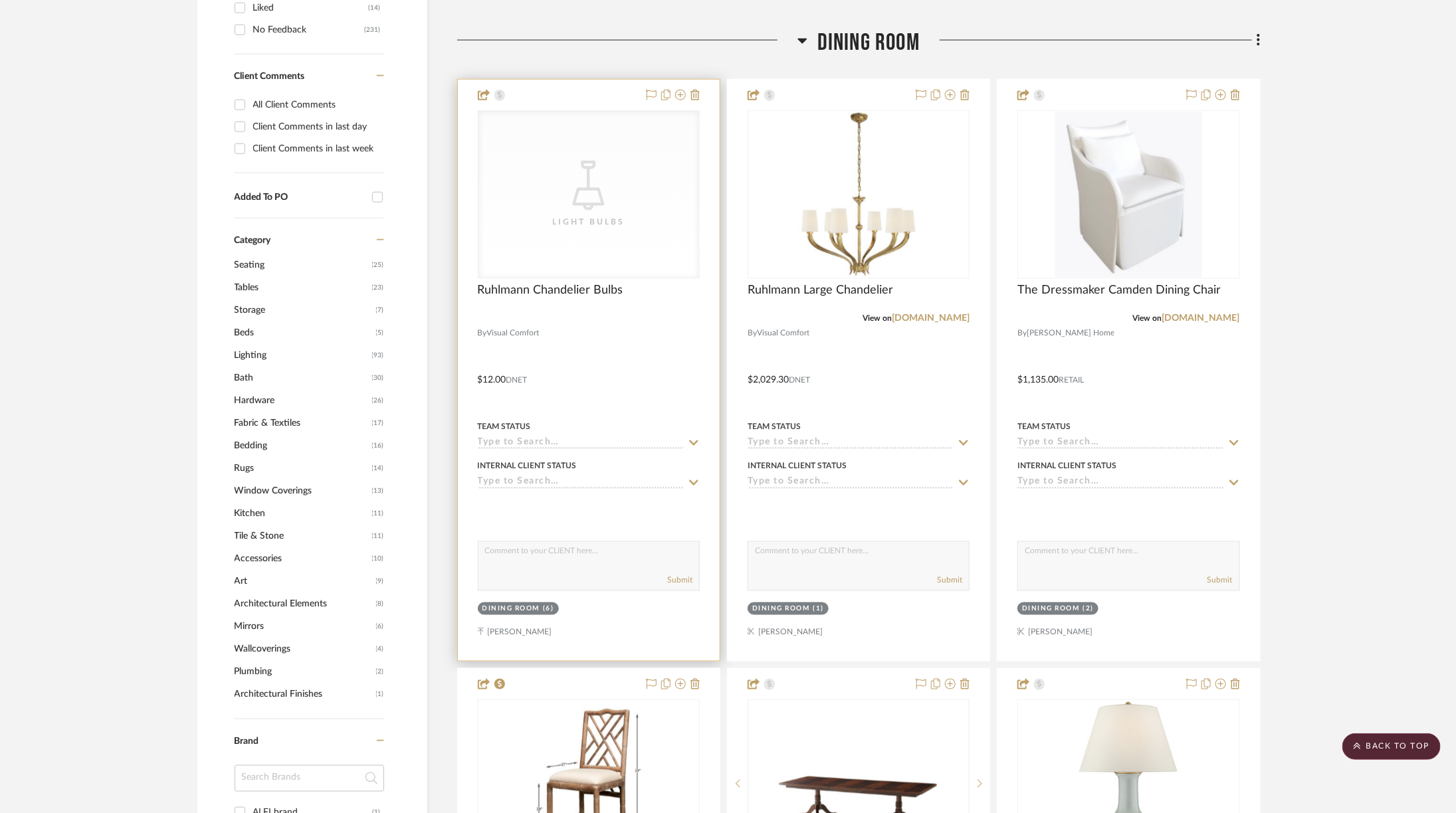
click at [610, 215] on div "Light Bulbs" at bounding box center [589, 222] width 133 height 14
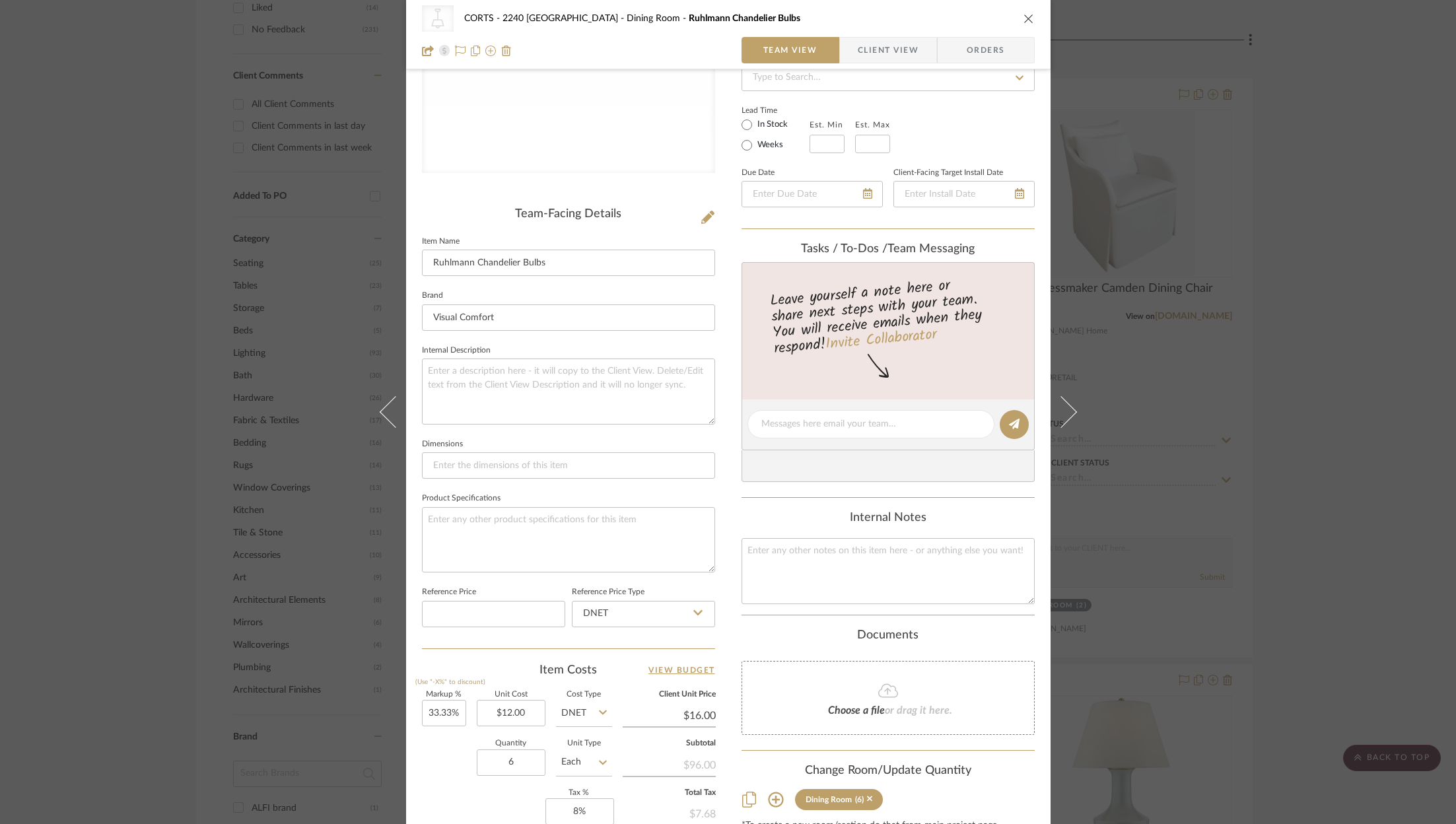
scroll to position [235, 0]
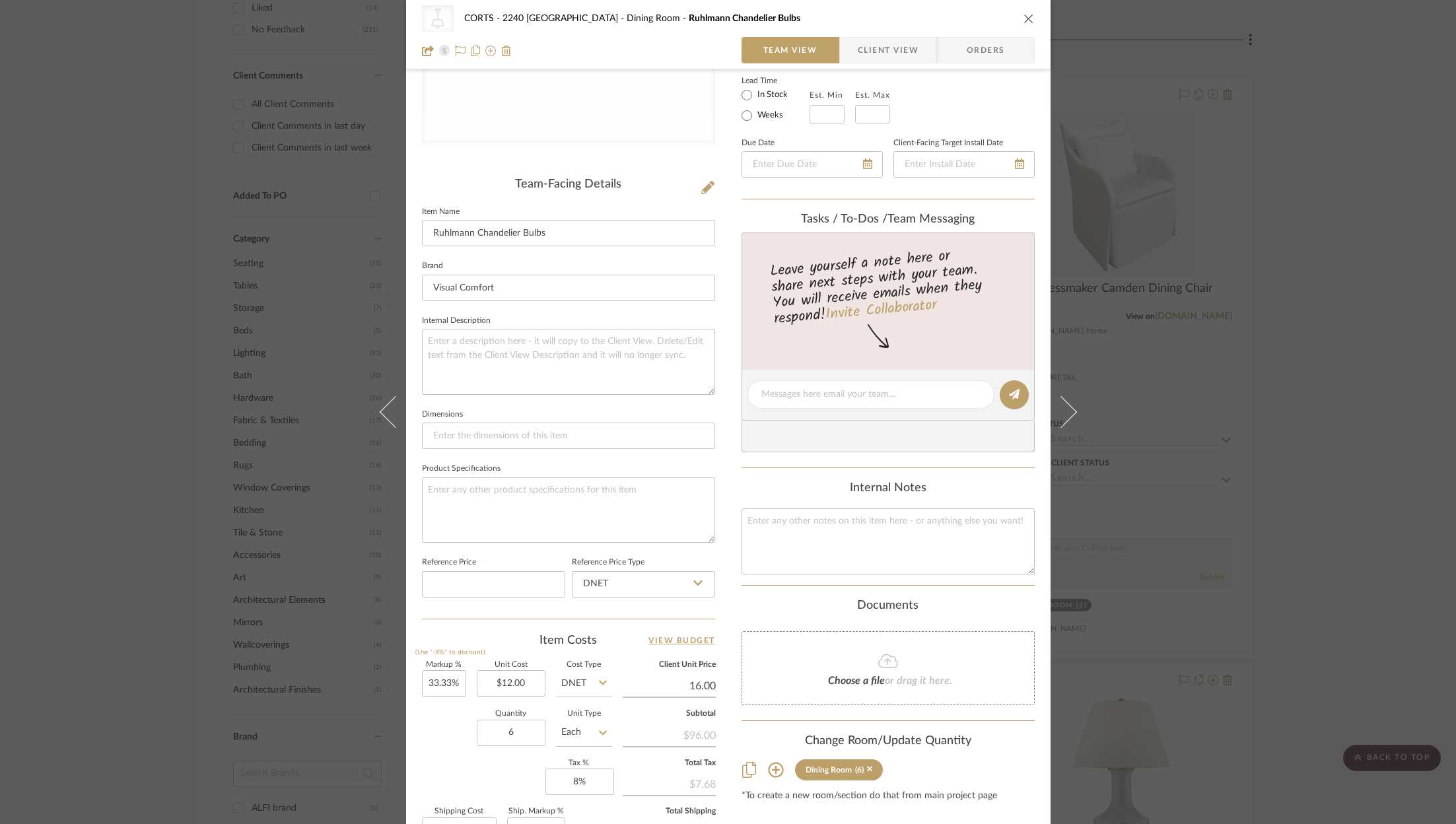
click at [694, 688] on input "16.00" at bounding box center [669, 686] width 93 height 20
type input "18"
type input "50%"
type input "$18.00"
click at [746, 606] on div "Documents" at bounding box center [888, 606] width 293 height 14
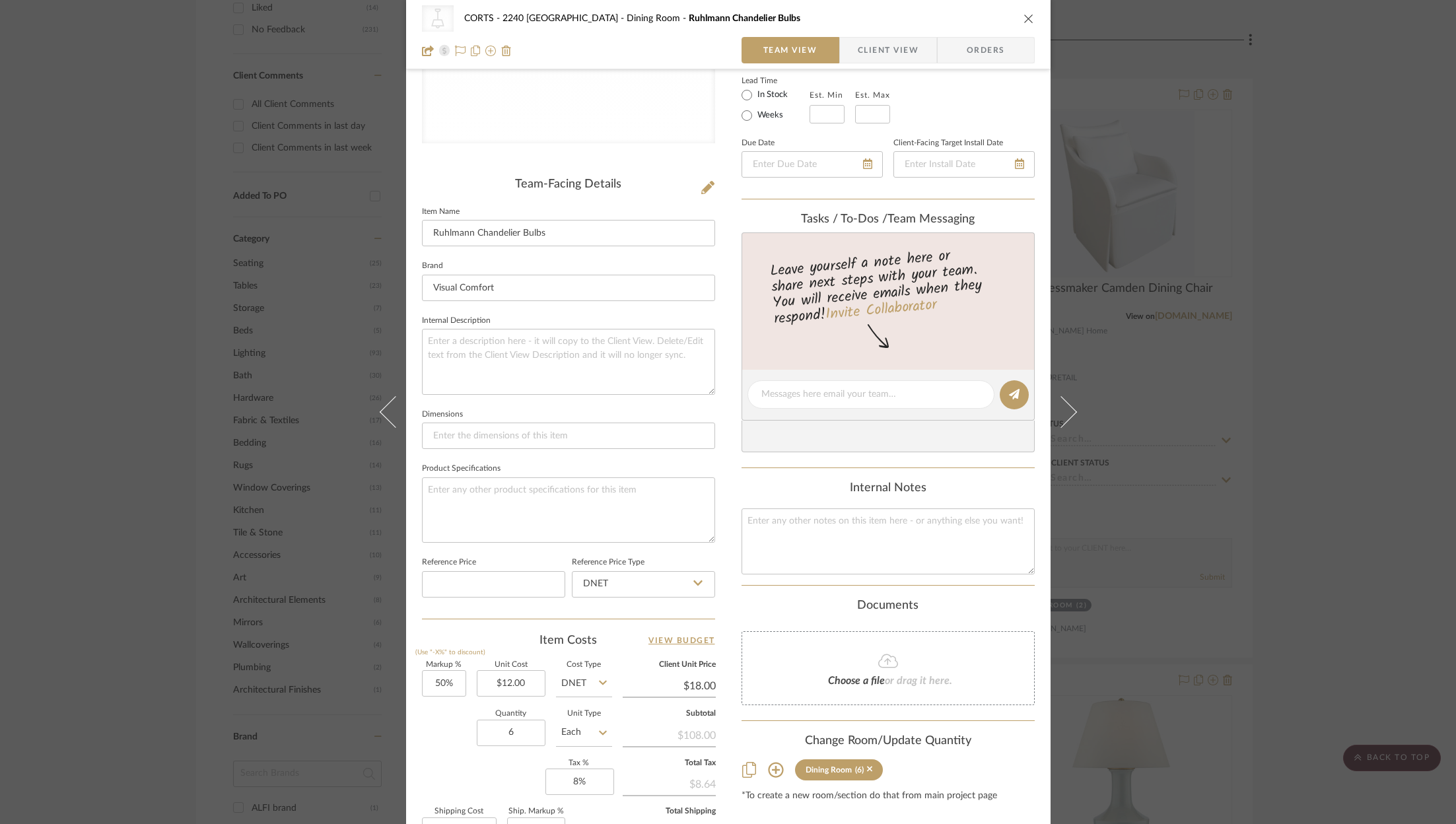
click at [1384, 357] on div "CategoryIconLighting Created with Sketch. Light Bulbs CORTS - 2240 Tewksbury Di…" at bounding box center [728, 412] width 1456 height 824
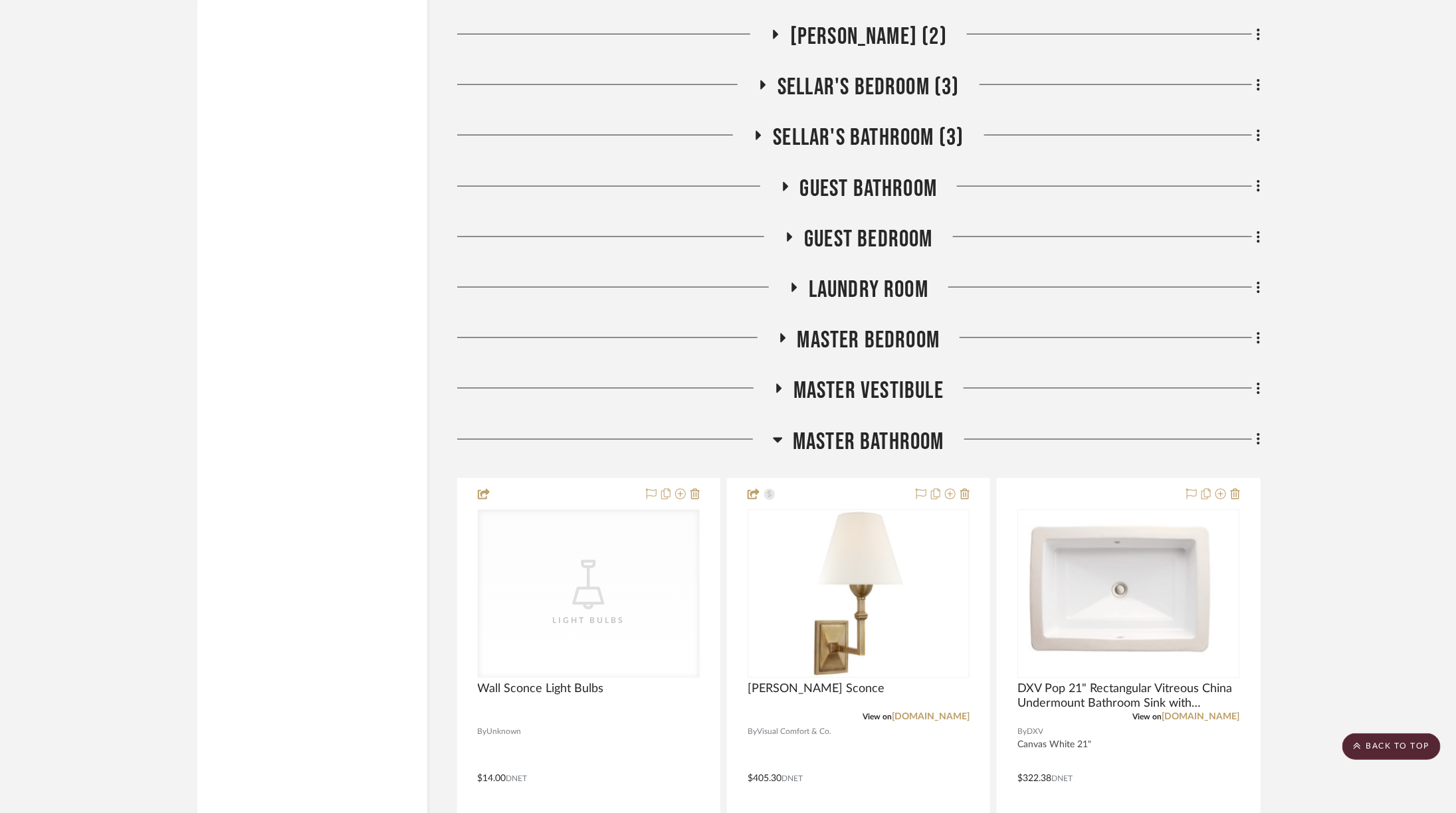
scroll to position [4058, 0]
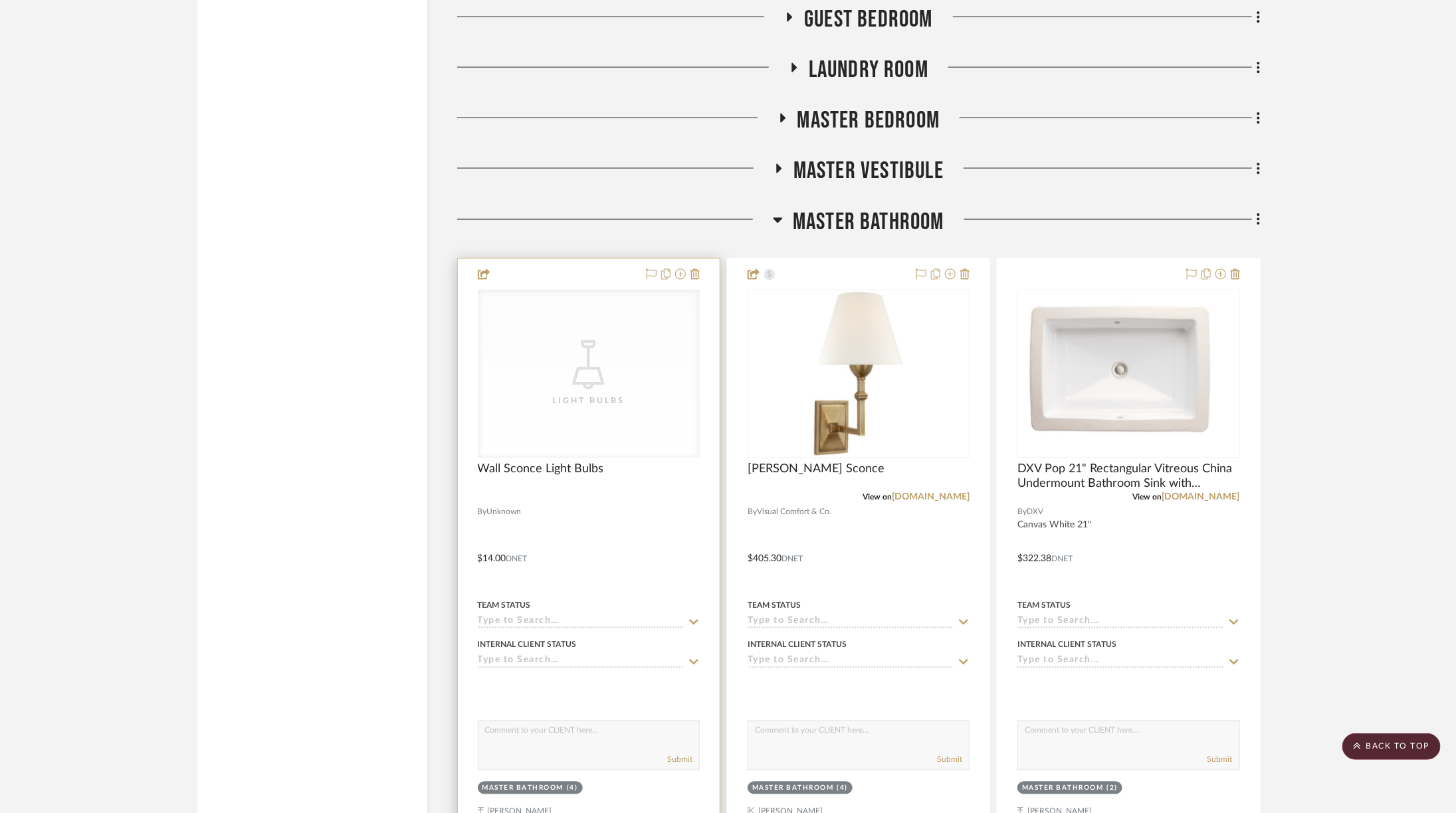
click at [597, 291] on div "CategoryIconLighting Created with Sketch. Light Bulbs" at bounding box center [589, 374] width 221 height 167
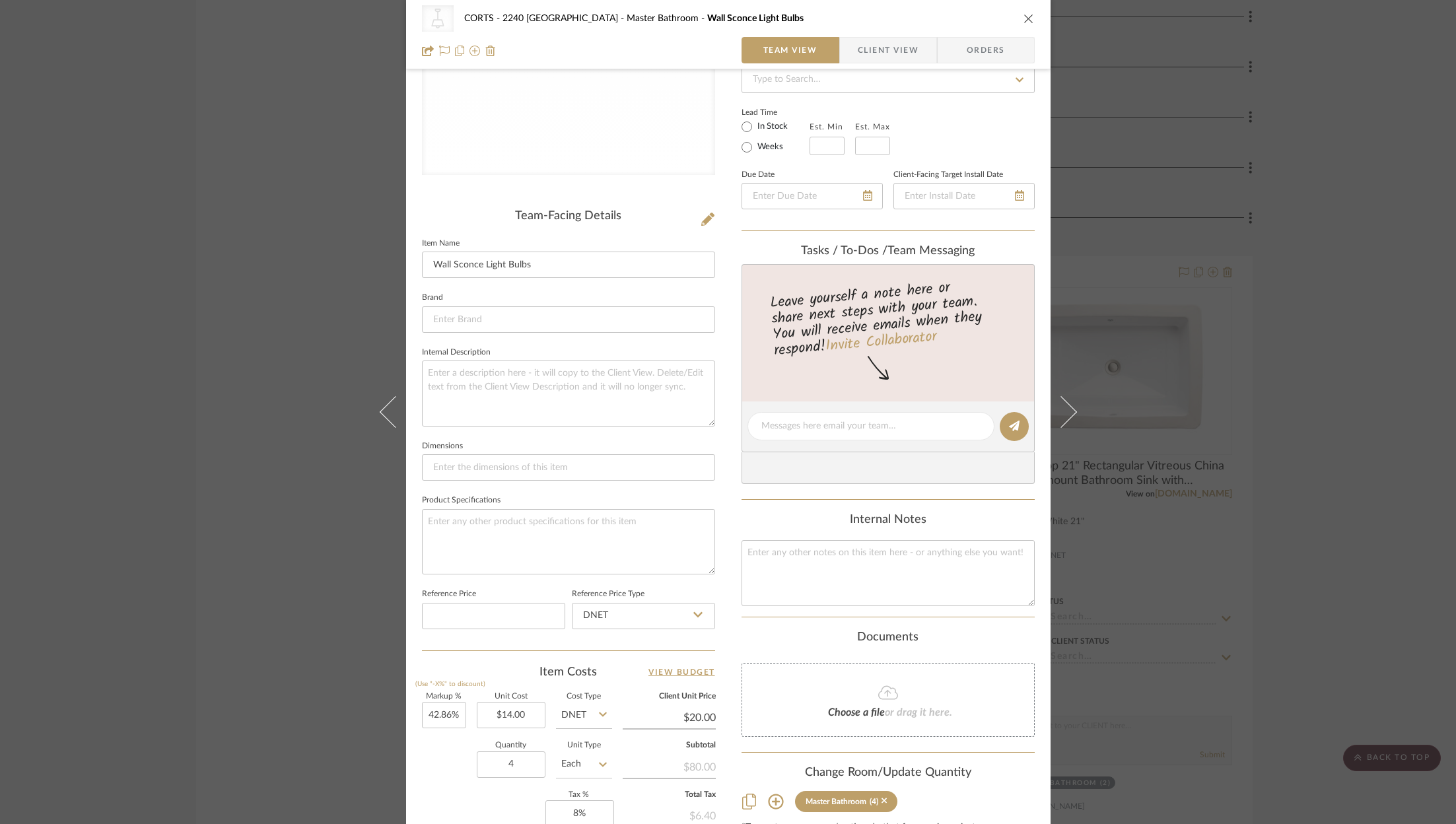
scroll to position [398, 0]
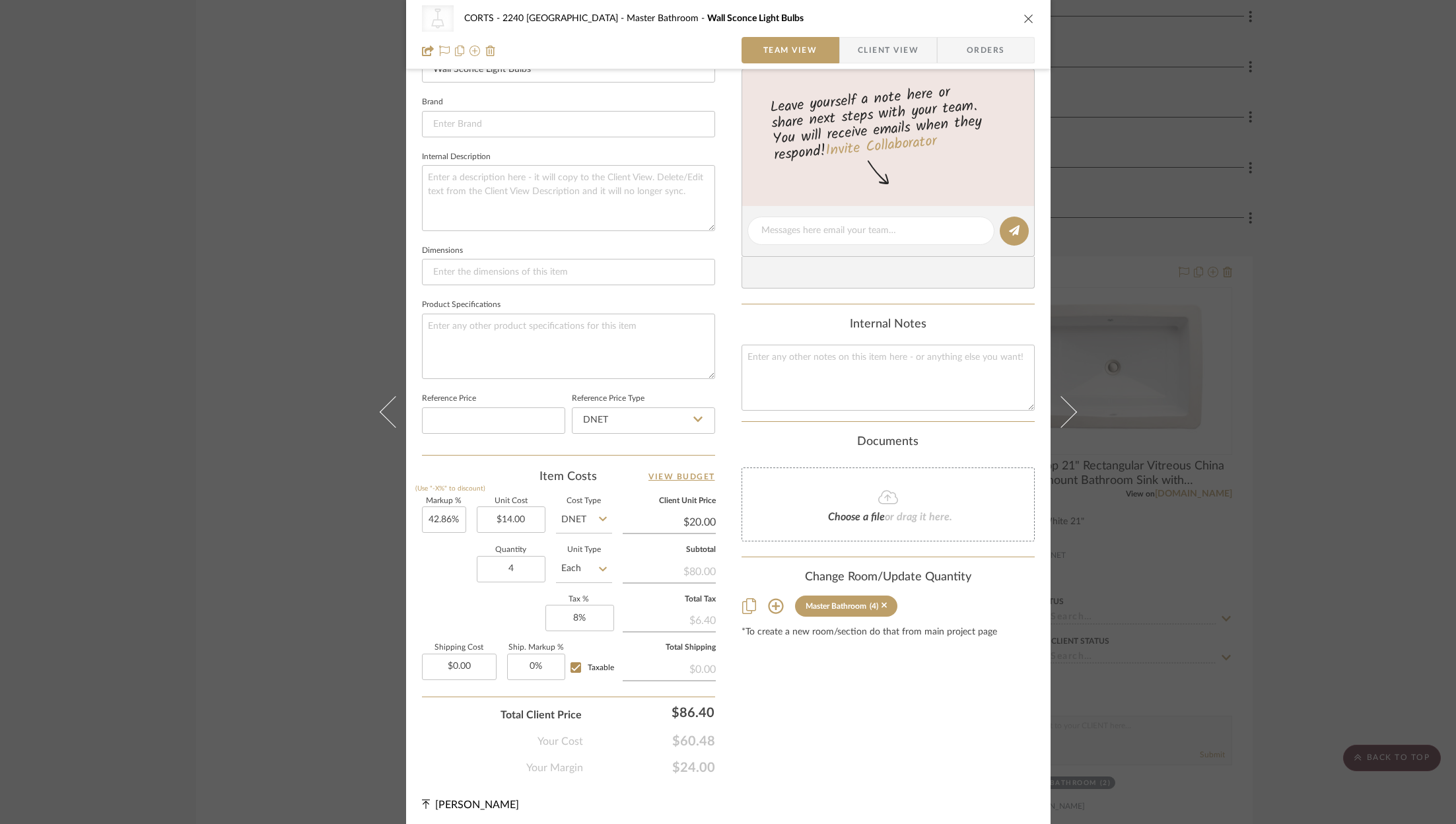
click at [1025, 18] on icon "close" at bounding box center [1029, 19] width 11 height 11
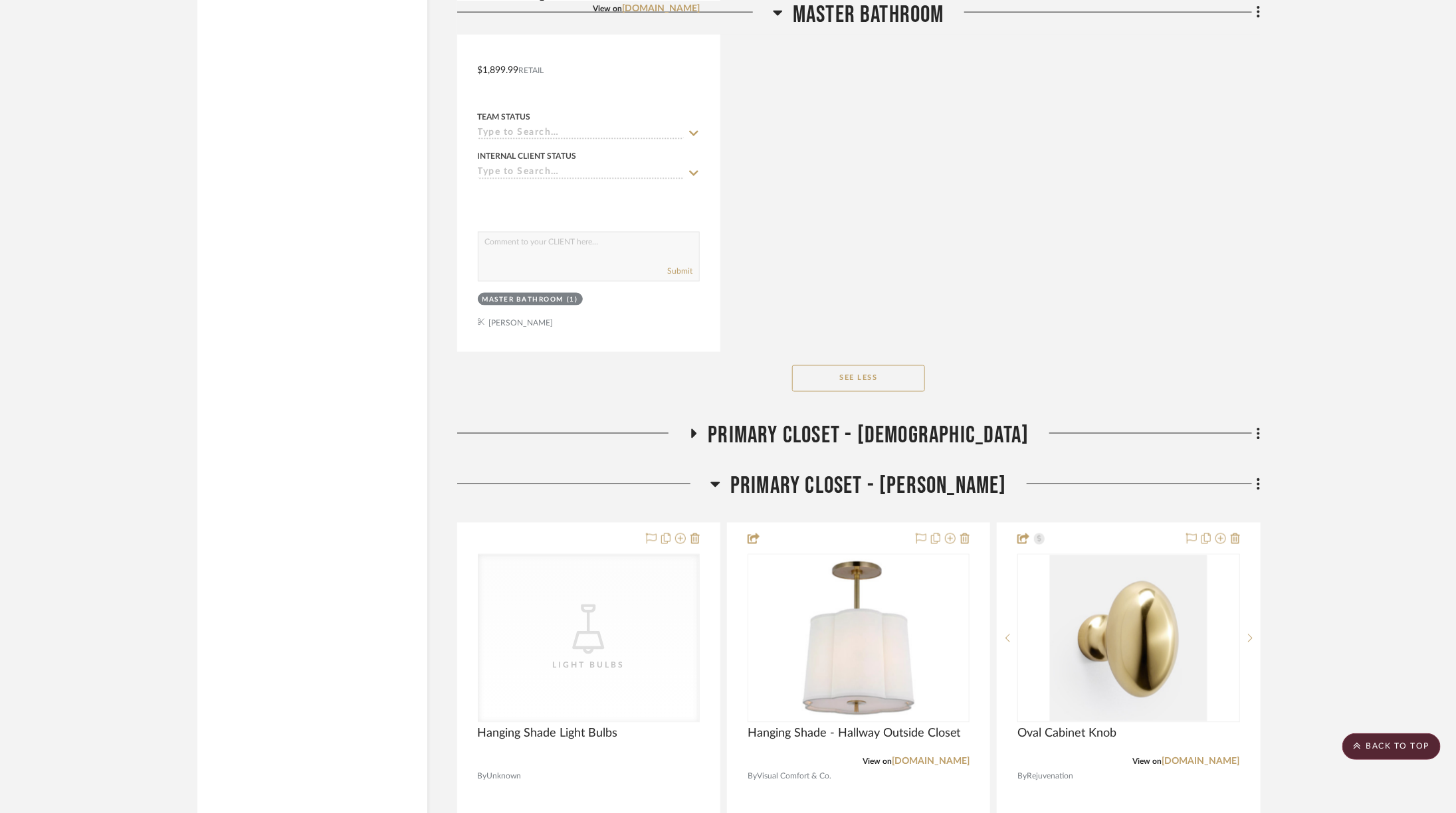
scroll to position [6950, 0]
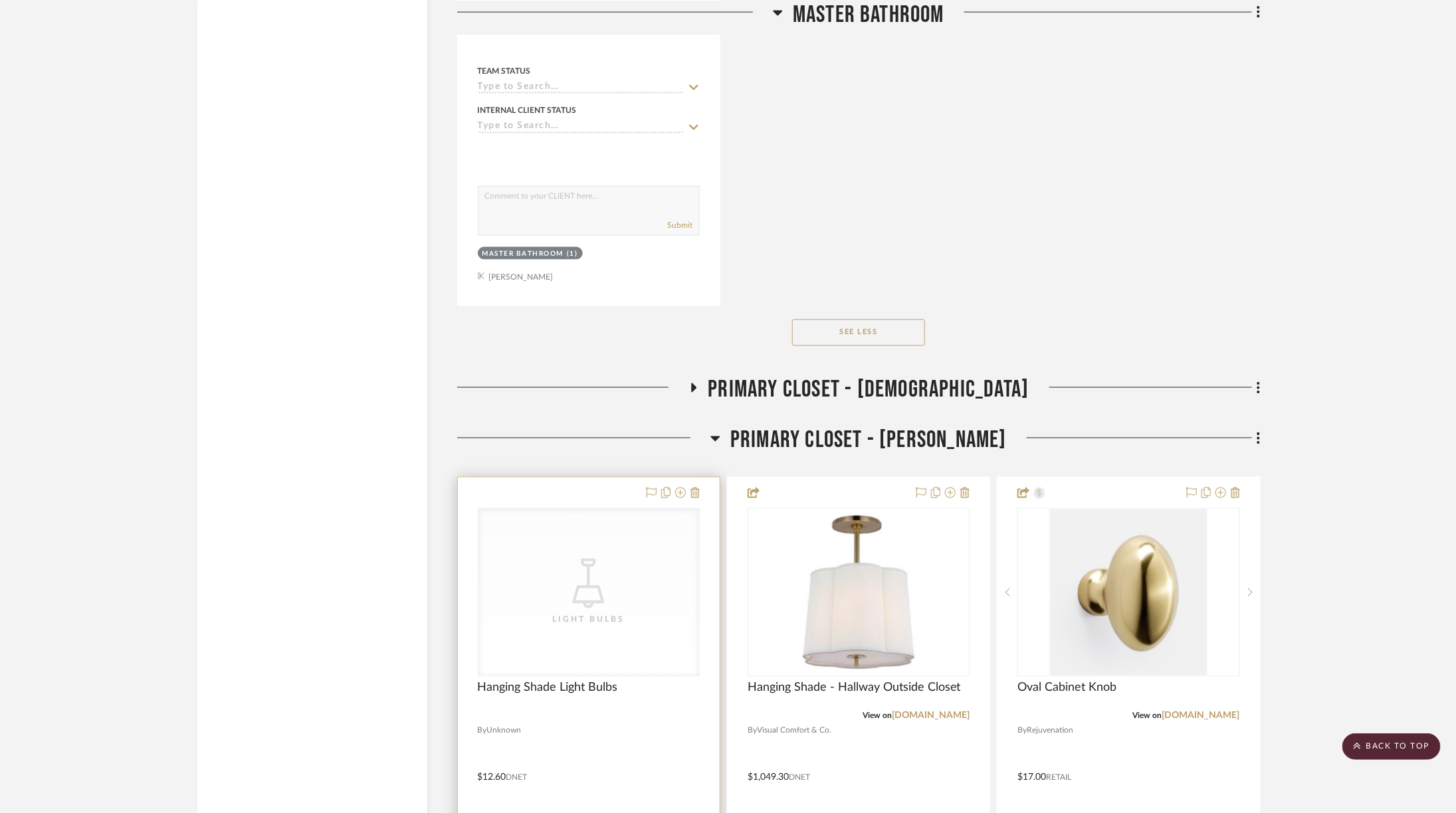
click at [653, 613] on div "Light Bulbs" at bounding box center [589, 620] width 133 height 14
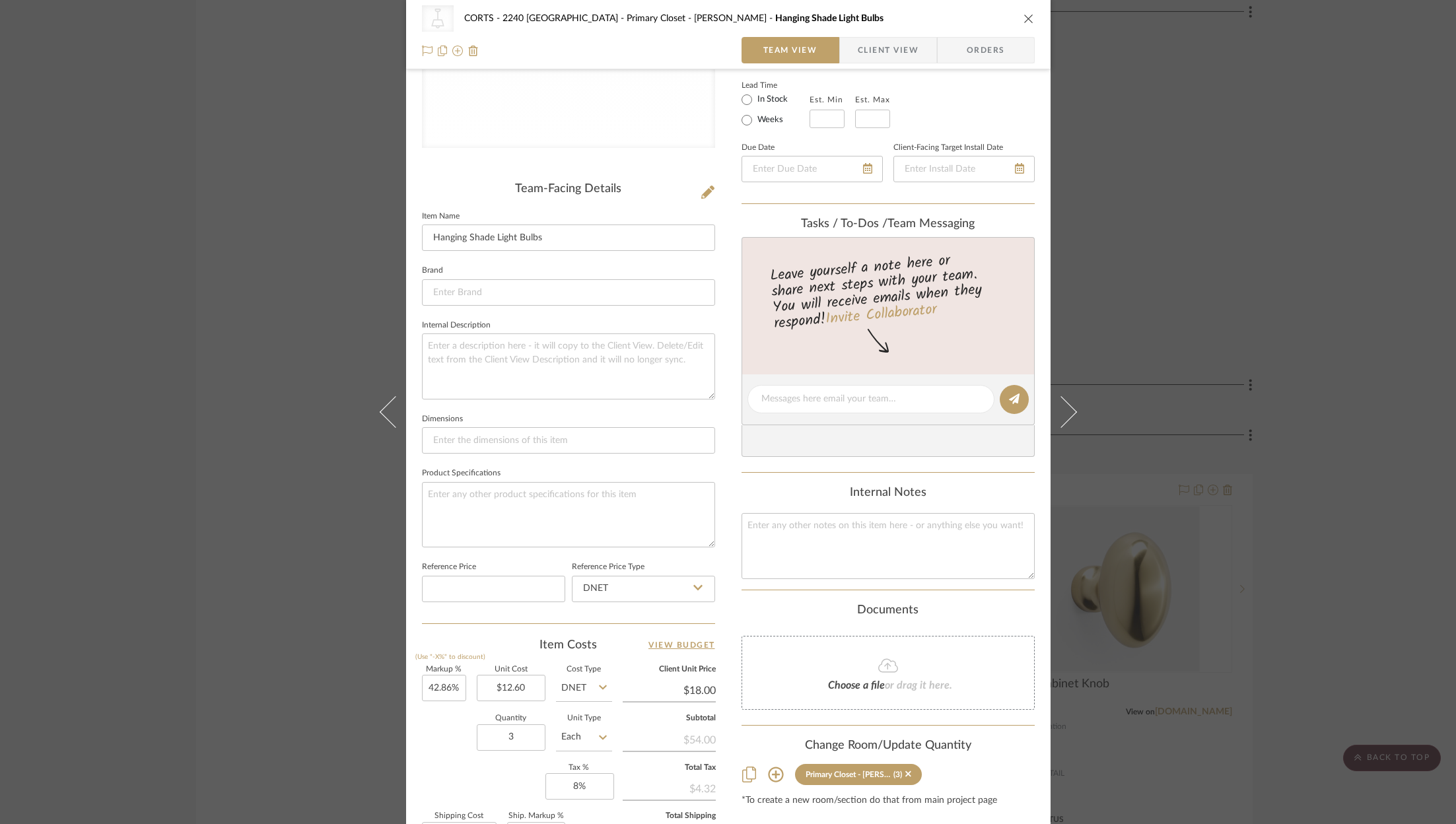
scroll to position [398, 0]
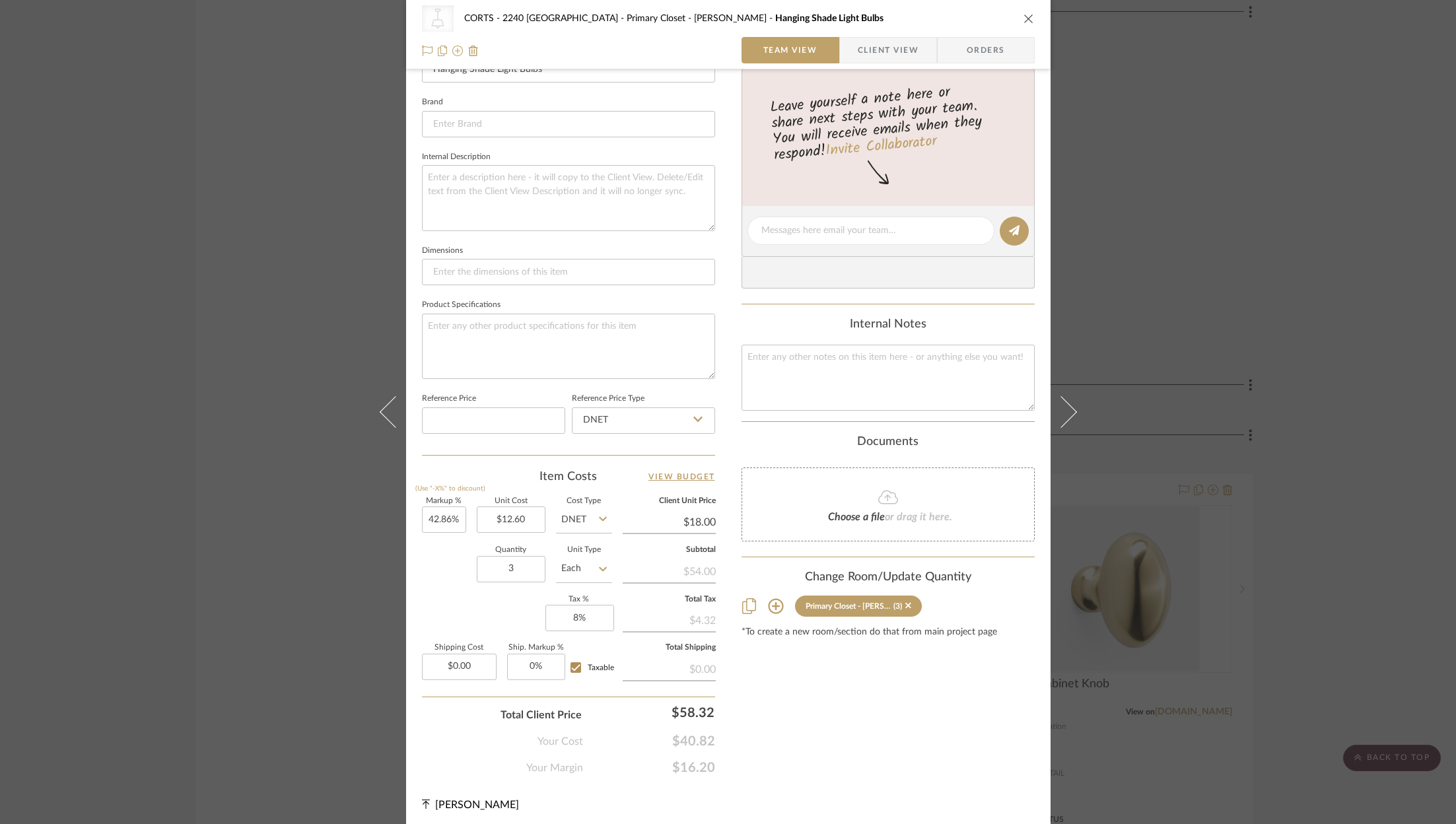
click at [1024, 21] on icon "close" at bounding box center [1029, 19] width 11 height 11
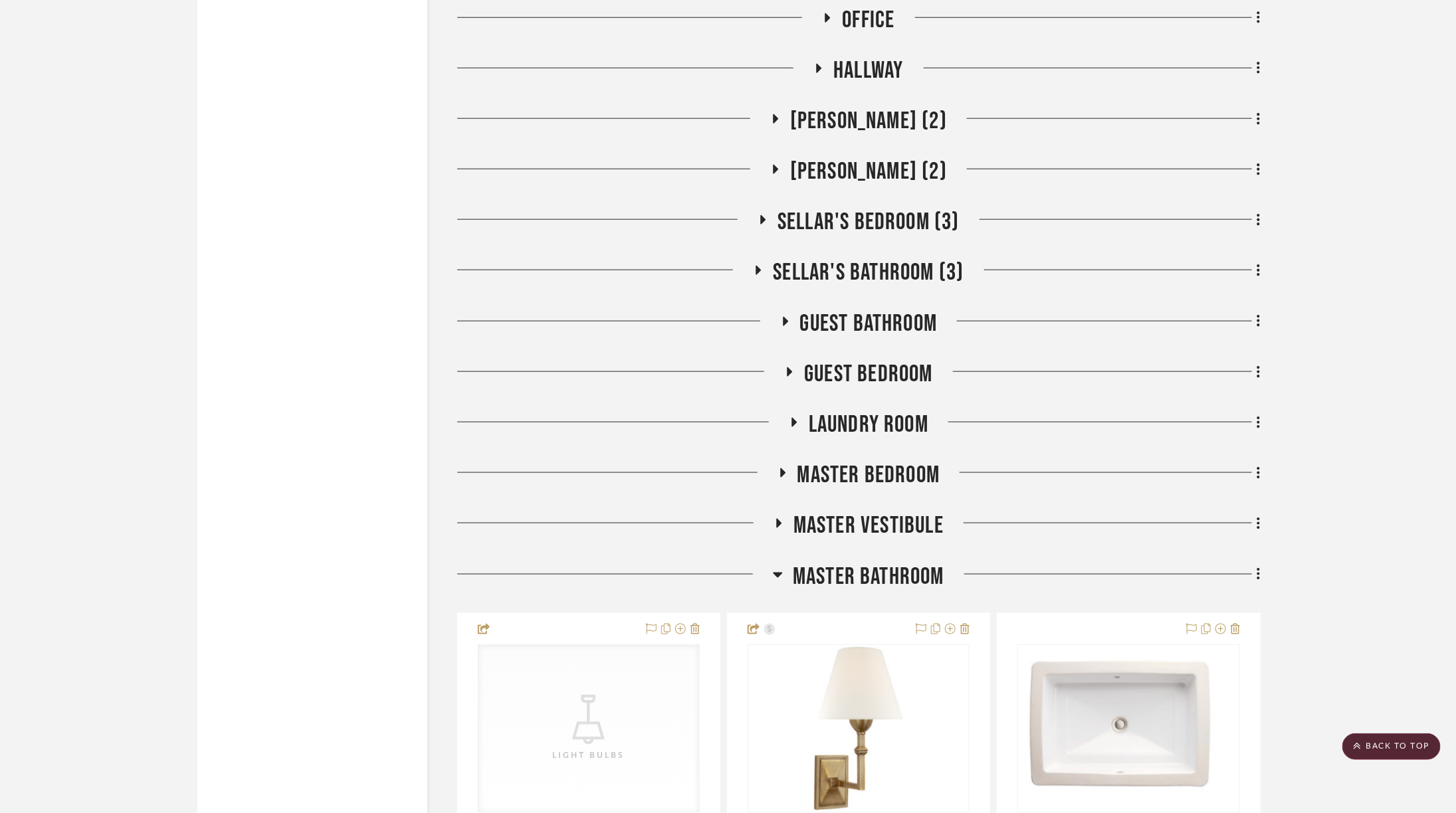
scroll to position [3863, 0]
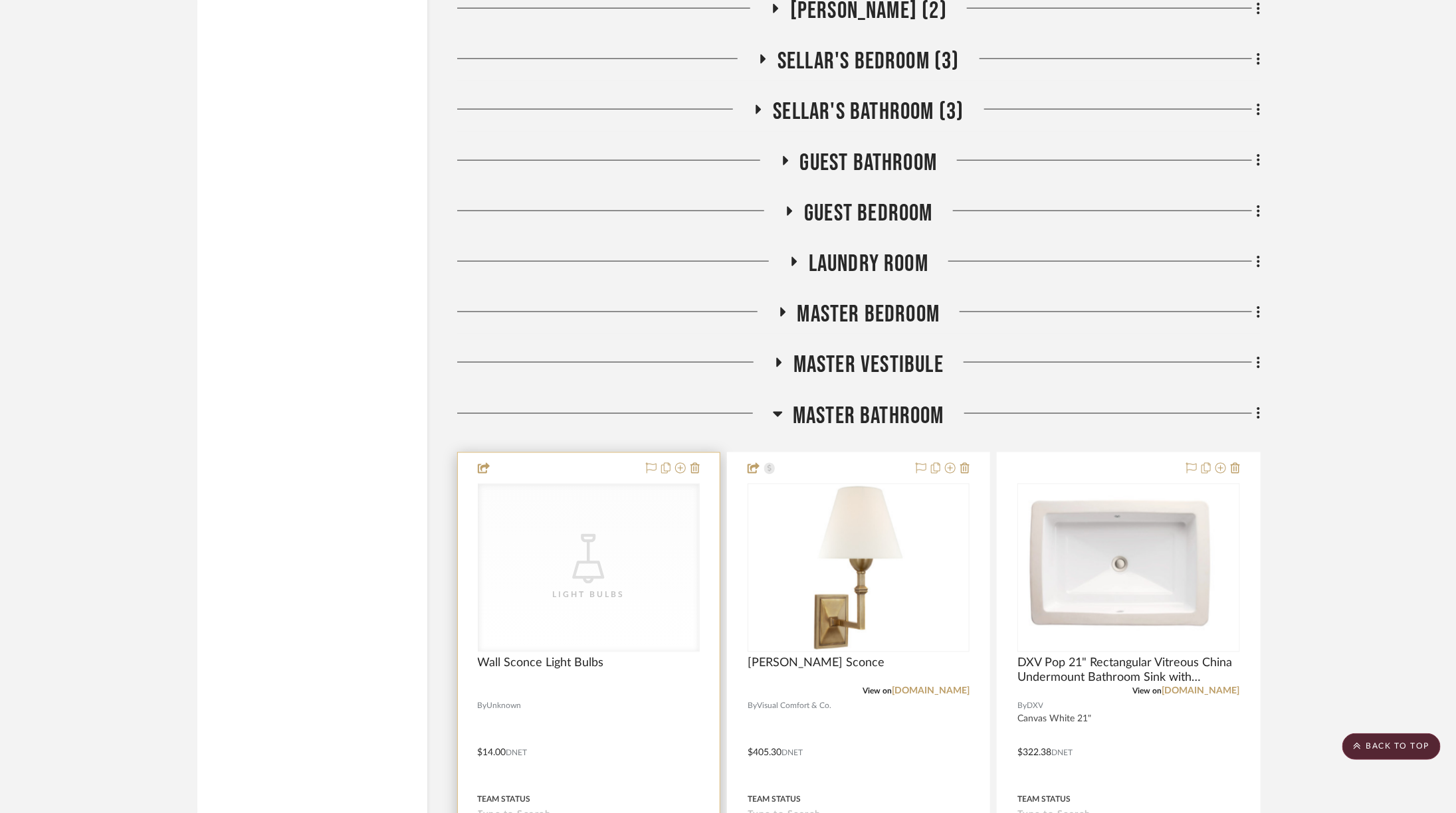
click at [642, 509] on div "CategoryIconLighting Created with Sketch. Light Bulbs" at bounding box center [589, 568] width 221 height 167
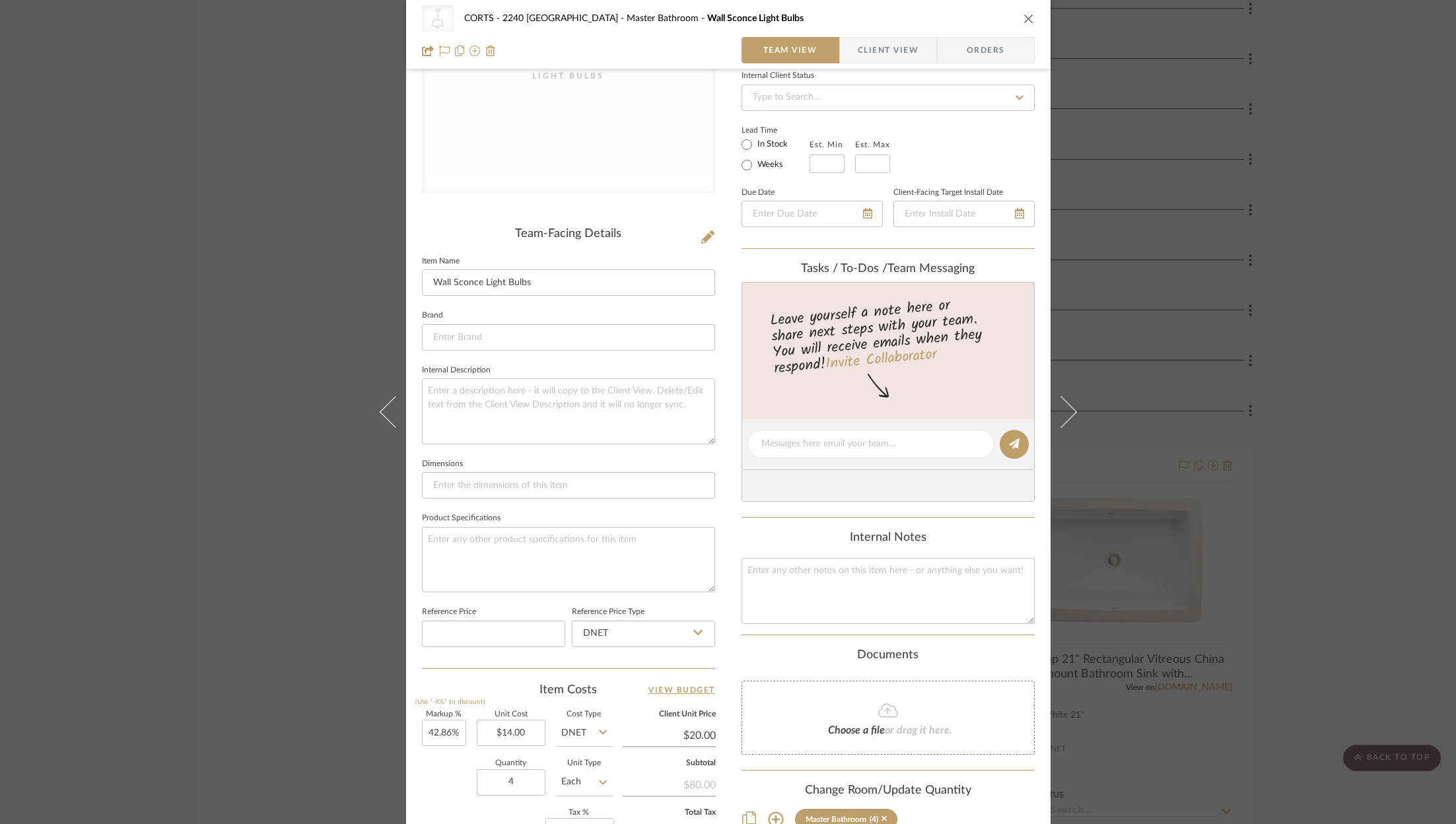
scroll to position [398, 0]
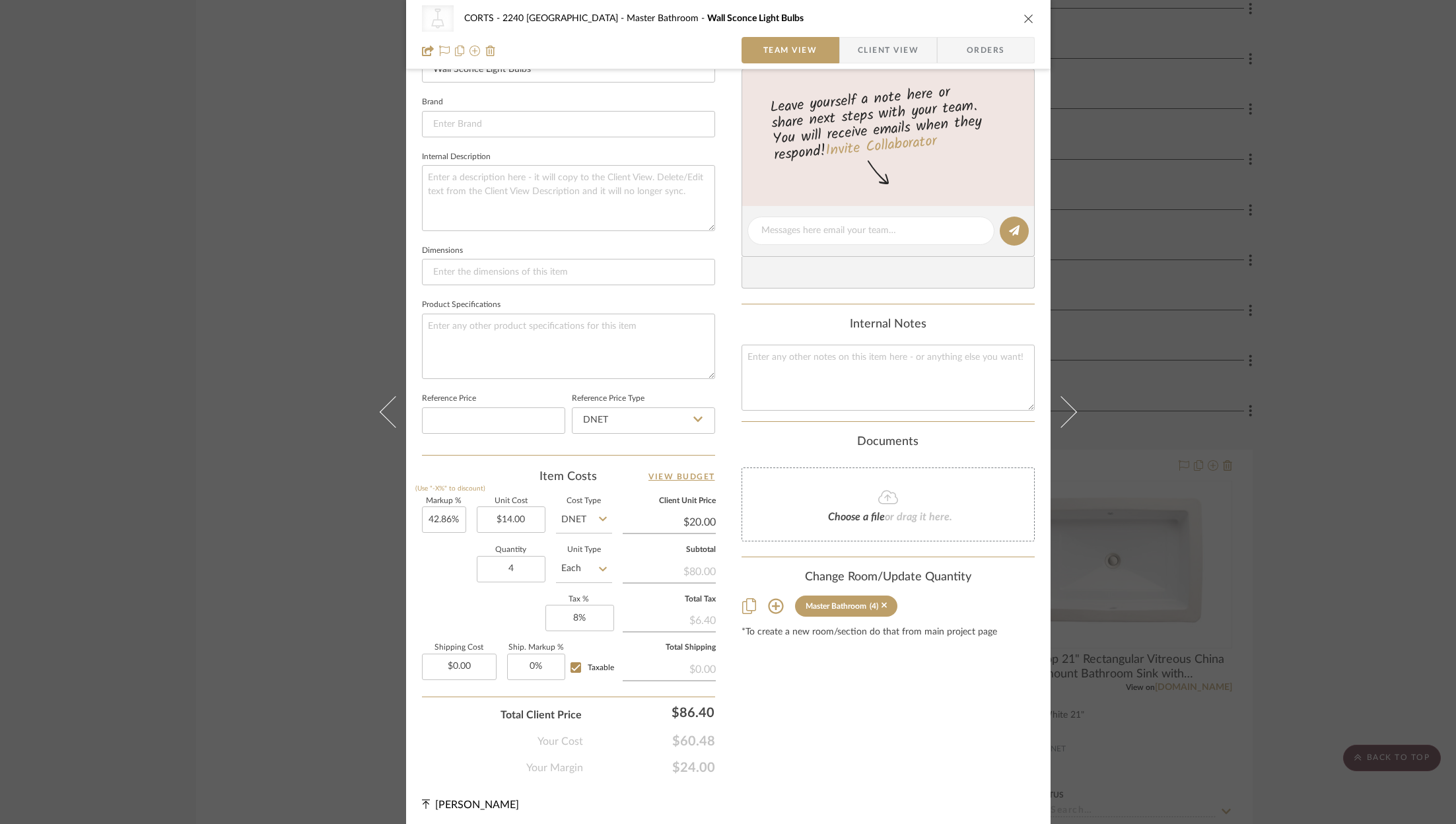
click at [1024, 15] on icon "close" at bounding box center [1029, 19] width 11 height 11
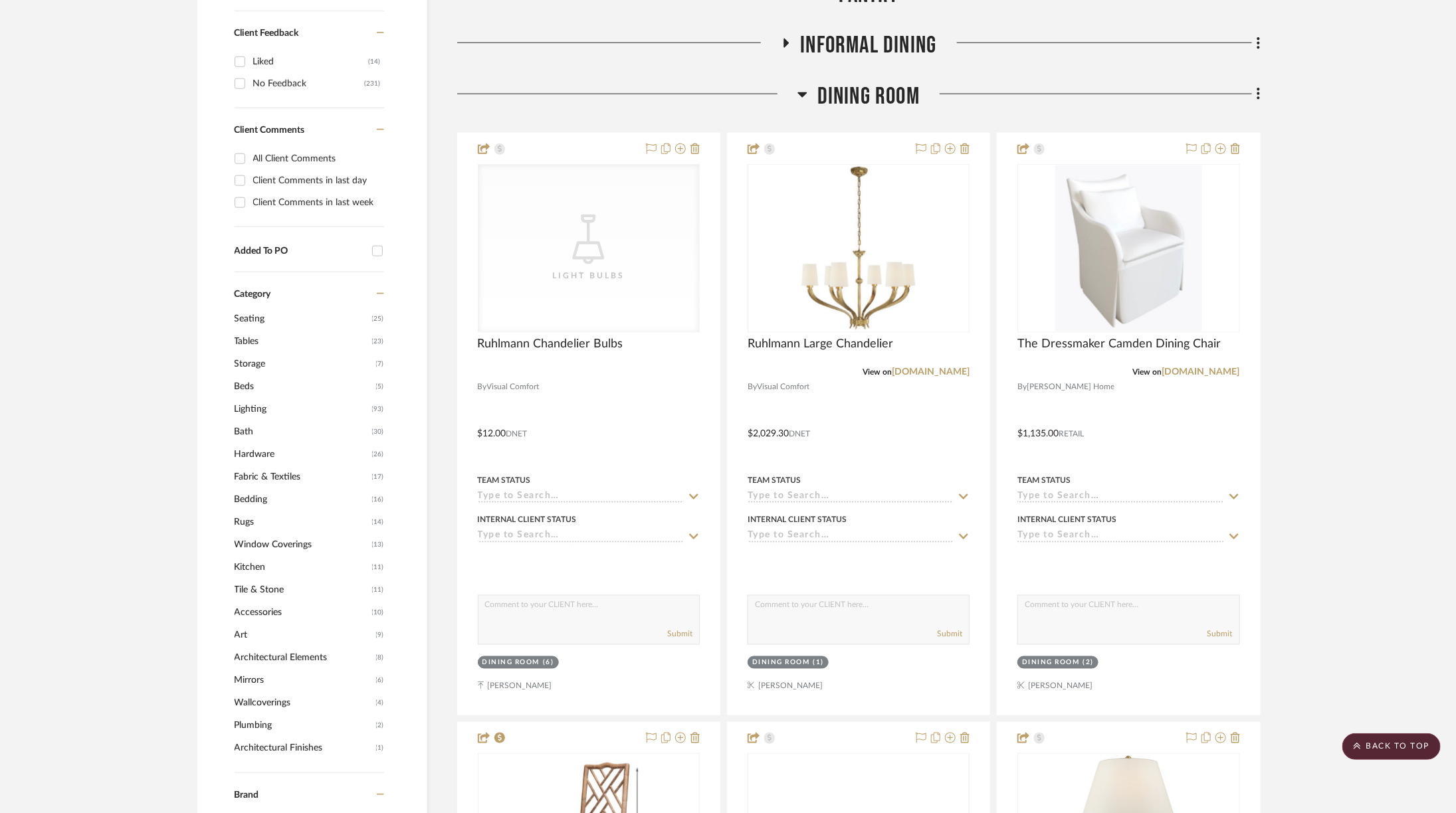
scroll to position [899, 0]
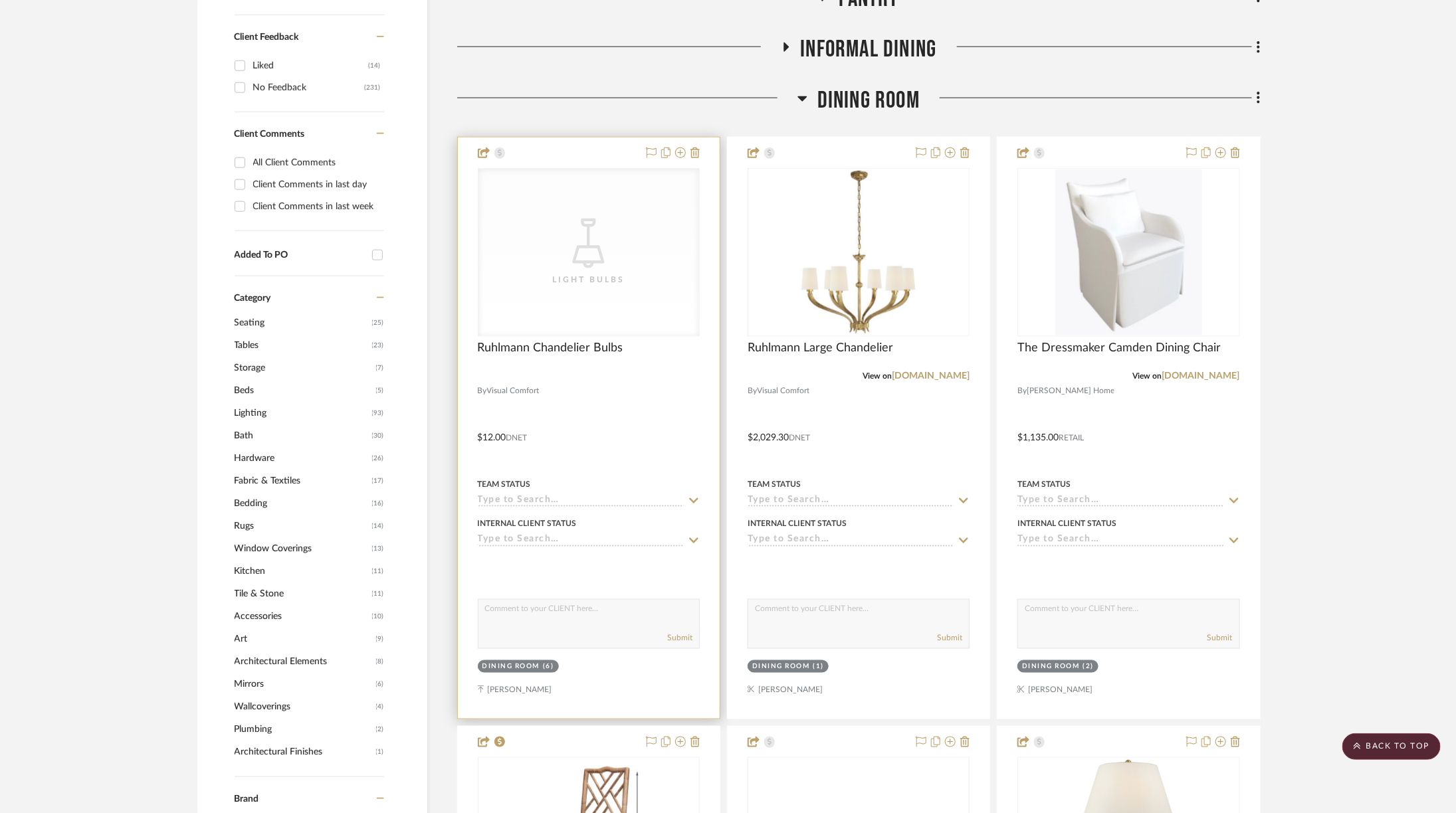
click at [627, 191] on div "CategoryIconLighting Created with Sketch. Light Bulbs" at bounding box center [589, 253] width 221 height 167
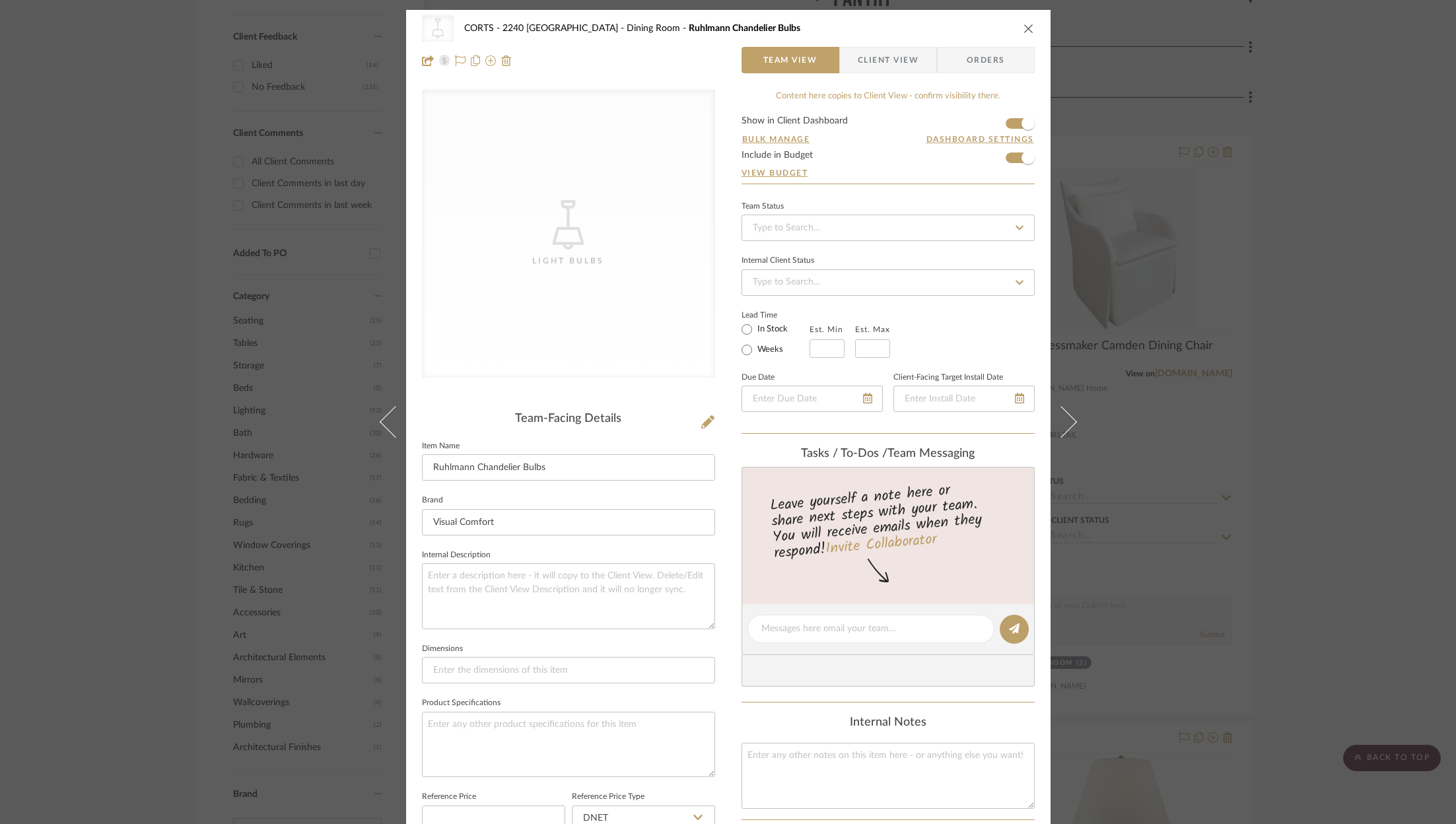
scroll to position [398, 0]
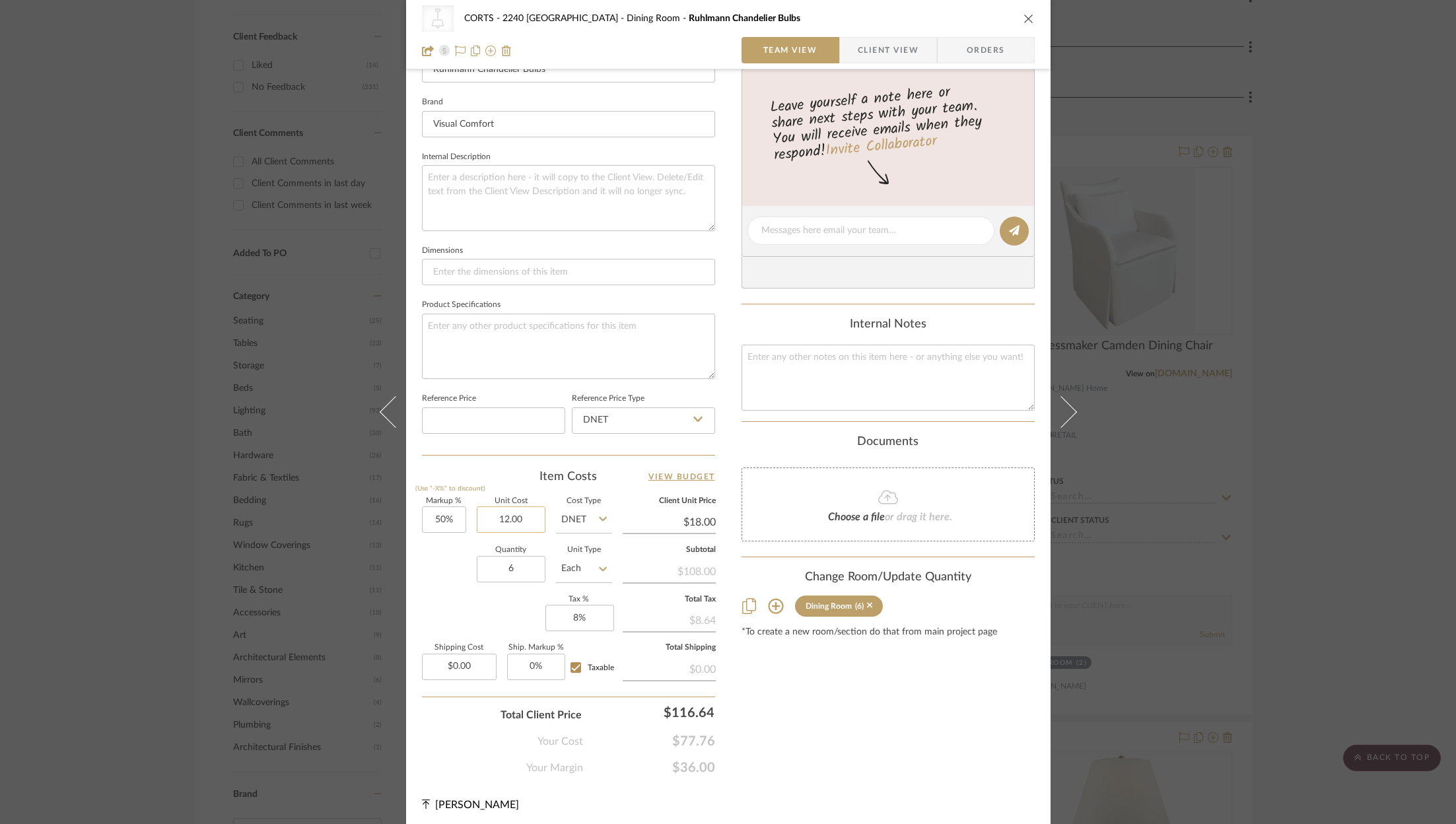
click at [526, 511] on input "12.00" at bounding box center [511, 519] width 69 height 26
type input "$12.60"
click at [918, 729] on div "Content here copies to Client View - confirm visibility there. Show in Client D…" at bounding box center [888, 233] width 293 height 1084
type input "$18.90"
click at [700, 517] on input "18.90" at bounding box center [669, 523] width 93 height 20
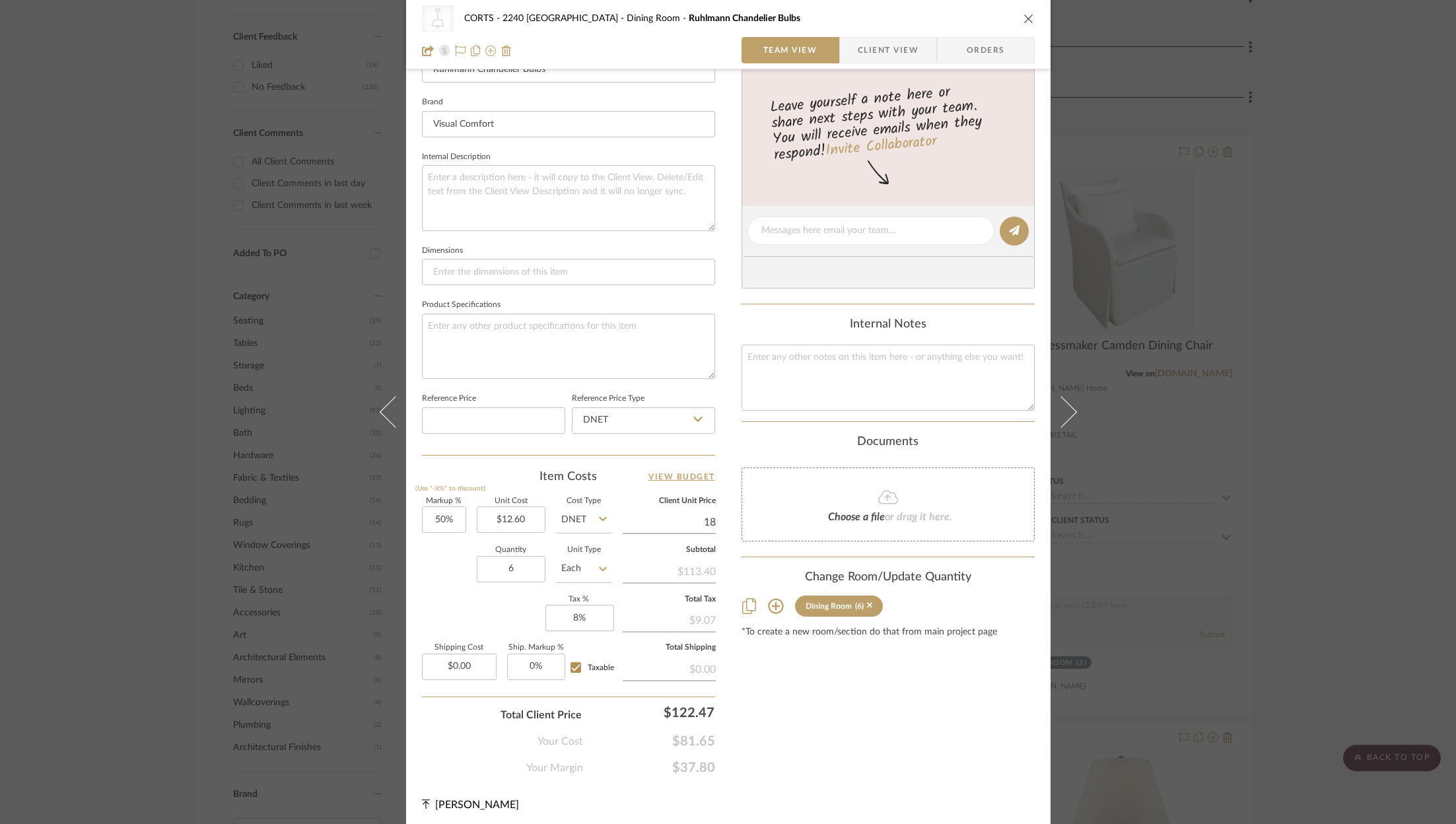
type input "18"
type input "42.86%"
type input "$18.00"
click at [839, 722] on div "Content here copies to Client View - confirm visibility there. Show in Client D…" at bounding box center [888, 233] width 293 height 1084
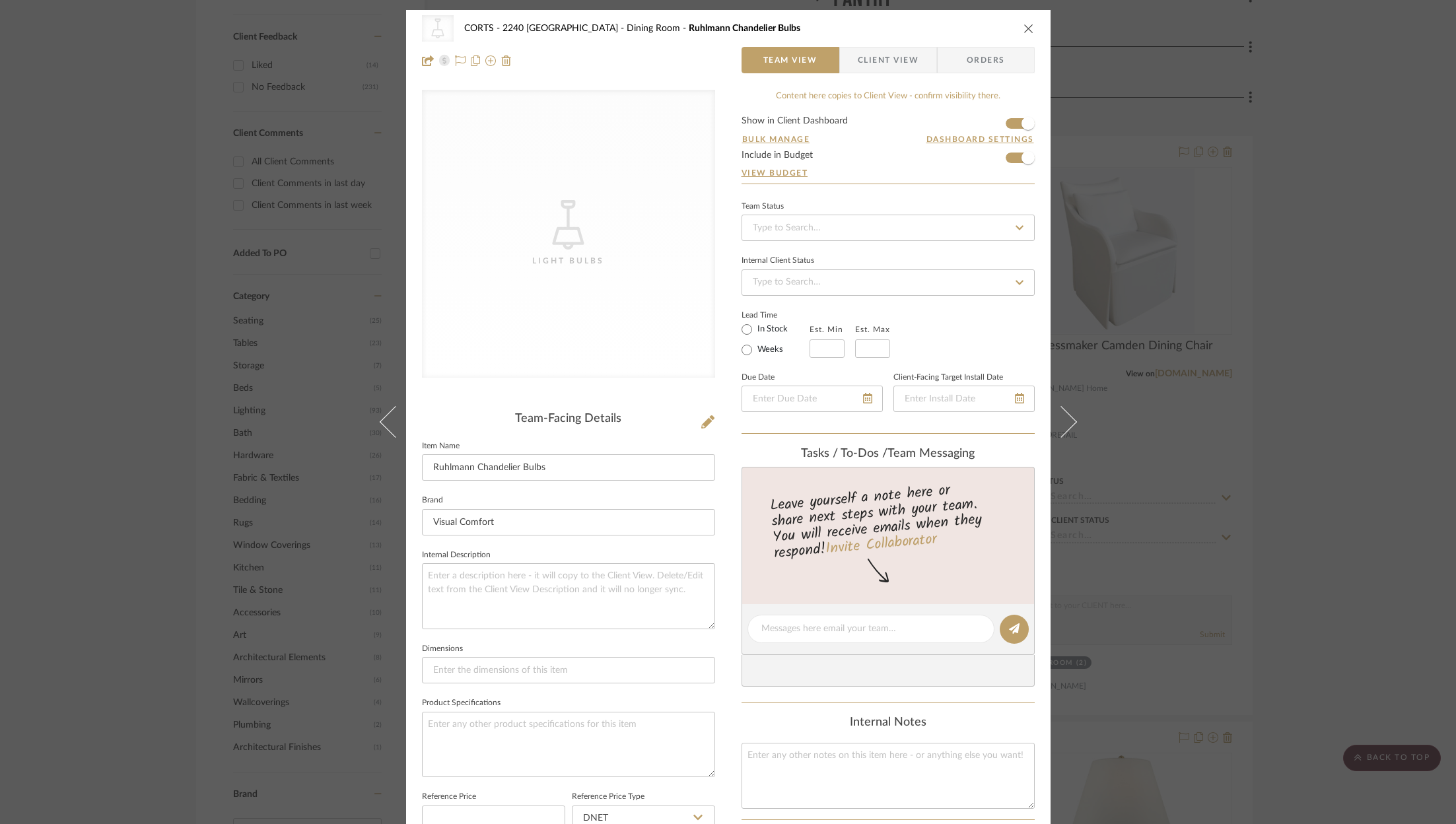
click at [1026, 32] on icon "close" at bounding box center [1029, 29] width 11 height 11
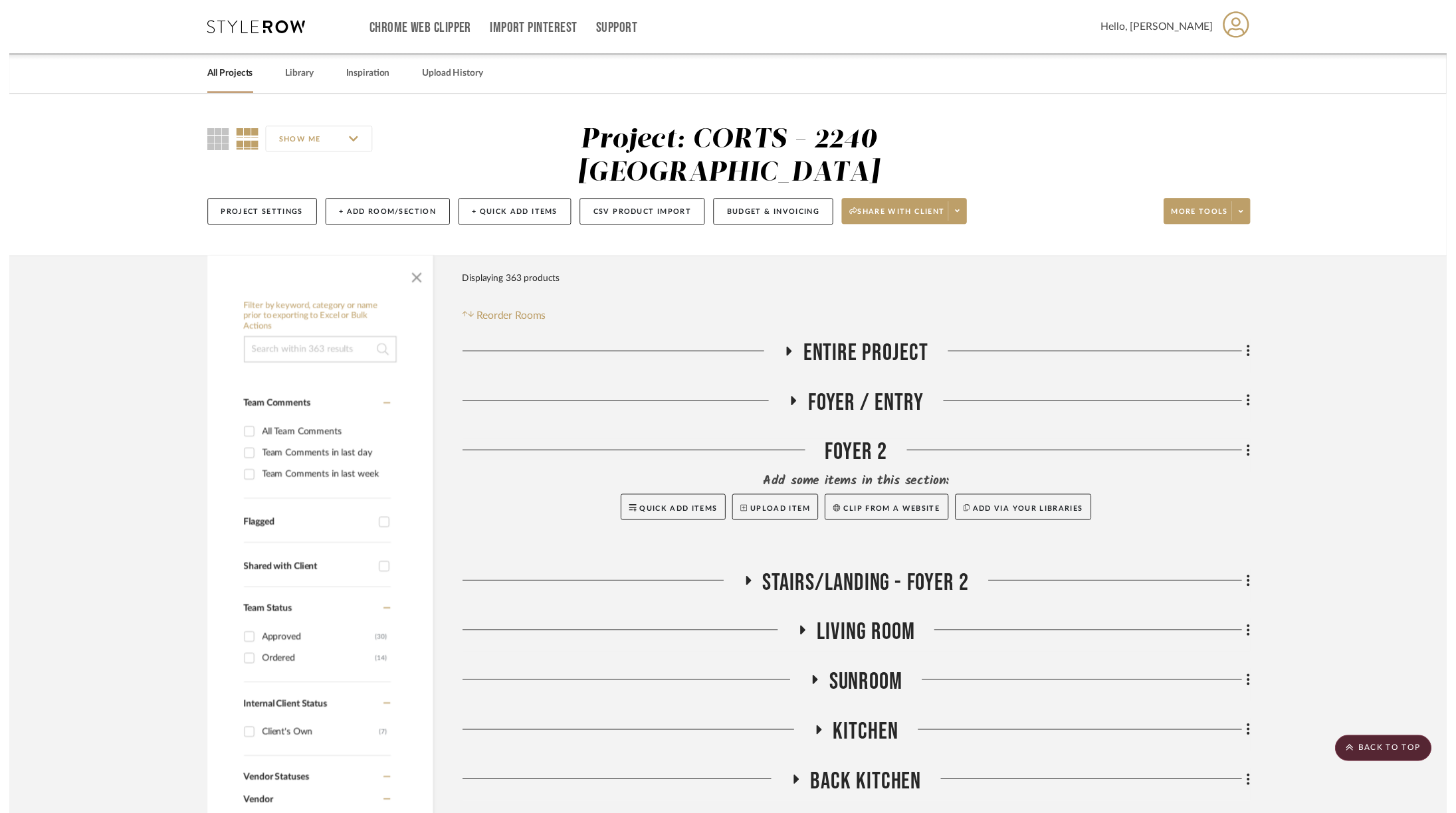
scroll to position [899, 0]
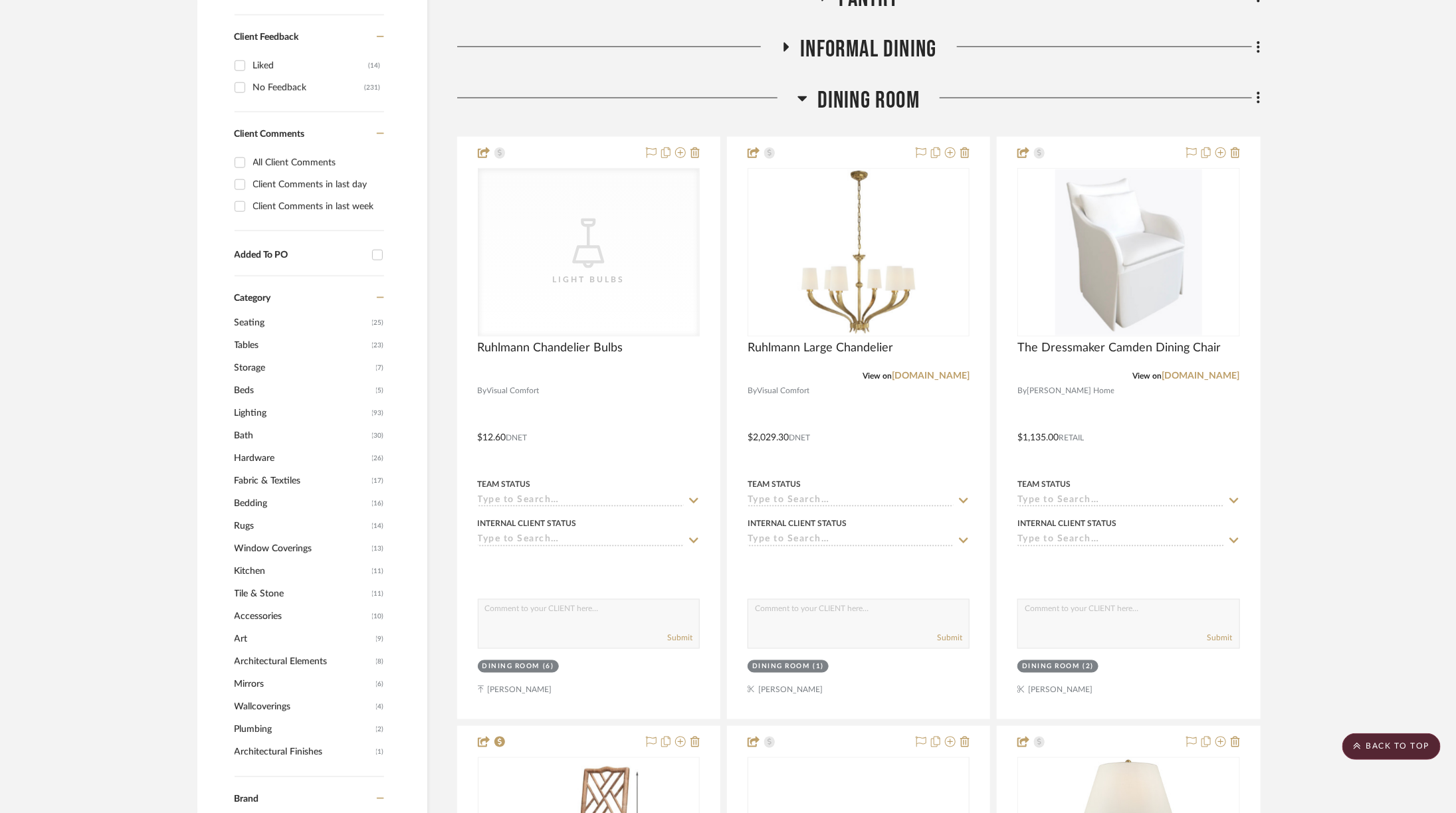
click at [845, 86] on span "Dining Room" at bounding box center [868, 100] width 103 height 28
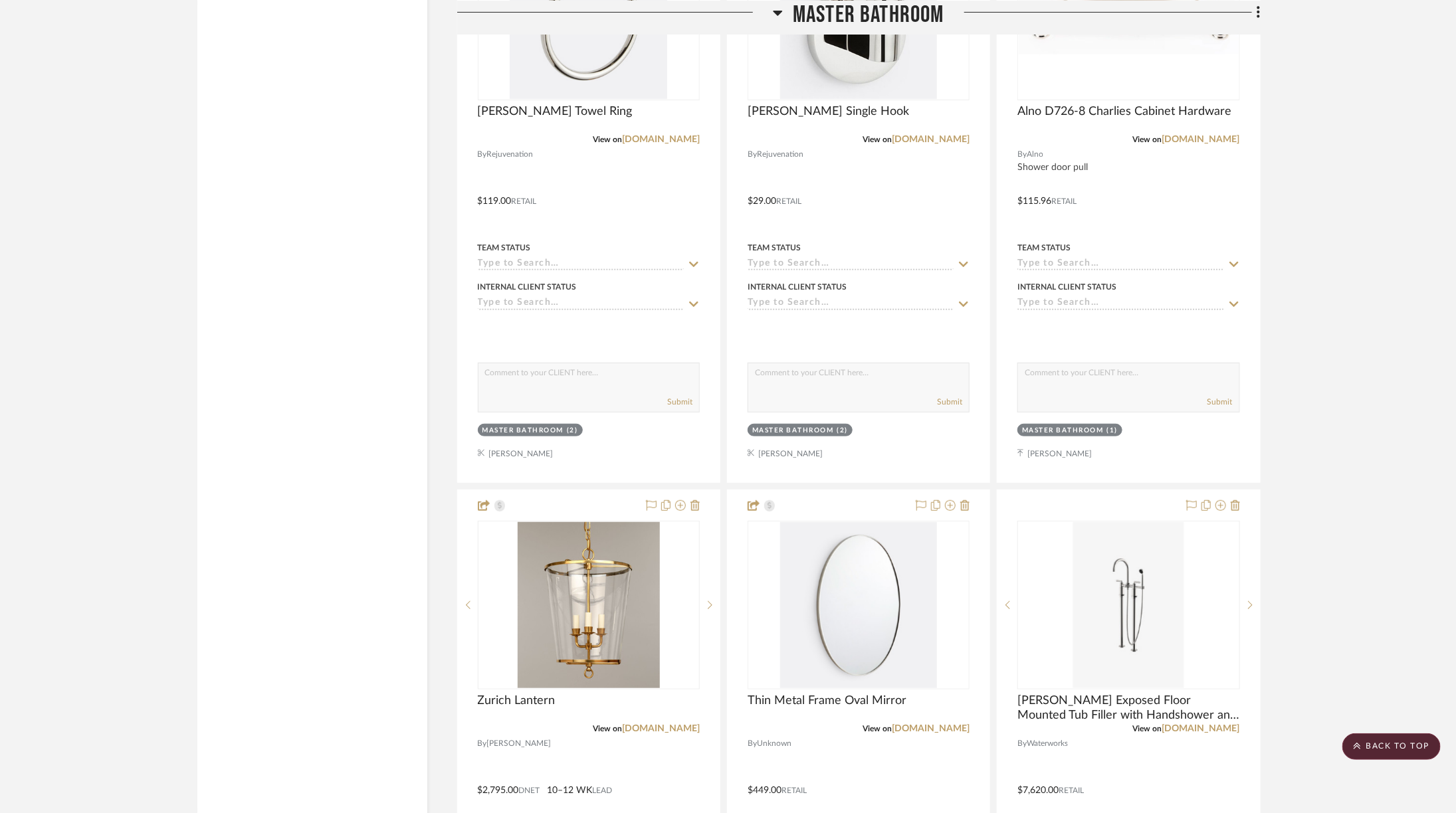
scroll to position [3284, 0]
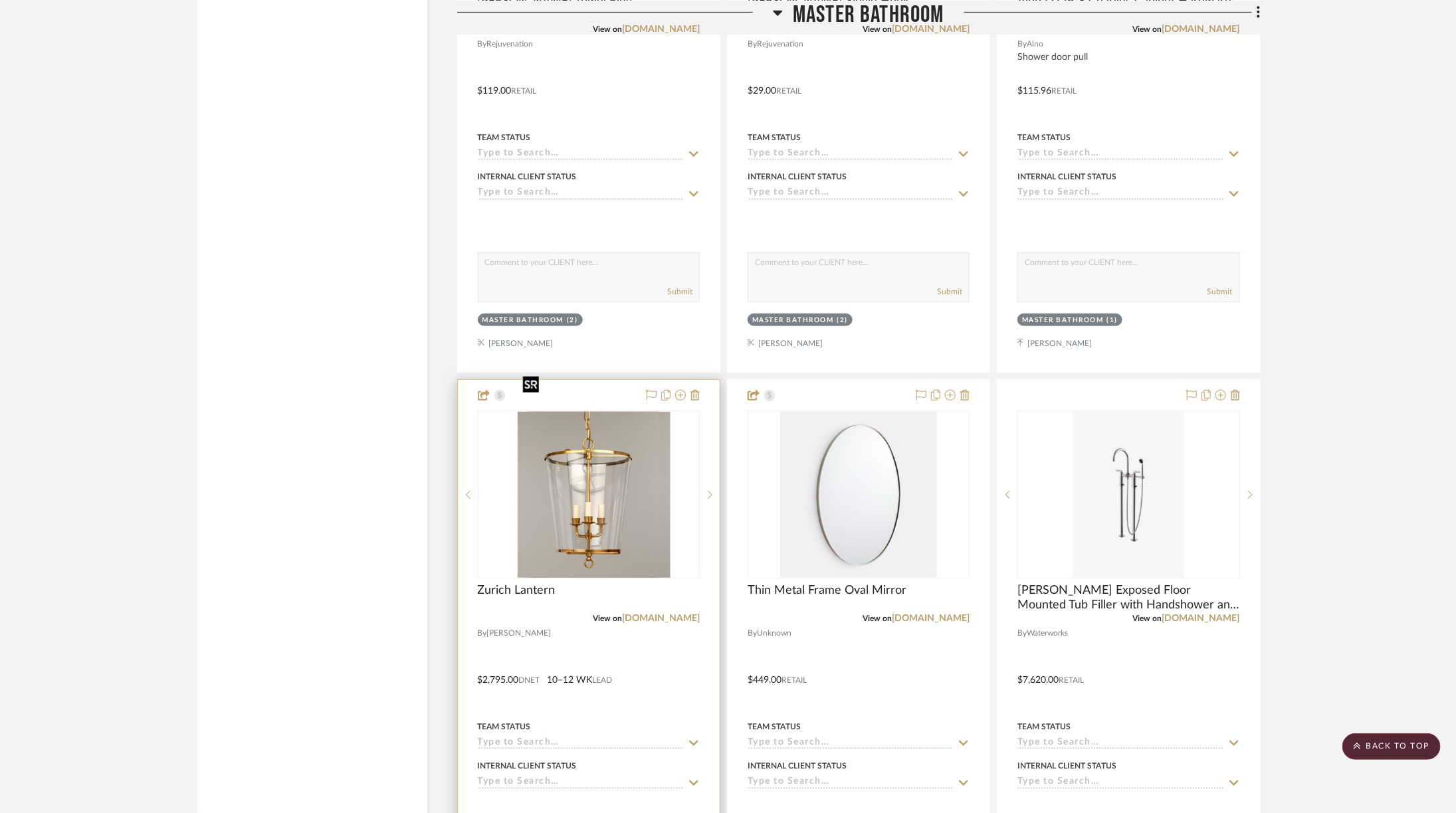
click at [607, 482] on img at bounding box center [589, 495] width 143 height 166
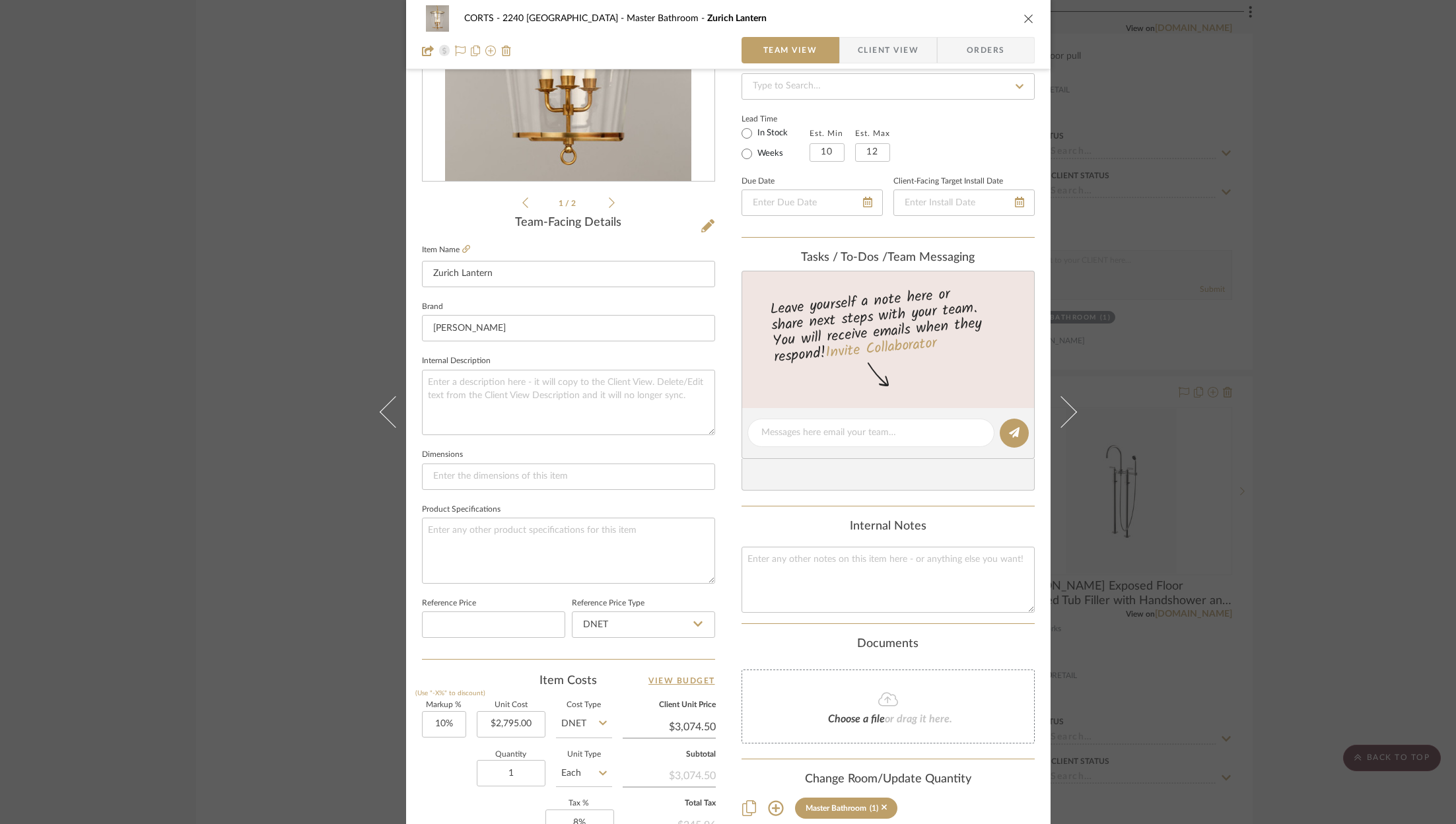
scroll to position [401, 0]
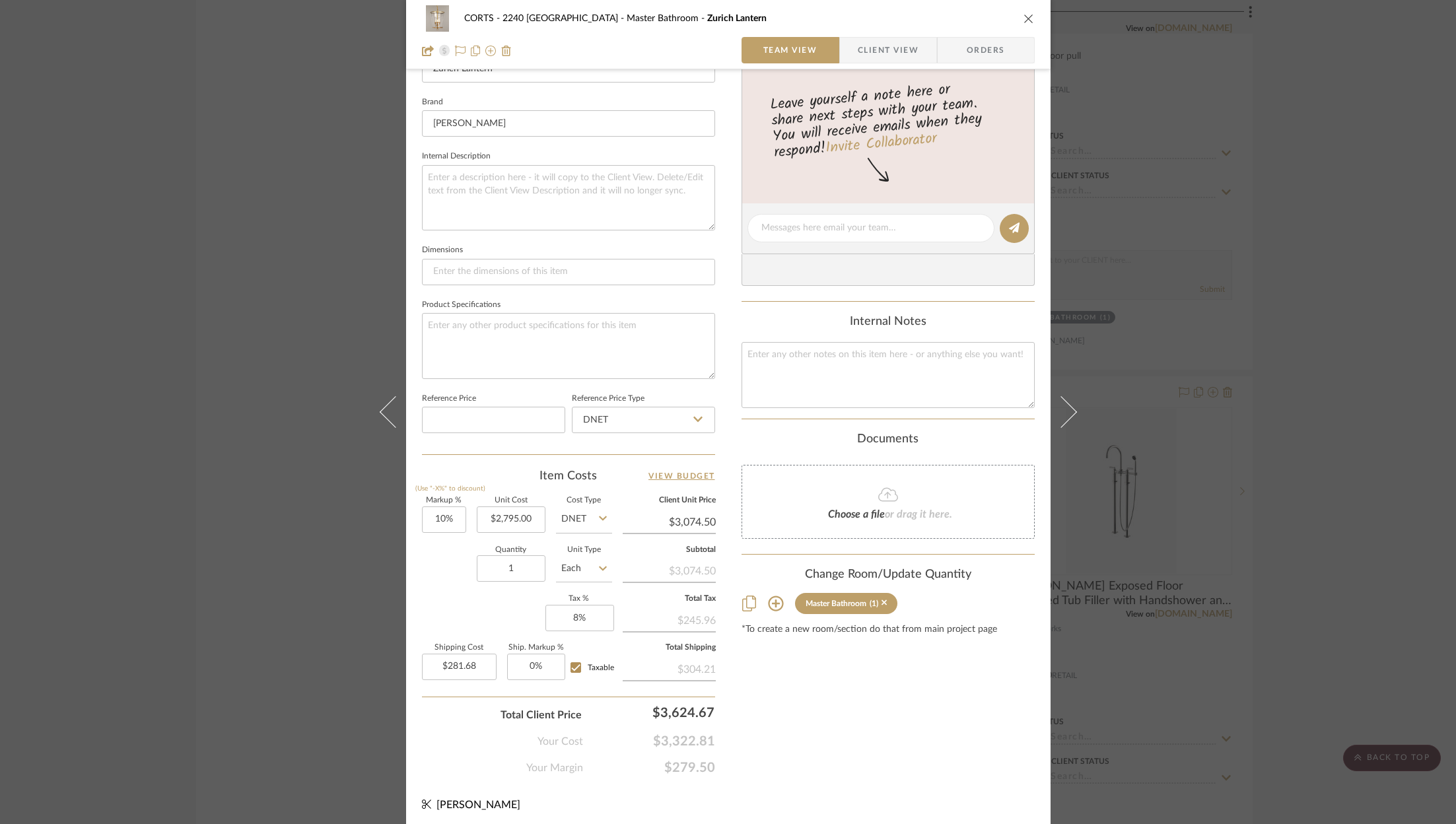
click at [1286, 233] on div "CORTS - 2240 Tewksbury Master Bathroom [GEOGRAPHIC_DATA] Lantern Team View Clie…" at bounding box center [728, 412] width 1456 height 824
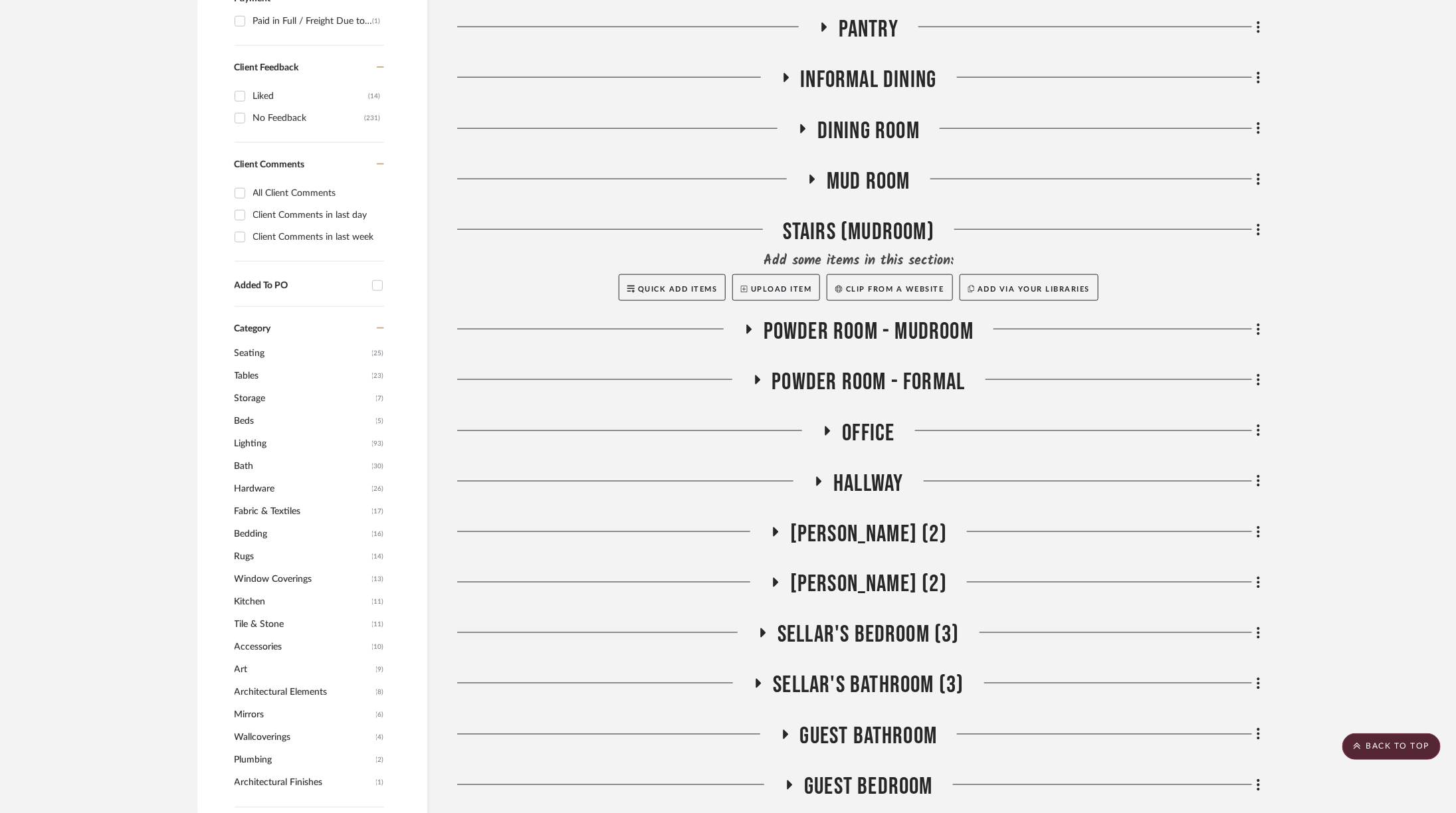
scroll to position [989, 0]
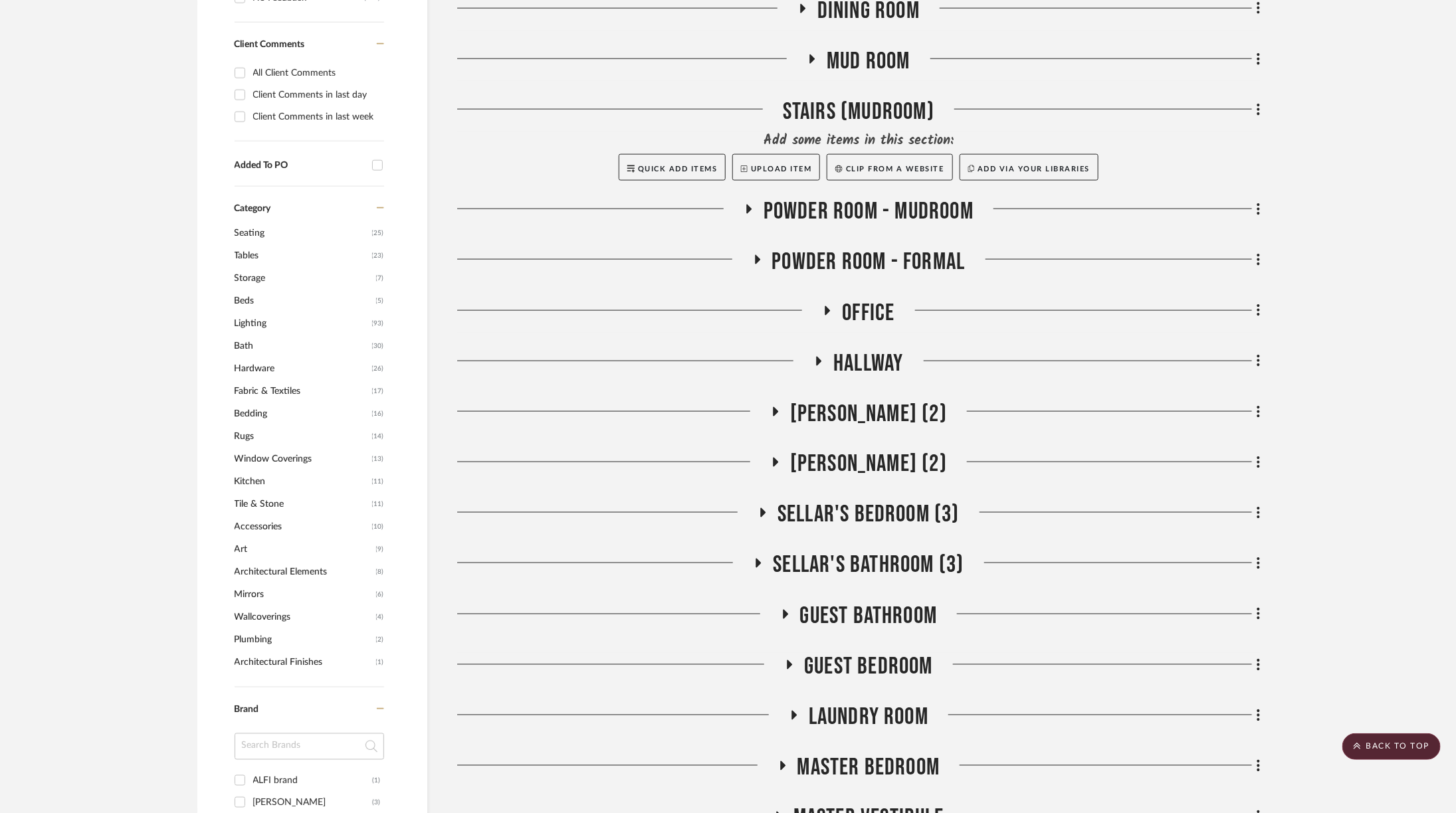
click at [850, 704] on span "Laundry Room" at bounding box center [868, 718] width 120 height 28
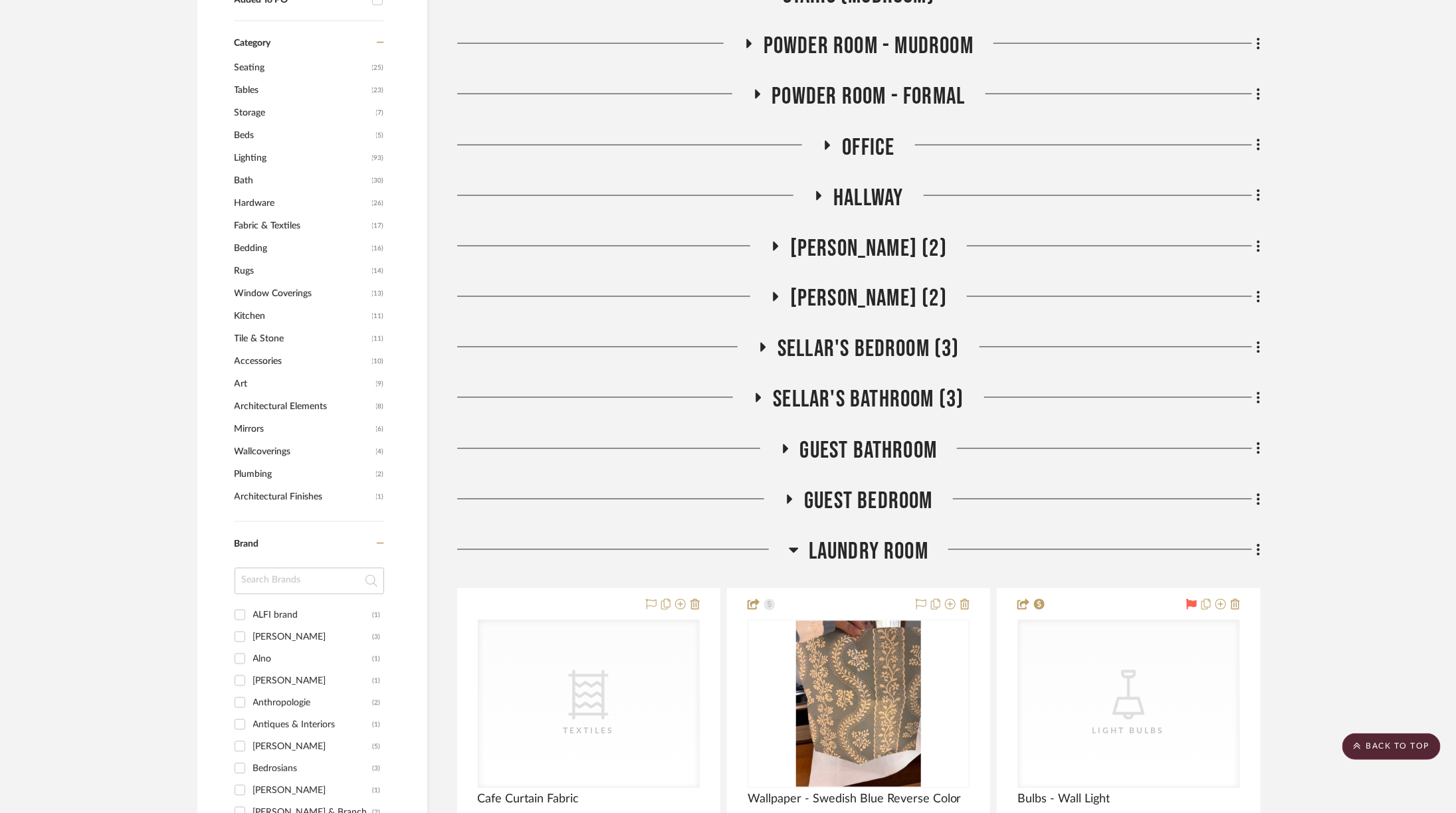
scroll to position [1252, 0]
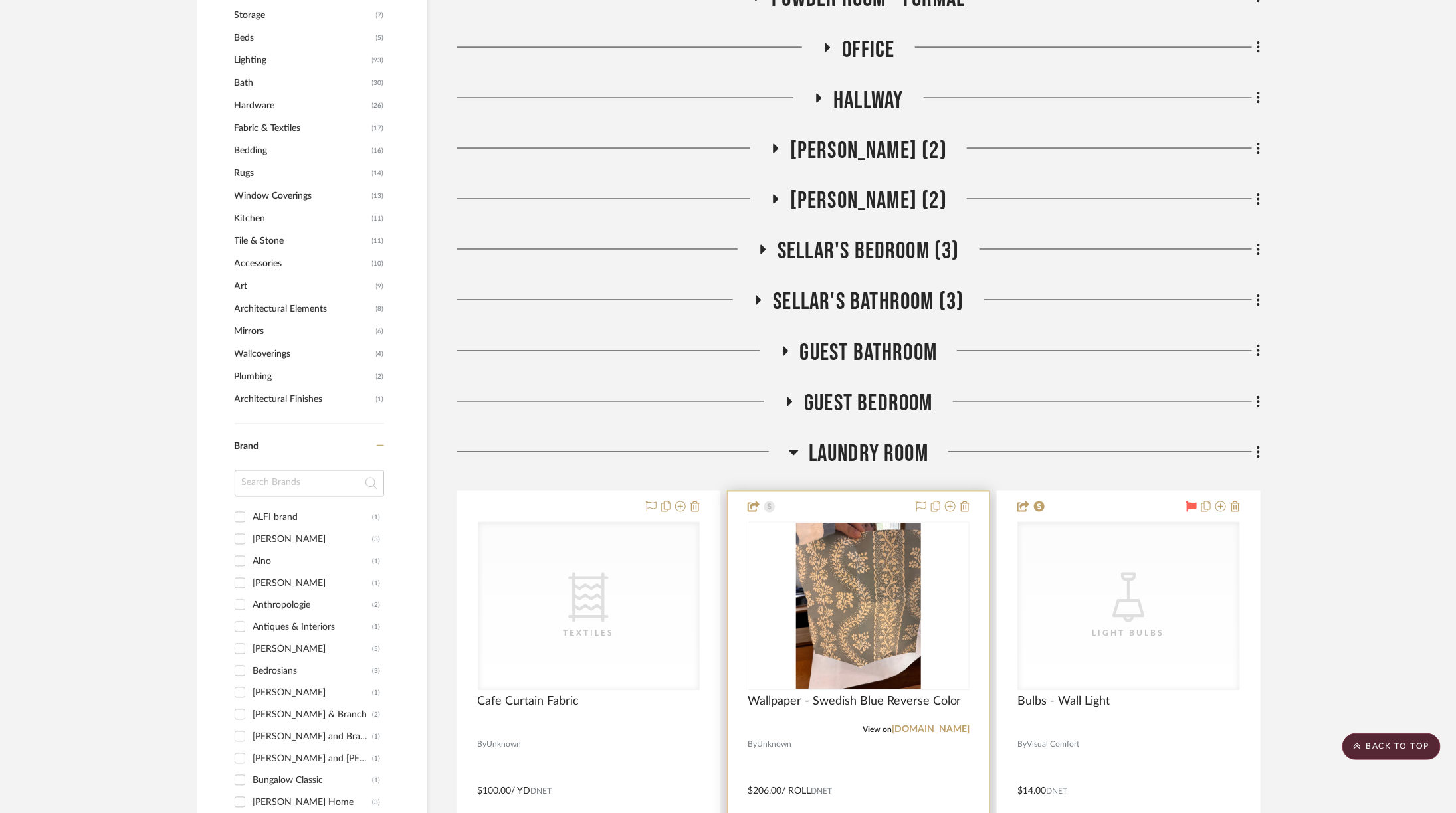
click at [837, 576] on img at bounding box center [858, 606] width 125 height 166
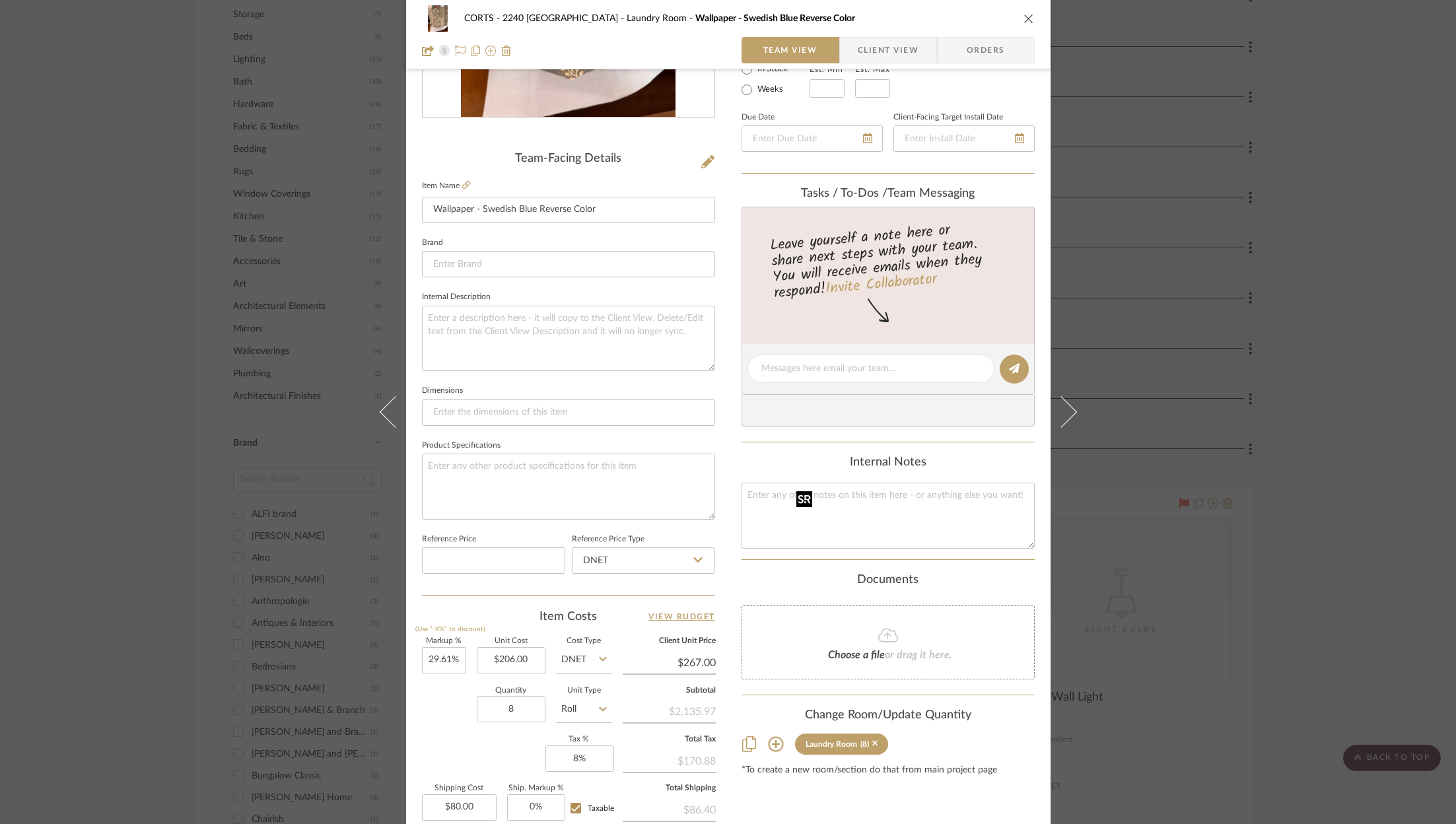
scroll to position [401, 0]
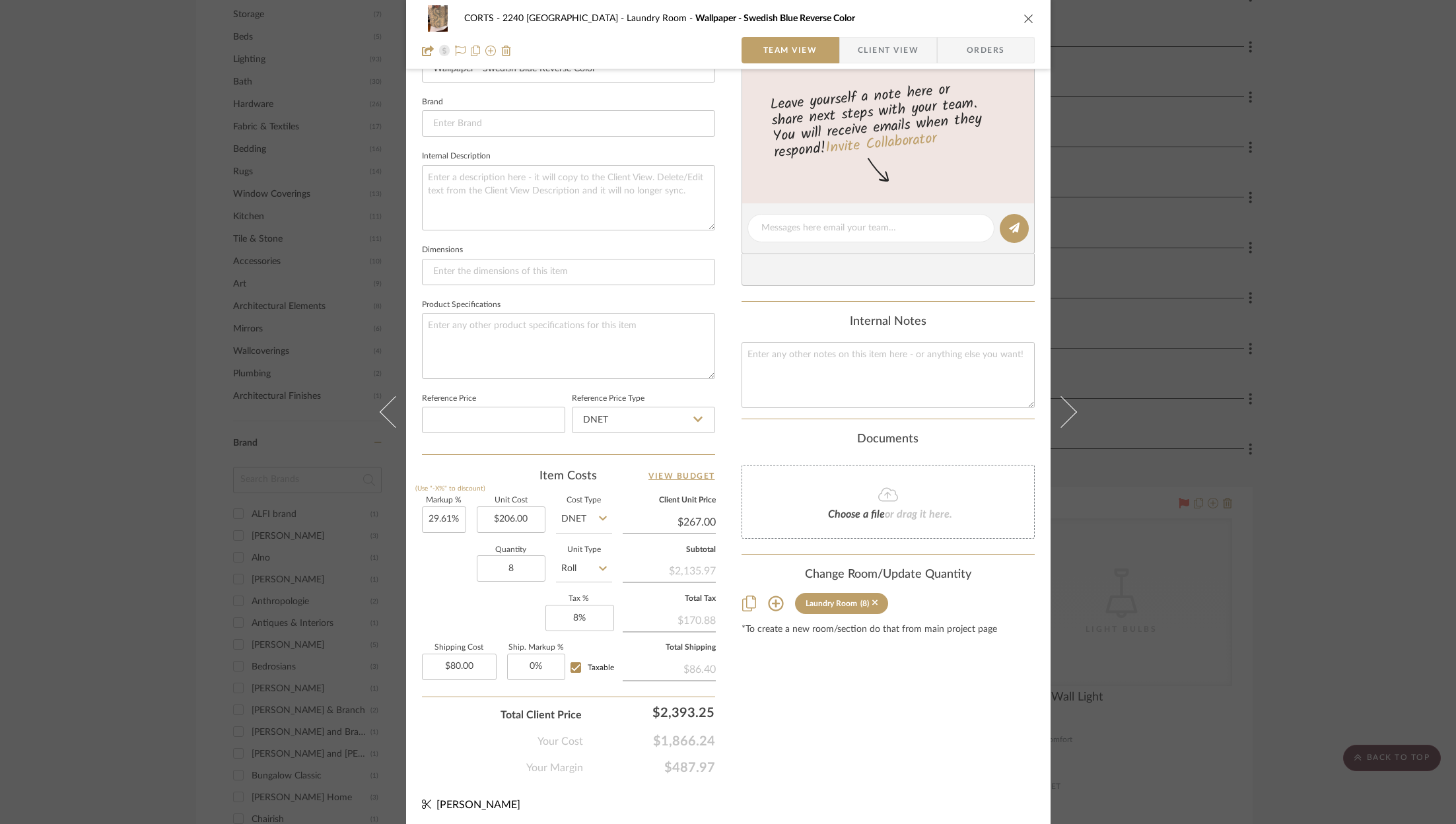
click at [1302, 230] on div "CORTS - 2240 Tewksbury Laundry Room Wallpaper - Swedish Blue Reverse Color Team…" at bounding box center [728, 412] width 1456 height 824
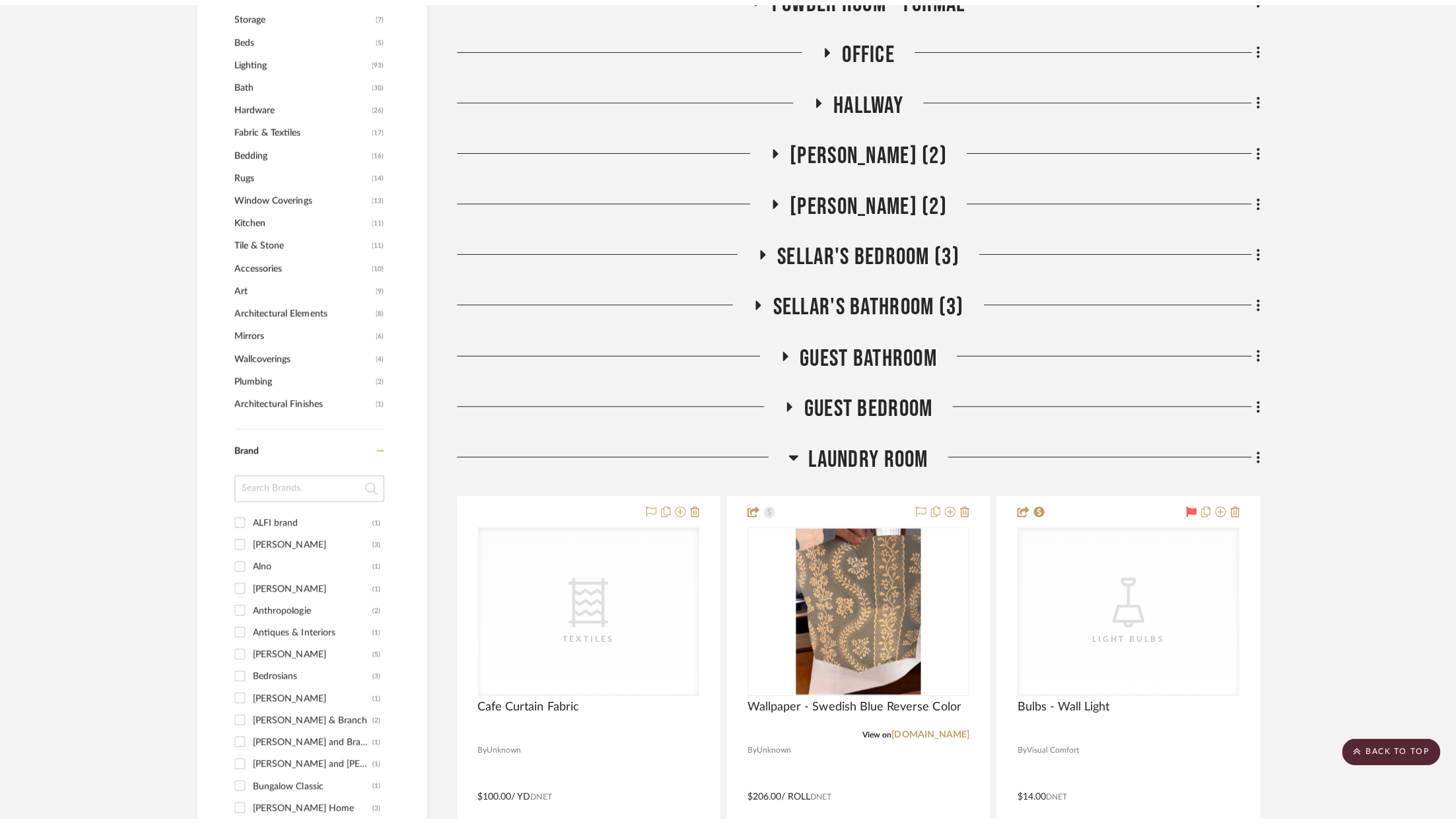
scroll to position [0, 0]
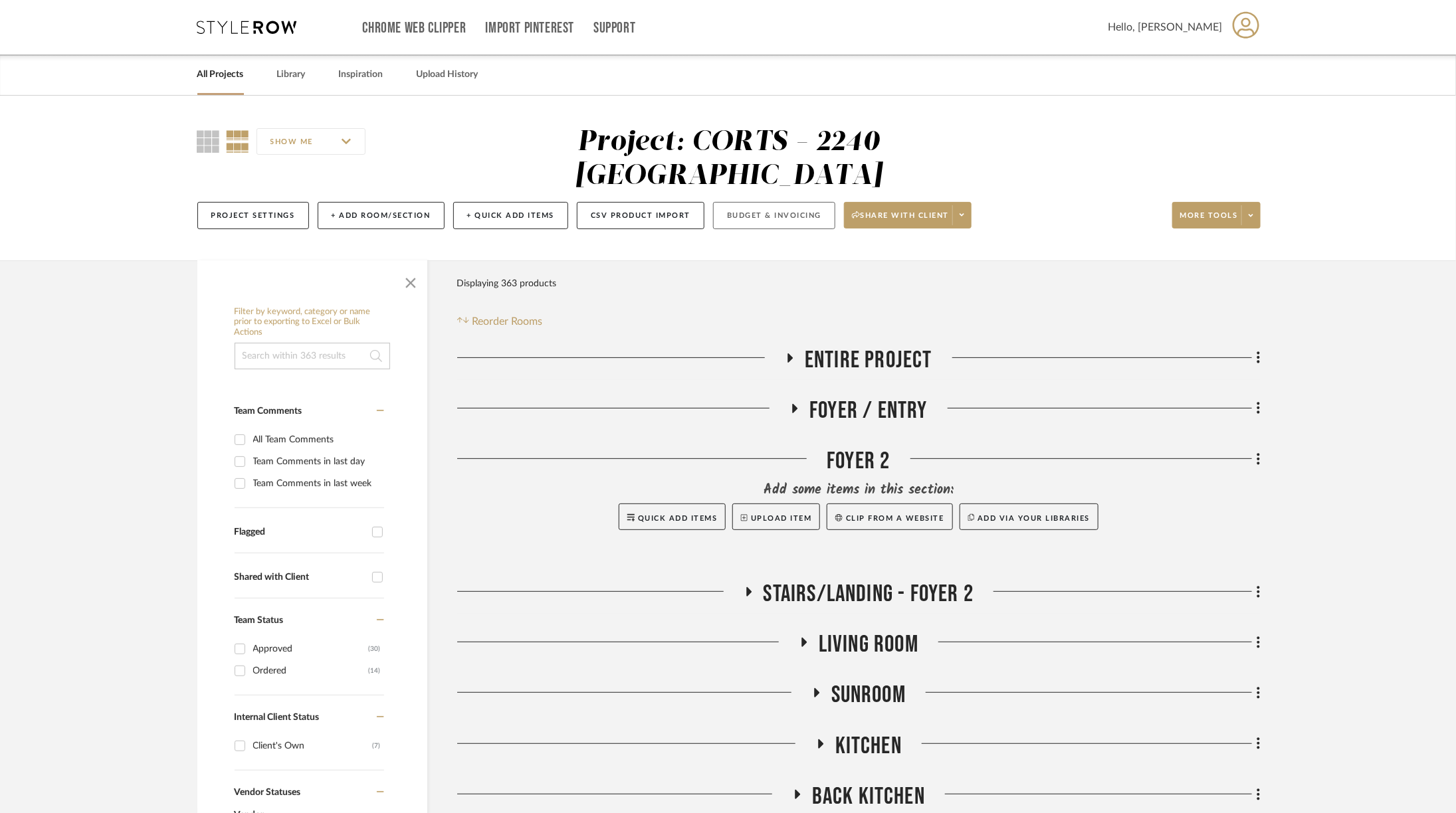
click at [775, 202] on button "Budget & Invoicing" at bounding box center [774, 215] width 123 height 27
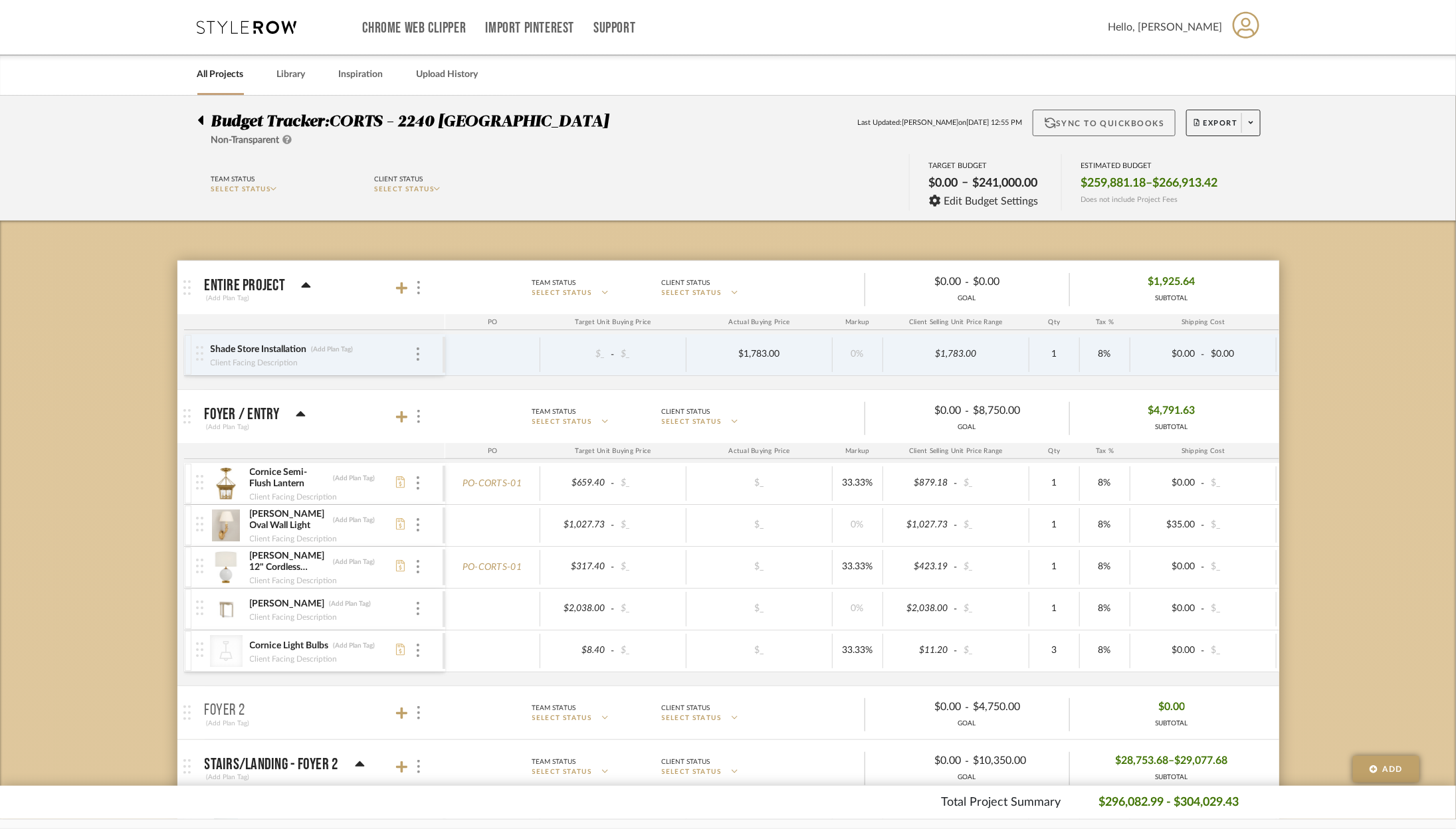
click at [1133, 126] on button "Sync to QuickBooks" at bounding box center [1104, 123] width 143 height 26
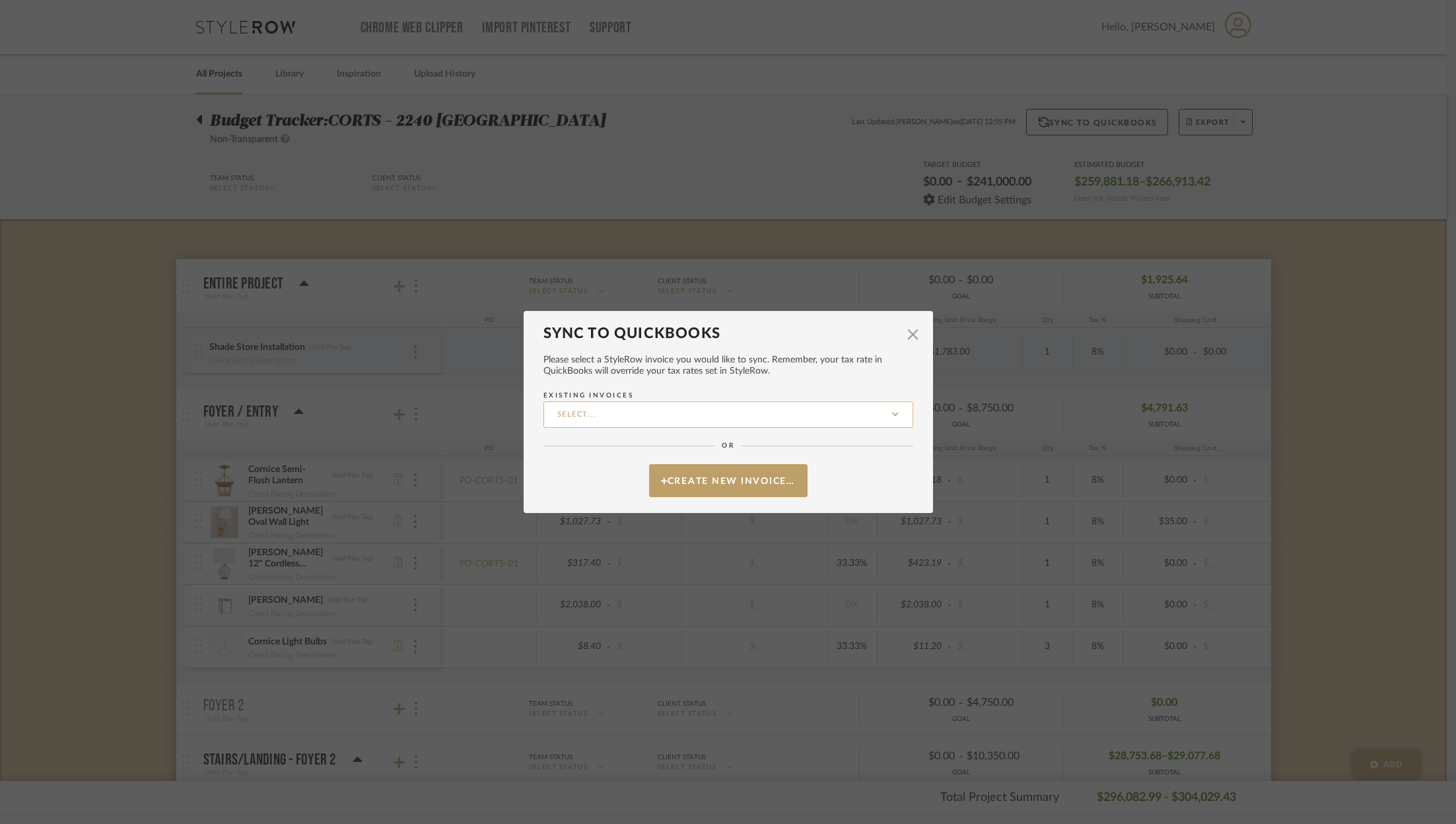
click at [622, 422] on input "Existing Invoices" at bounding box center [728, 414] width 370 height 26
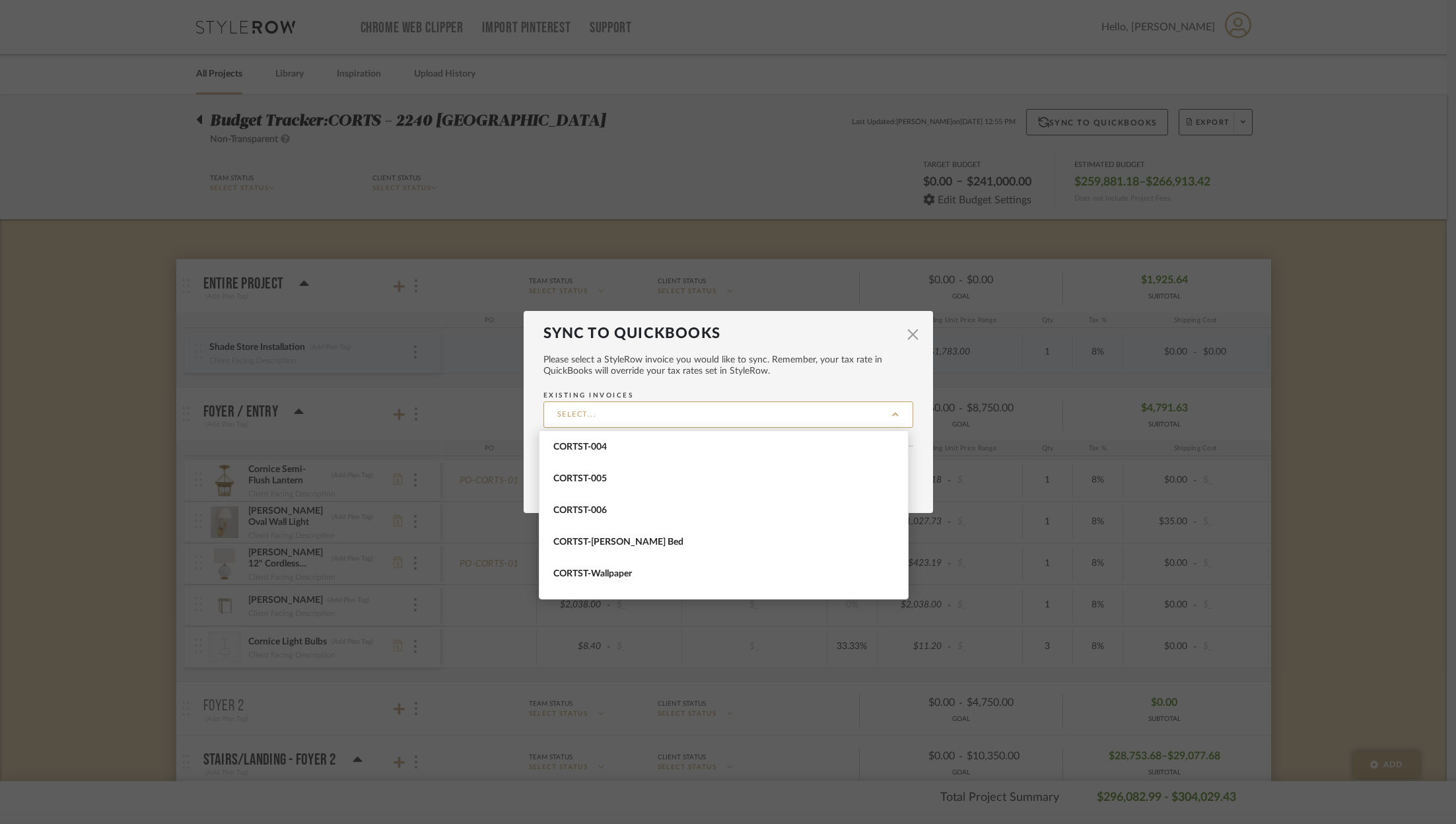
click at [634, 395] on label "Existing Invoices" at bounding box center [728, 409] width 370 height 38
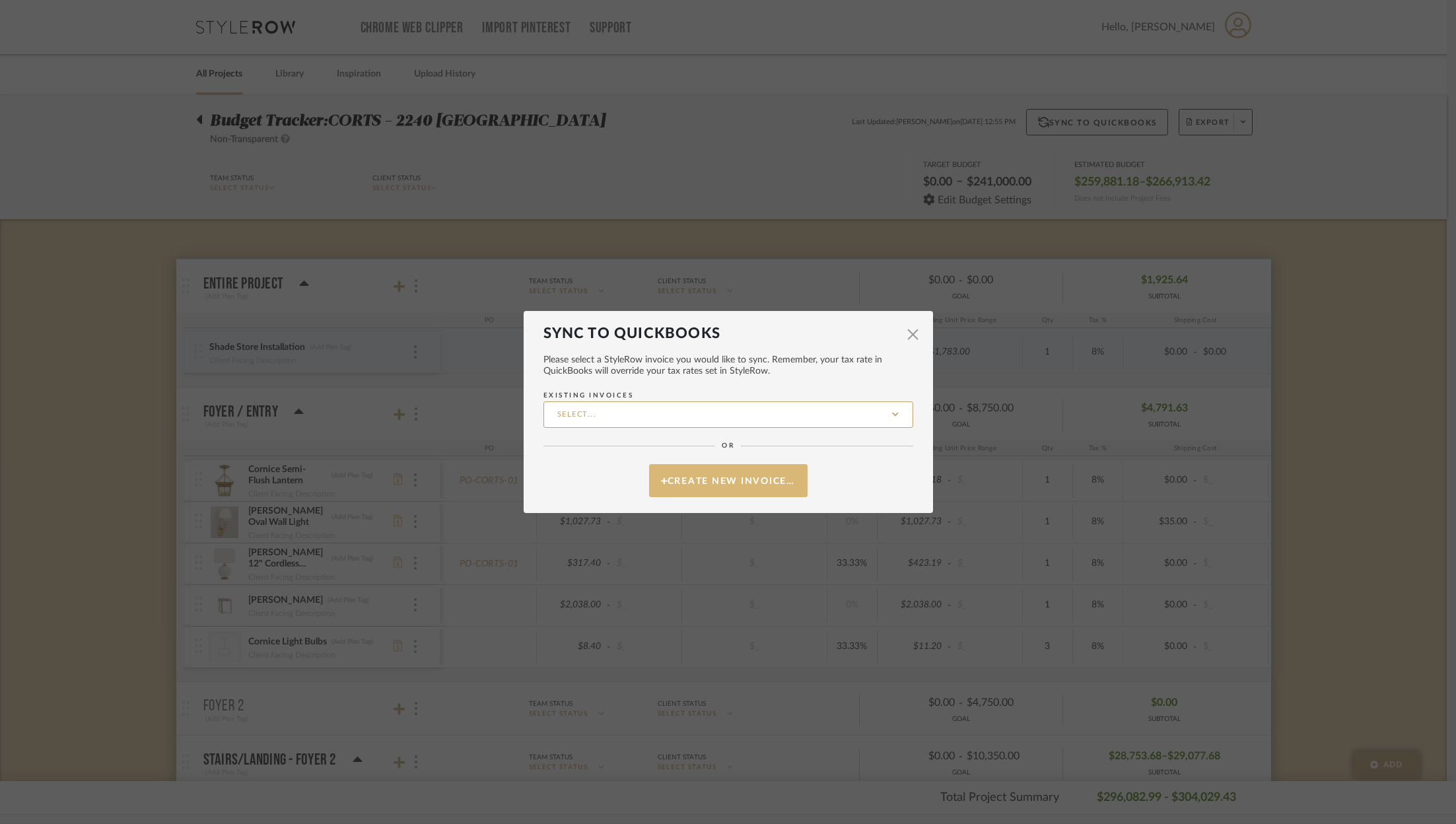
click at [699, 478] on button "Create New Invoice…" at bounding box center [728, 480] width 159 height 33
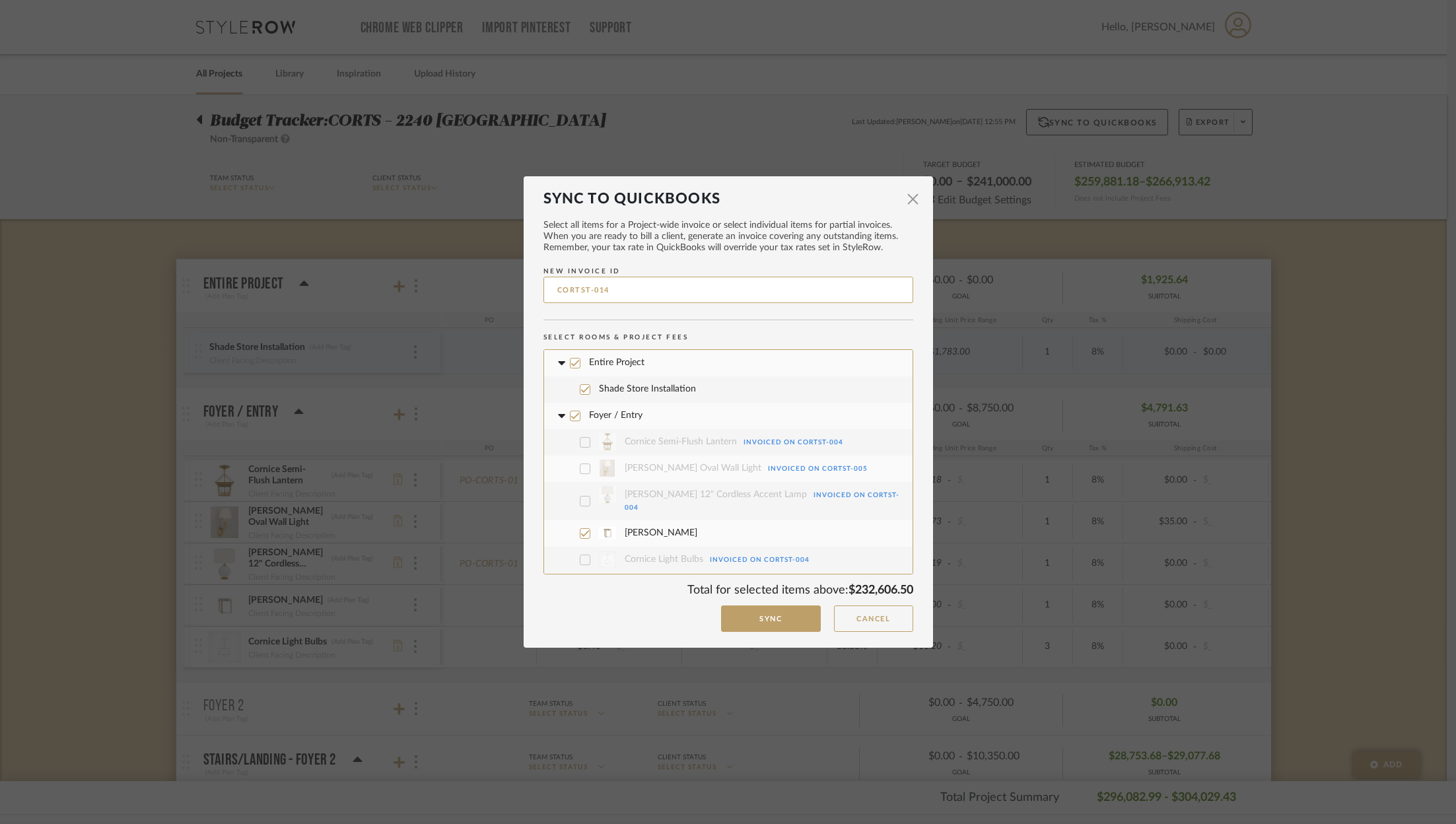
click at [628, 286] on input "CORTST-014" at bounding box center [728, 290] width 370 height 26
click at [572, 366] on icon at bounding box center [575, 363] width 9 height 9
click at [570, 421] on label "Foyer / Entry" at bounding box center [728, 415] width 348 height 26
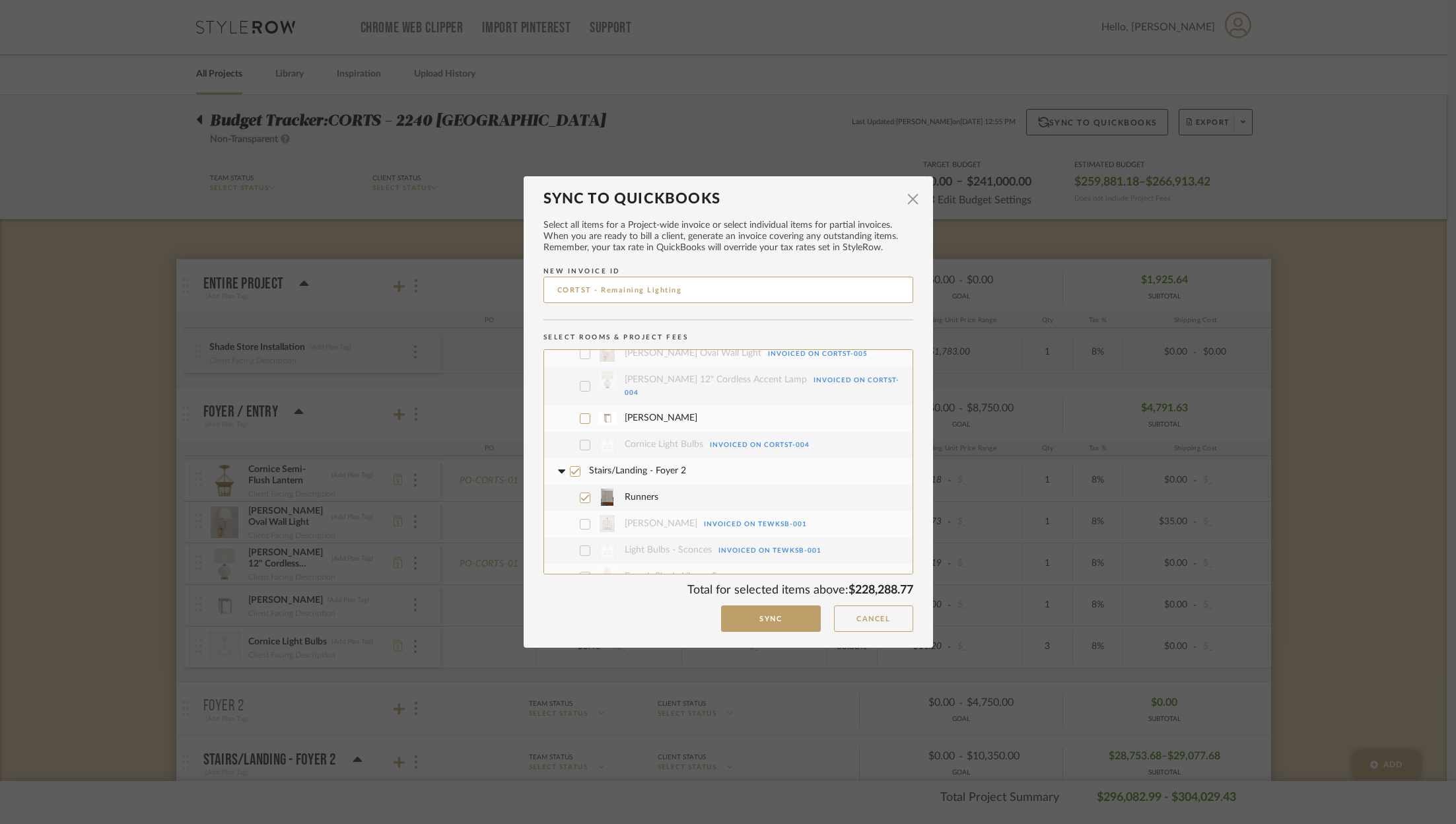
scroll to position [129, 0]
click at [570, 452] on icon at bounding box center [575, 457] width 9 height 9
click at [572, 480] on icon at bounding box center [575, 485] width 9 height 9
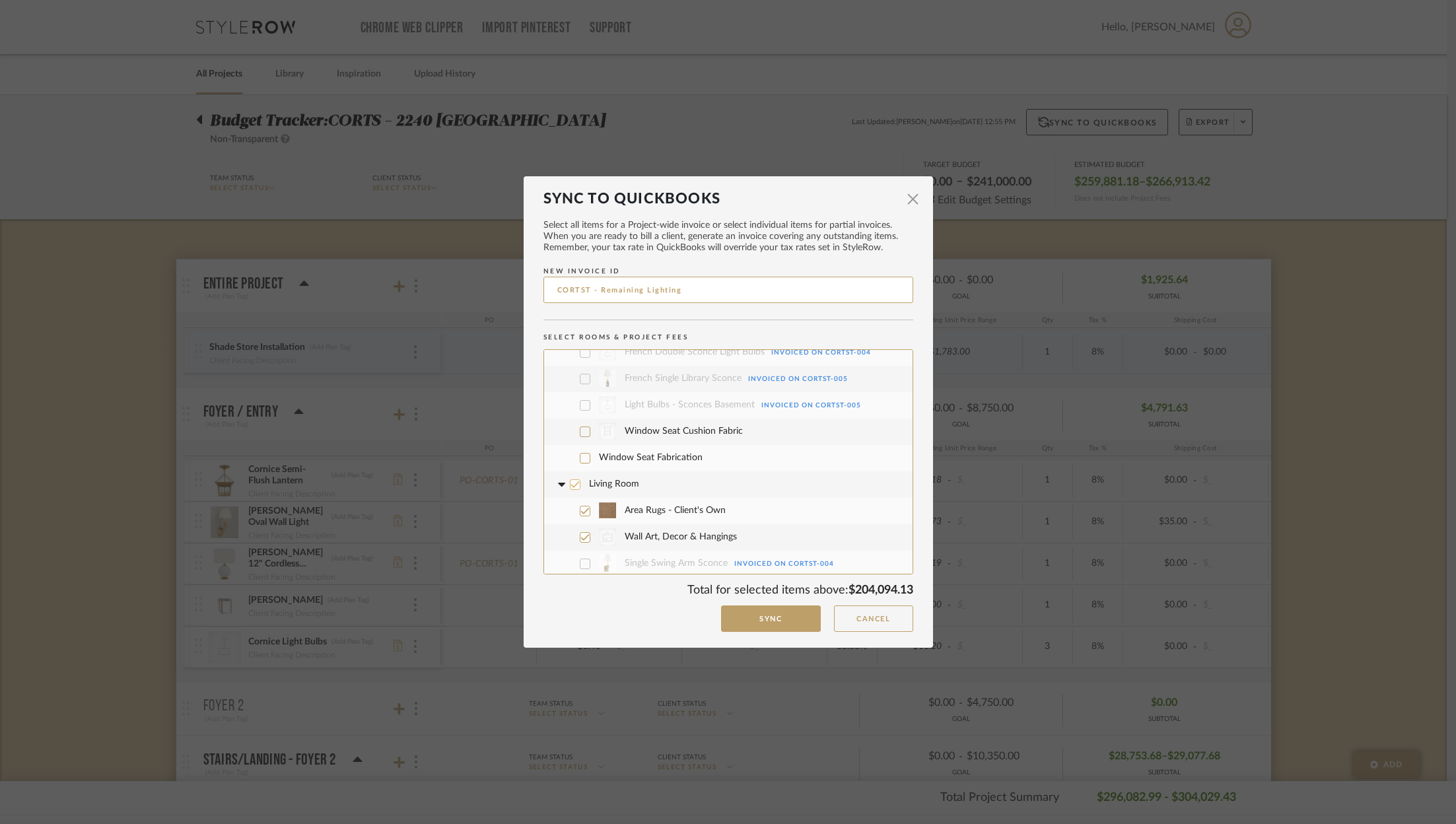
click at [571, 478] on icon at bounding box center [575, 481] width 9 height 6
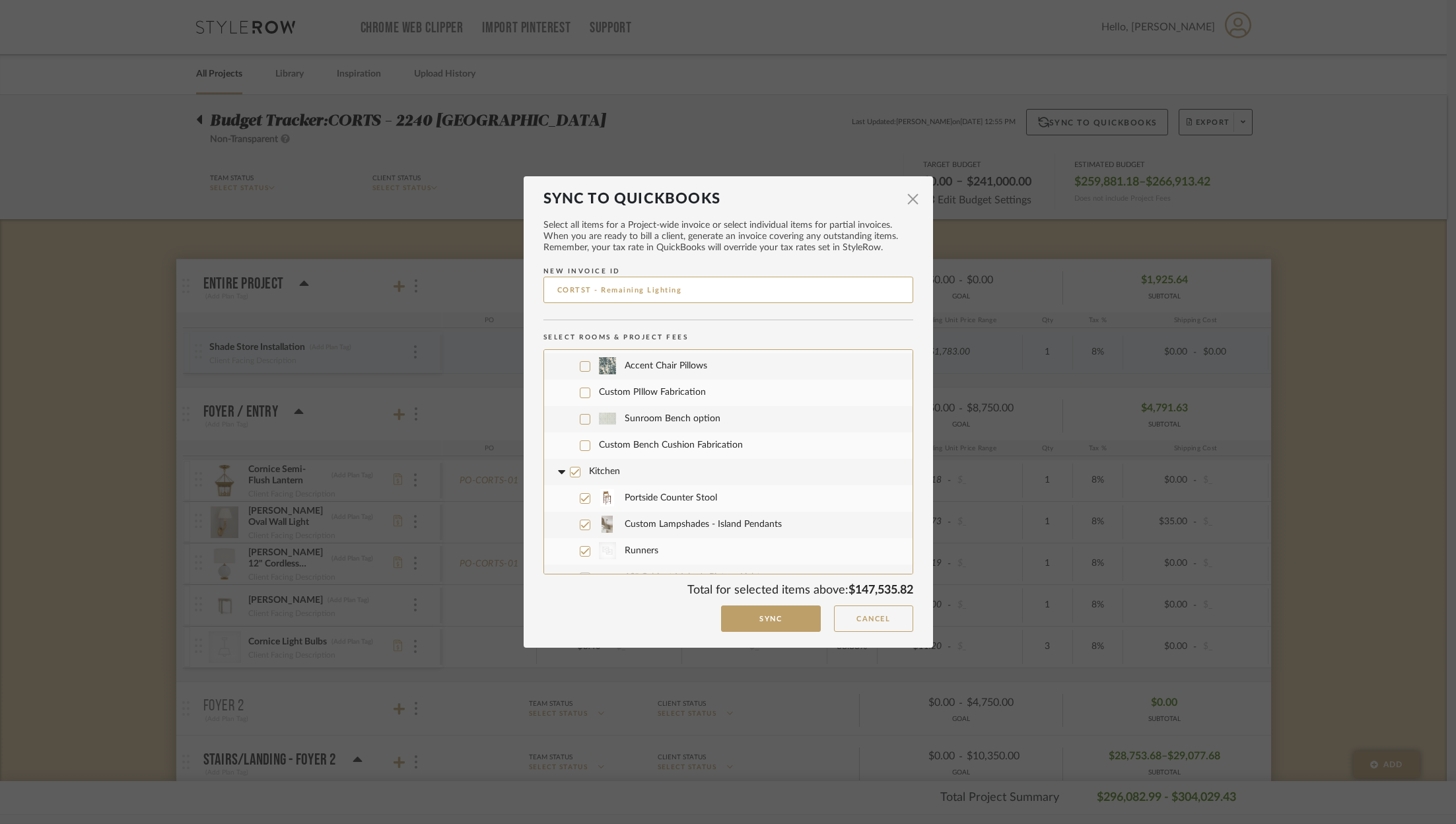
scroll to position [1415, 0]
click at [570, 461] on icon at bounding box center [575, 466] width 9 height 9
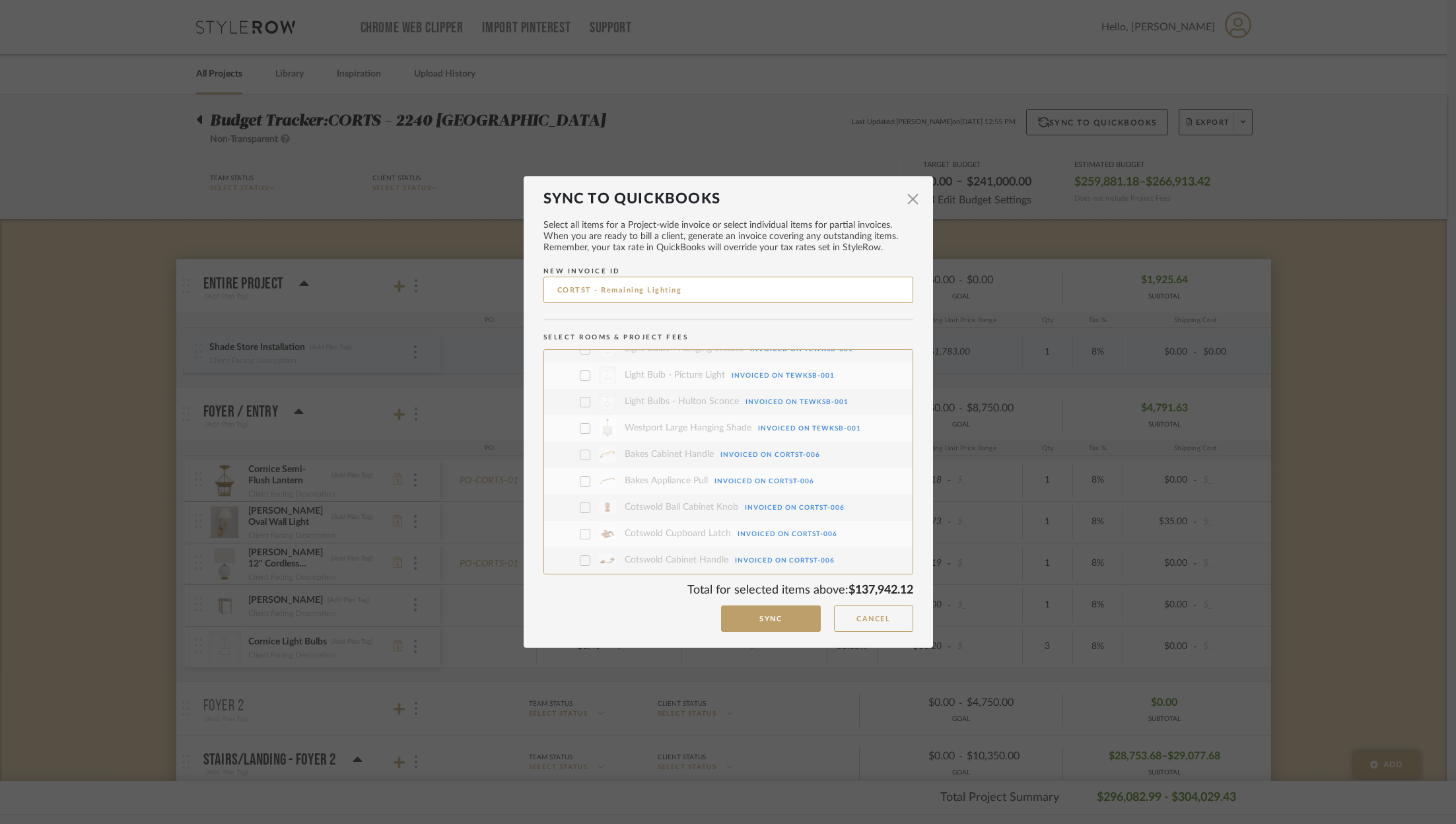
scroll to position [1701, 0]
click at [651, 293] on input "CORTST - Remaining Lighting" at bounding box center [728, 290] width 370 height 26
click at [616, 287] on input "CORTST - Remaining Lighting Fixtures" at bounding box center [728, 290] width 370 height 26
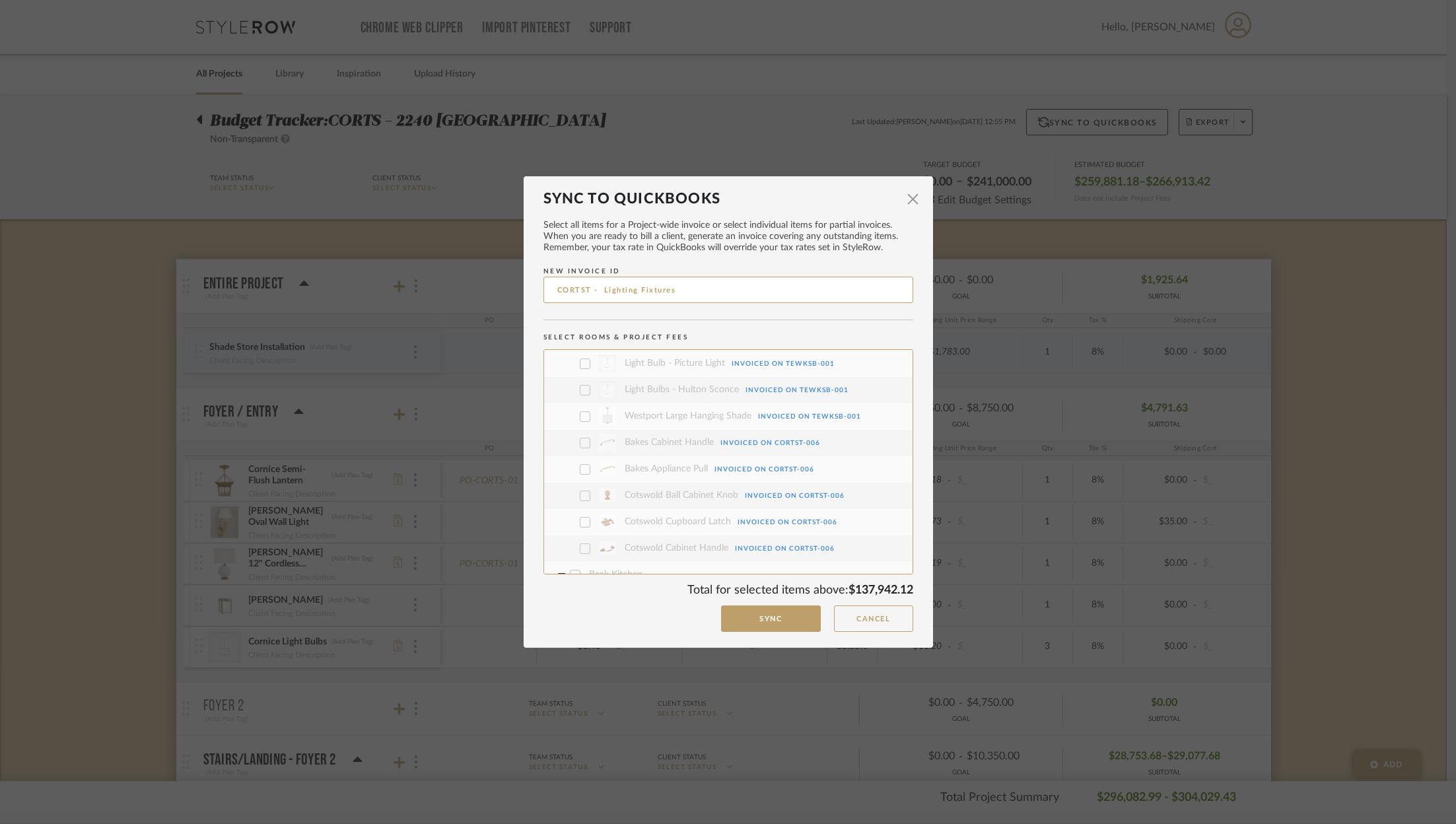
click at [660, 292] on input "CORTST - Lighting Fixtures" at bounding box center [728, 290] width 370 height 26
click at [607, 289] on input "CORTST - Lighting" at bounding box center [728, 290] width 370 height 26
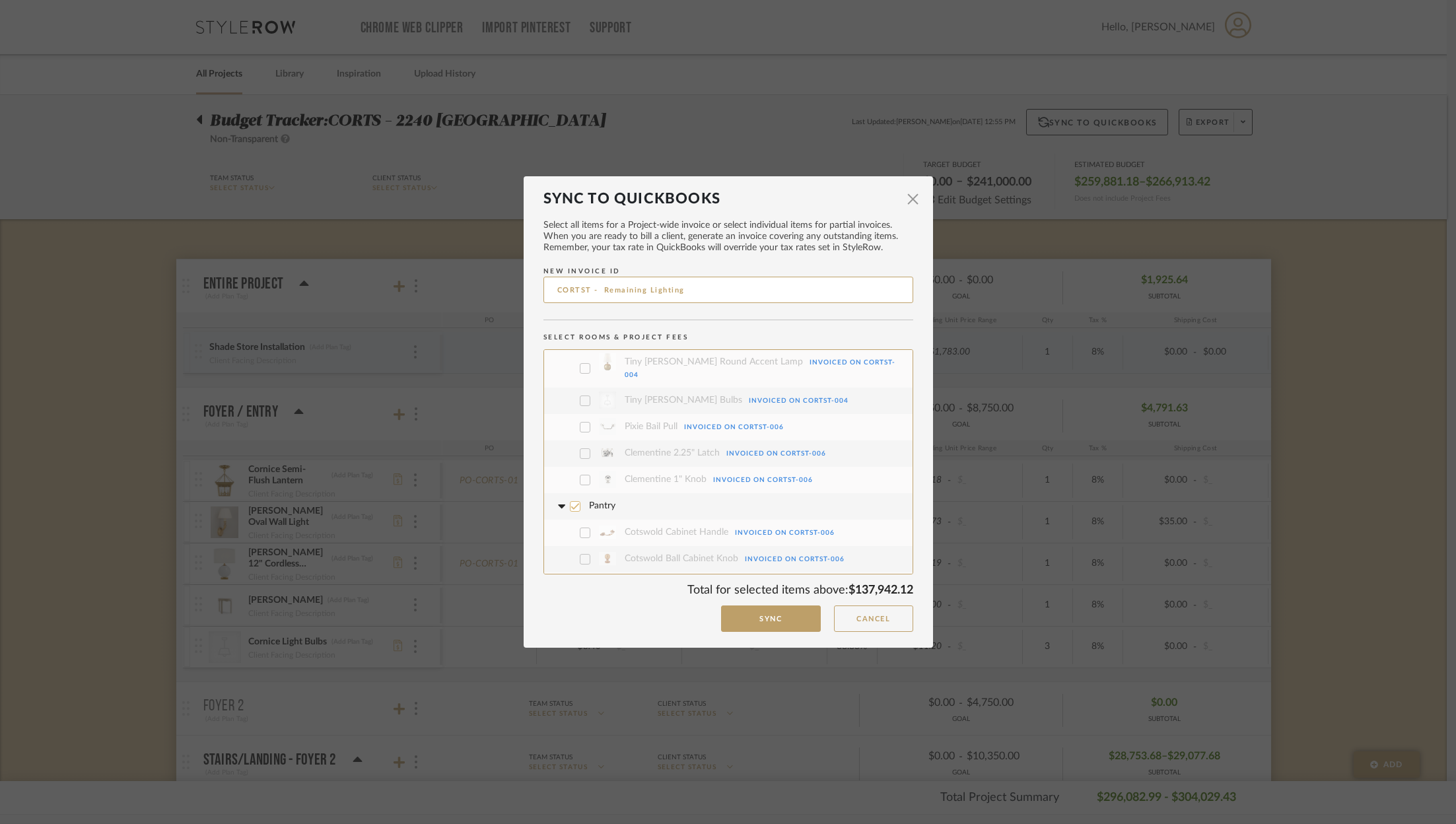
type input "CORTST - Remaining Lighting"
click at [570, 502] on icon at bounding box center [575, 506] width 9 height 9
click at [557, 500] on fa-icon at bounding box center [561, 506] width 14 height 14
click at [573, 528] on icon at bounding box center [575, 532] width 9 height 9
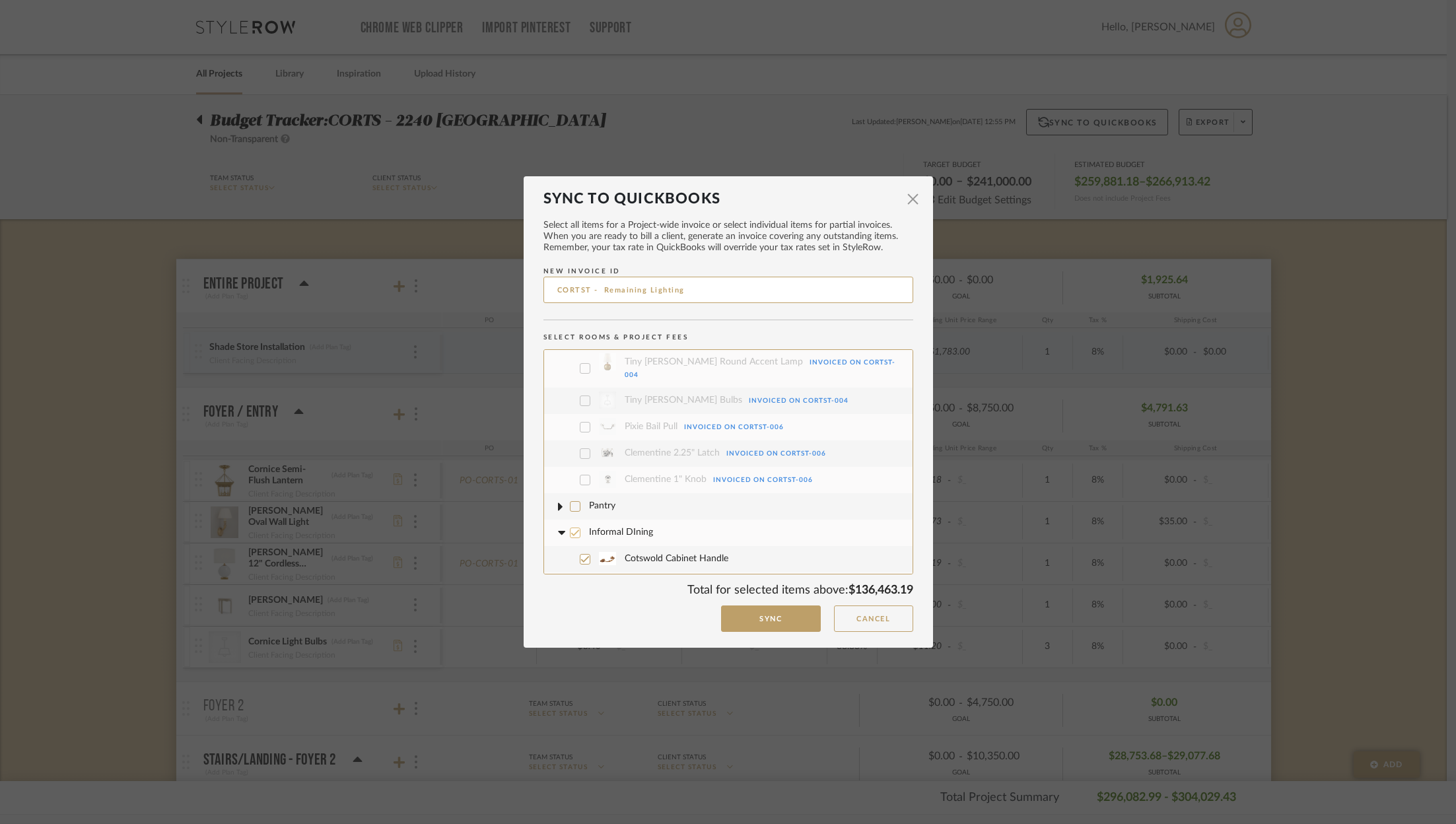
click at [561, 530] on icon at bounding box center [561, 532] width 14 height 5
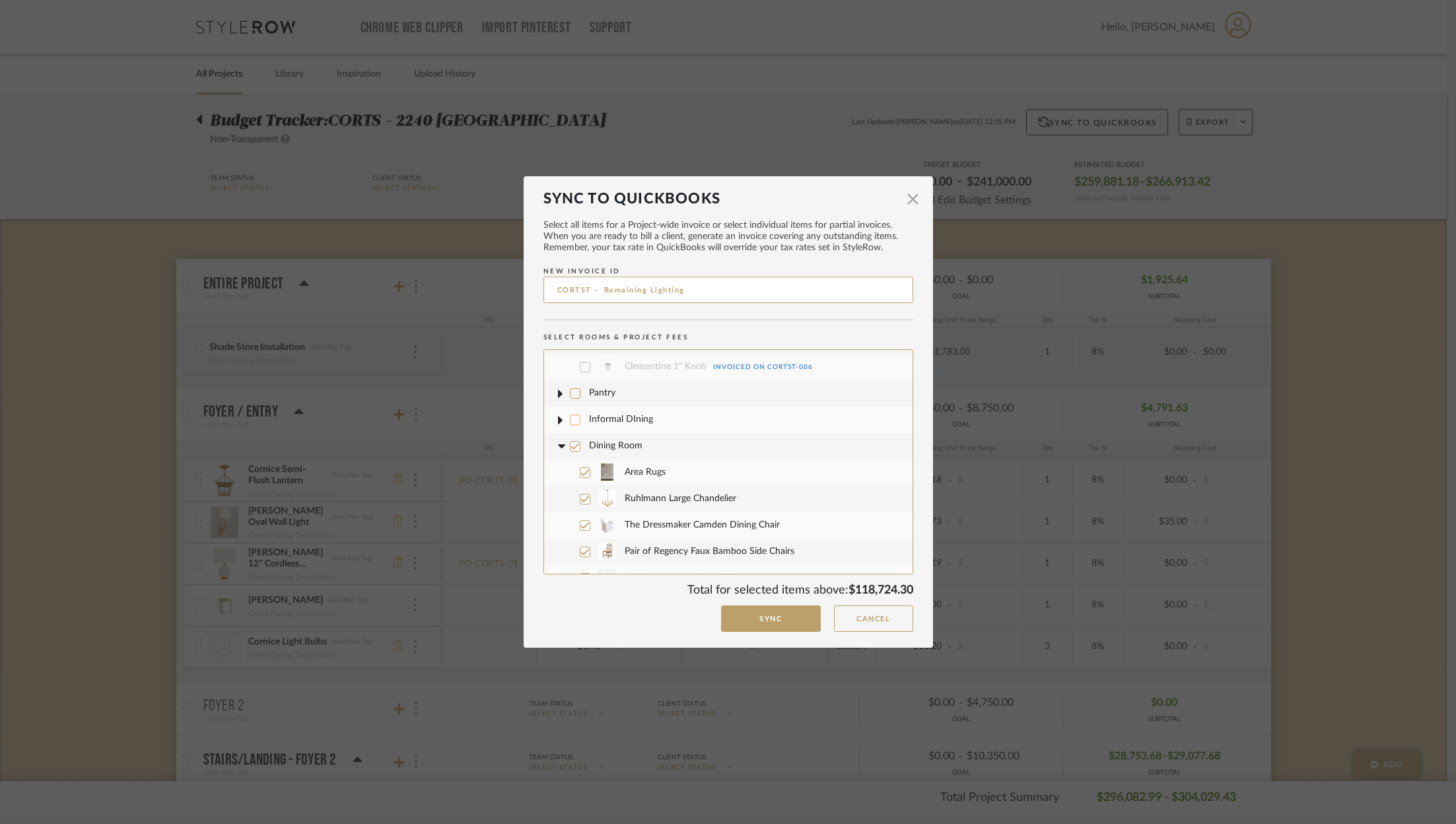
scroll to position [2356, 0]
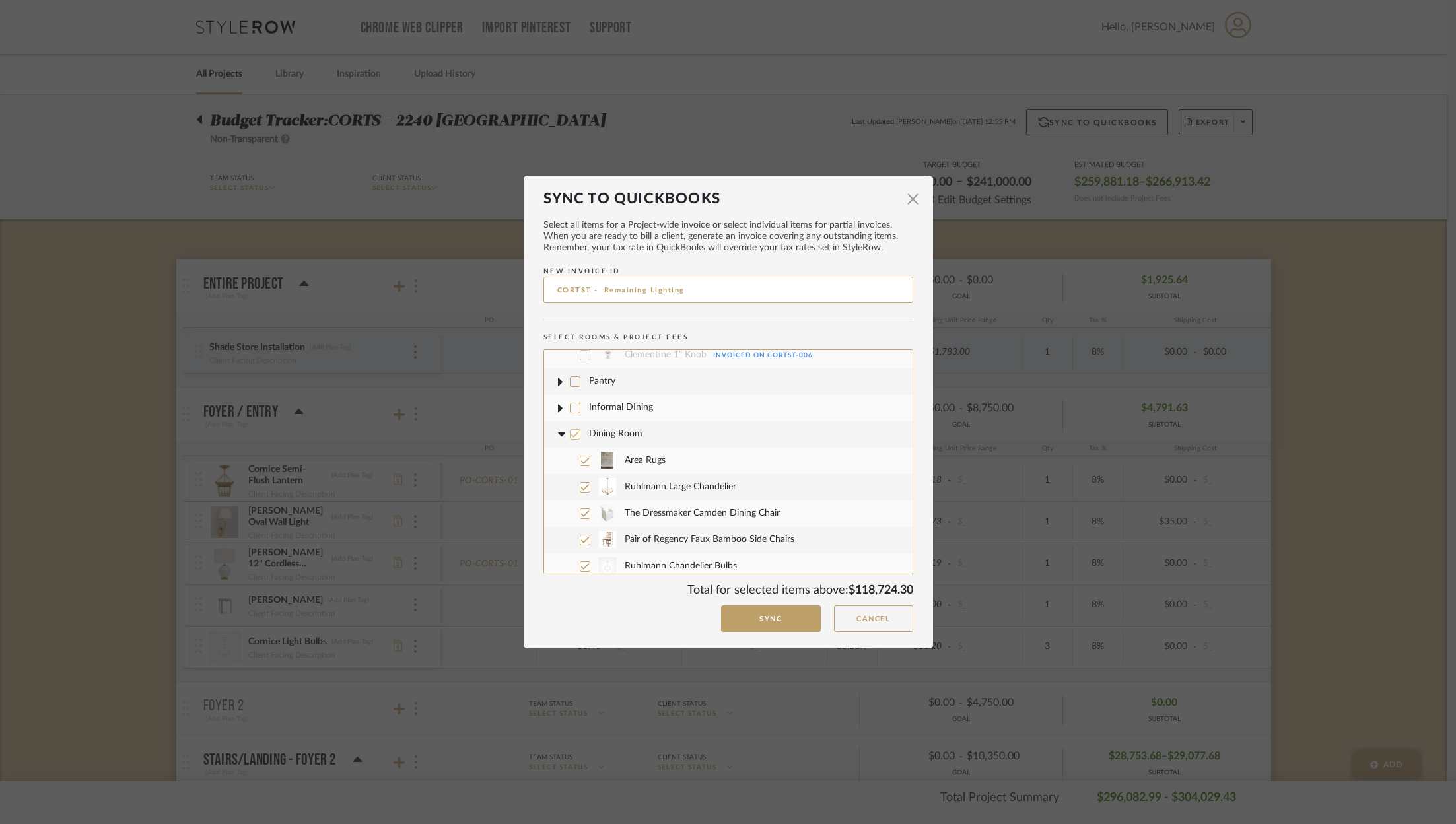
click at [573, 430] on icon at bounding box center [575, 434] width 9 height 9
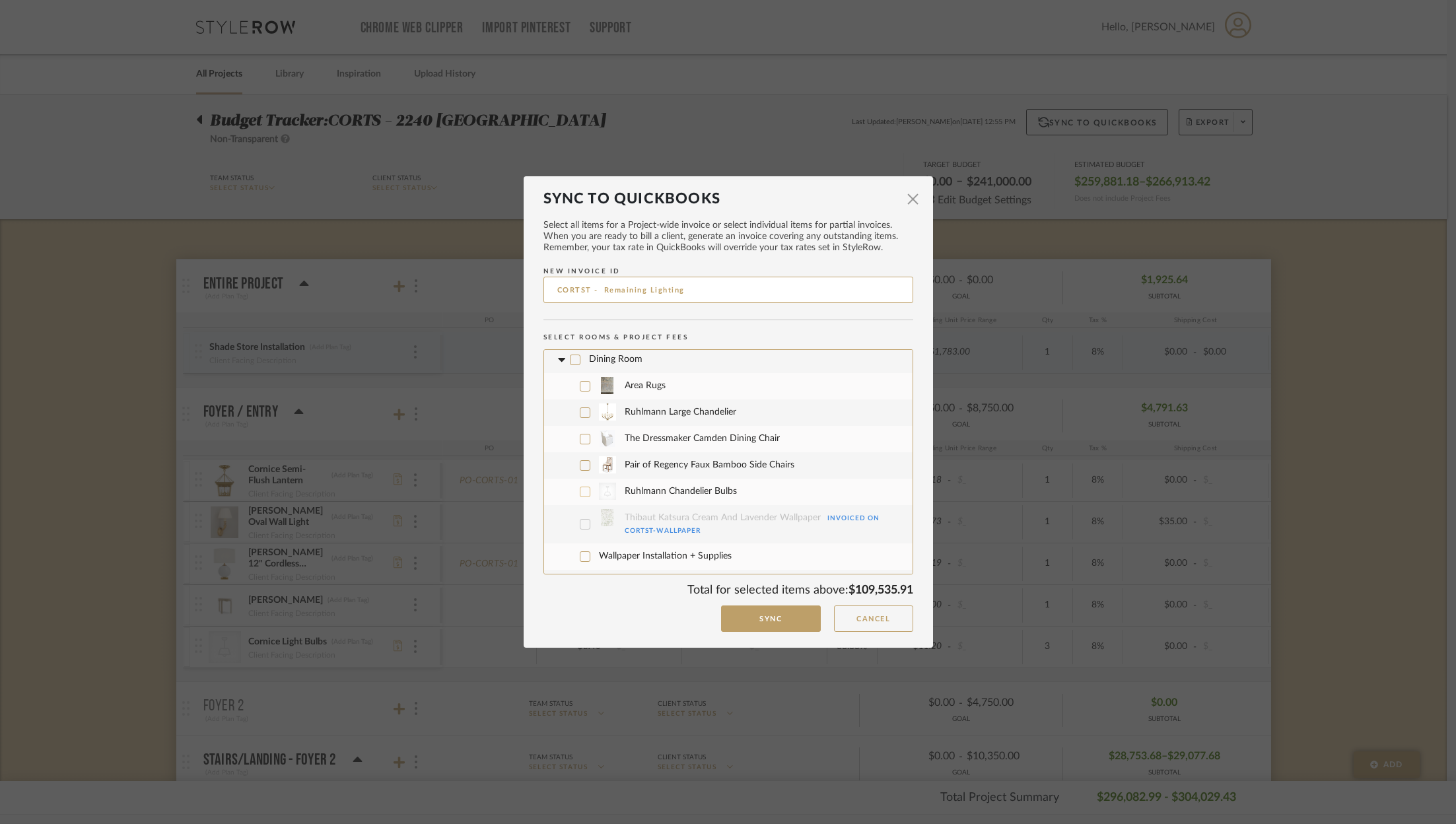
scroll to position [2433, 0]
click at [580, 485] on icon at bounding box center [585, 489] width 9 height 9
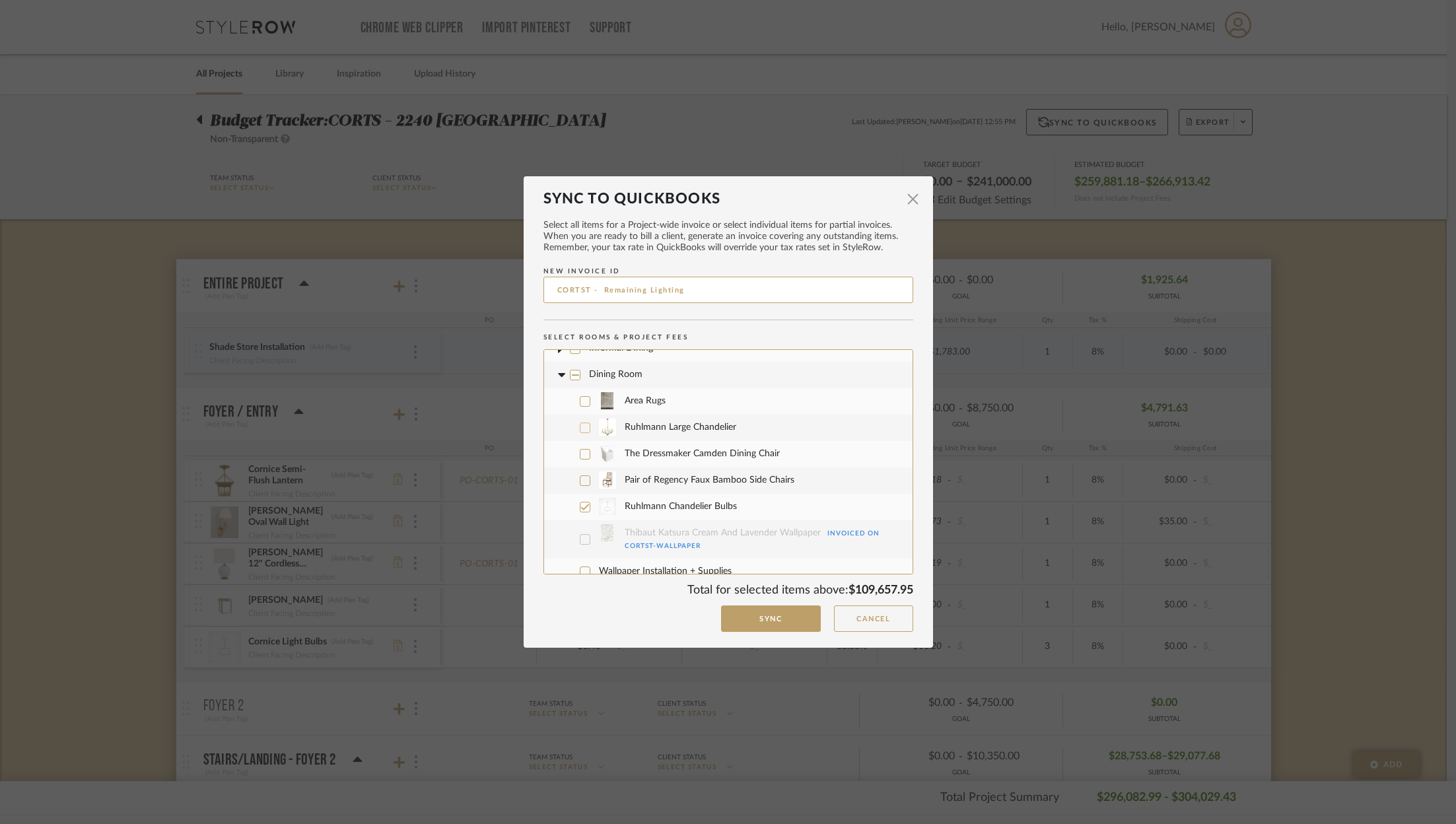
click at [581, 423] on icon at bounding box center [585, 428] width 9 height 9
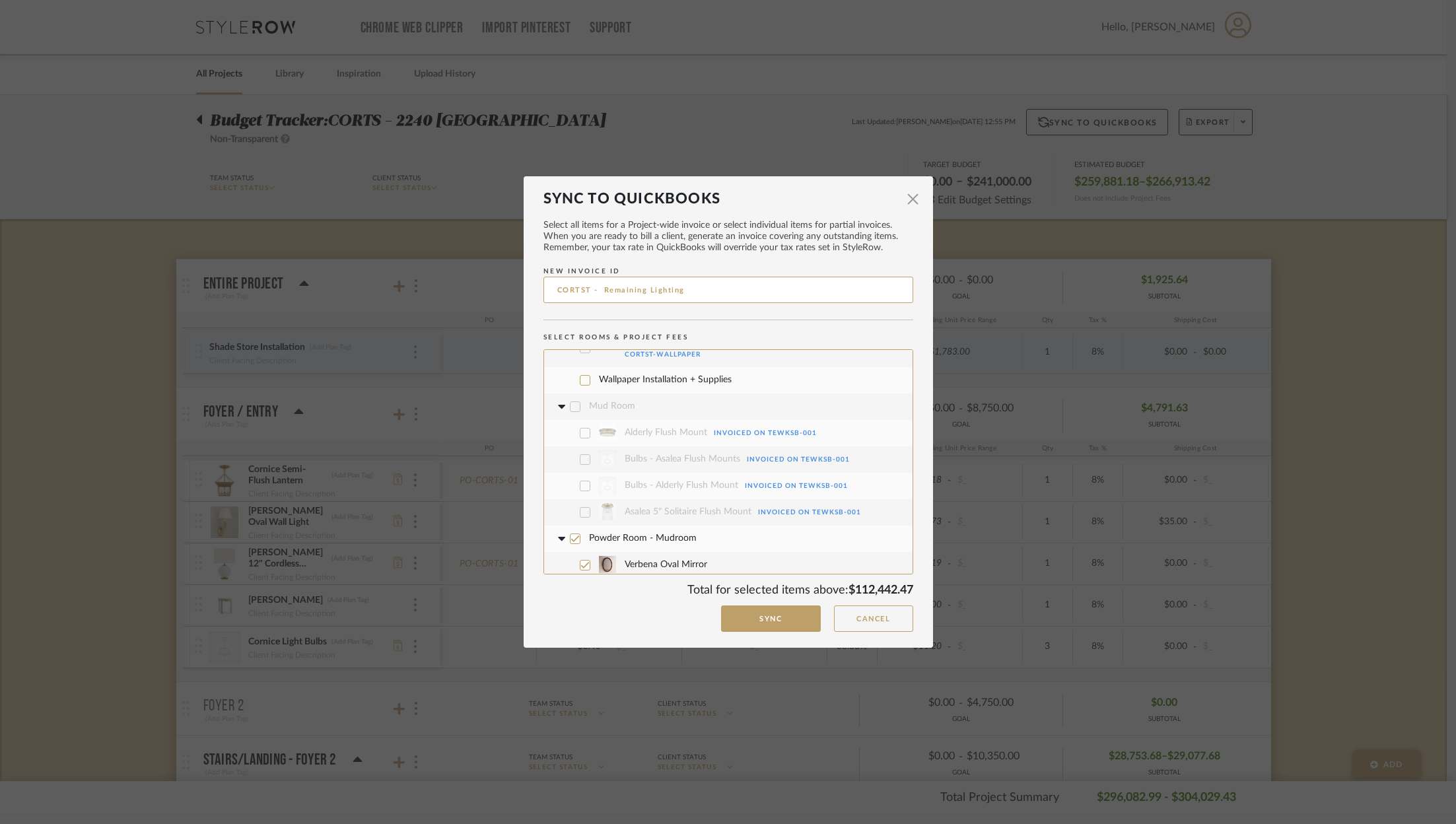
scroll to position [2615, 0]
click at [570, 526] on icon at bounding box center [575, 531] width 9 height 9
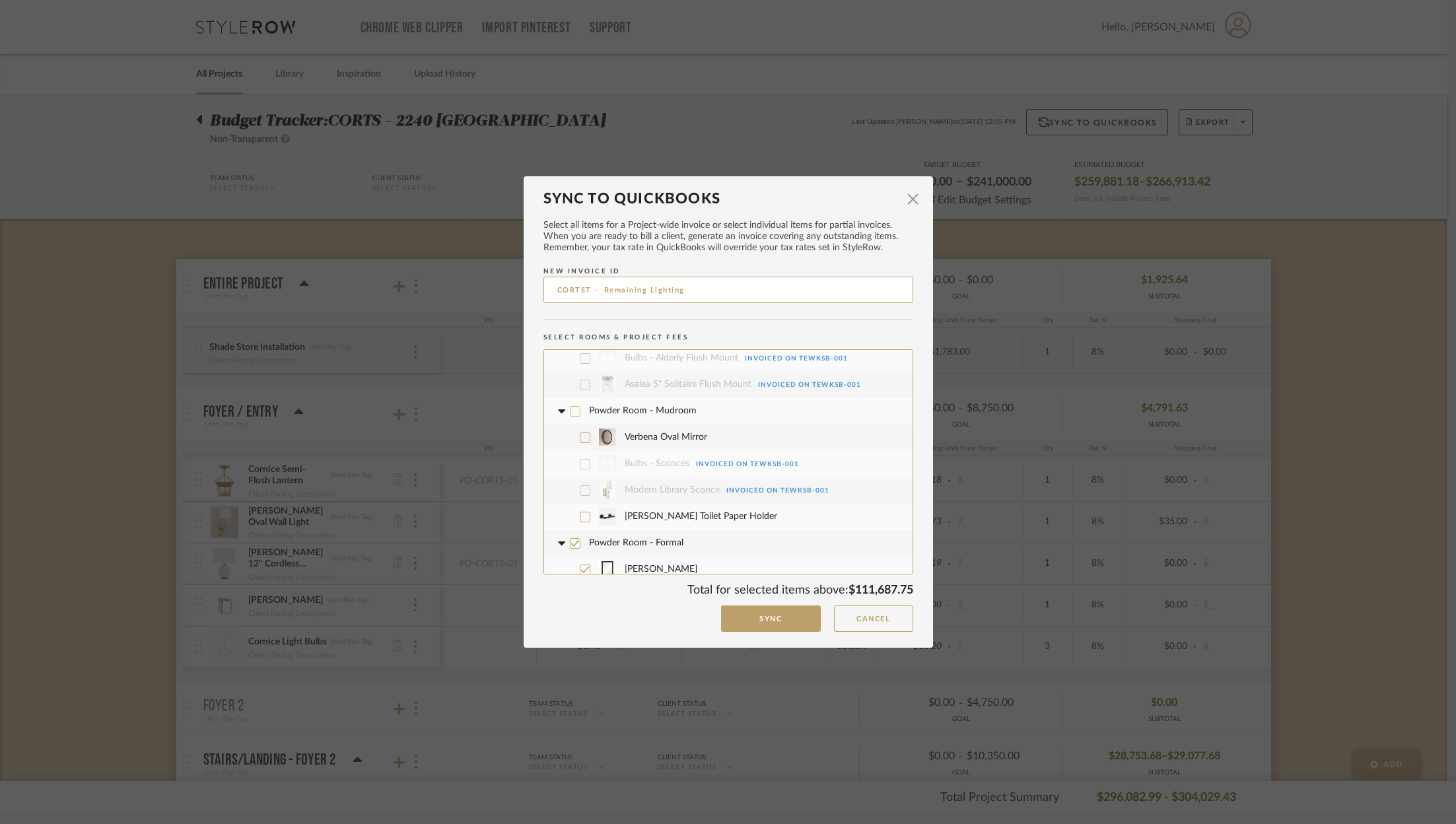
scroll to position [2747, 0]
click at [570, 517] on label "Powder Room - Formal" at bounding box center [728, 530] width 348 height 26
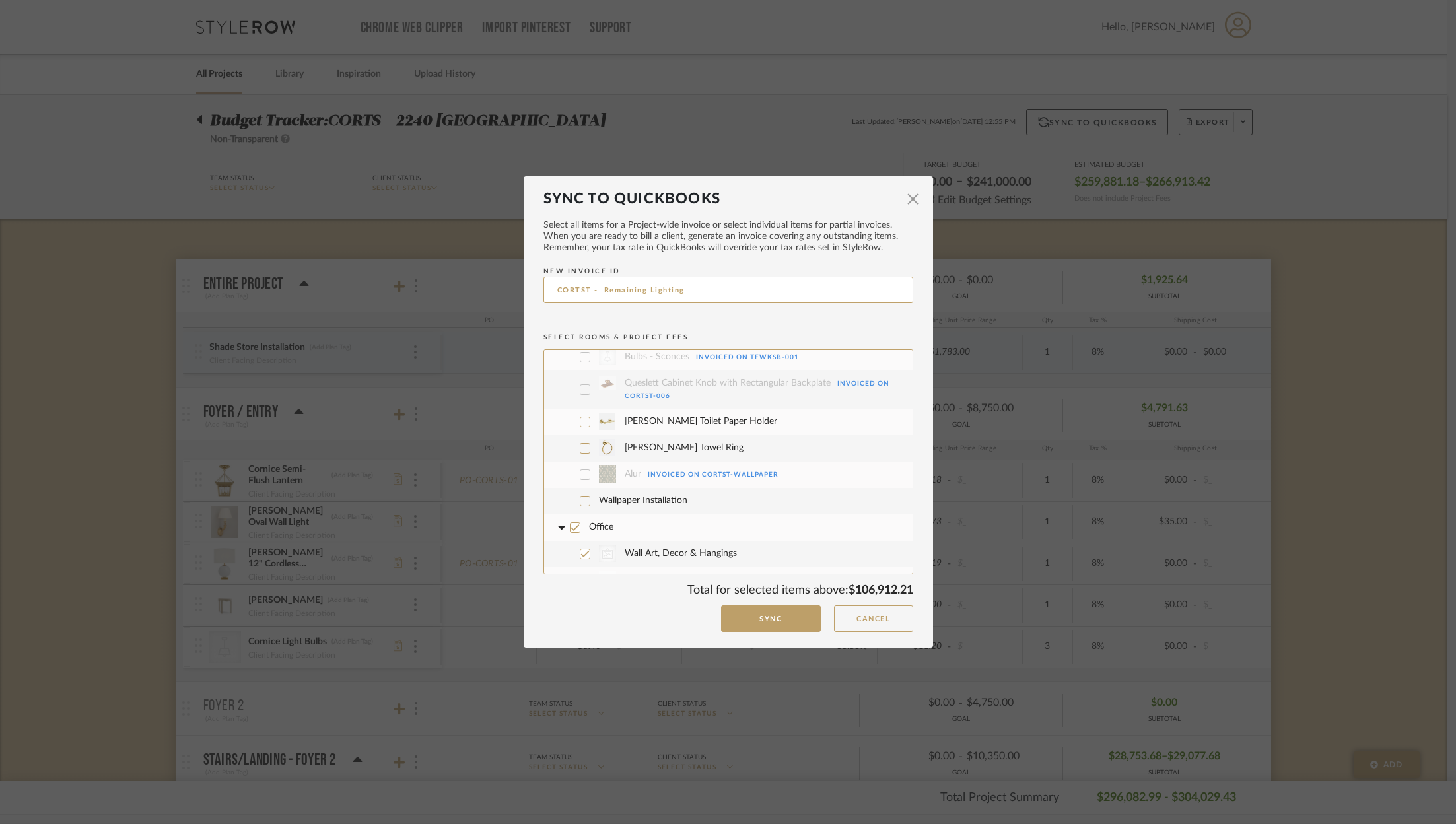
scroll to position [3054, 0]
click at [570, 523] on icon at bounding box center [575, 525] width 9 height 6
click at [560, 523] on icon at bounding box center [561, 525] width 14 height 5
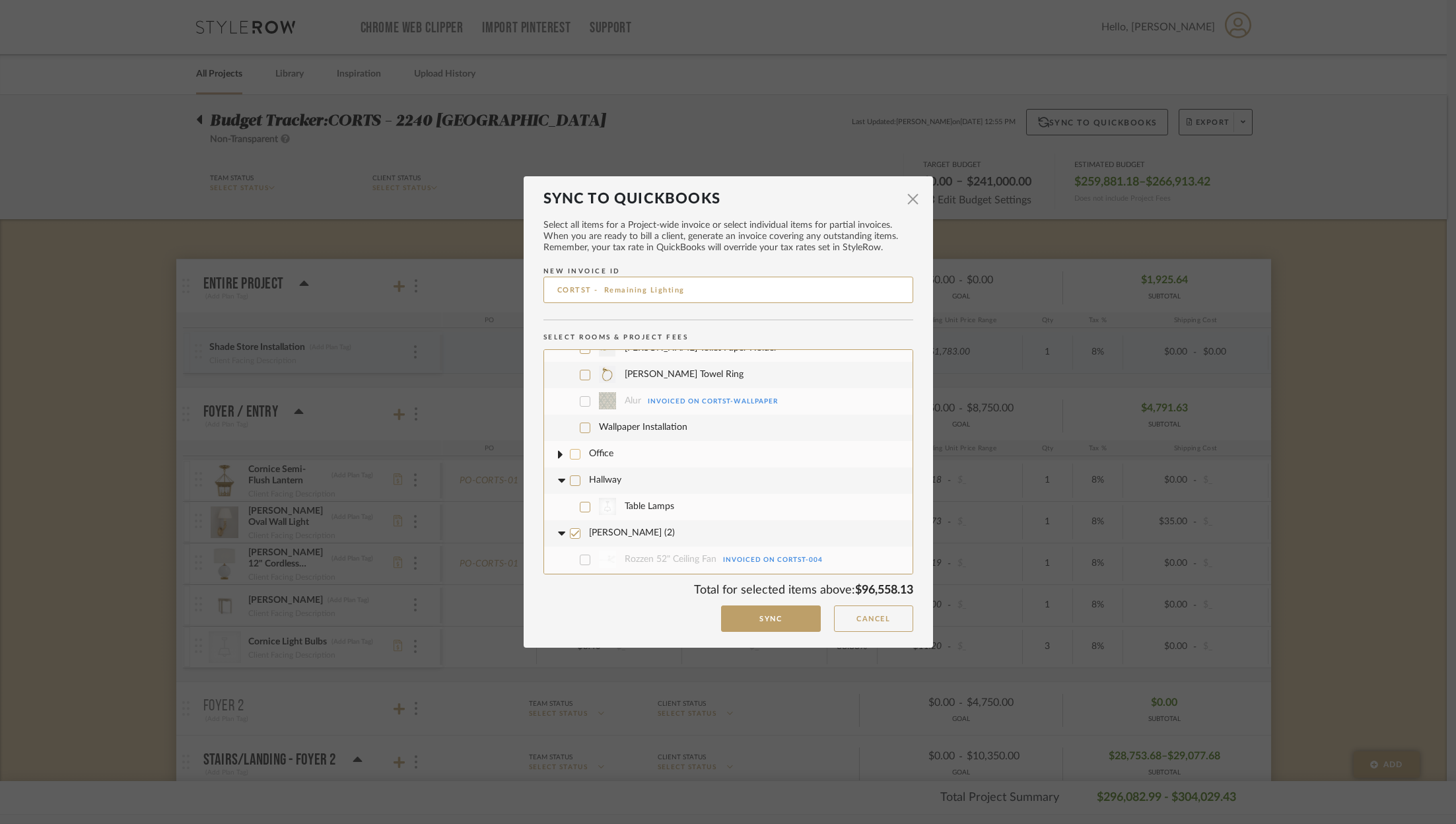
scroll to position [3158, 0]
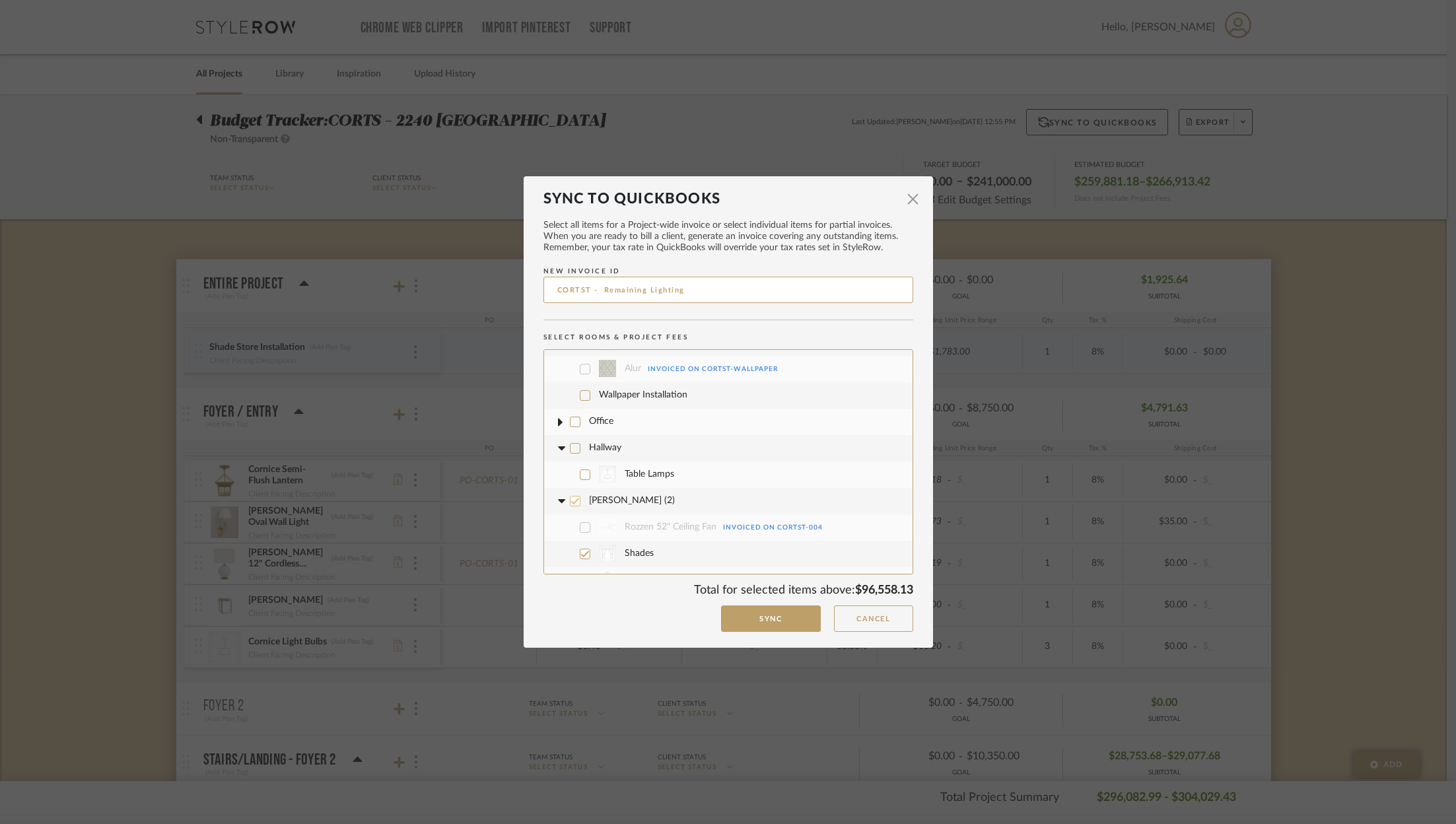
click at [572, 496] on icon at bounding box center [575, 501] width 9 height 9
click at [557, 498] on icon at bounding box center [561, 500] width 8 height 5
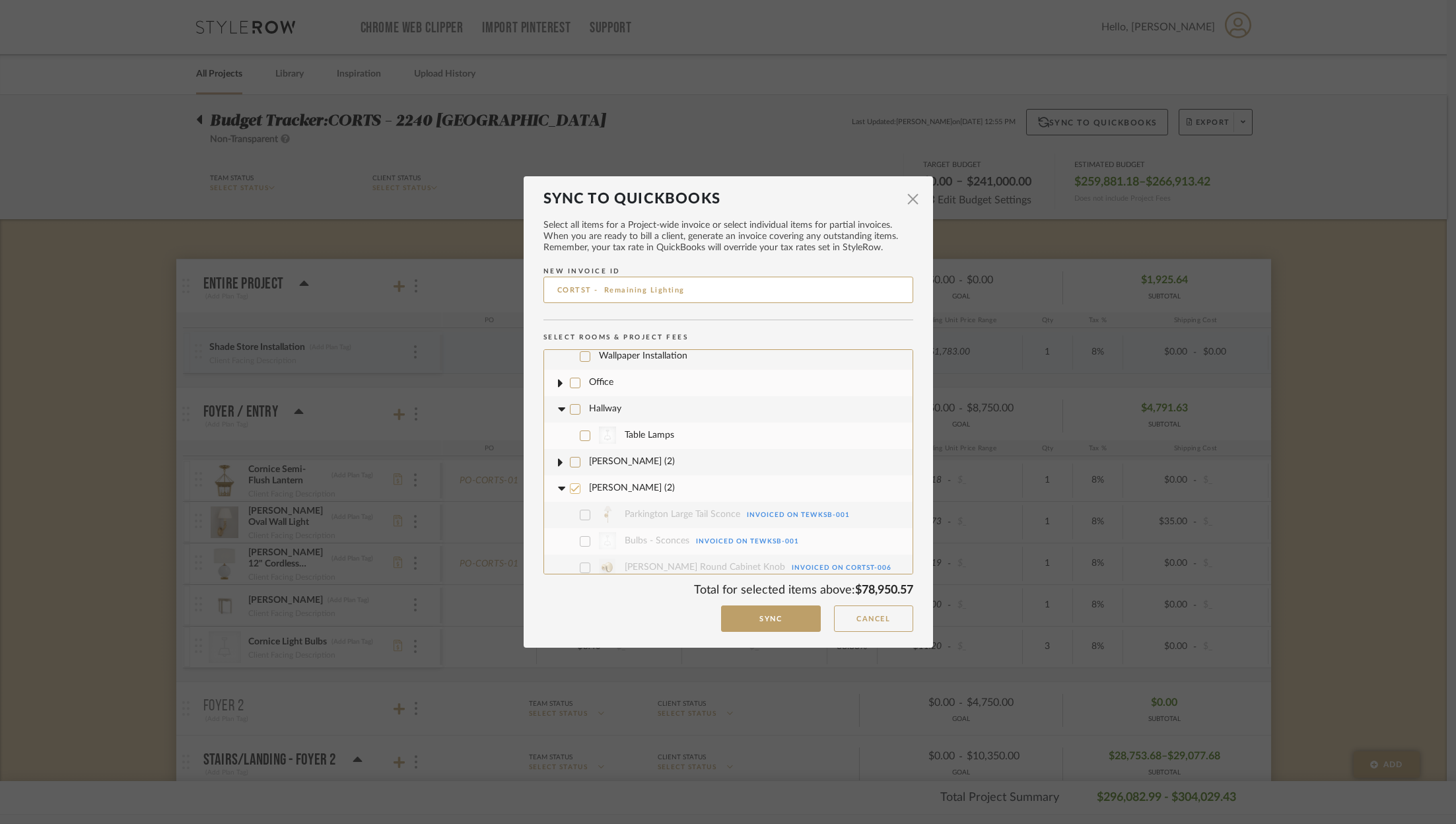
click at [575, 483] on div at bounding box center [575, 488] width 11 height 11
click at [558, 482] on fa-icon at bounding box center [561, 488] width 14 height 14
click at [571, 469] on icon at bounding box center [575, 472] width 9 height 6
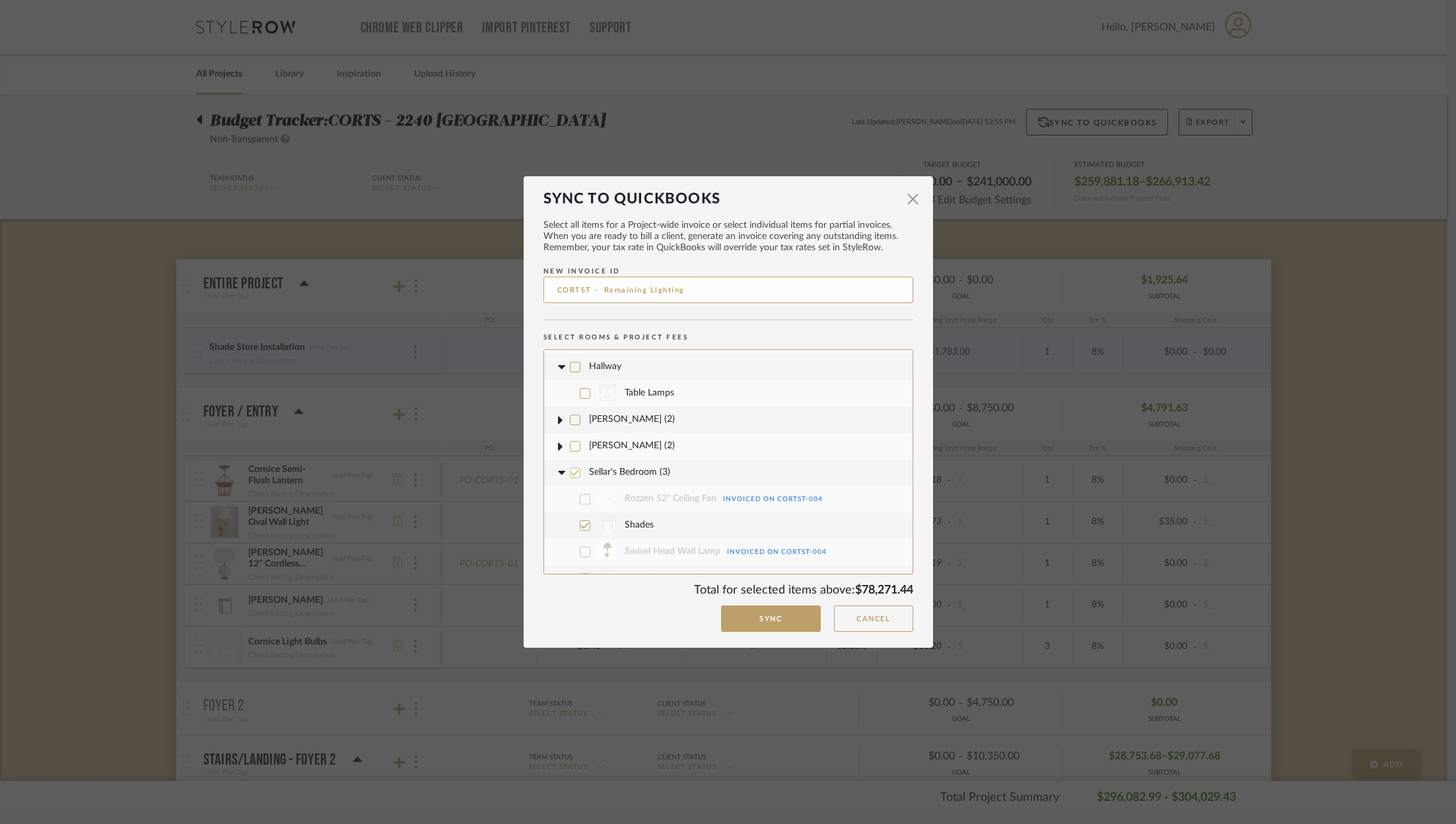
click at [557, 470] on icon at bounding box center [561, 472] width 8 height 5
click at [571, 435] on icon at bounding box center [575, 438] width 9 height 6
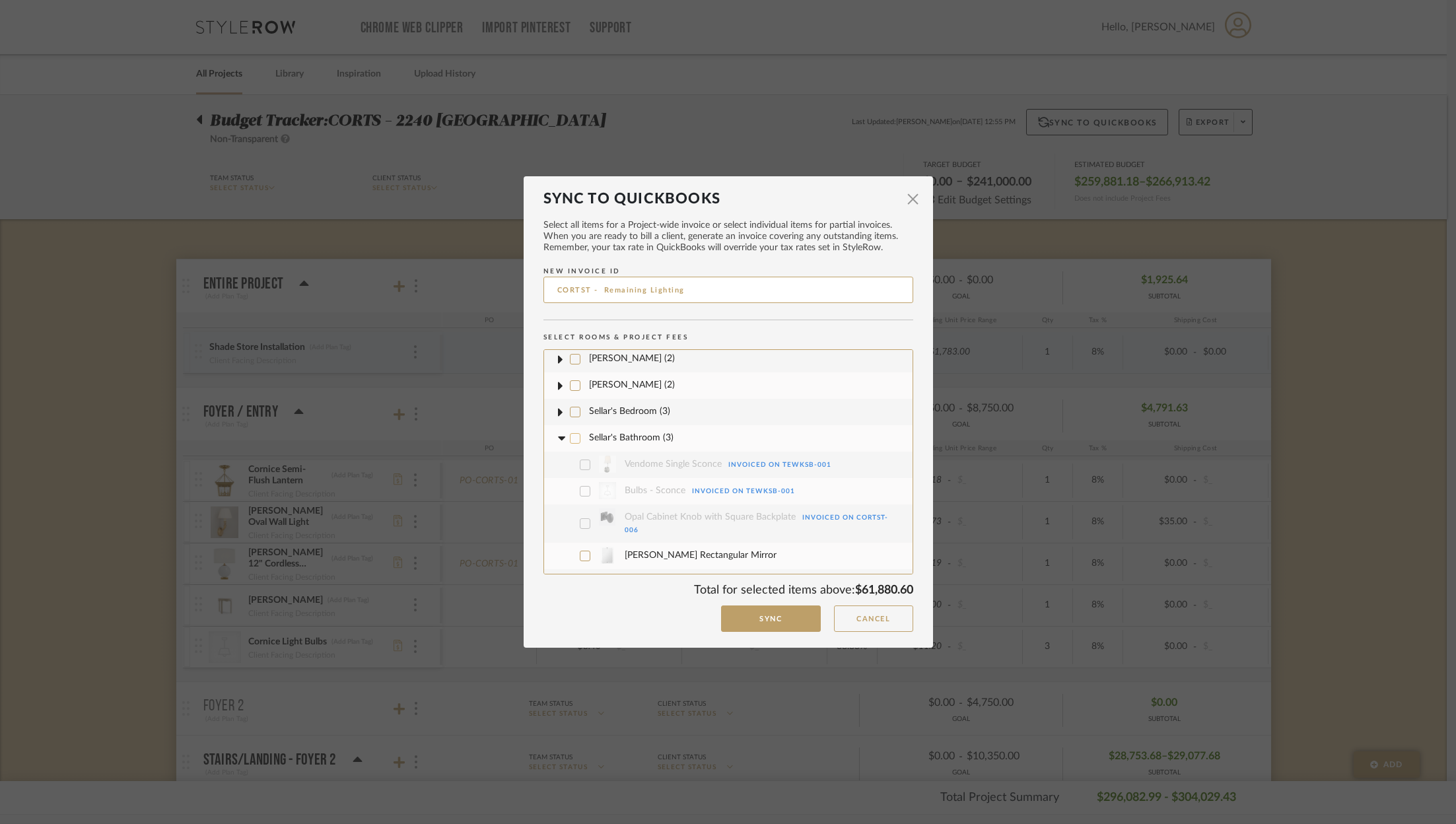
click at [557, 436] on icon at bounding box center [561, 438] width 8 height 5
click at [570, 460] on icon at bounding box center [575, 465] width 9 height 9
click at [557, 462] on icon at bounding box center [561, 464] width 8 height 5
click at [570, 488] on icon at bounding box center [575, 491] width 9 height 6
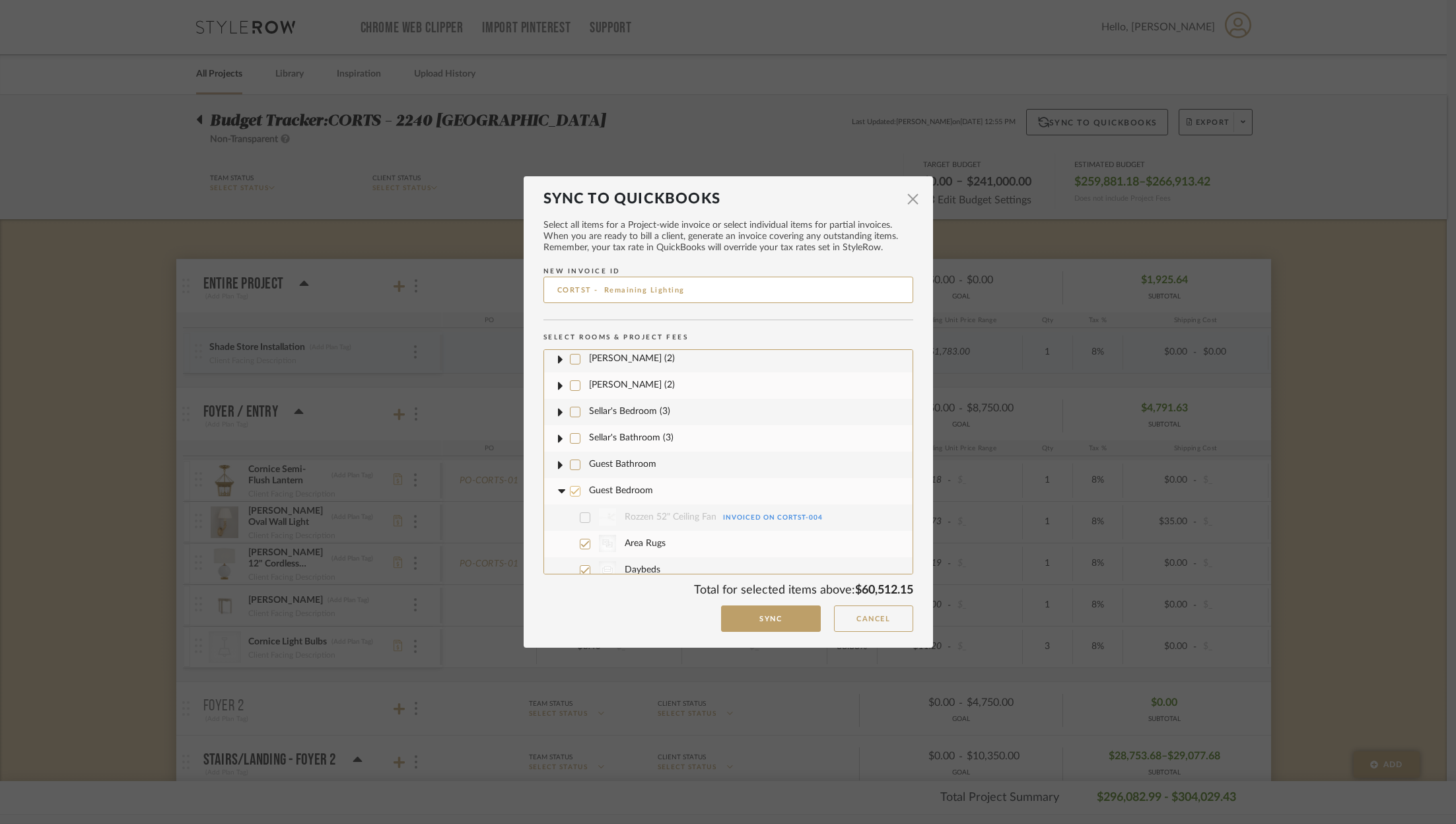
click at [557, 488] on icon at bounding box center [561, 490] width 8 height 5
click at [572, 514] on icon at bounding box center [575, 517] width 9 height 6
click at [557, 515] on icon at bounding box center [561, 517] width 8 height 5
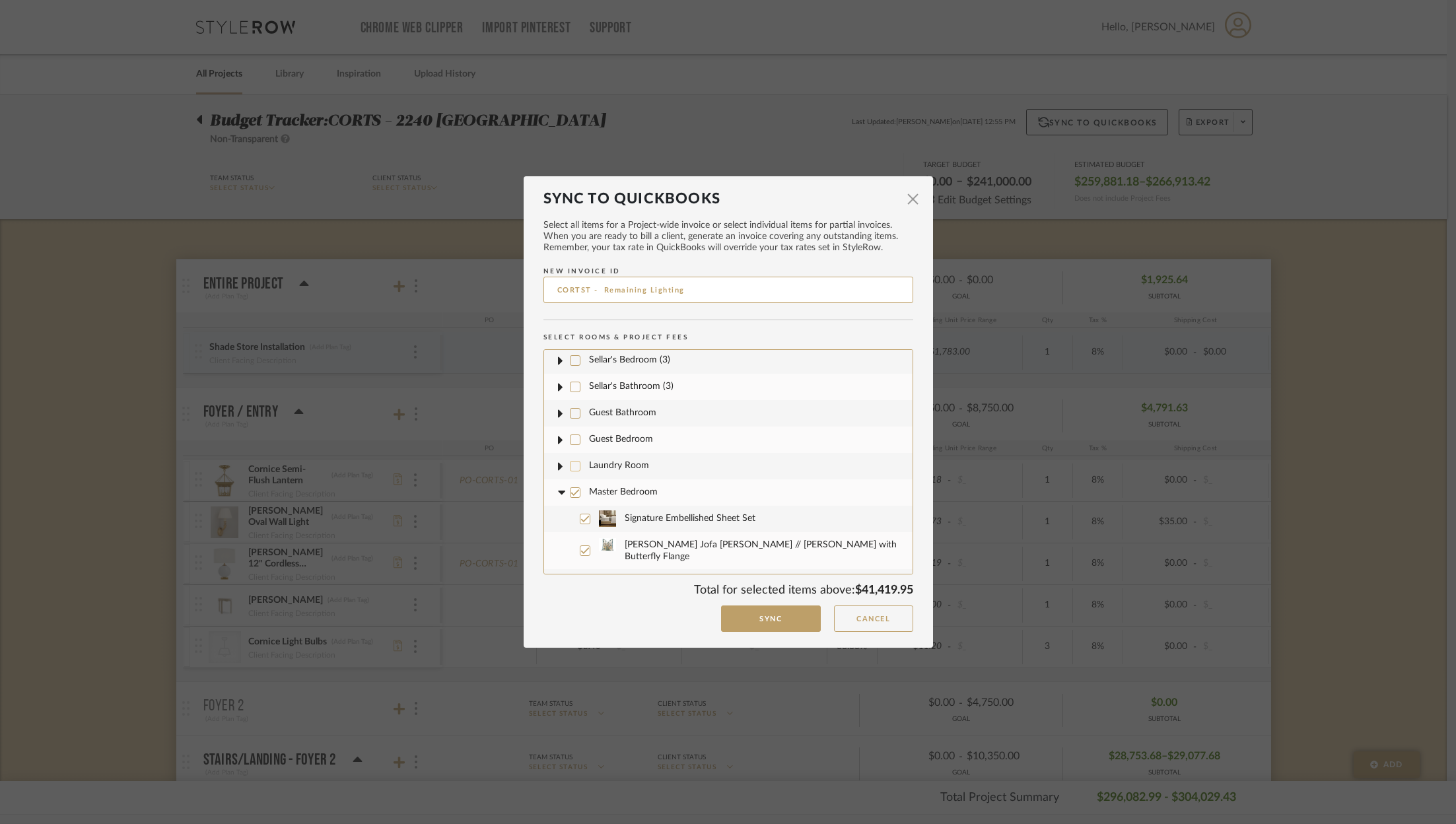
scroll to position [3357, 0]
click at [574, 482] on icon at bounding box center [575, 486] width 9 height 9
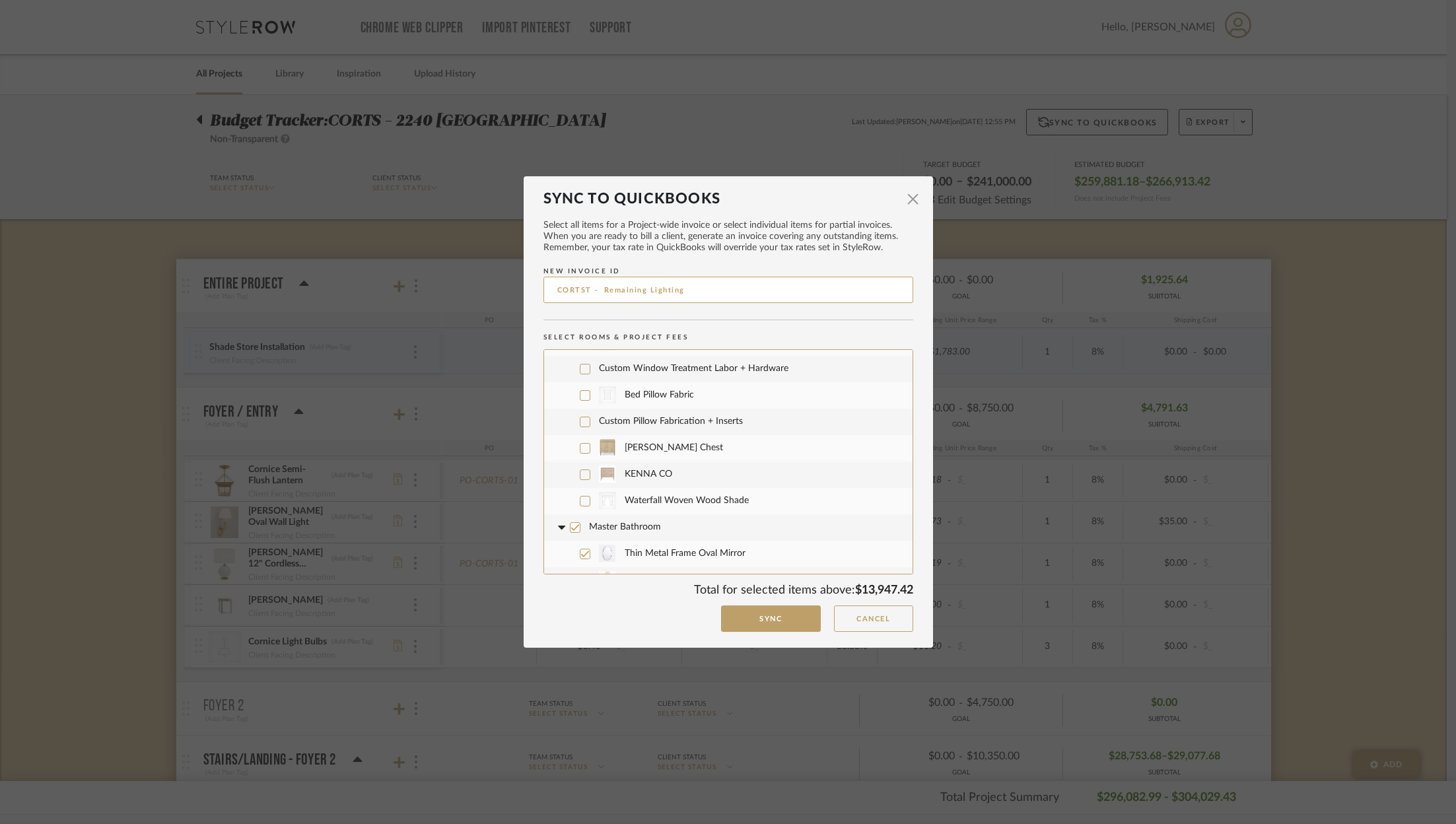
scroll to position [3778, 0]
click at [570, 521] on icon at bounding box center [575, 525] width 9 height 9
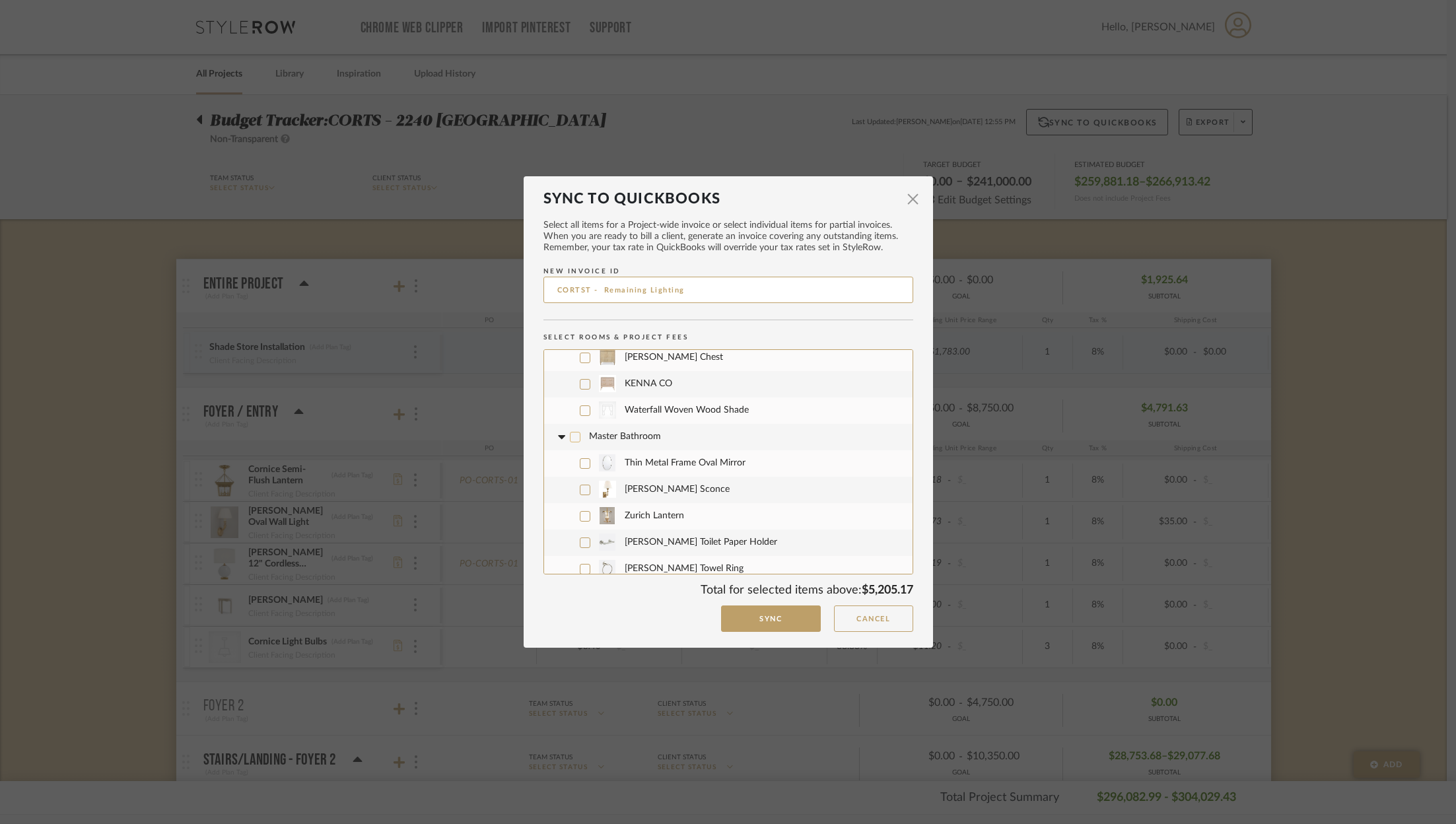
scroll to position [3867, 0]
click at [580, 485] on icon at bounding box center [585, 489] width 9 height 9
click at [586, 503] on label "Zurich Lantern" at bounding box center [733, 515] width 338 height 26
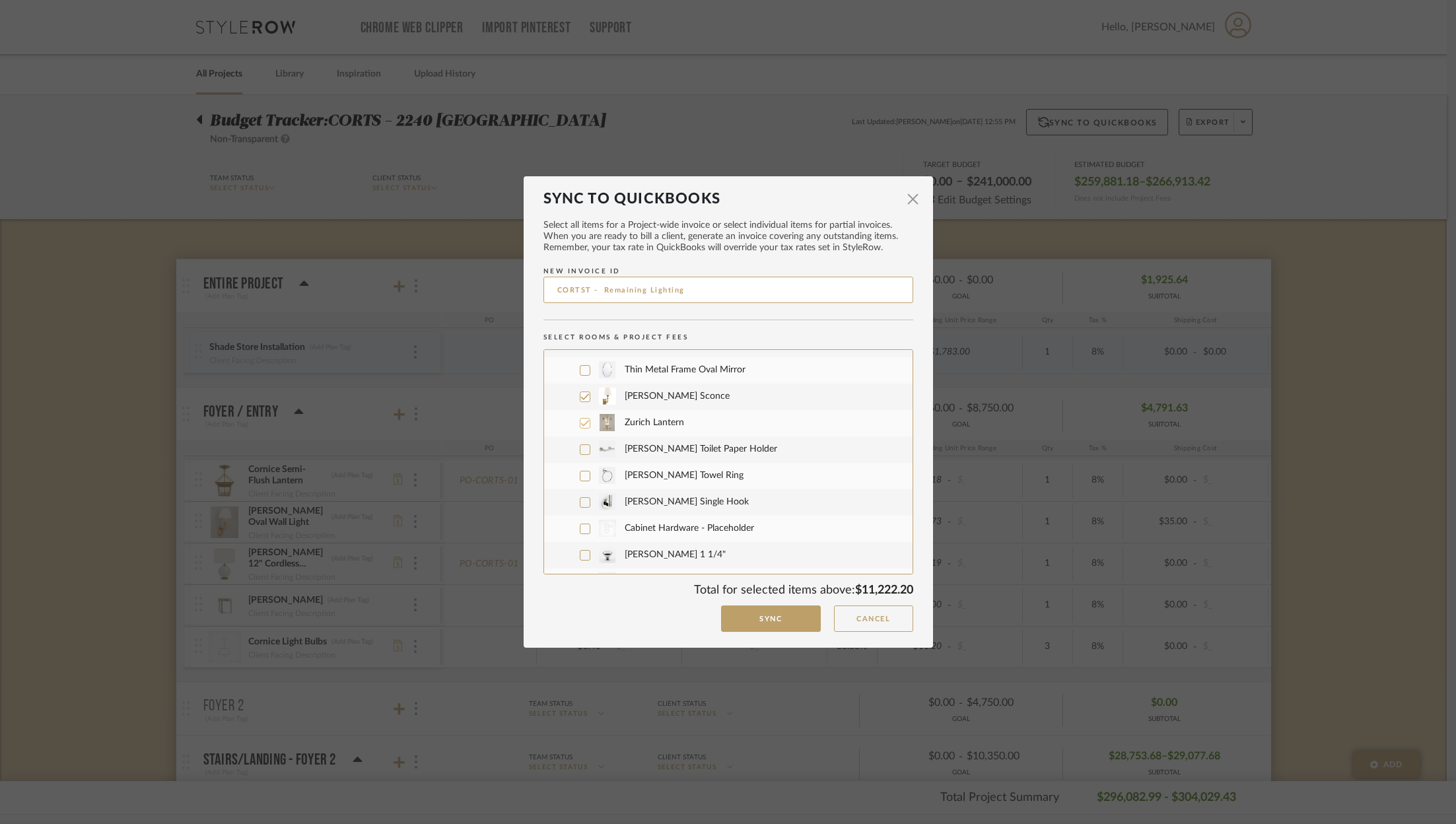
scroll to position [3986, 0]
click at [581, 551] on icon at bounding box center [585, 555] width 9 height 9
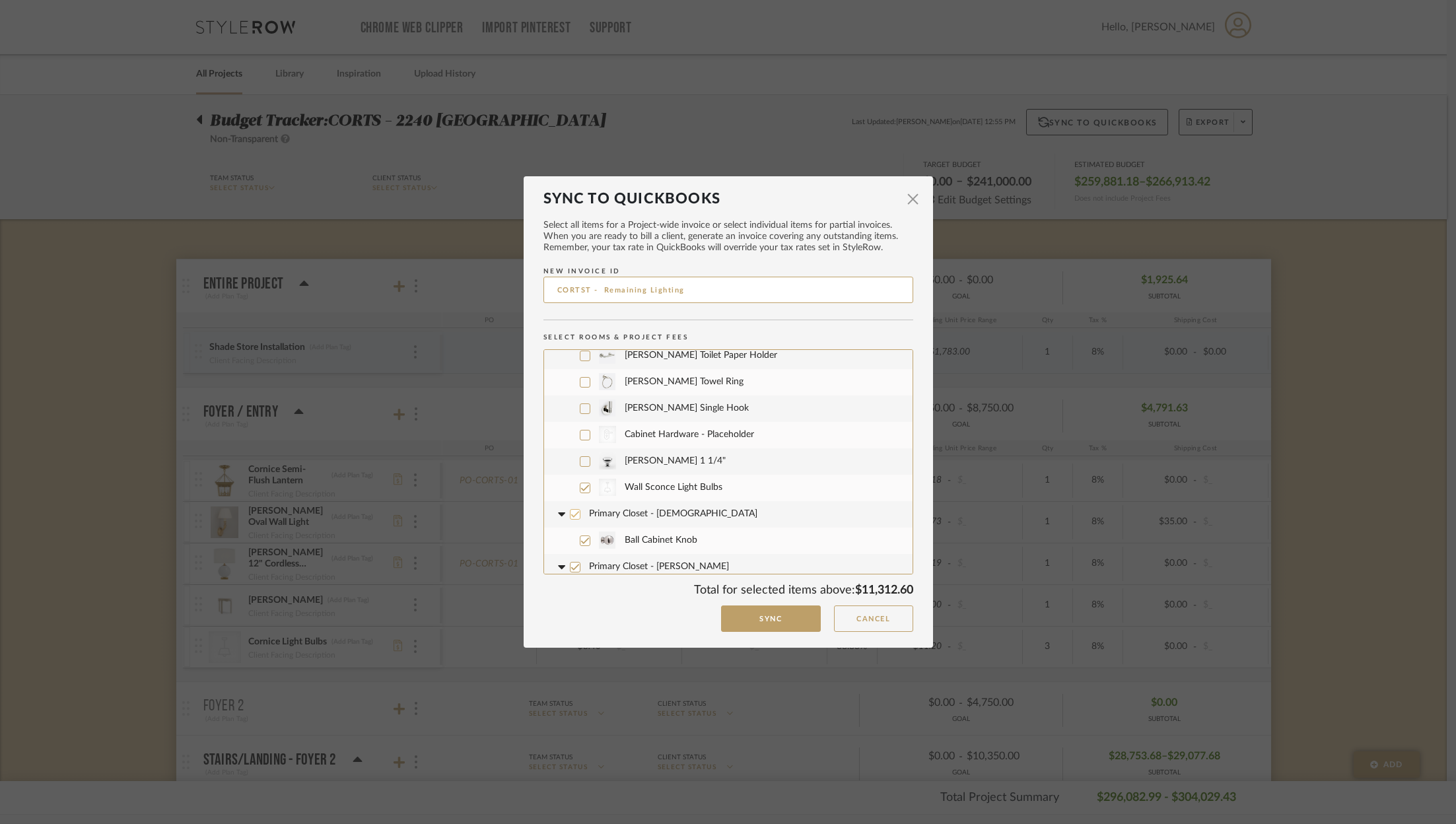
click at [570, 511] on icon at bounding box center [575, 514] width 9 height 6
click at [571, 532] on div at bounding box center [575, 538] width 11 height 11
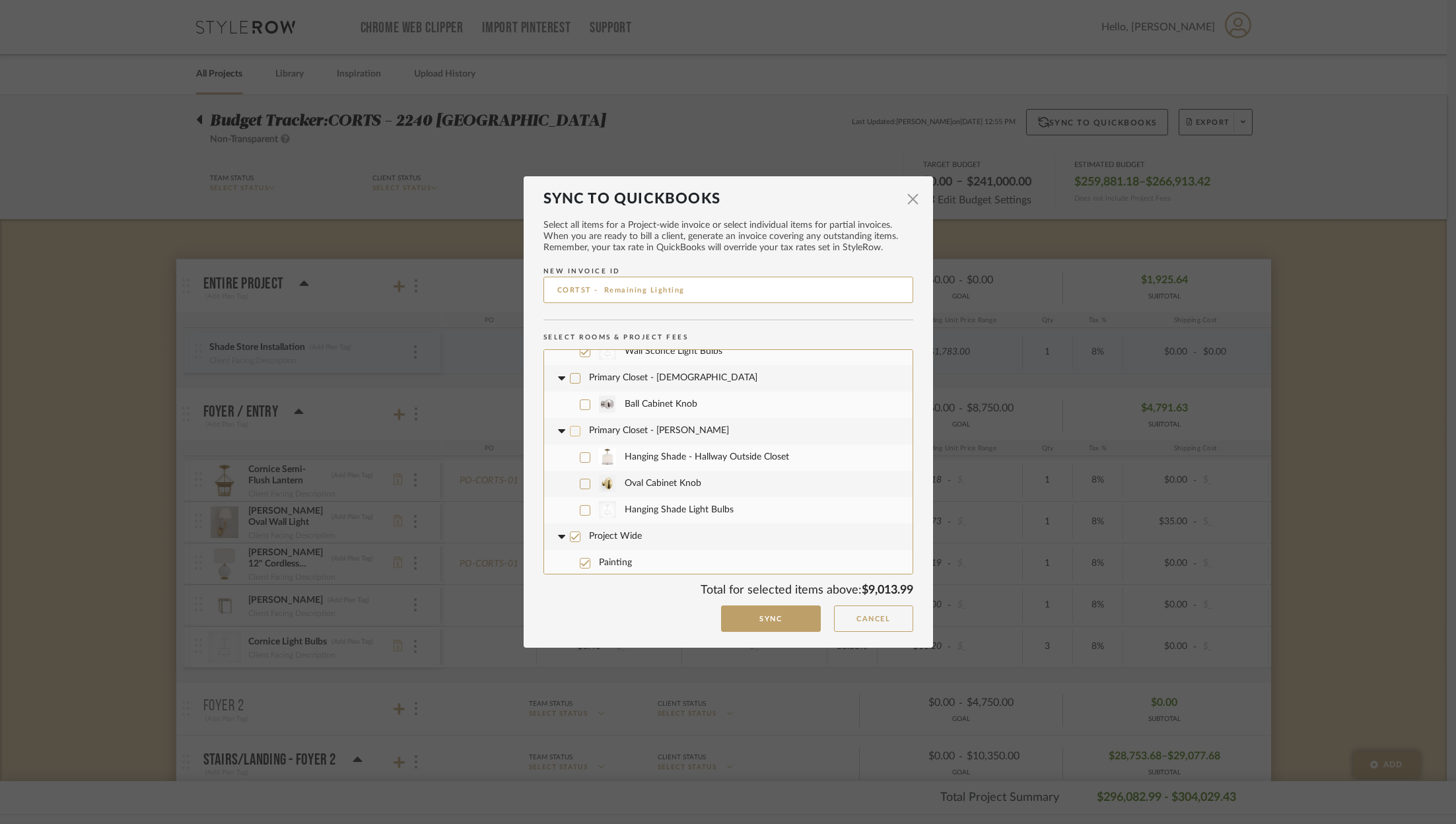
scroll to position [4189, 0]
click at [580, 505] on icon at bounding box center [585, 510] width 9 height 9
click at [580, 452] on icon at bounding box center [585, 457] width 9 height 9
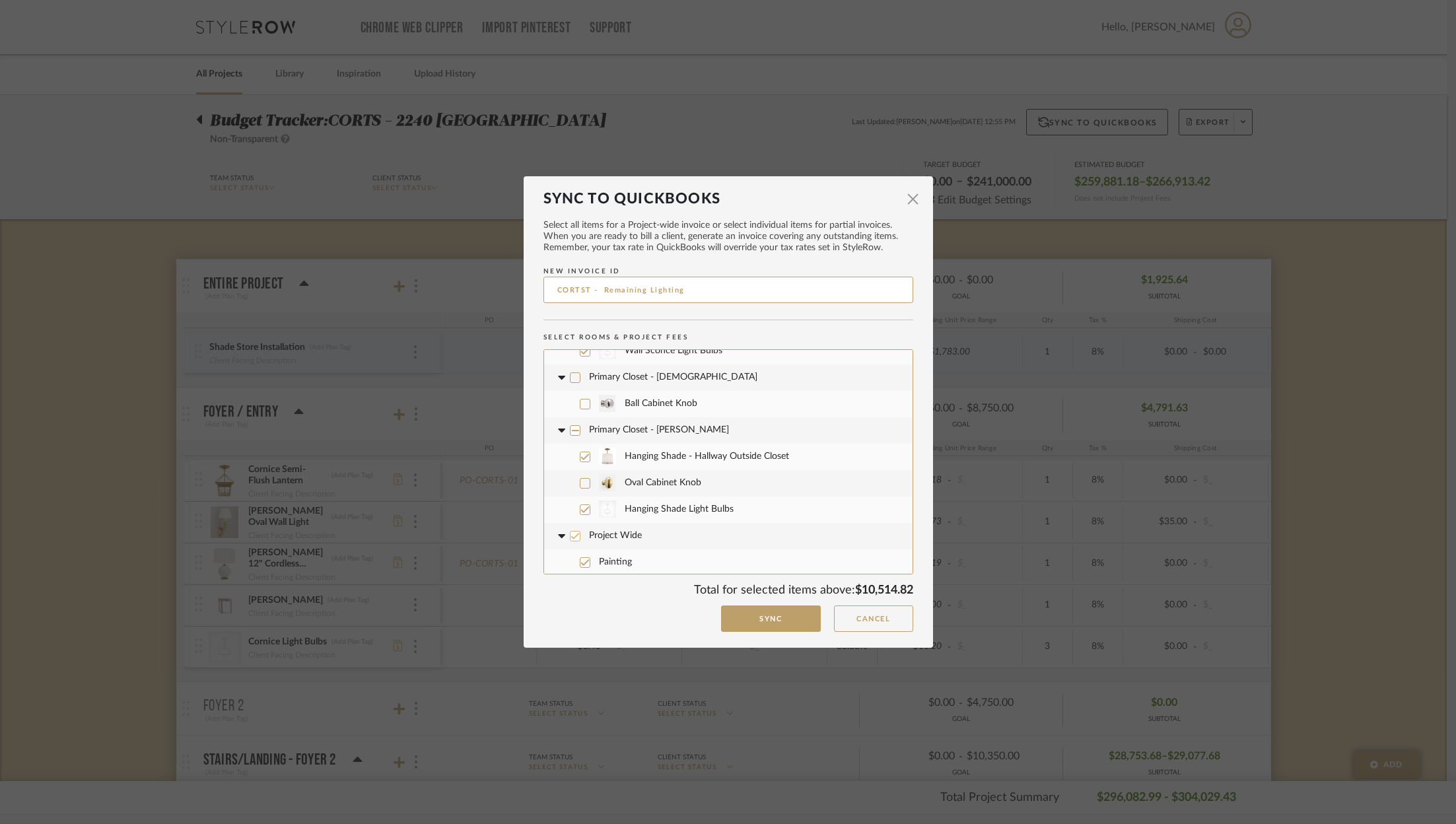
click at [570, 532] on icon at bounding box center [575, 536] width 9 height 9
click at [570, 584] on icon at bounding box center [575, 588] width 9 height 9
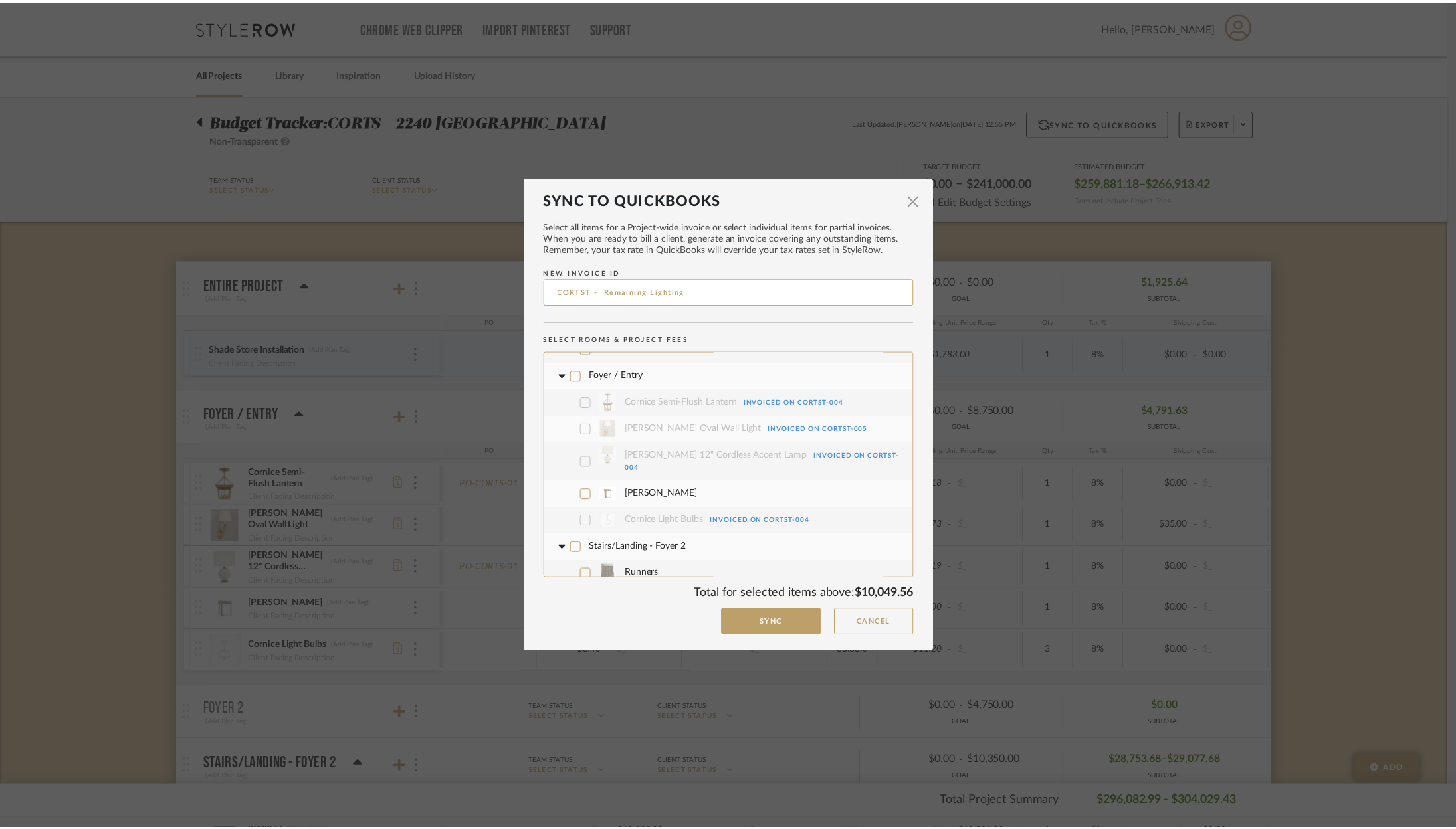
scroll to position [0, 0]
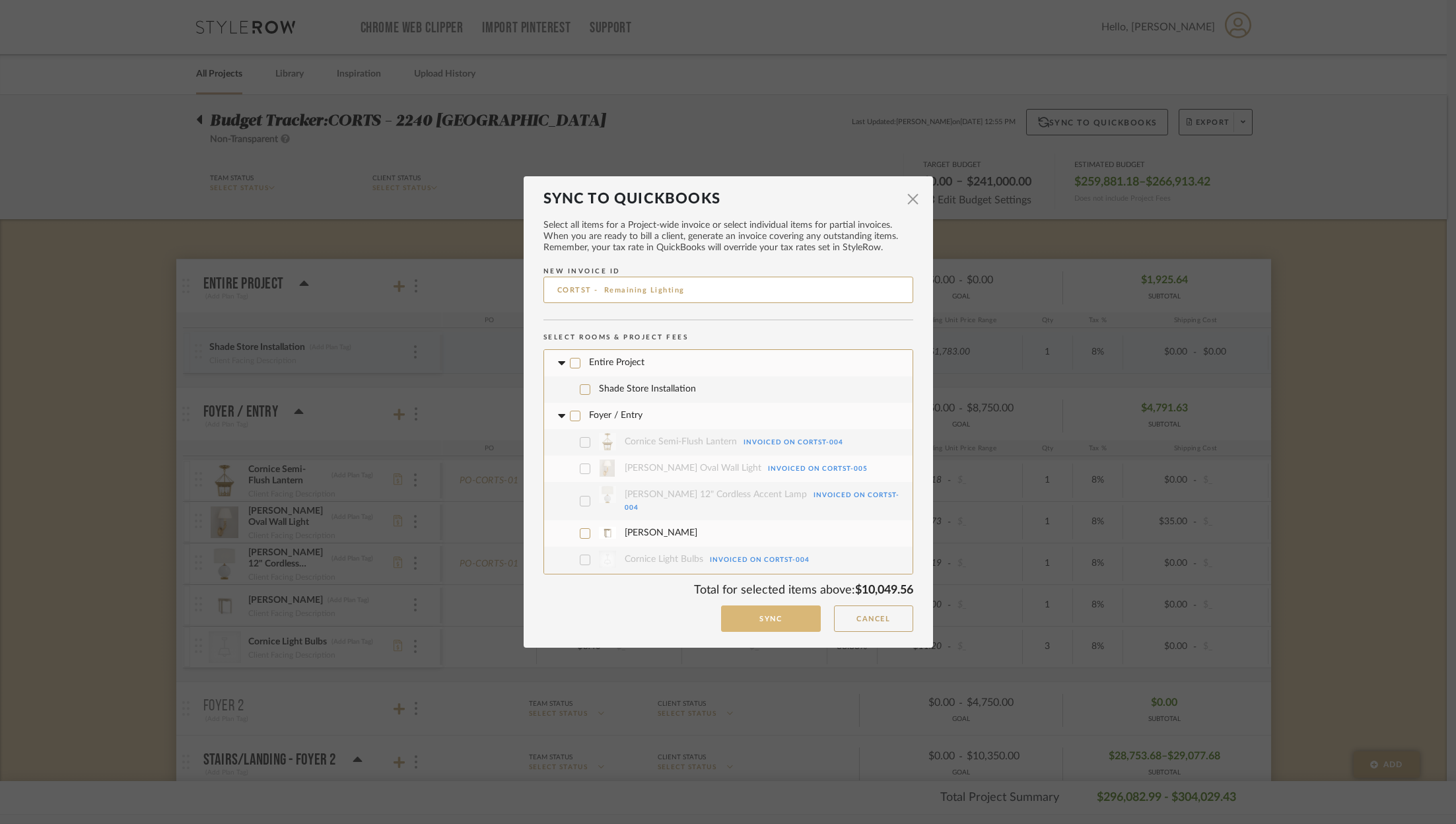
click at [771, 621] on button "Sync" at bounding box center [771, 619] width 99 height 27
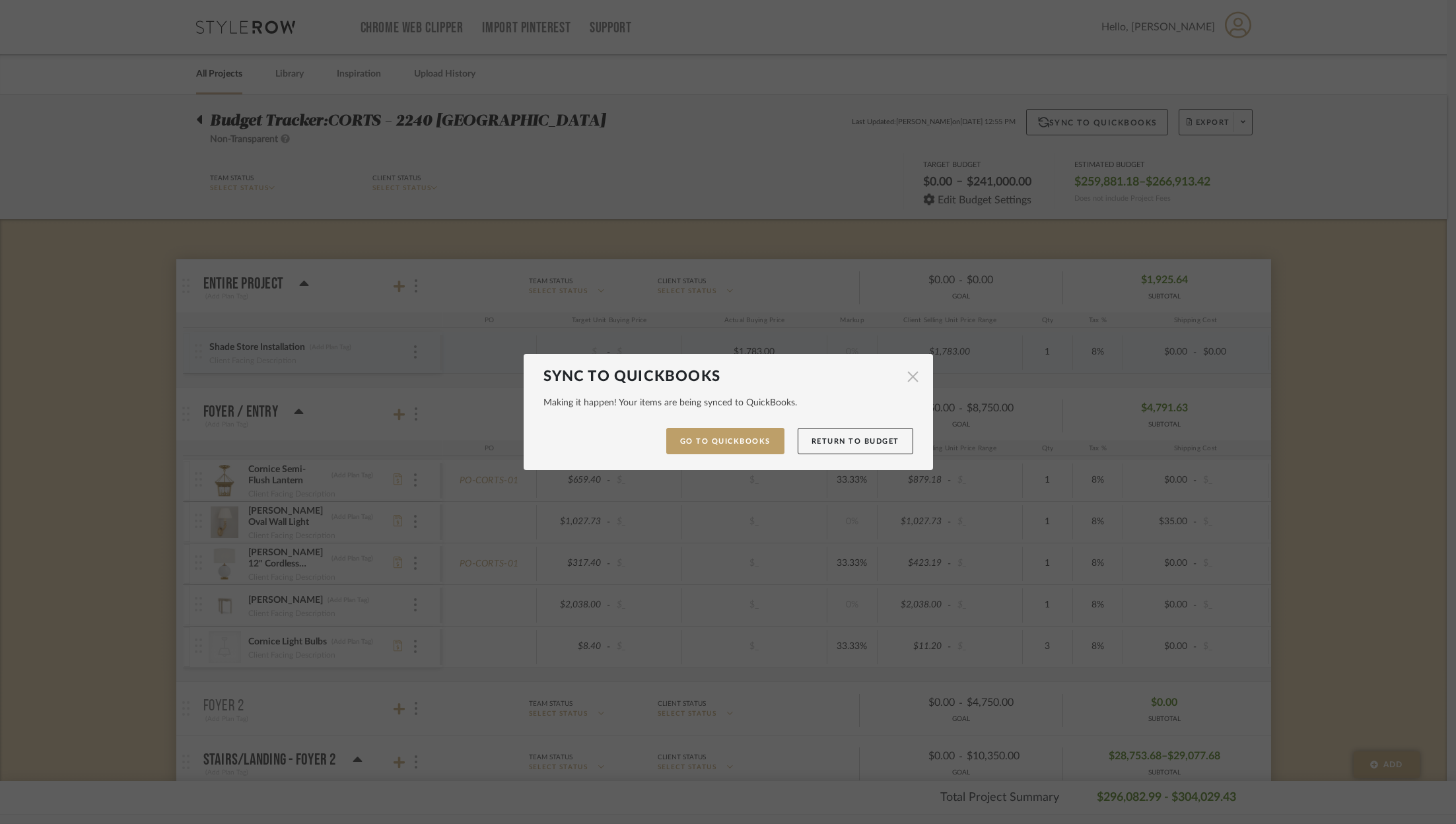
click at [904, 383] on span "button" at bounding box center [913, 376] width 26 height 26
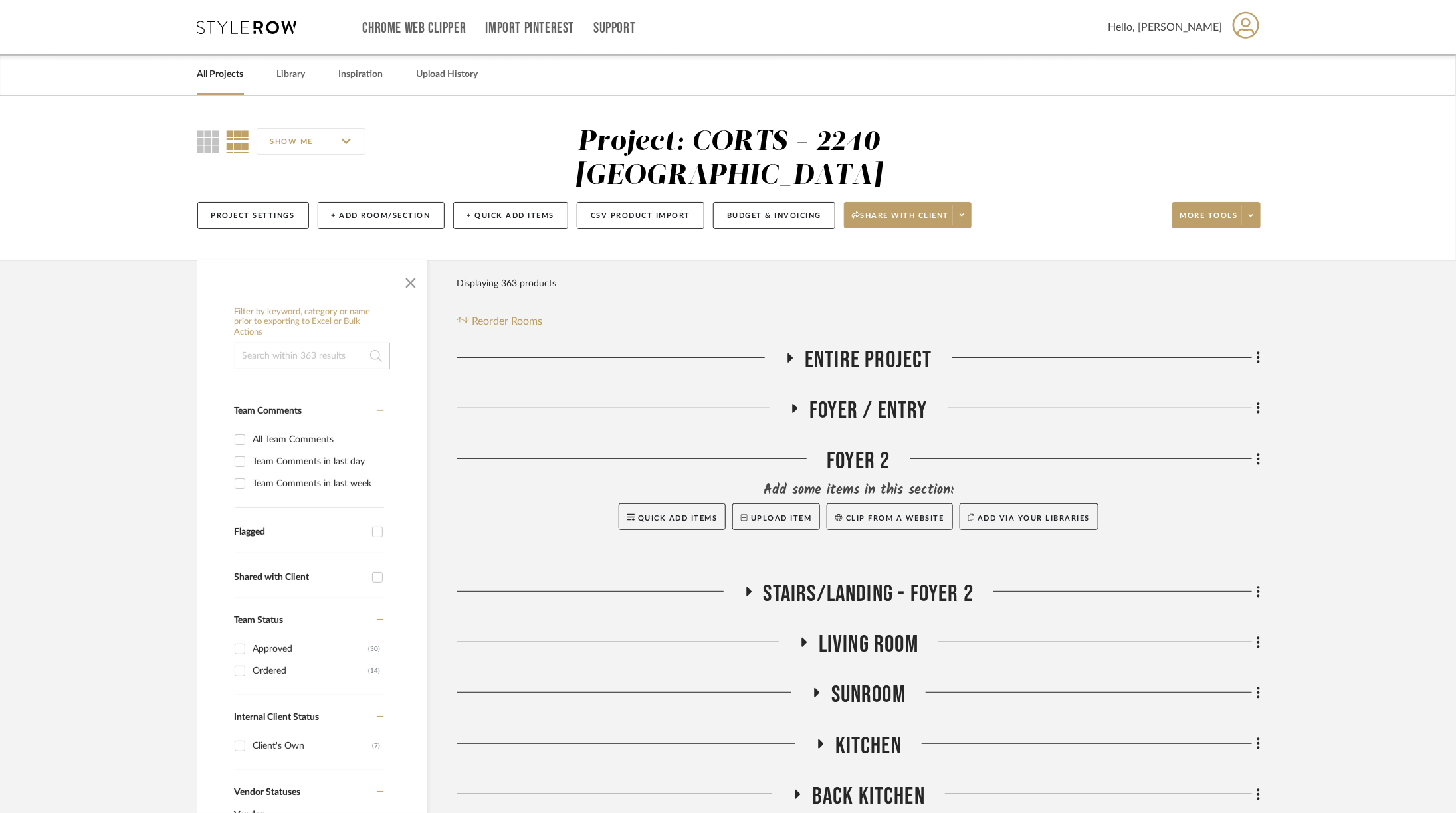
click at [243, 26] on icon at bounding box center [247, 27] width 100 height 14
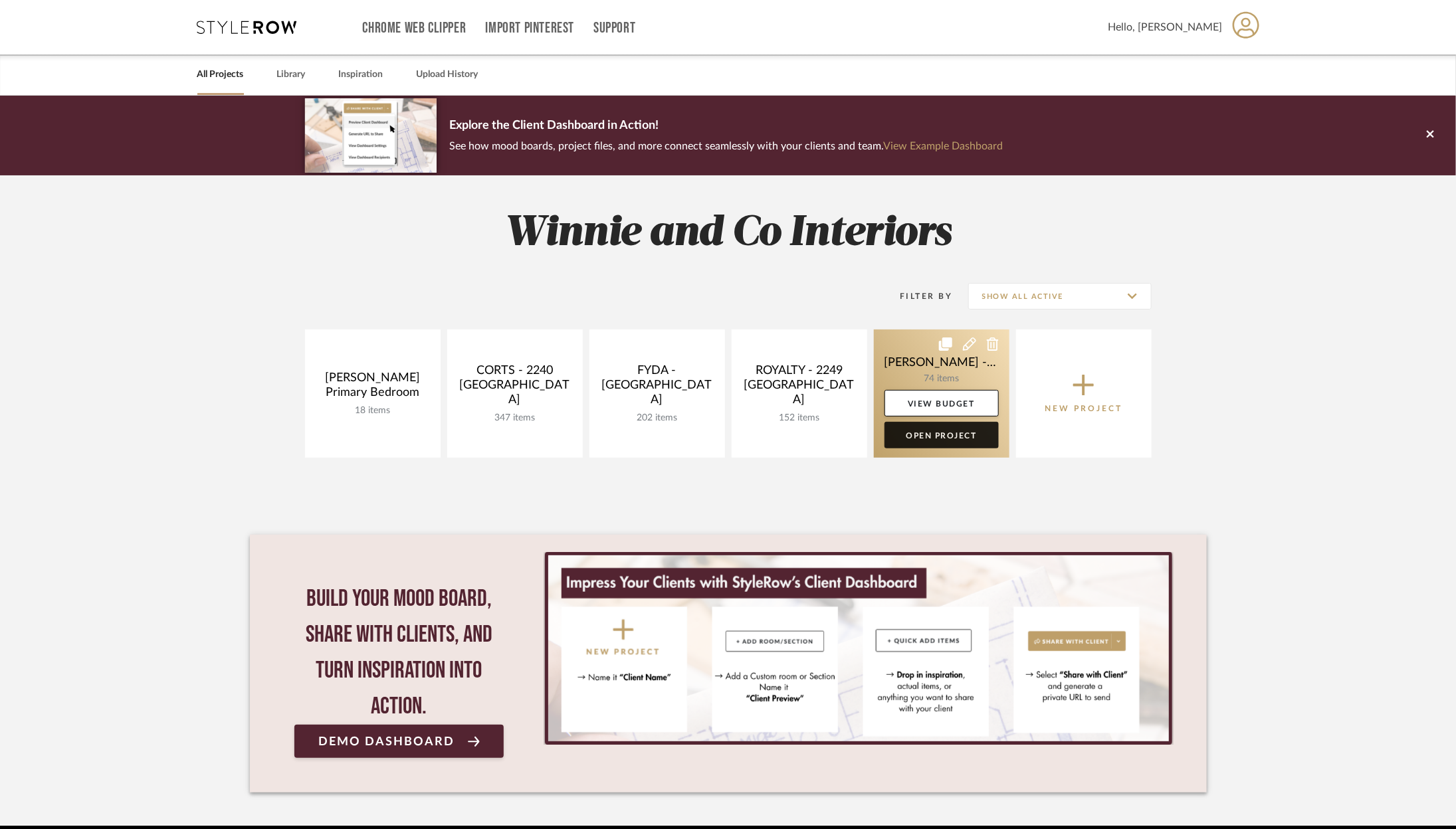
click at [923, 440] on link "Open Project" at bounding box center [942, 435] width 114 height 26
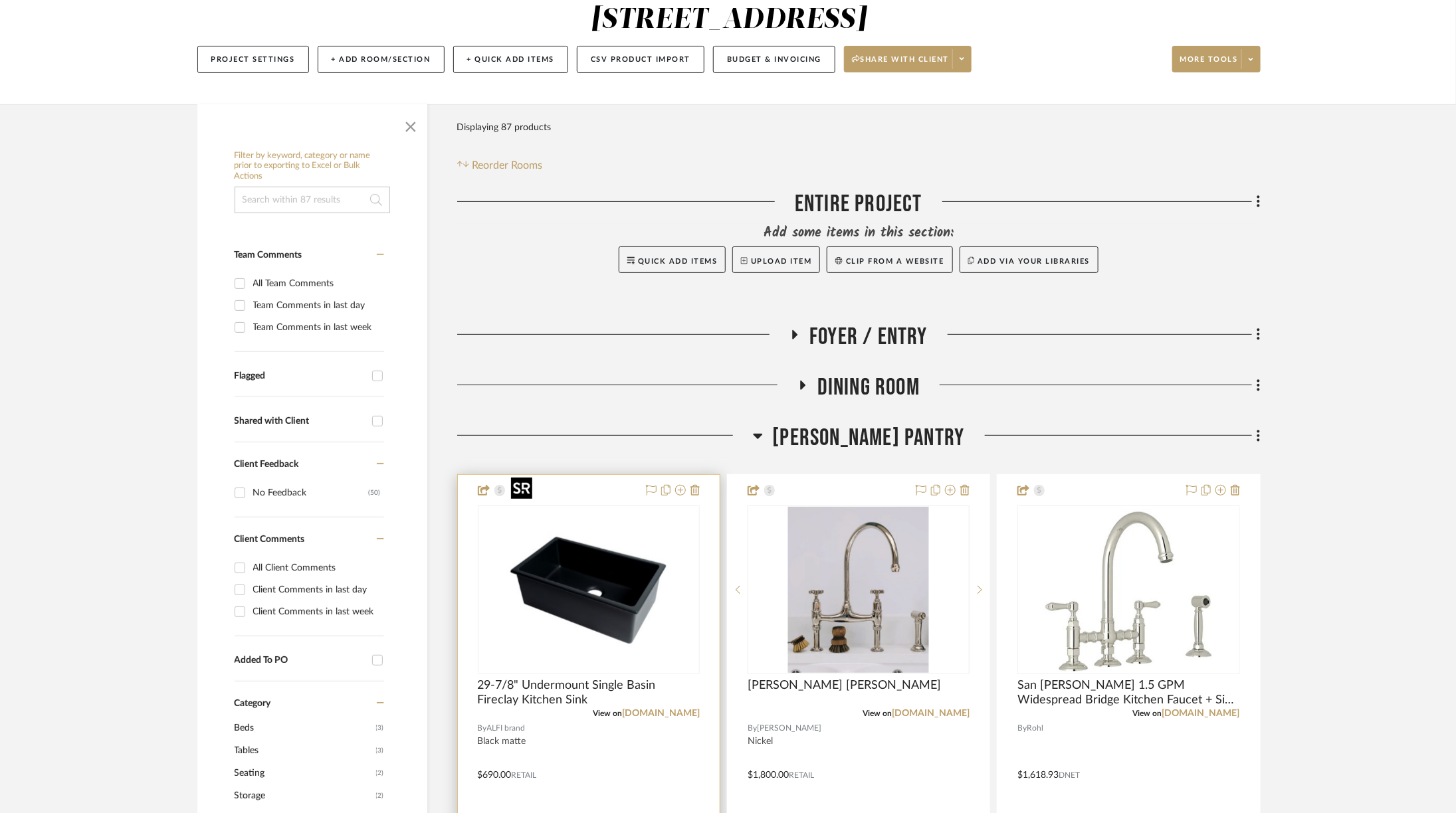
scroll to position [157, 0]
click at [679, 708] on link "[DOMAIN_NAME]" at bounding box center [661, 712] width 78 height 9
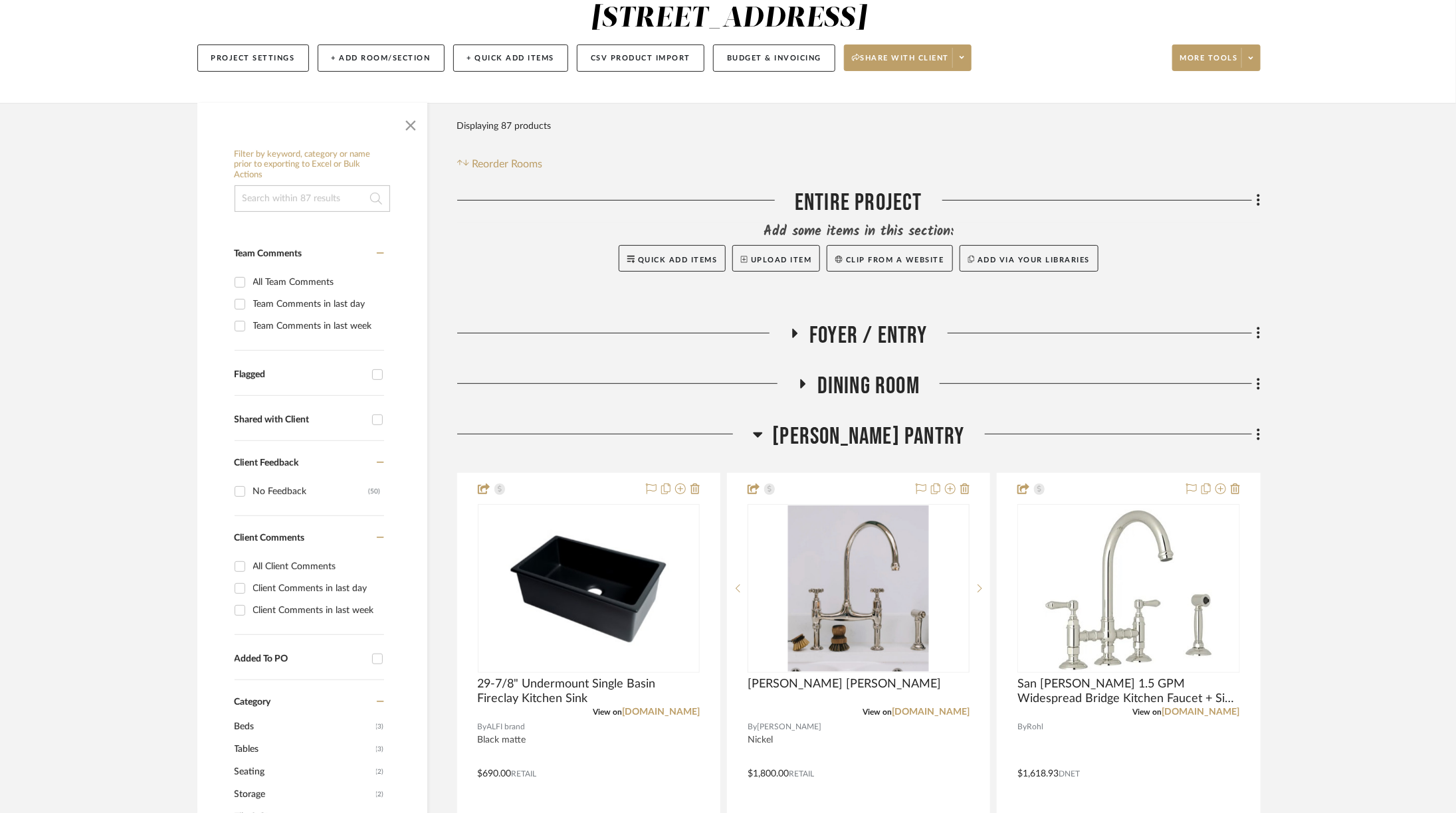
scroll to position [0, 0]
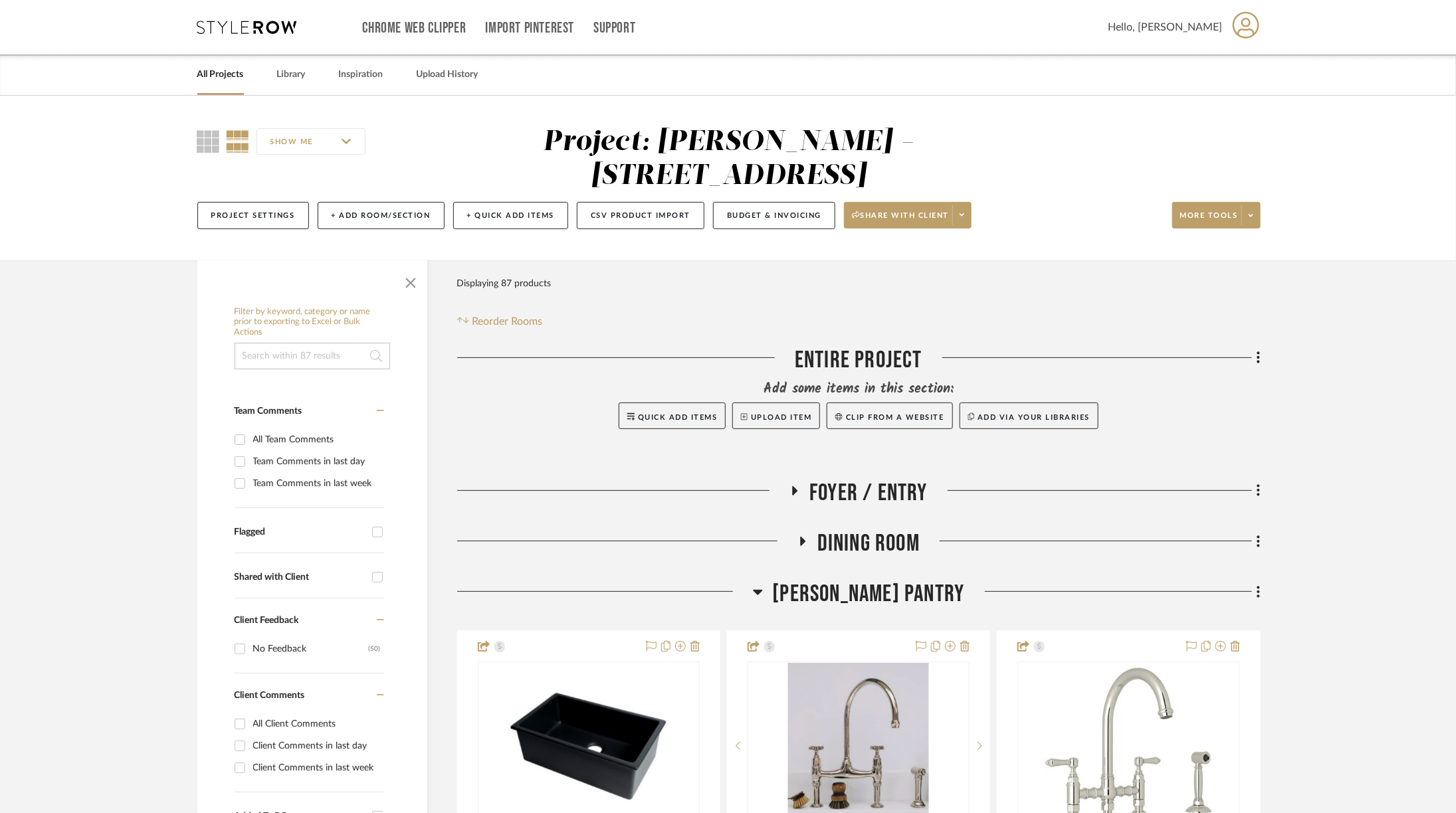
click at [256, 16] on div "Chrome Web Clipper Import Pinterest Support All Projects Library Inspiration Up…" at bounding box center [728, 27] width 1063 height 55
click at [253, 26] on icon at bounding box center [247, 27] width 100 height 14
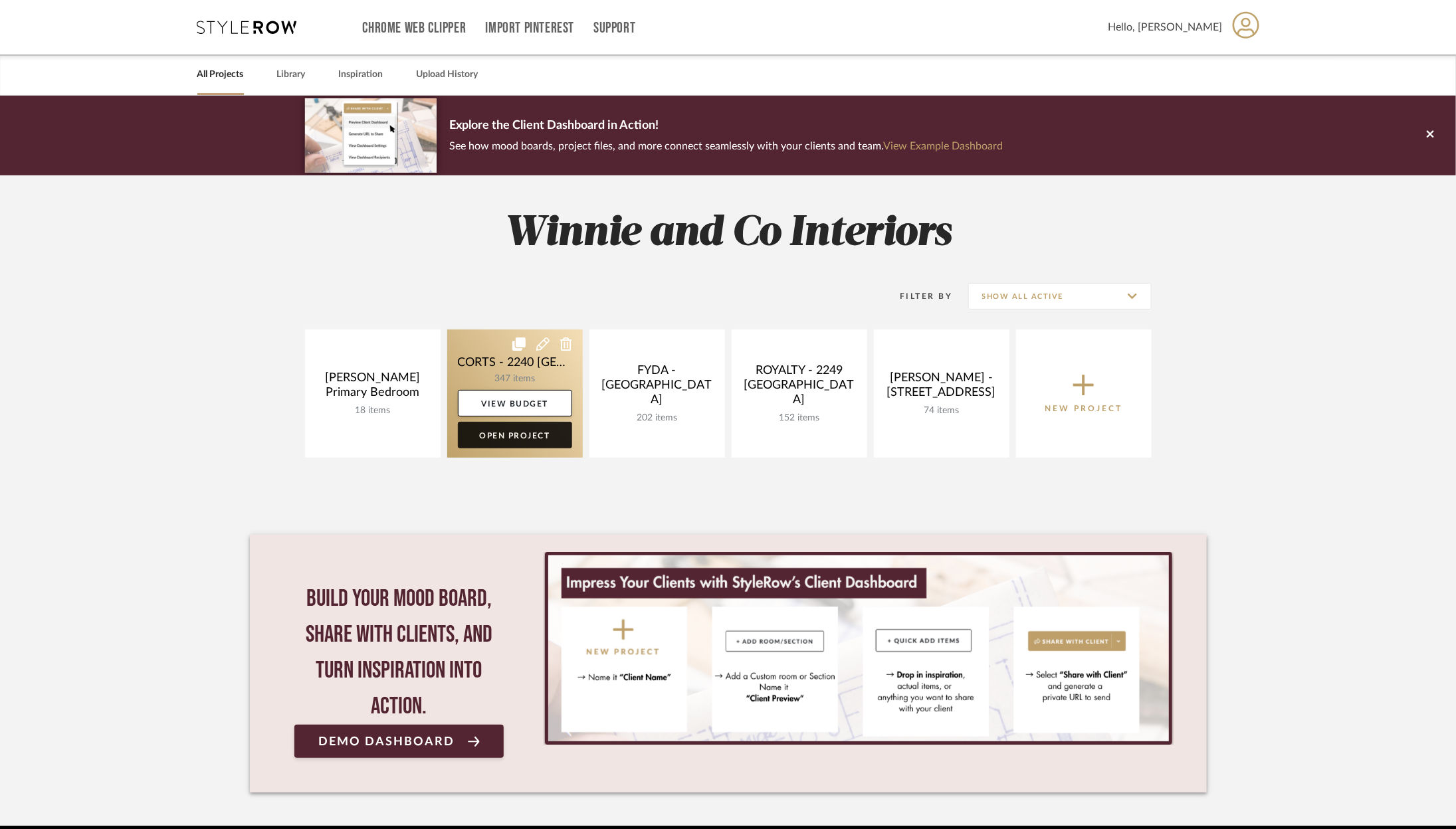
click at [524, 433] on link "Open Project" at bounding box center [515, 435] width 114 height 26
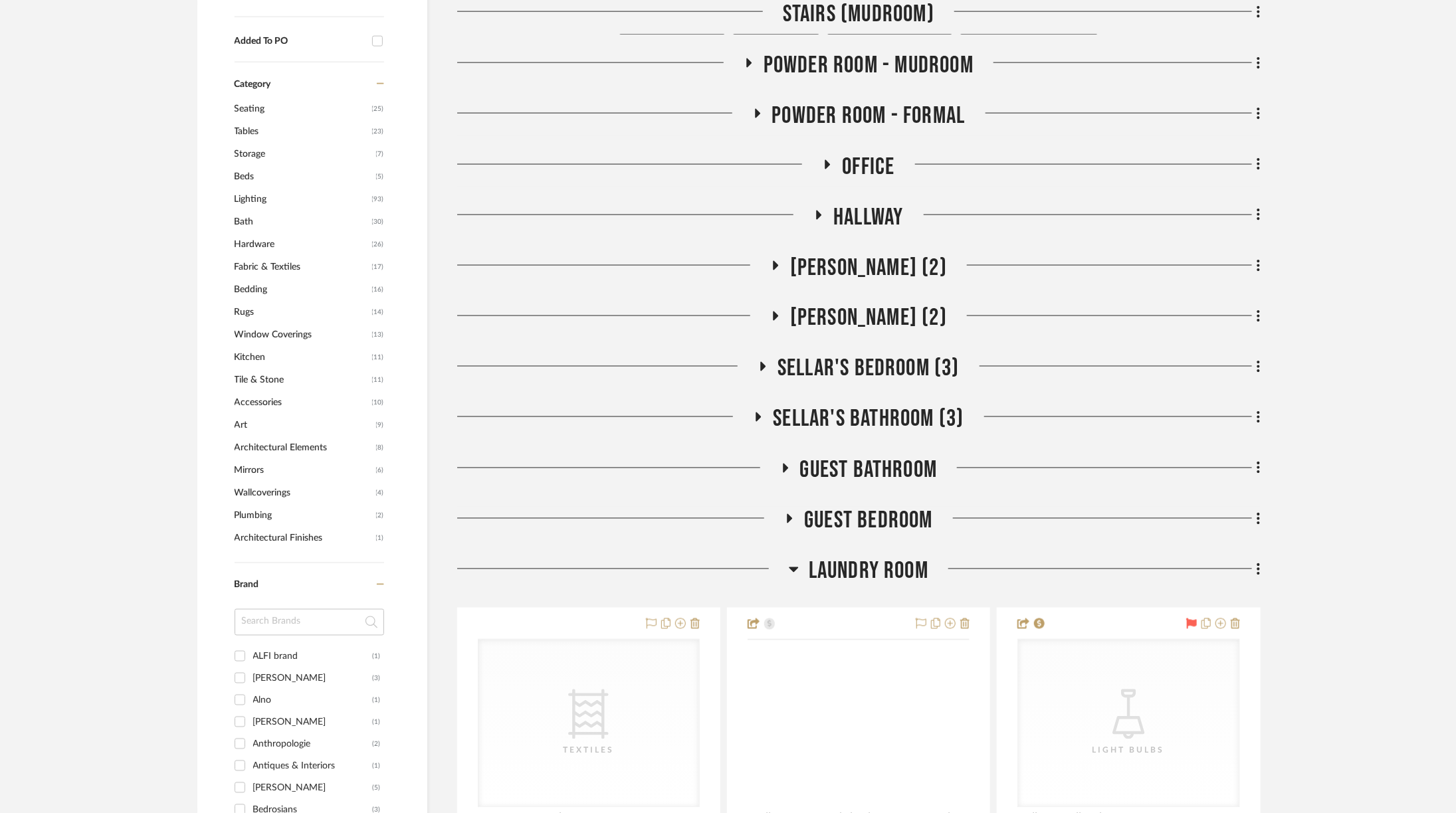
scroll to position [1202, 0]
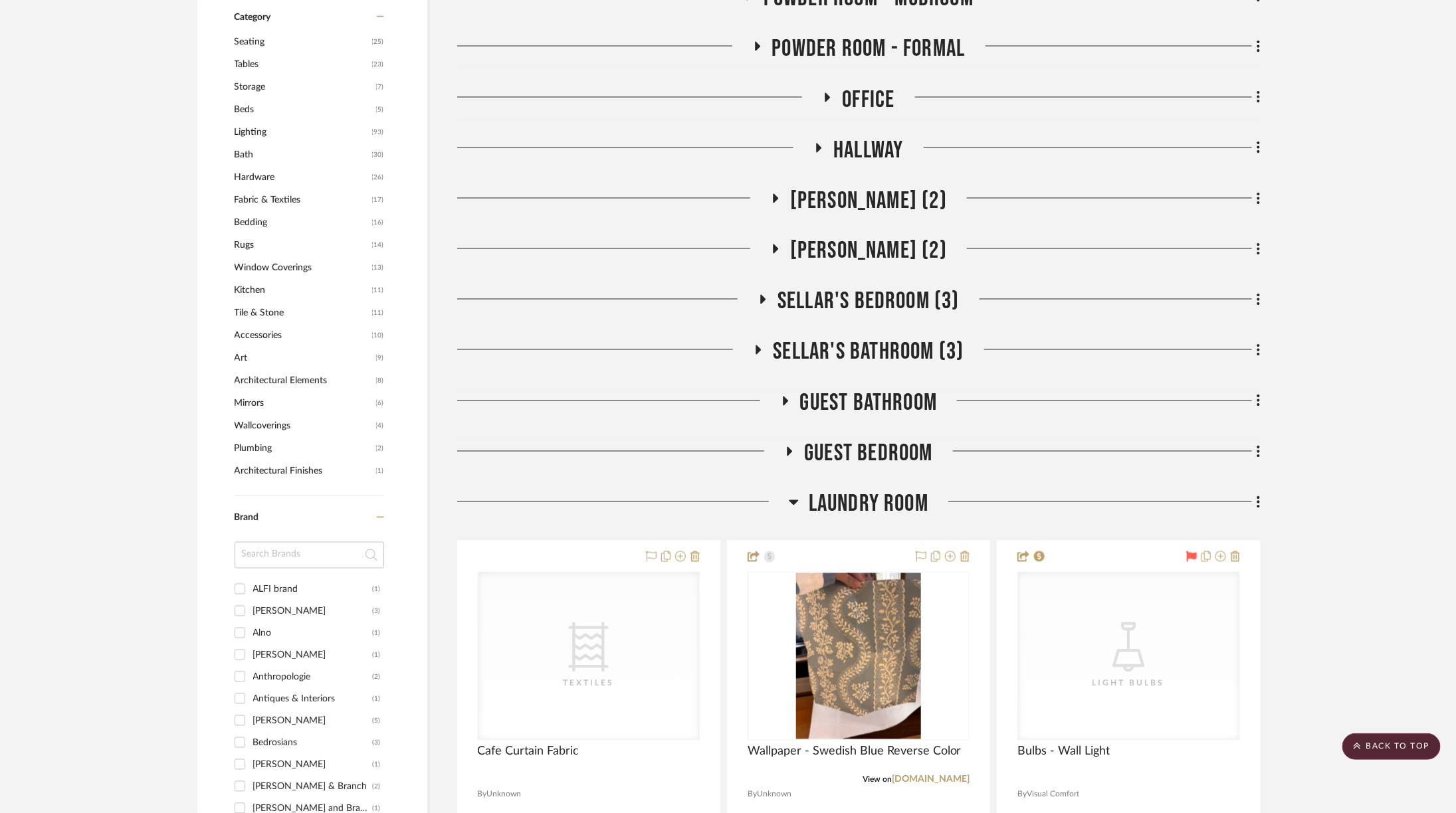
click at [835, 491] on span "Laundry Room" at bounding box center [868, 504] width 120 height 28
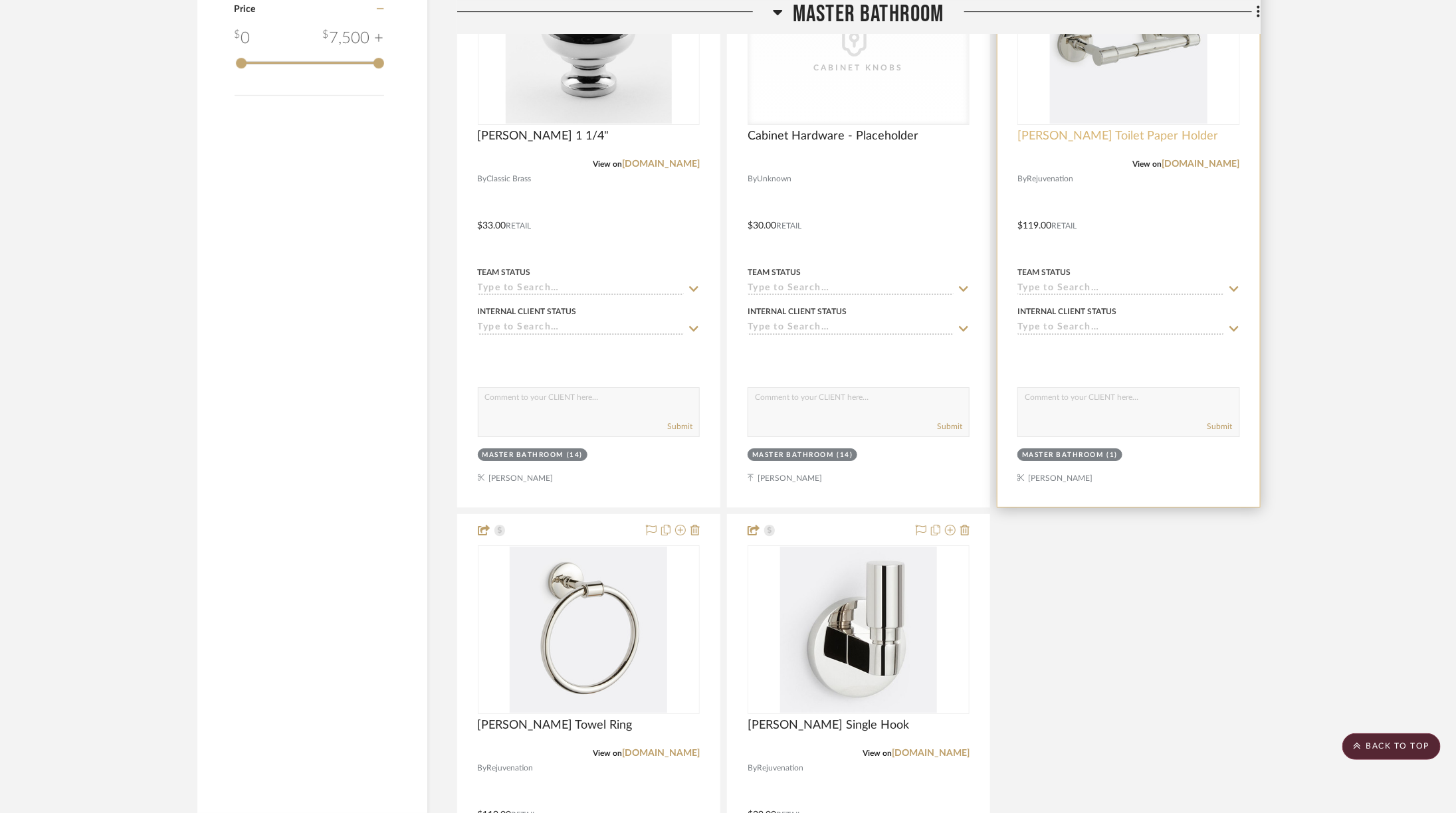
scroll to position [2853, 0]
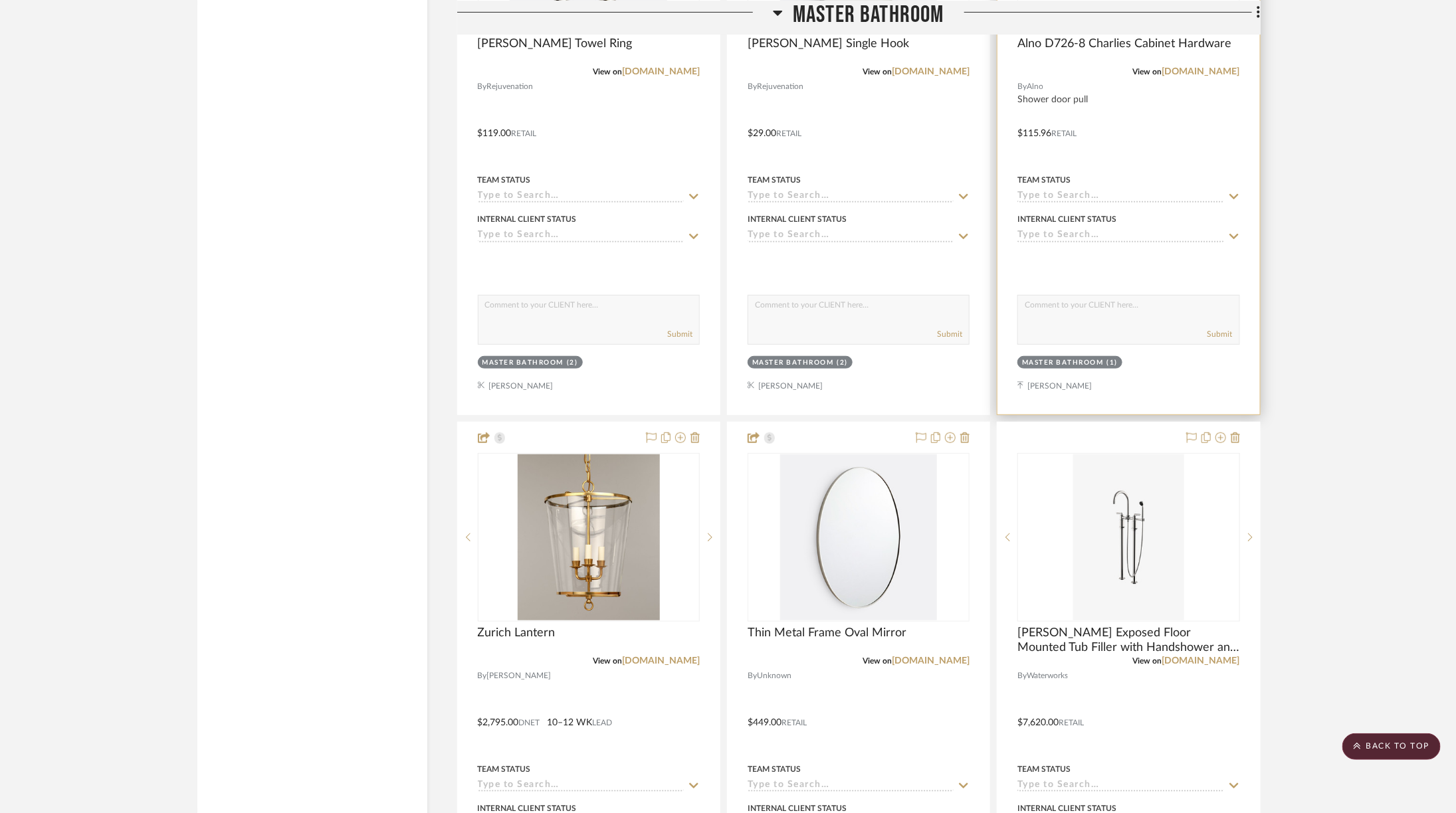
scroll to position [3393, 0]
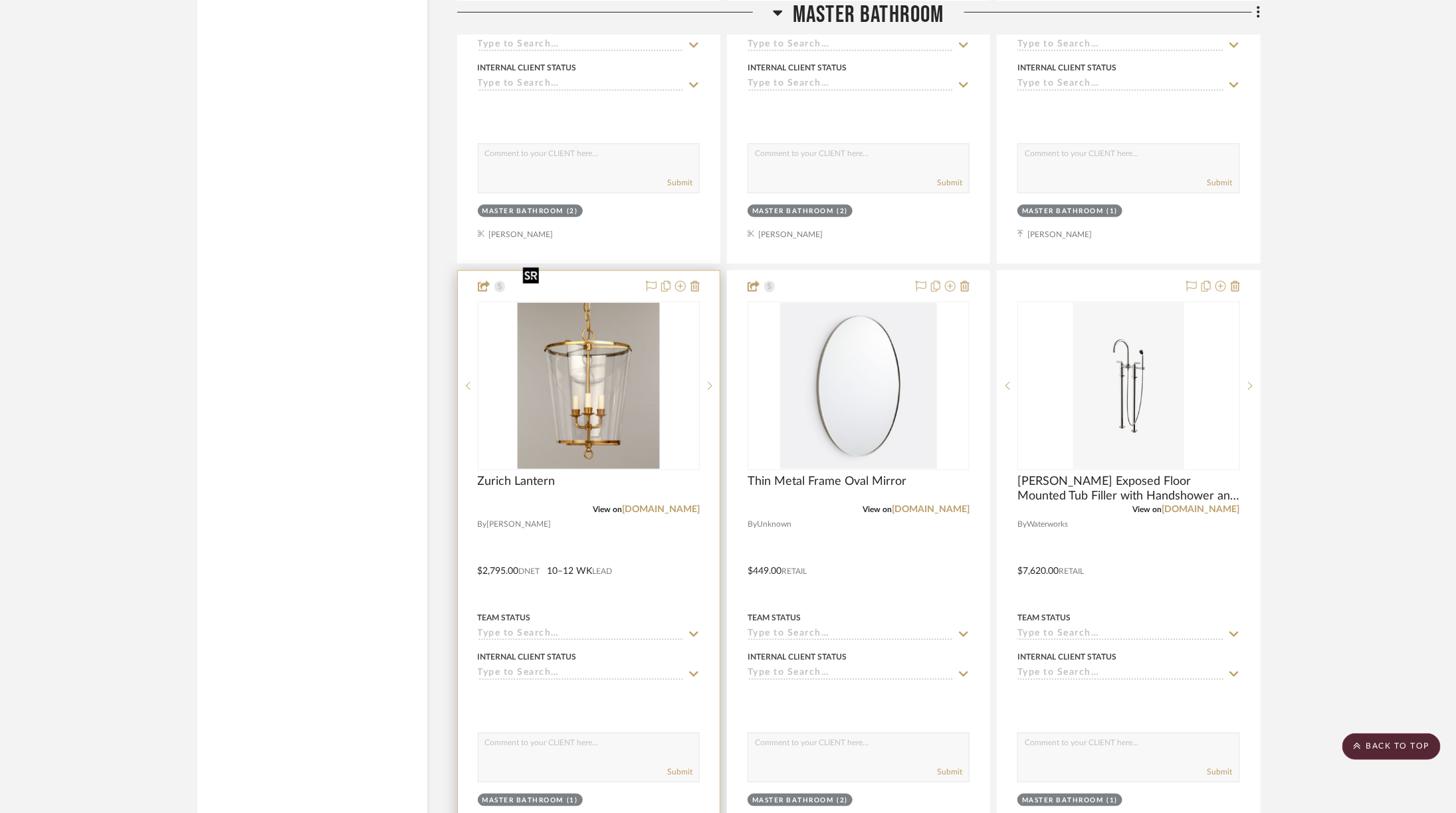
click at [0, 0] on img at bounding box center [0, 0] width 0 height 0
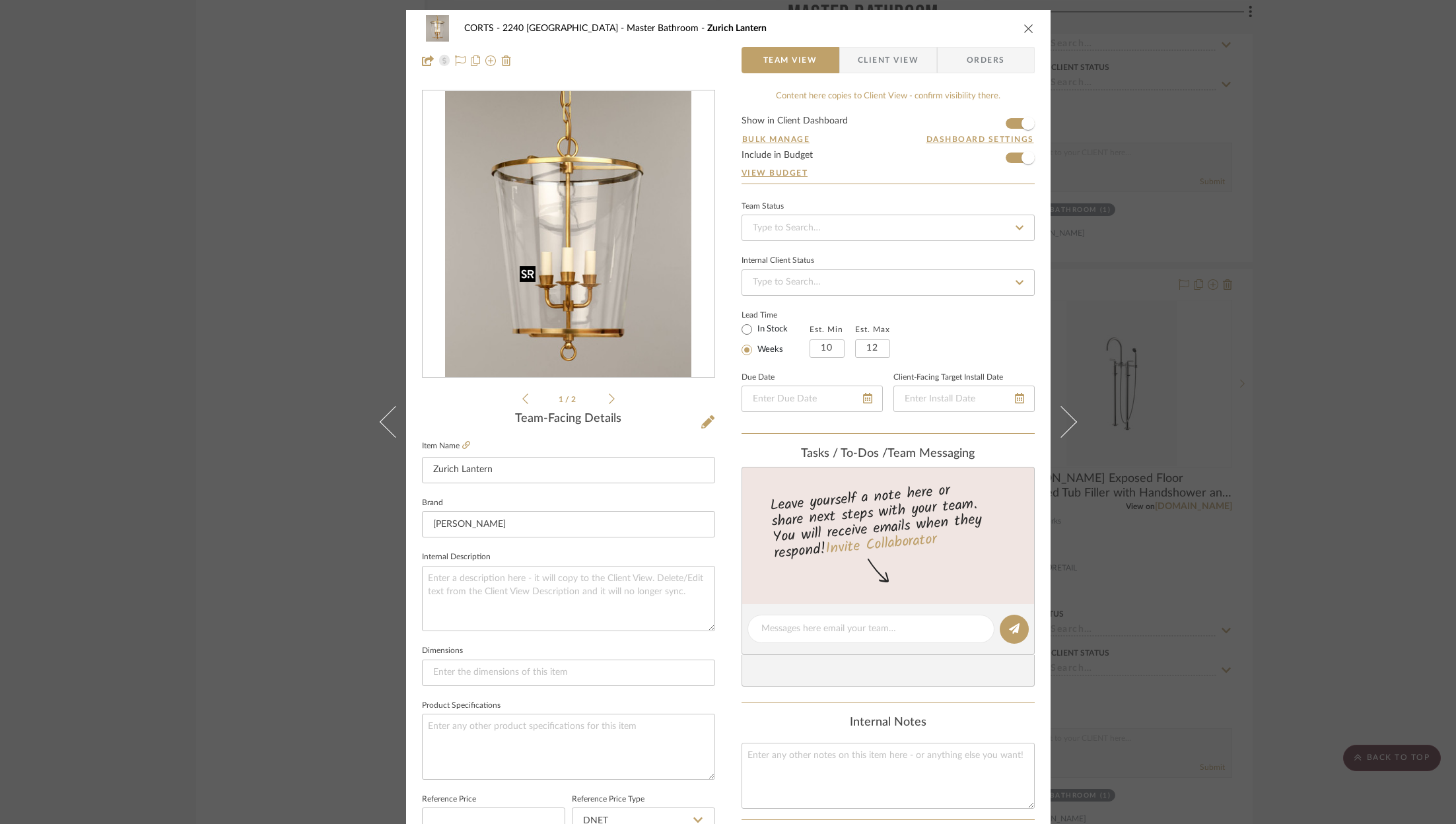
scroll to position [401, 0]
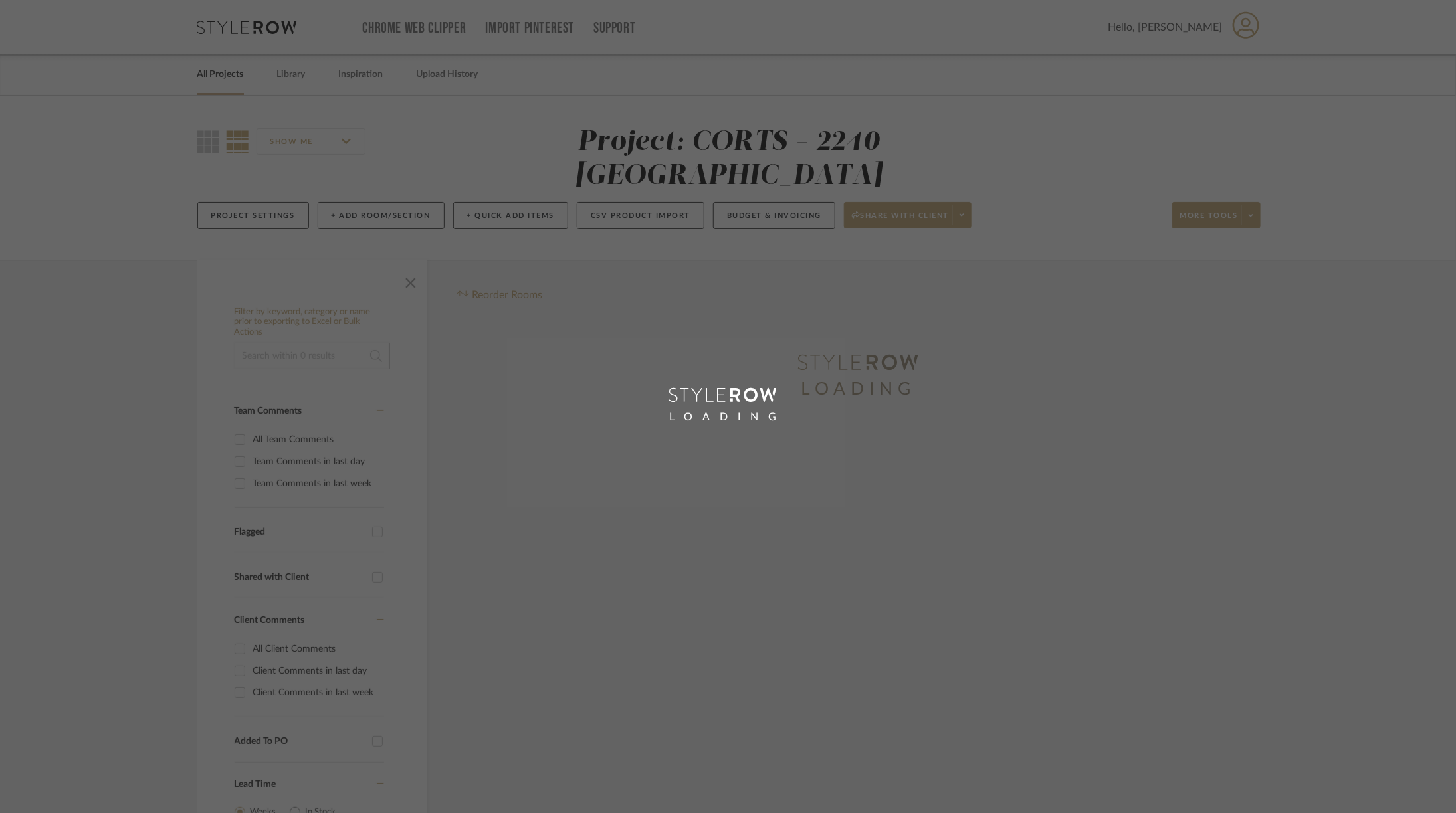
click at [227, 32] on div "LOADING" at bounding box center [728, 406] width 1456 height 813
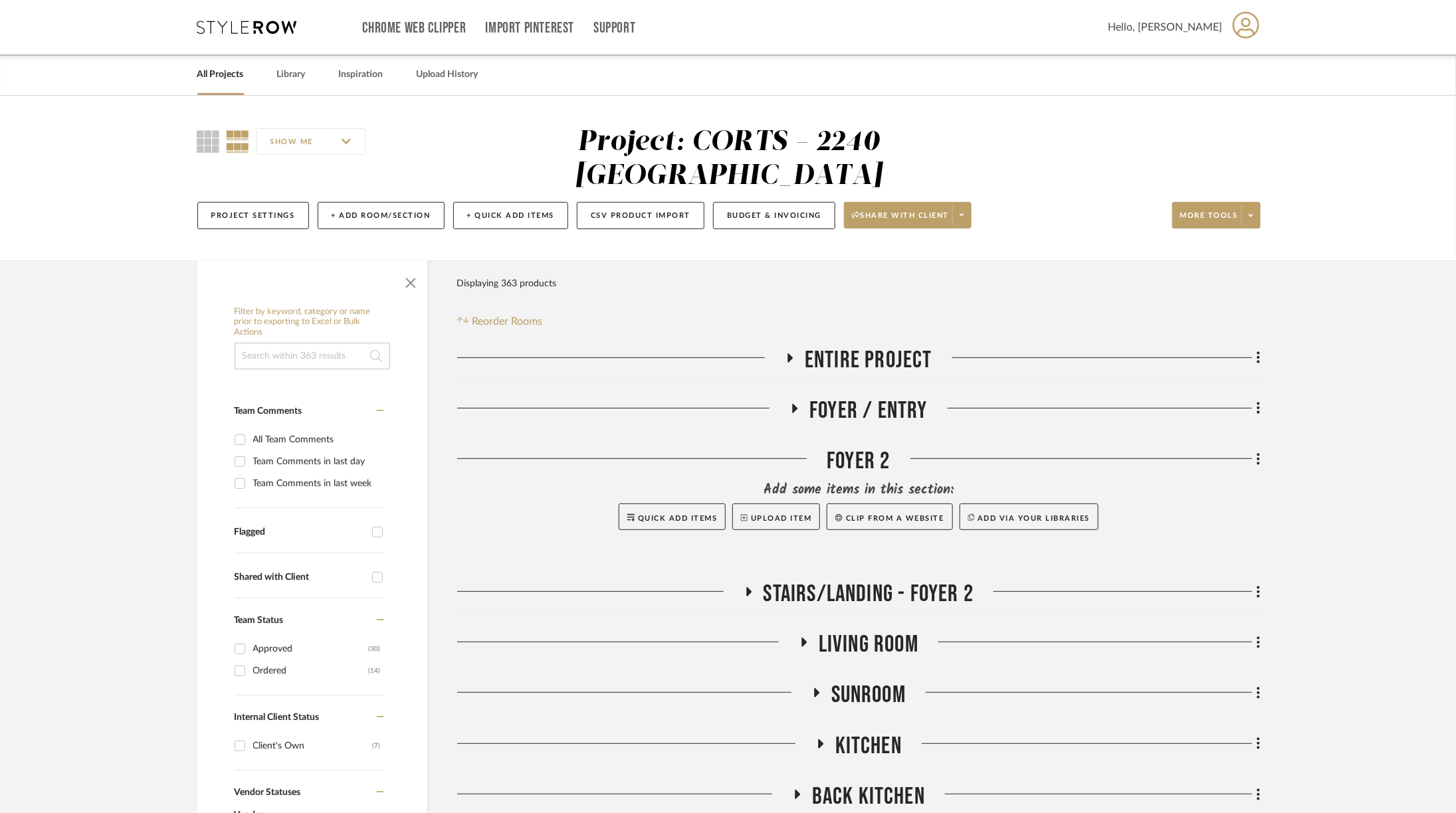
click at [227, 30] on icon at bounding box center [247, 27] width 100 height 14
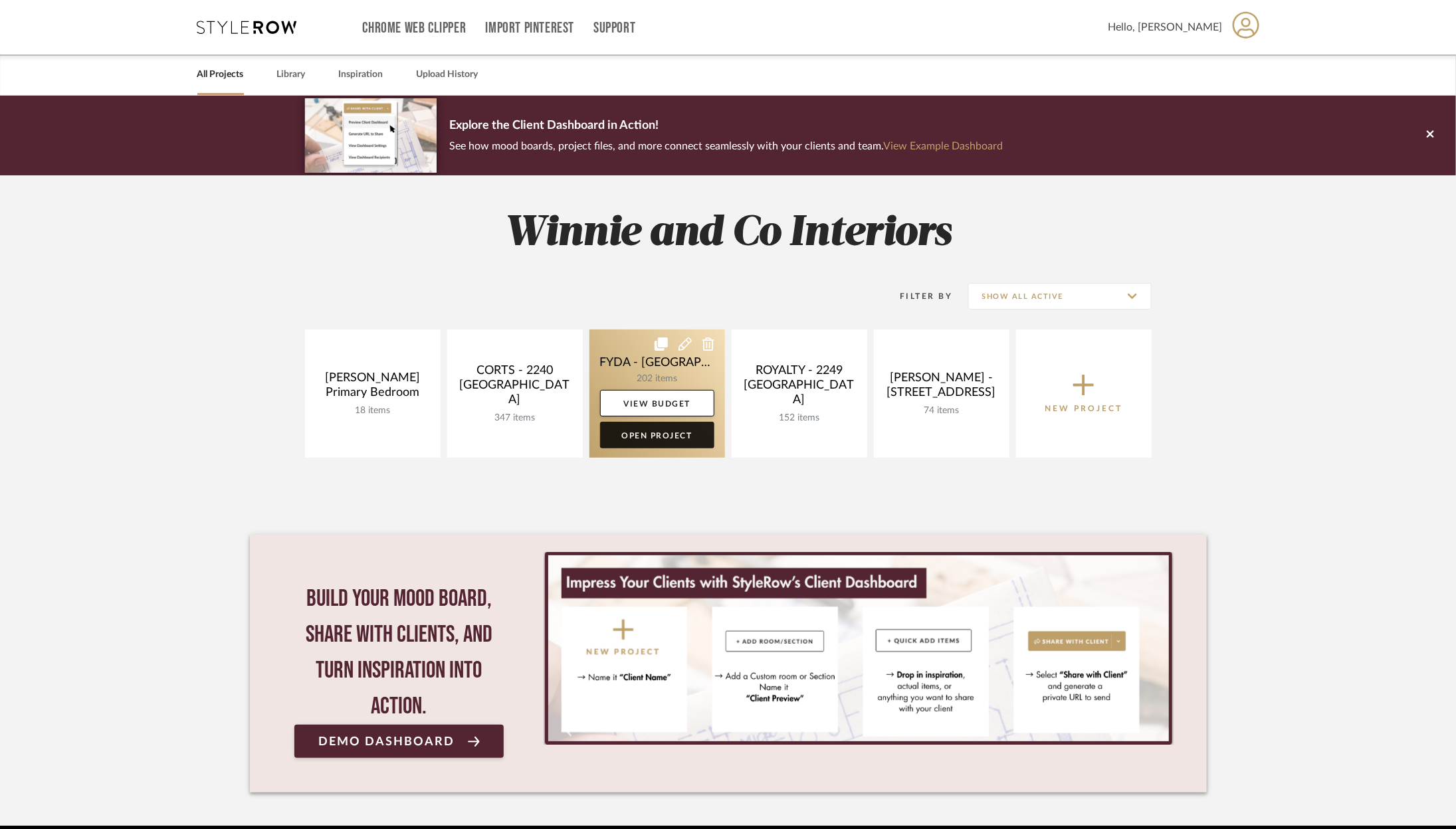
click at [684, 439] on link "Open Project" at bounding box center [658, 435] width 114 height 26
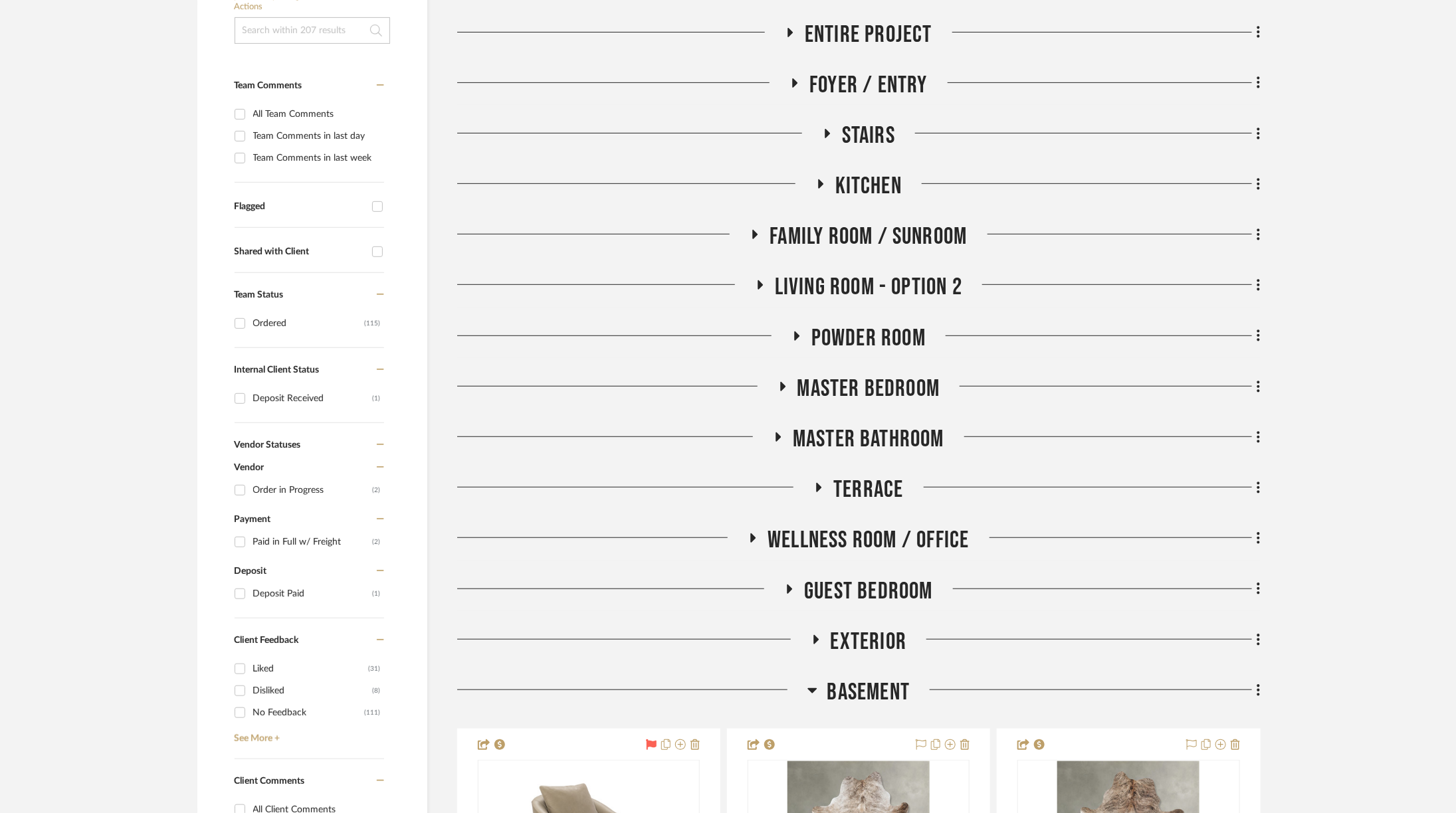
scroll to position [298, 0]
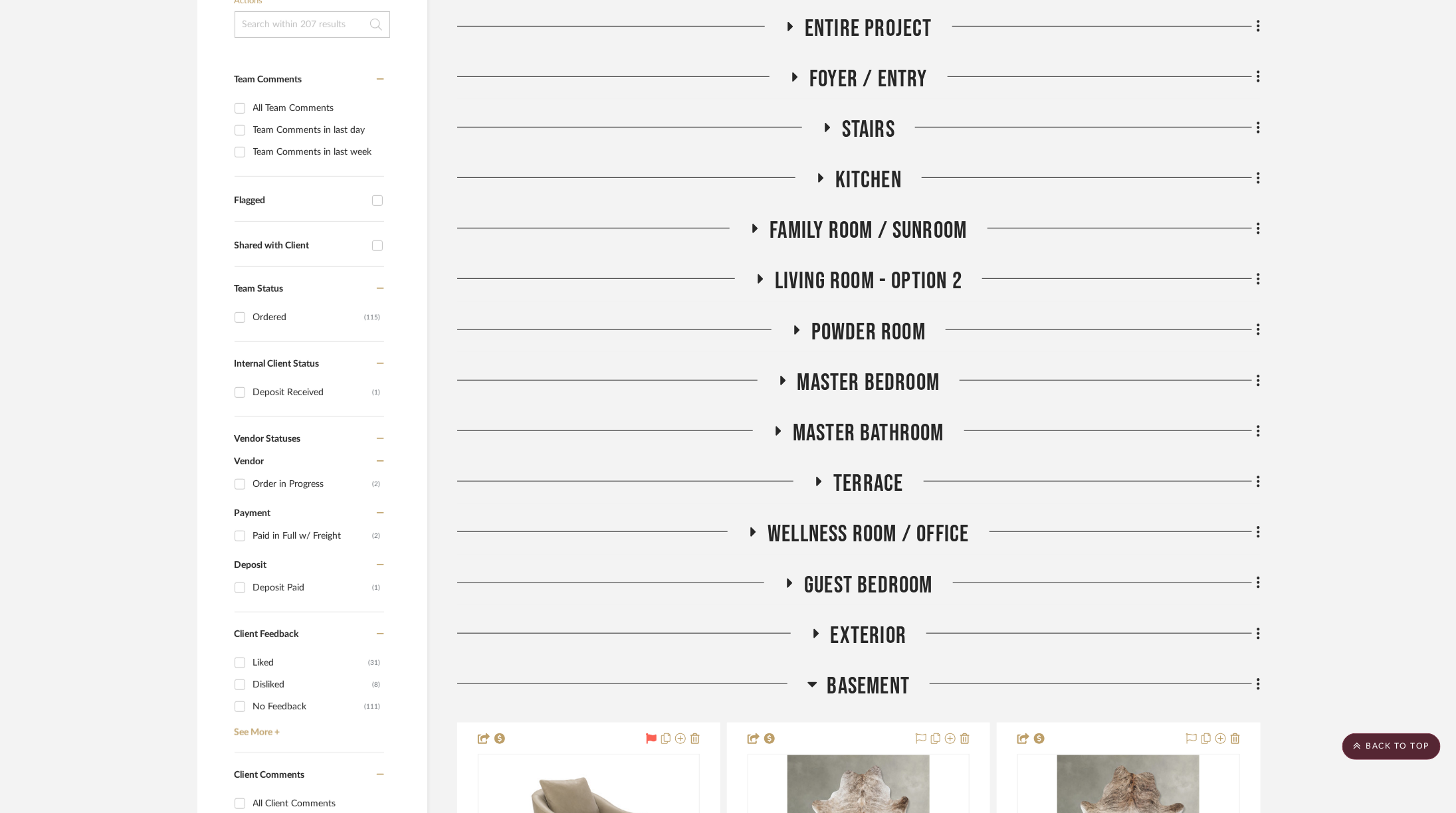
click at [874, 385] on span "Master Bedroom" at bounding box center [868, 382] width 143 height 28
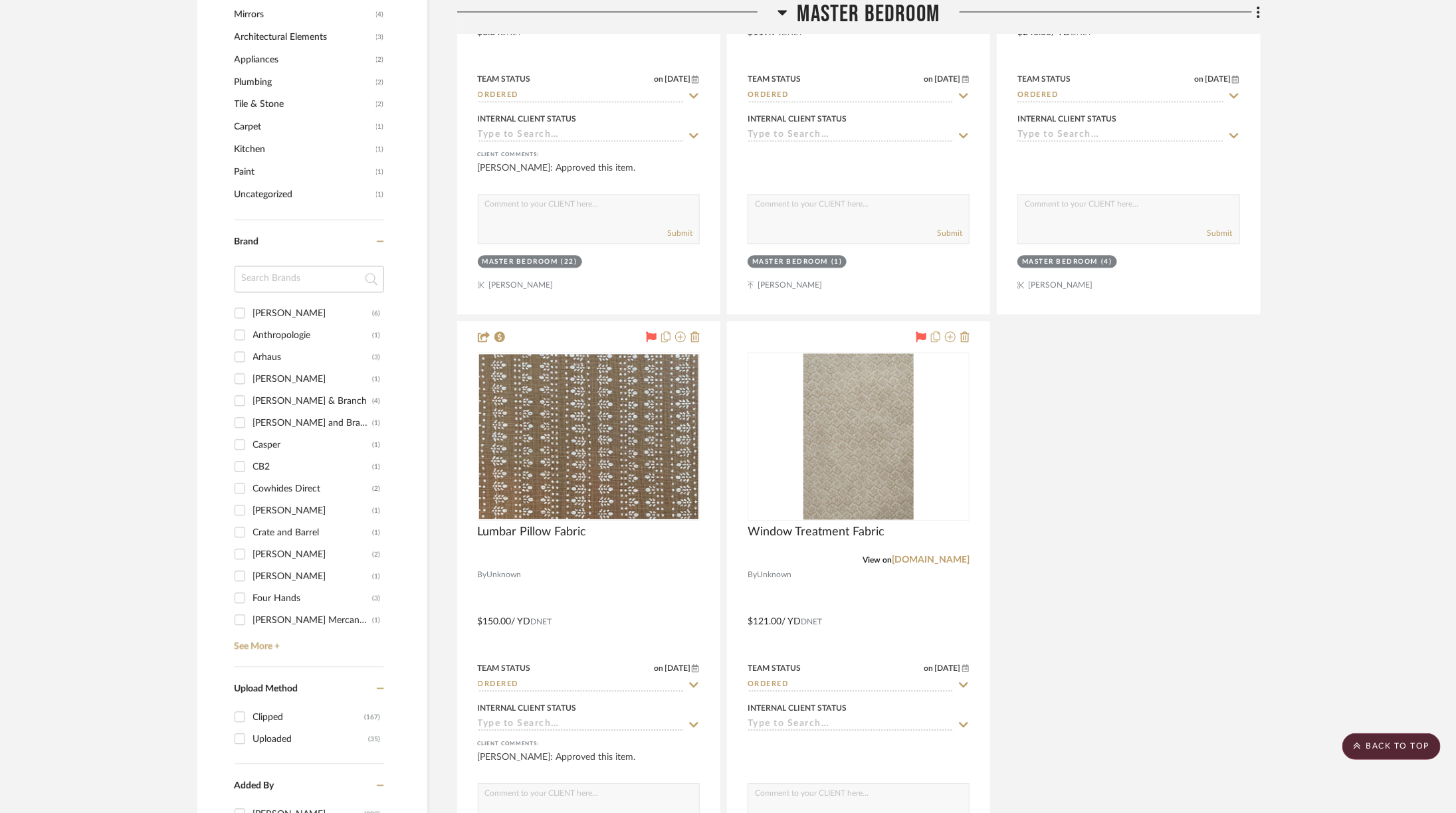
scroll to position [1959, 0]
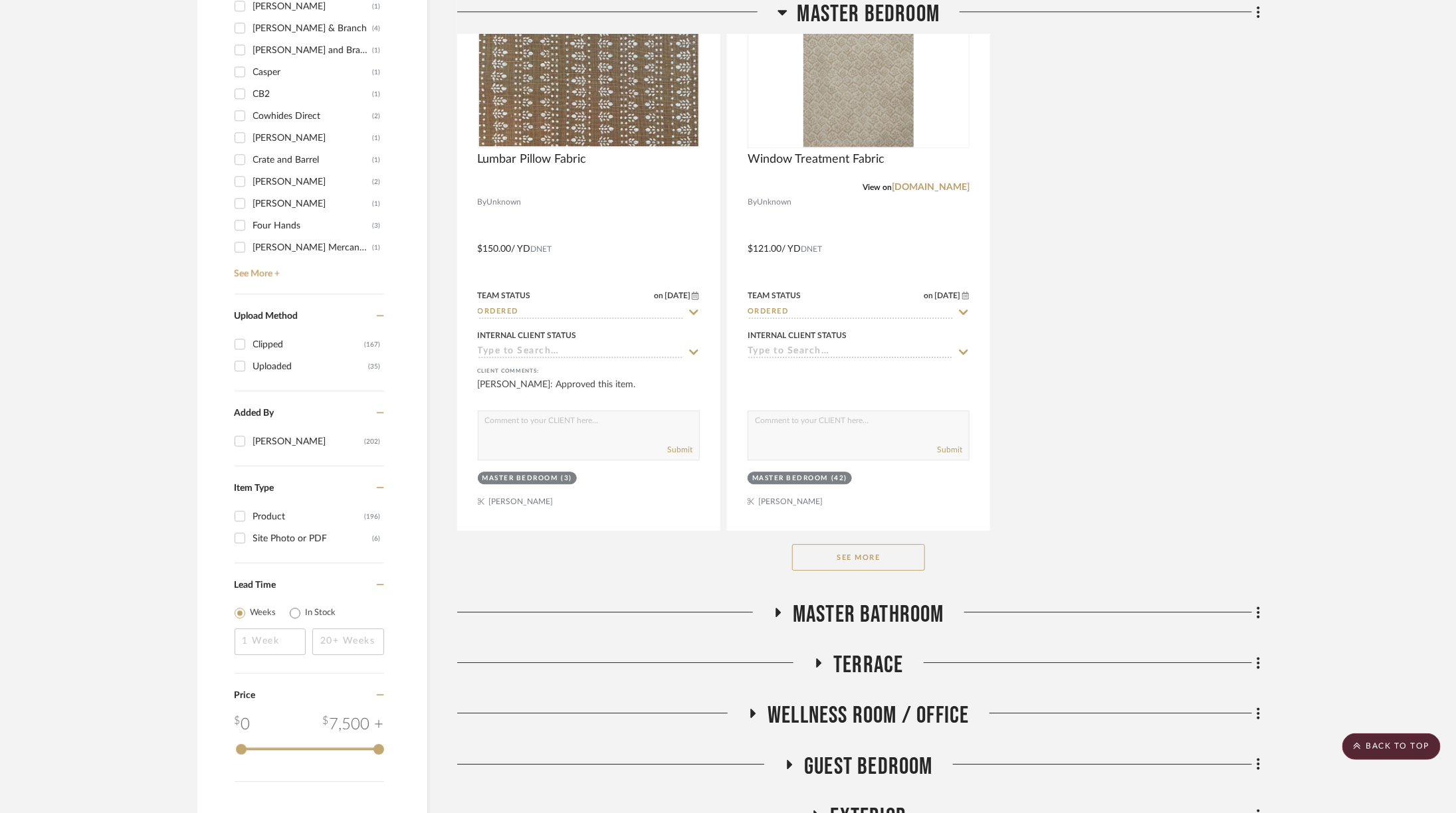
click at [890, 544] on button "See More" at bounding box center [858, 557] width 133 height 26
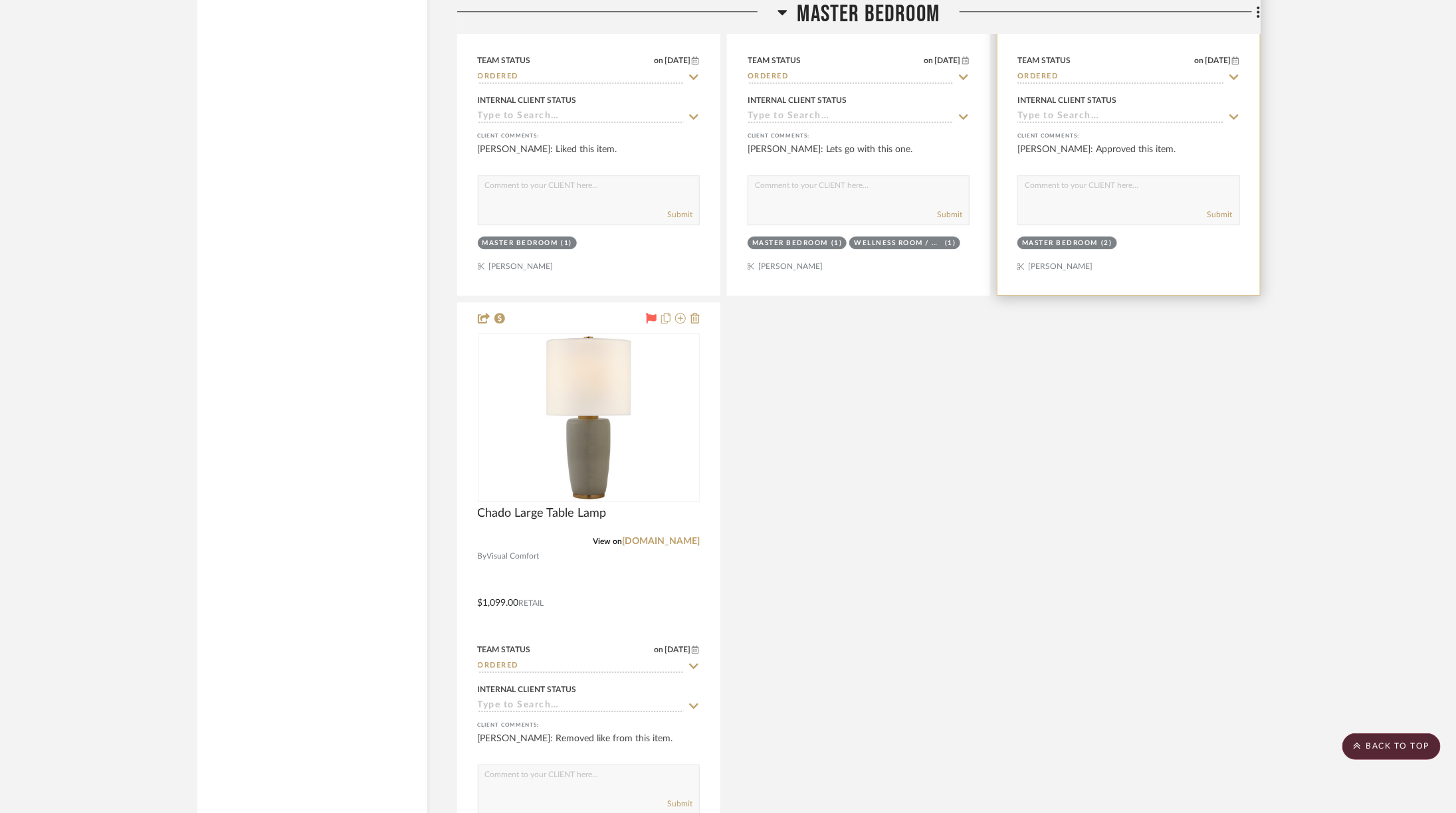
scroll to position [5245, 0]
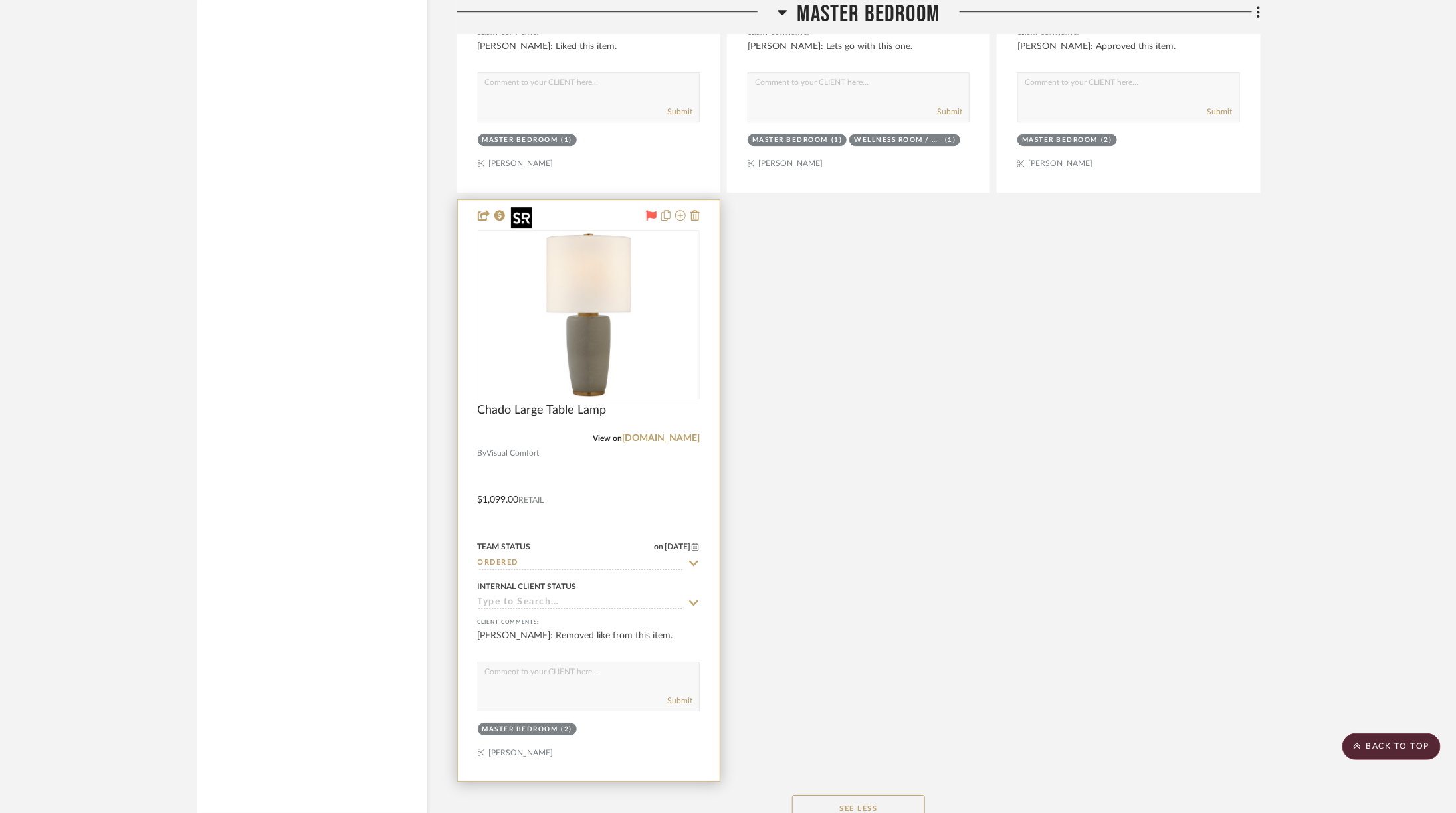
click at [0, 0] on img at bounding box center [0, 0] width 0 height 0
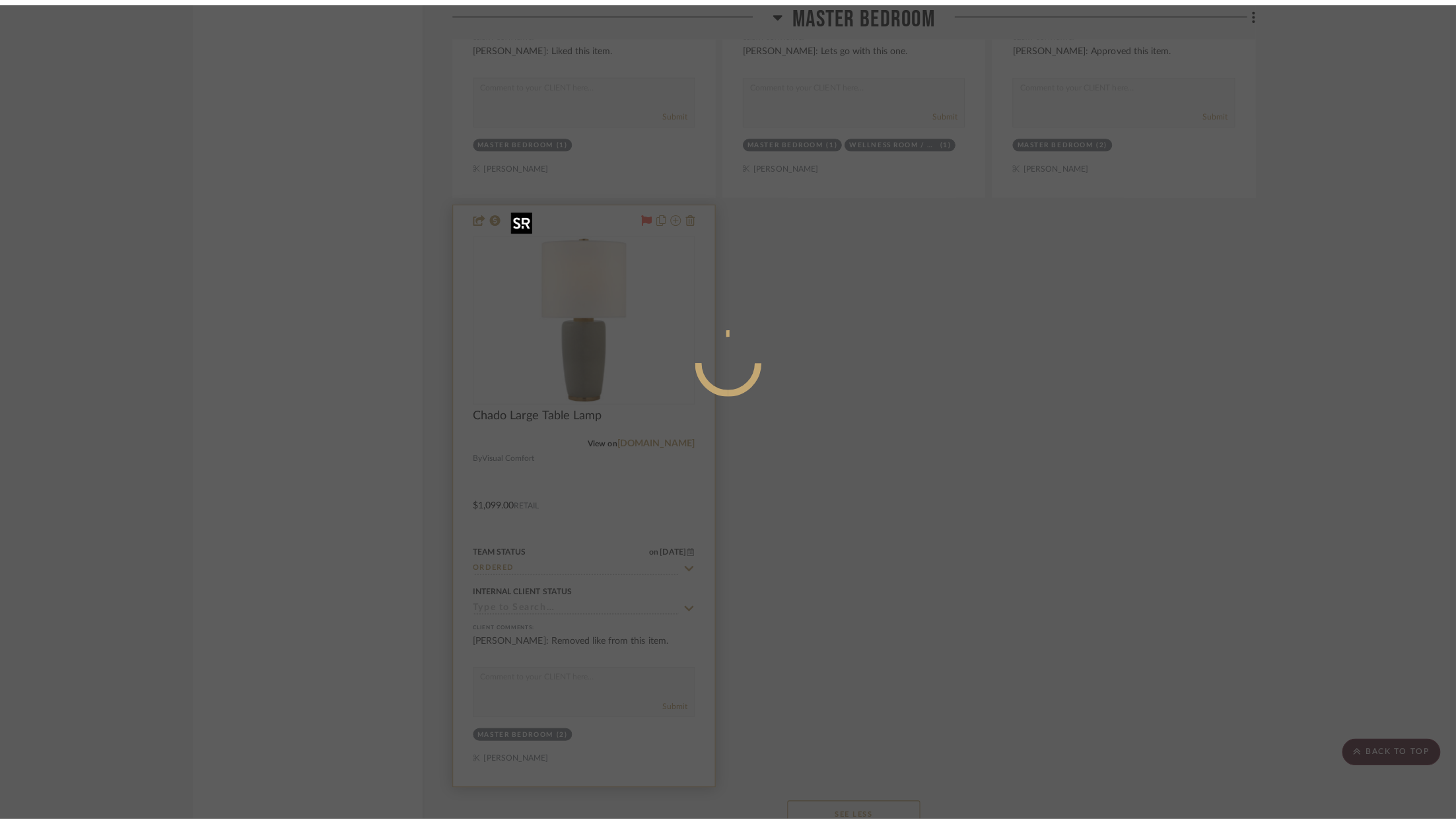
scroll to position [0, 0]
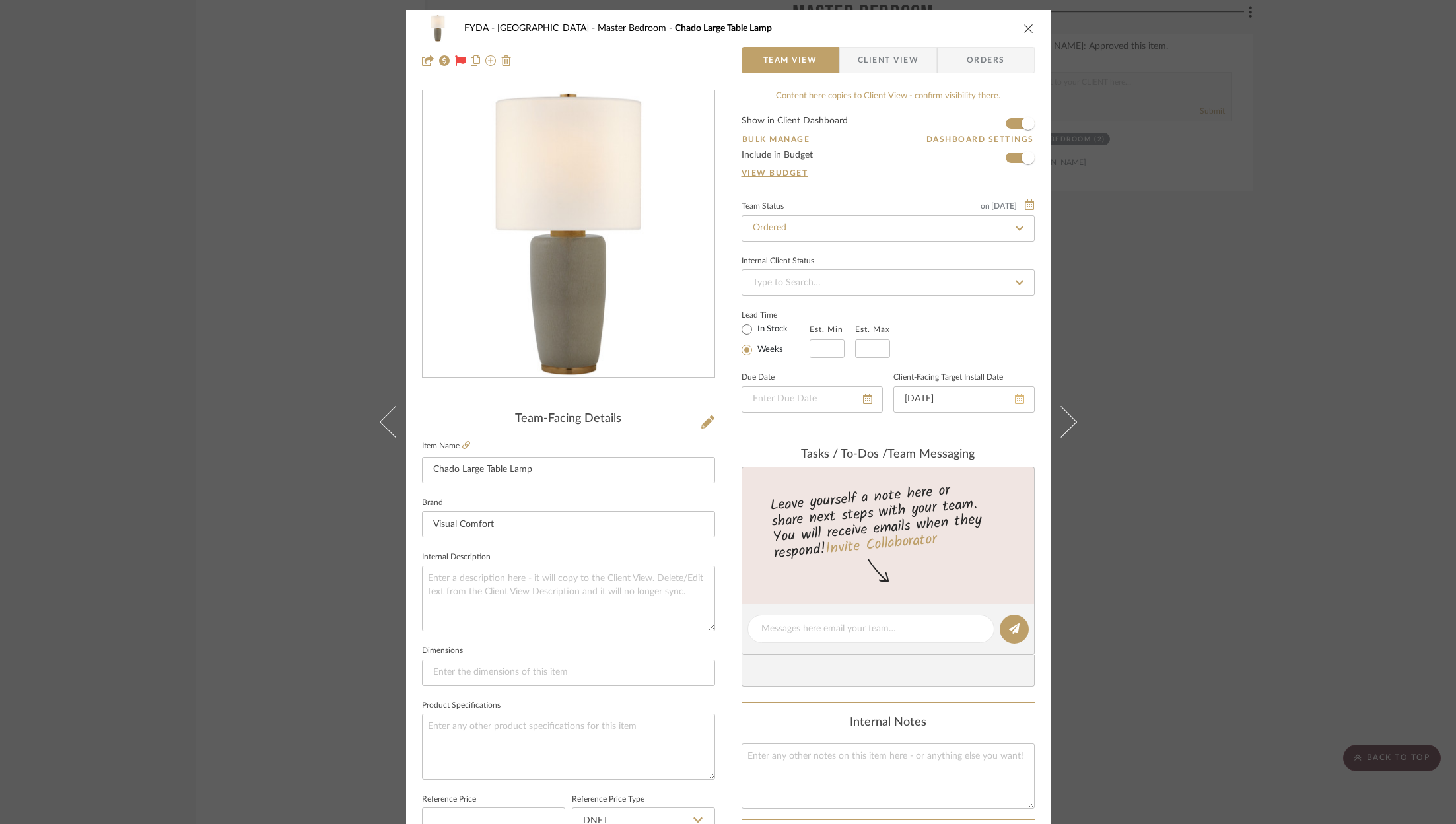
click at [1017, 401] on icon at bounding box center [1019, 399] width 9 height 11
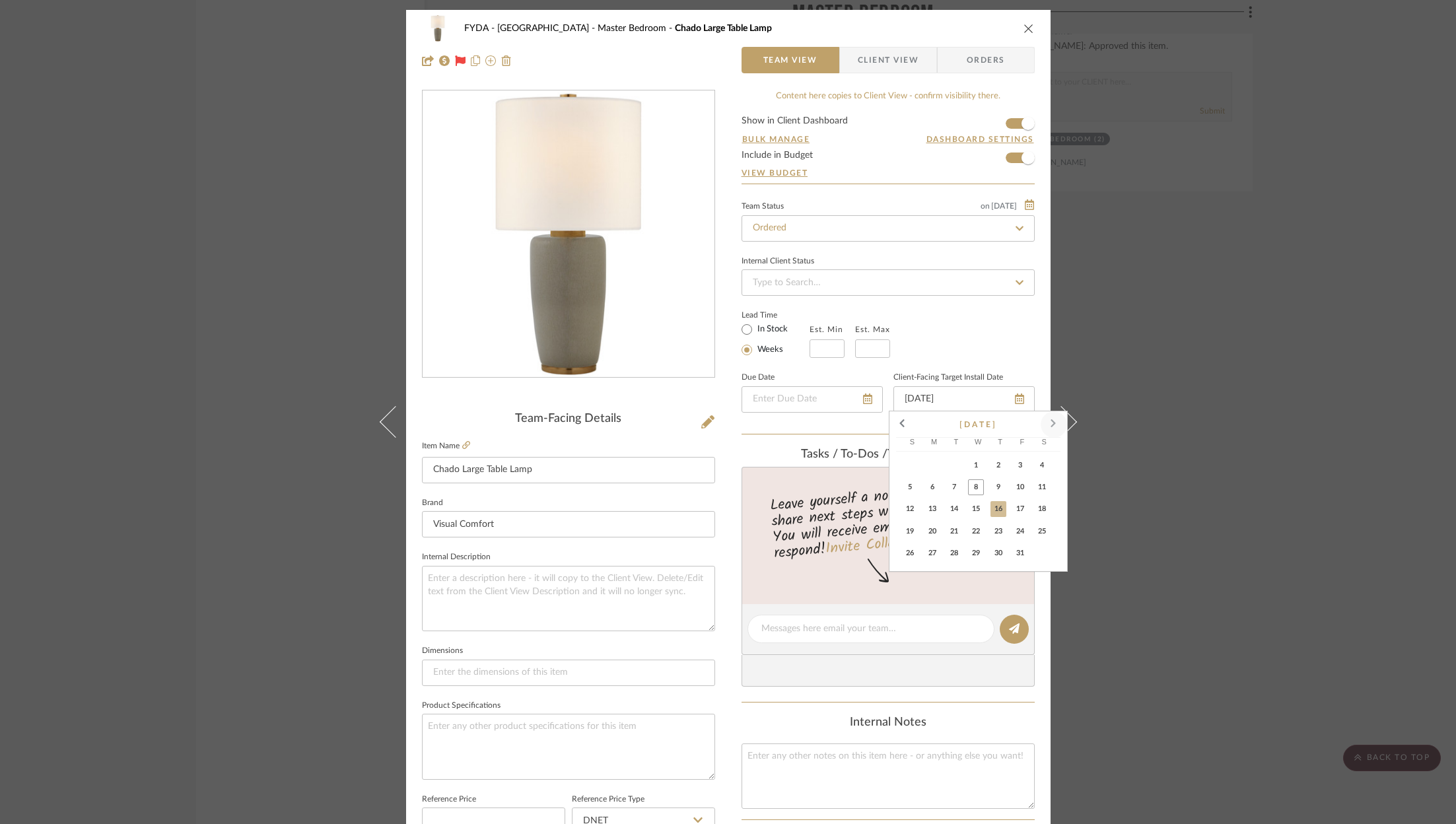
click at [1053, 427] on span at bounding box center [1053, 424] width 32 height 32
click at [1020, 487] on span "7" at bounding box center [1020, 487] width 16 height 16
type input "11/7/2025"
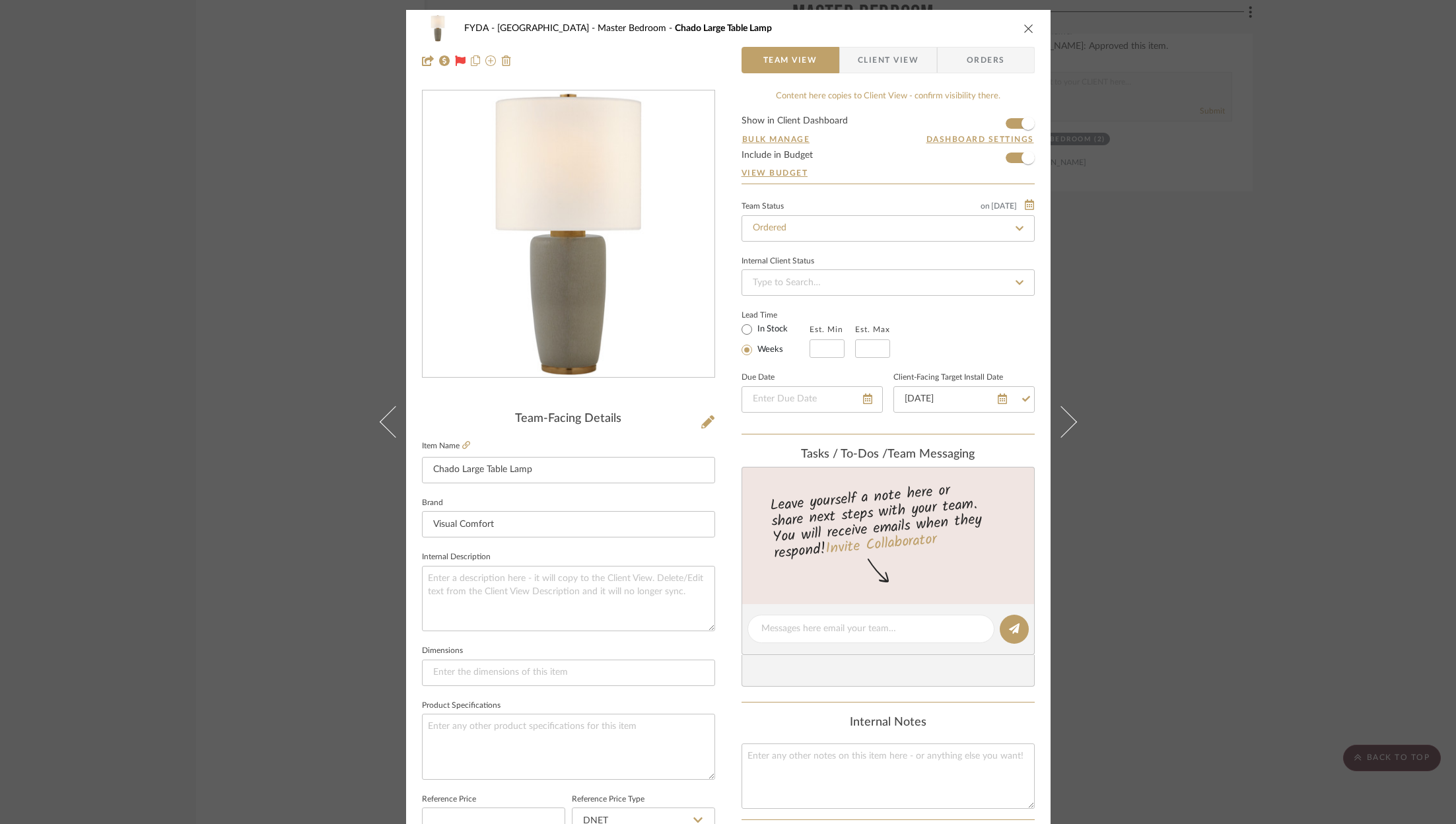
click at [976, 328] on div "Lead Time In Stock Weeks Est. Min Est. Max" at bounding box center [888, 331] width 293 height 51
click at [1024, 26] on icon "close" at bounding box center [1029, 29] width 11 height 11
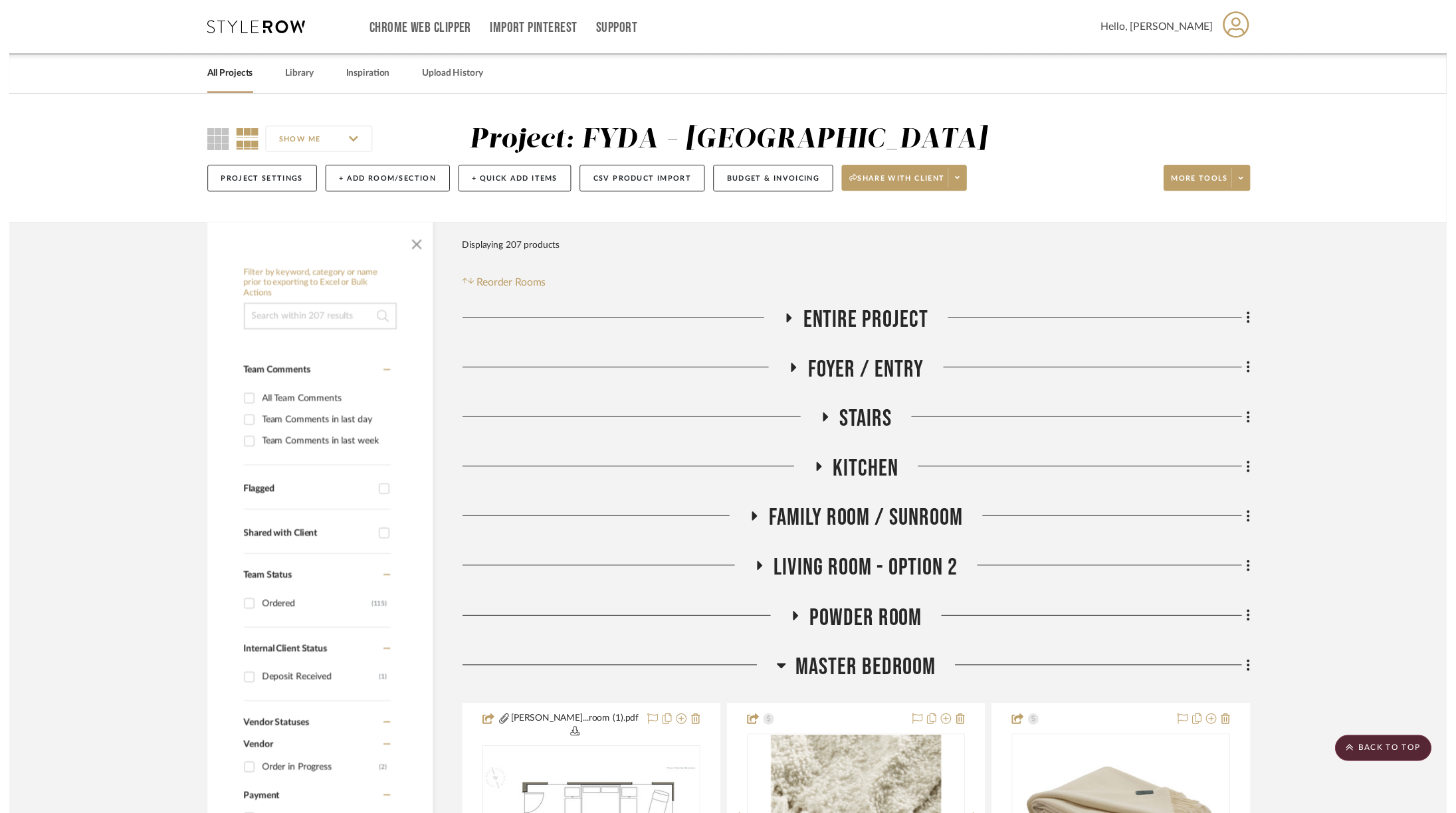
scroll to position [5245, 0]
